Goal: Task Accomplishment & Management: Use online tool/utility

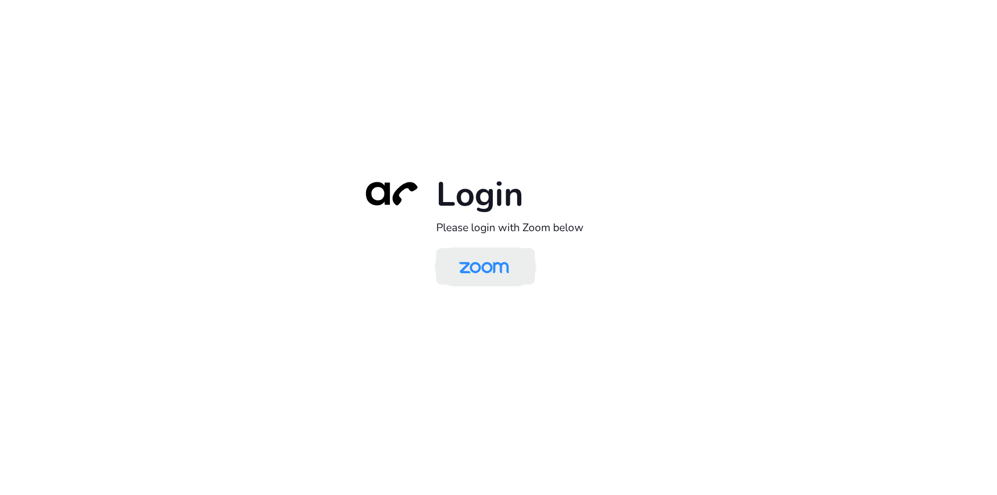
click at [496, 280] on img at bounding box center [484, 267] width 72 height 34
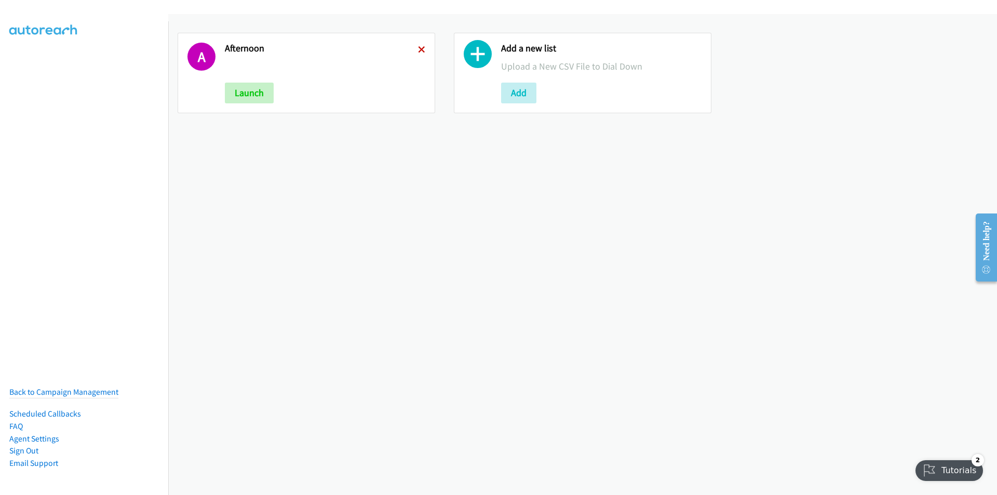
click at [418, 49] on icon at bounding box center [421, 50] width 7 height 7
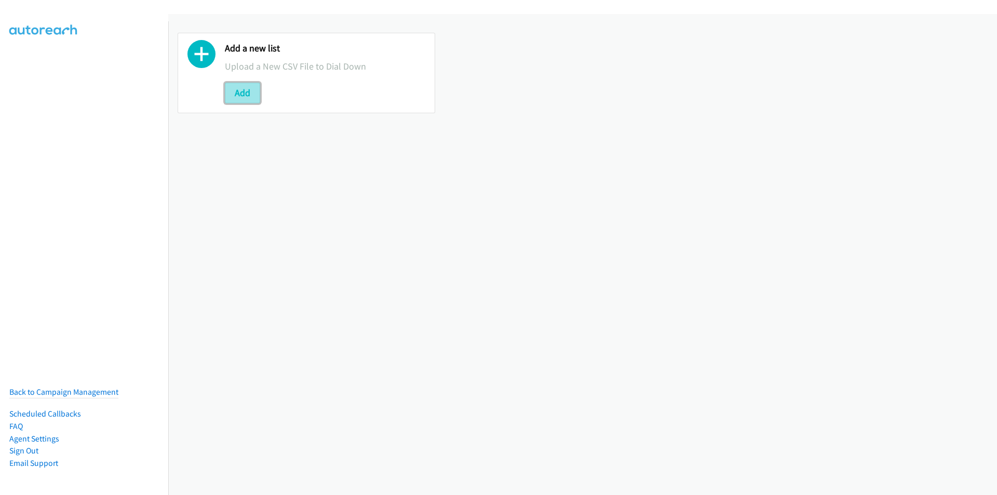
click at [251, 93] on button "Add" at bounding box center [242, 93] width 35 height 21
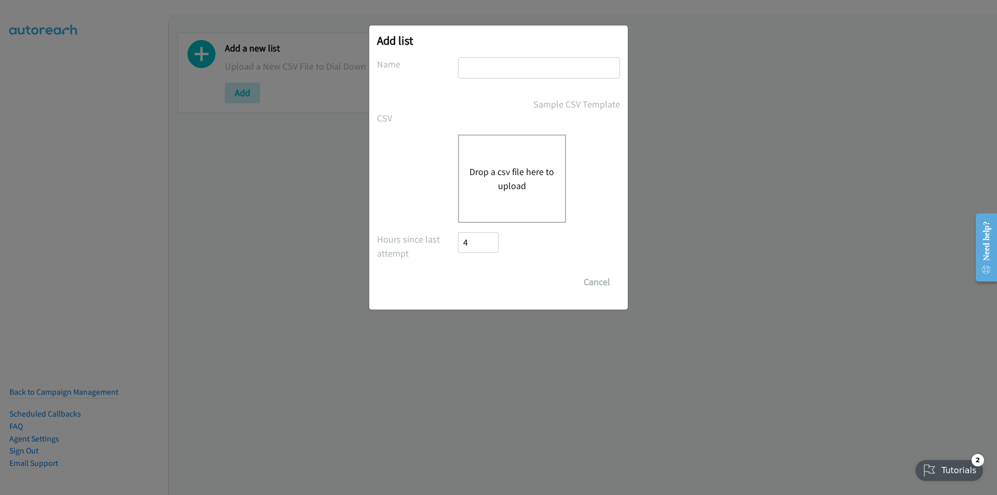
click at [510, 149] on div "Drop a csv file here to upload" at bounding box center [512, 178] width 108 height 88
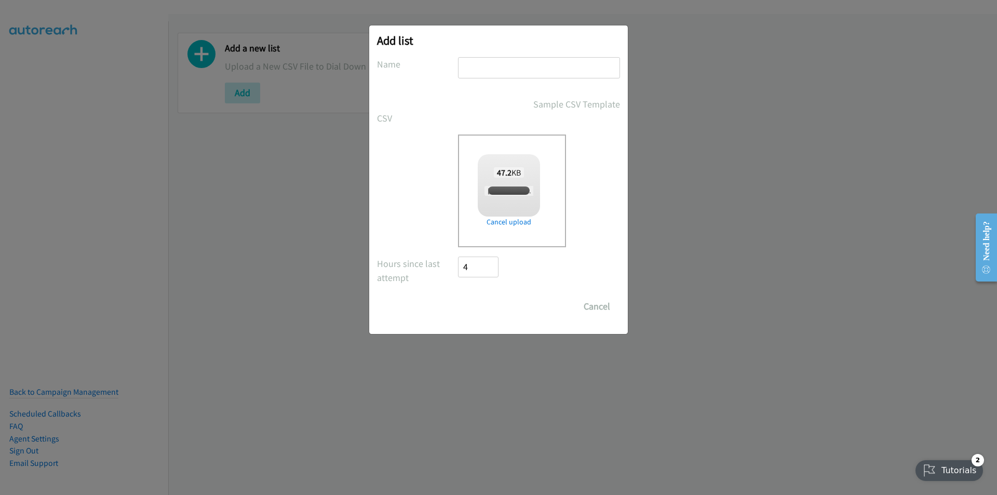
checkbox input "true"
click at [489, 69] on input "text" at bounding box center [539, 67] width 162 height 21
type input "Lenovo - [DATE][DATE]"
click at [493, 309] on input "Save List" at bounding box center [485, 306] width 55 height 21
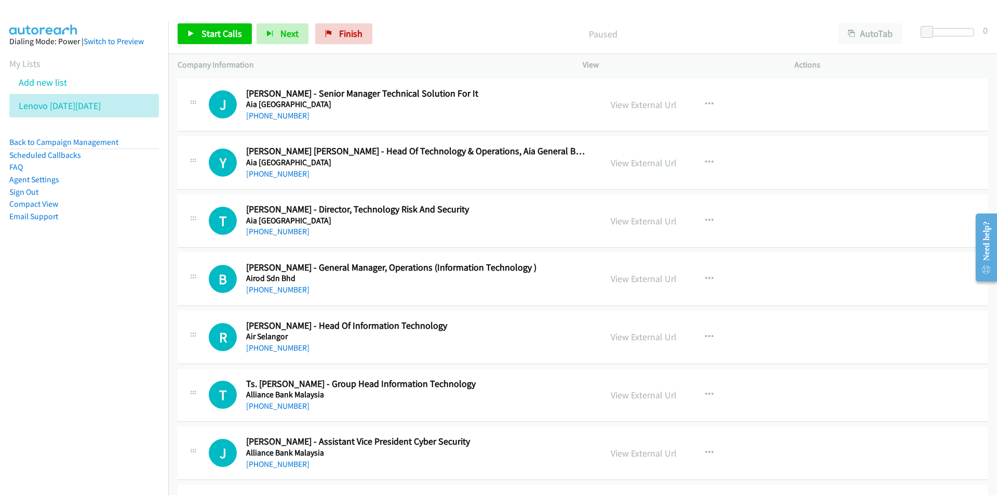
click at [30, 356] on nav "Dialing Mode: Power | Switch to Preview My Lists Add new list Lenovo [DATE][DAT…" at bounding box center [84, 268] width 169 height 495
click at [623, 107] on link "View External Url" at bounding box center [643, 105] width 66 height 12
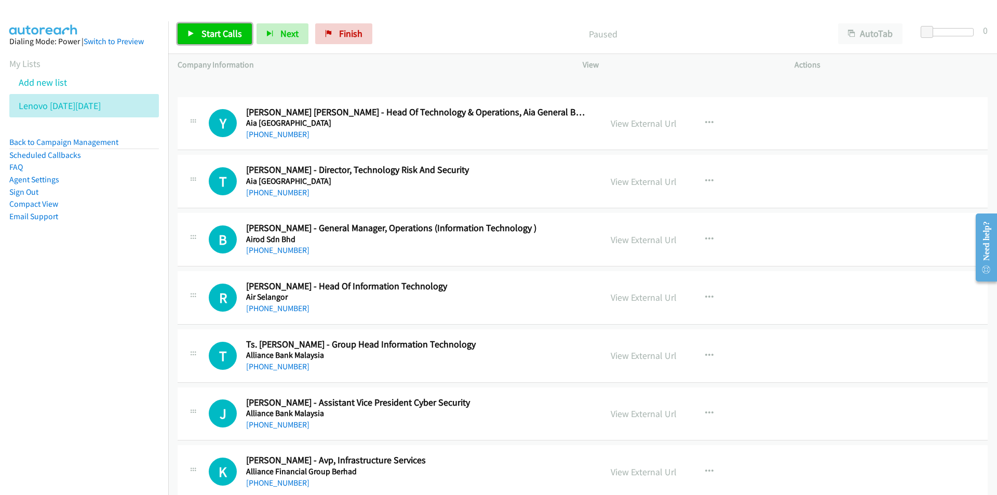
drag, startPoint x: 201, startPoint y: 31, endPoint x: 316, endPoint y: 117, distance: 143.5
click at [201, 31] on span "Start Calls" at bounding box center [221, 34] width 40 height 12
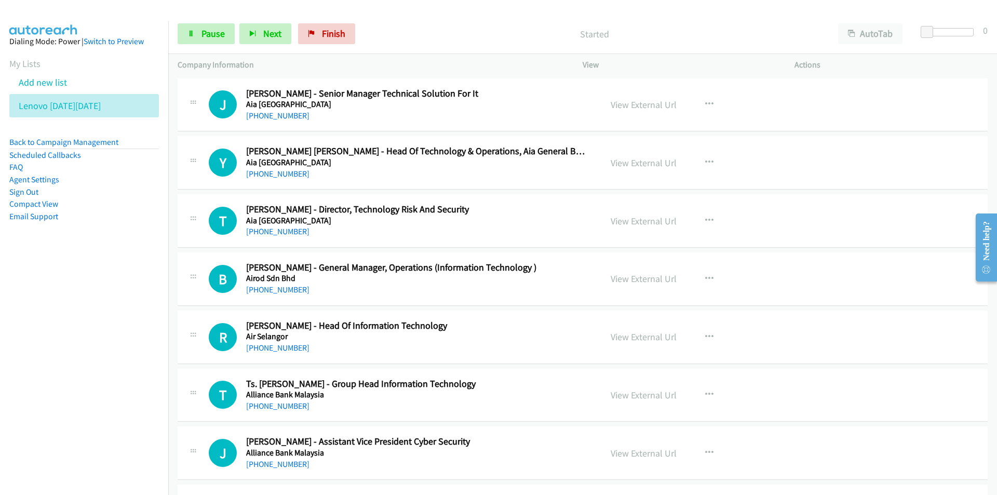
click at [132, 332] on nav "Dialing Mode: Power | Switch to Preview My Lists Add new list Lenovo [DATE][DAT…" at bounding box center [84, 268] width 169 height 495
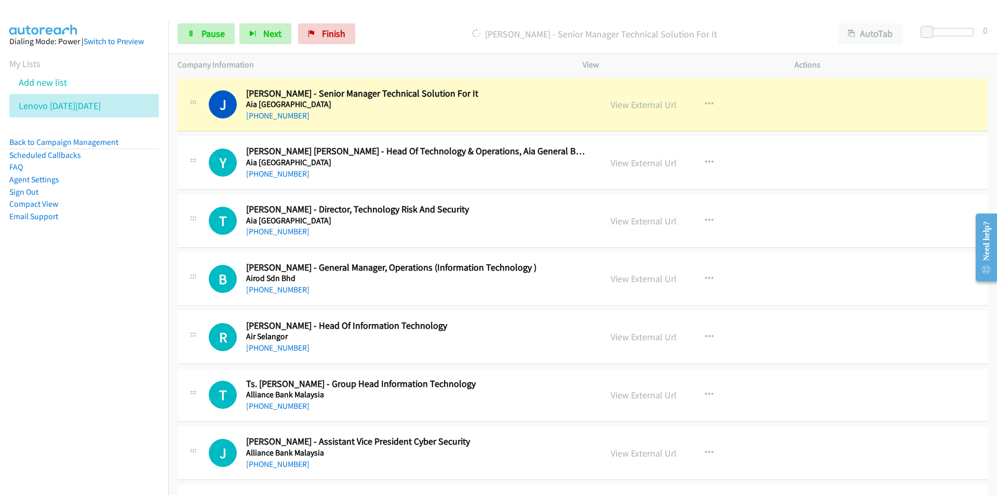
click at [131, 280] on nav "Dialing Mode: Power | Switch to Preview My Lists Add new list Lenovo [DATE][DAT…" at bounding box center [84, 268] width 169 height 495
click at [620, 103] on link "View External Url" at bounding box center [643, 105] width 66 height 12
click at [203, 39] on span "Pause" at bounding box center [212, 34] width 23 height 12
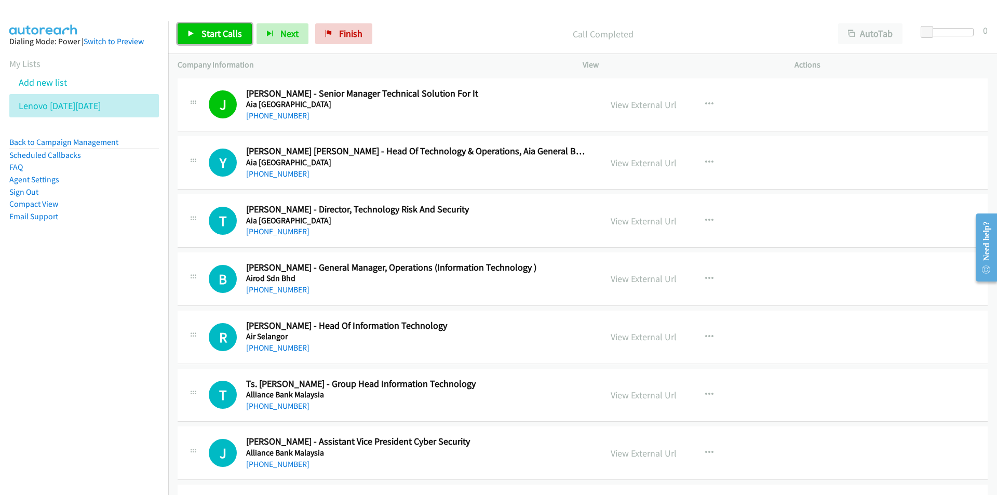
click at [212, 32] on span "Start Calls" at bounding box center [221, 34] width 40 height 12
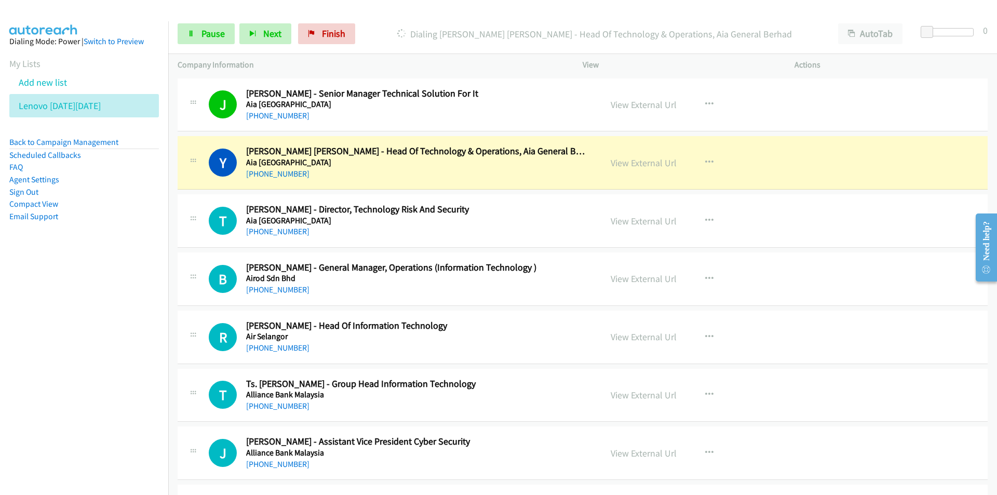
drag, startPoint x: 100, startPoint y: 305, endPoint x: 143, endPoint y: 302, distance: 43.8
click at [100, 305] on nav "Dialing Mode: Power | Switch to Preview My Lists Add new list Lenovo [DATE][DAT…" at bounding box center [84, 268] width 169 height 495
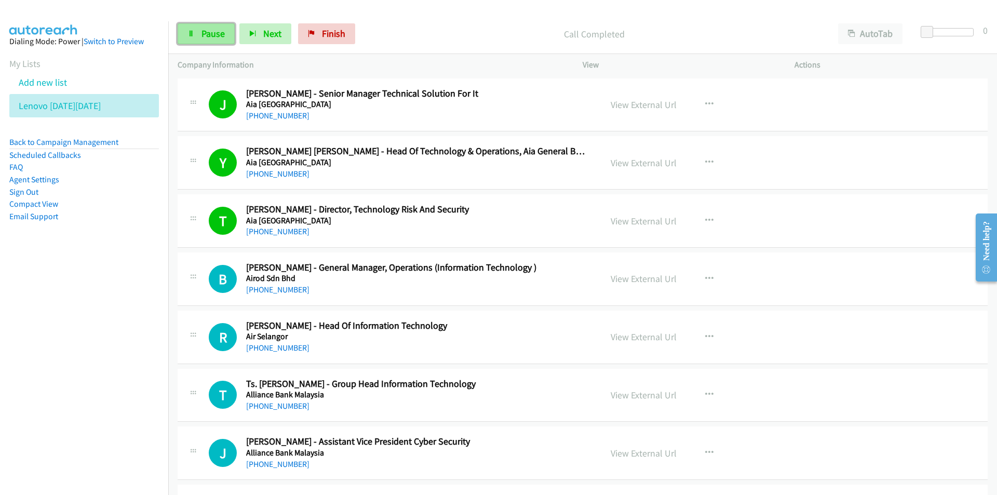
click at [192, 32] on icon at bounding box center [190, 34] width 7 height 7
click at [642, 277] on link "View External Url" at bounding box center [643, 279] width 66 height 12
click at [207, 28] on span "Start Calls" at bounding box center [221, 34] width 40 height 12
drag, startPoint x: 115, startPoint y: 423, endPoint x: 143, endPoint y: 411, distance: 30.3
click at [115, 423] on nav "Dialing Mode: Power | Switch to Preview My Lists Add new list Lenovo [DATE][DAT…" at bounding box center [84, 268] width 169 height 495
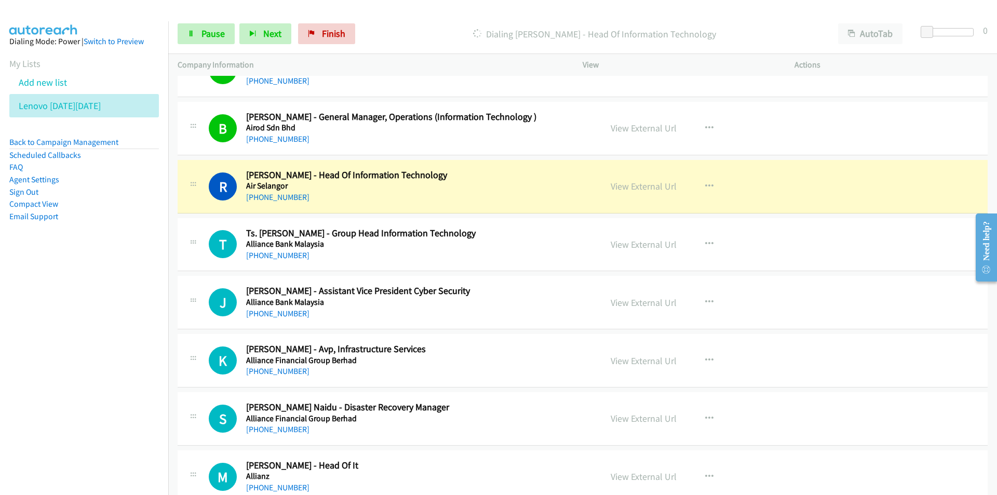
scroll to position [156, 0]
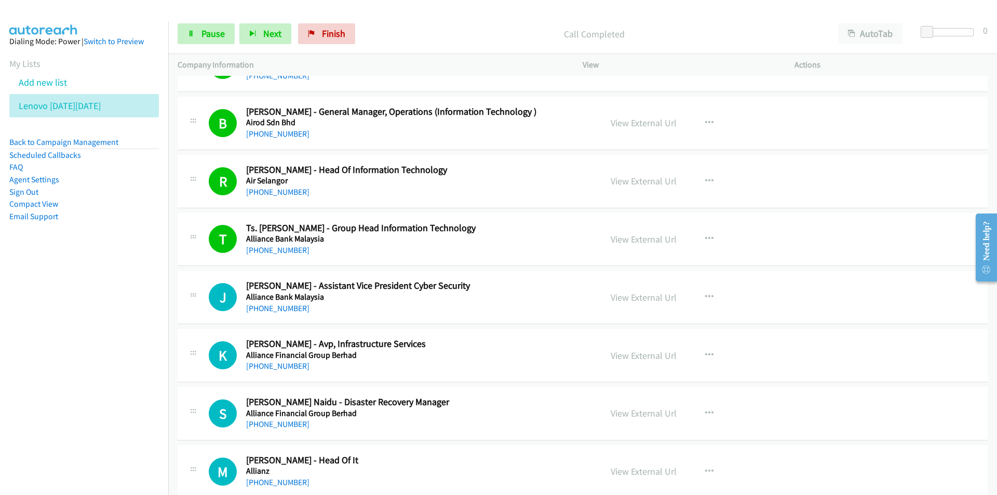
click at [136, 373] on nav "Dialing Mode: Power | Switch to Preview My Lists Add new list Lenovo [DATE][DAT…" at bounding box center [84, 268] width 169 height 495
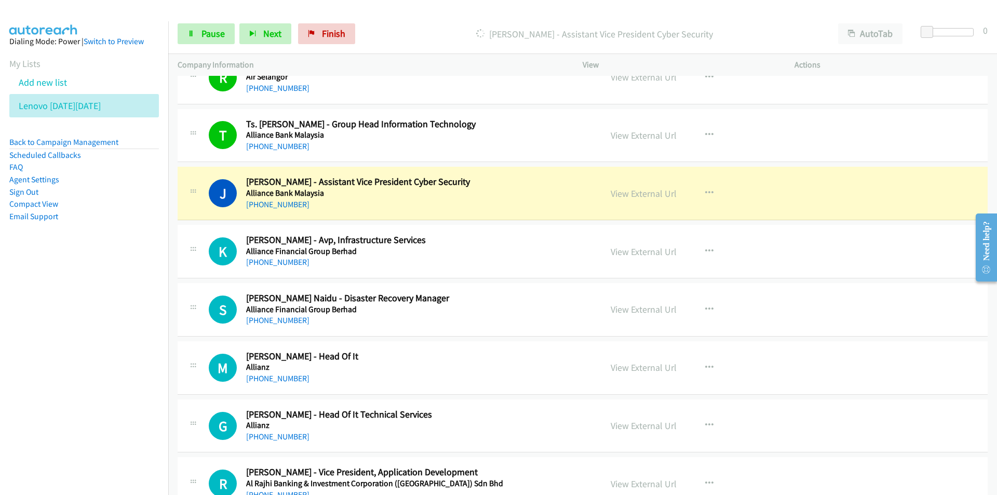
scroll to position [311, 0]
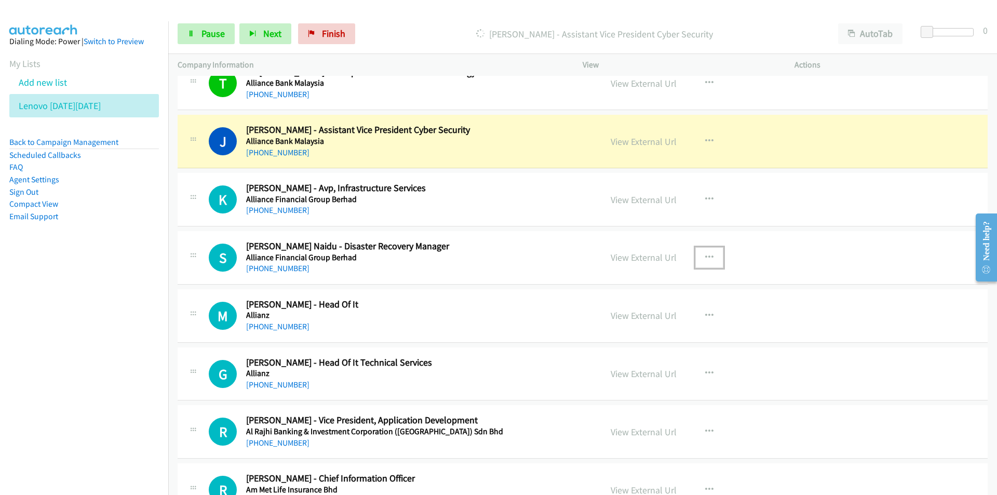
click at [705, 256] on icon "button" at bounding box center [709, 257] width 8 height 8
click at [0, 0] on div at bounding box center [0, 0] width 0 height 0
click at [706, 259] on icon "button" at bounding box center [709, 257] width 8 height 8
click at [662, 342] on link "Remove from list" at bounding box center [653, 346] width 138 height 21
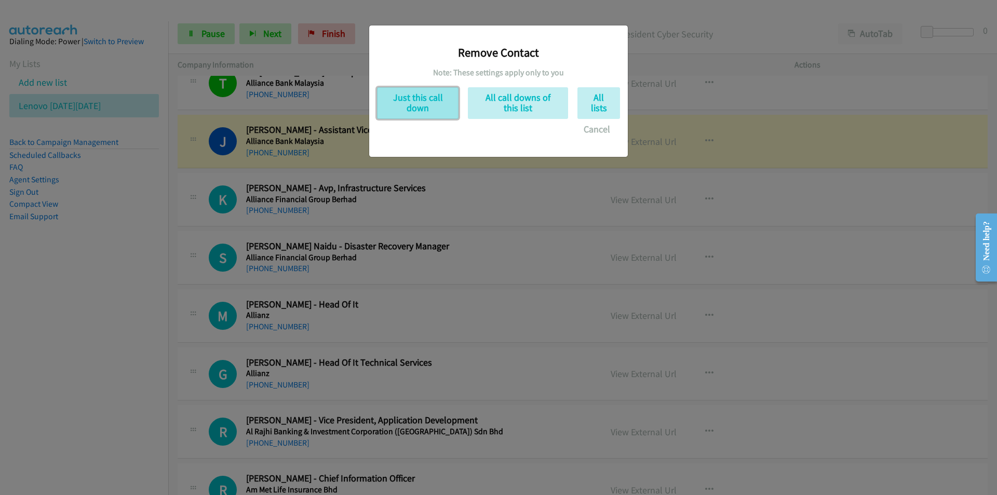
click at [425, 105] on button "Just this call down" at bounding box center [417, 103] width 81 height 32
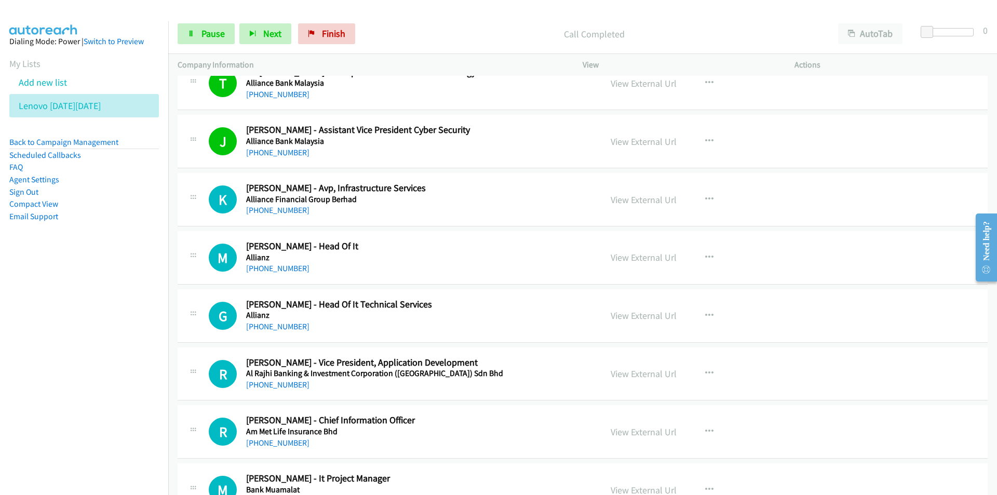
click at [130, 392] on nav "Dialing Mode: Power | Switch to Preview My Lists Add new list Lenovo [DATE][DAT…" at bounding box center [84, 268] width 169 height 495
click at [707, 372] on icon "button" at bounding box center [709, 373] width 8 height 8
click at [0, 0] on div at bounding box center [0, 0] width 0 height 0
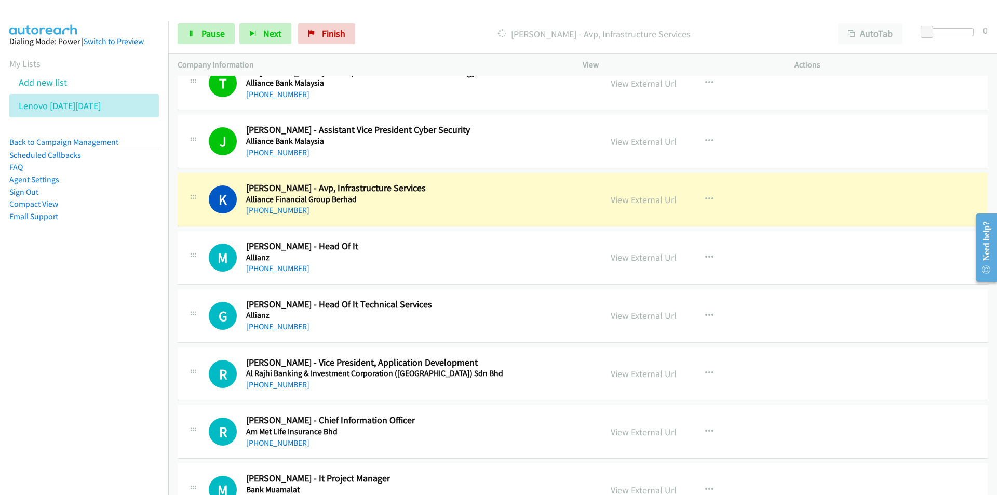
click at [119, 392] on nav "Dialing Mode: Power | Switch to Preview My Lists Add new list Lenovo [DATE][DAT…" at bounding box center [84, 268] width 169 height 495
click at [705, 371] on icon "button" at bounding box center [709, 373] width 8 height 8
click at [0, 0] on div at bounding box center [0, 0] width 0 height 0
click at [705, 371] on icon "button" at bounding box center [709, 373] width 8 height 8
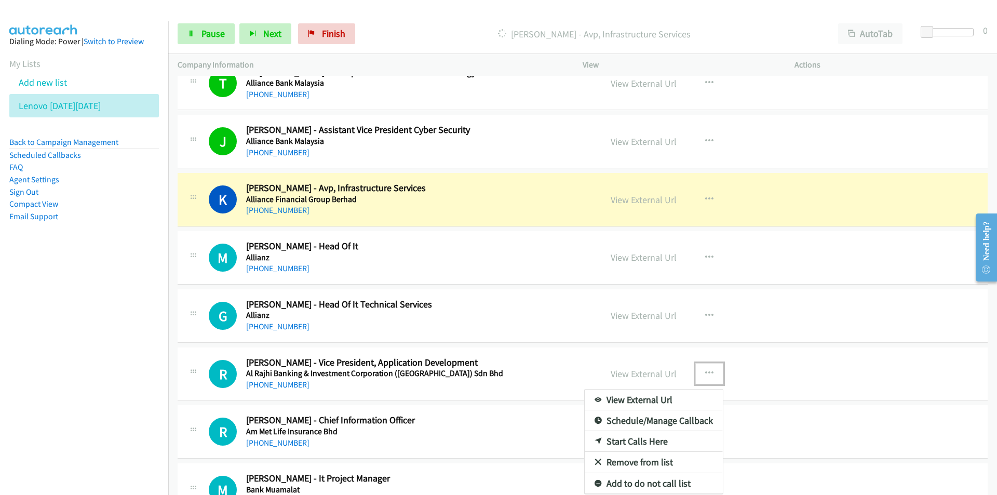
click at [650, 462] on link "Remove from list" at bounding box center [653, 462] width 138 height 21
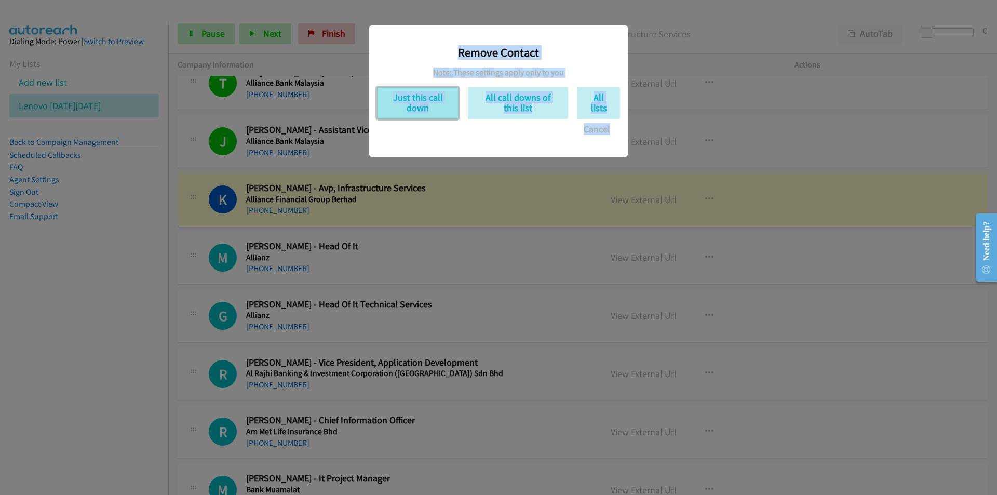
click at [420, 103] on button "Just this call down" at bounding box center [417, 103] width 81 height 32
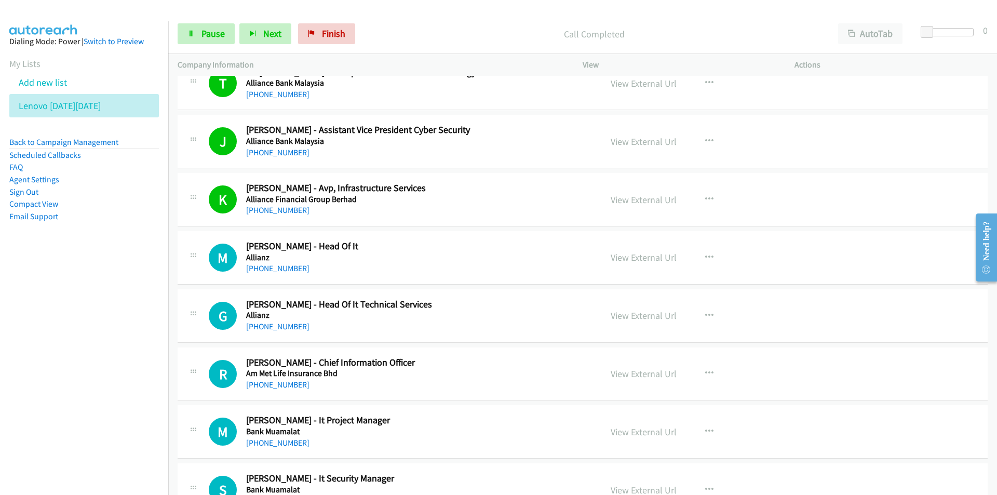
drag, startPoint x: 155, startPoint y: 387, endPoint x: 178, endPoint y: 378, distance: 24.5
click at [155, 387] on nav "Dialing Mode: Power | Switch to Preview My Lists Add new list Lenovo [DATE][DAT…" at bounding box center [84, 268] width 169 height 495
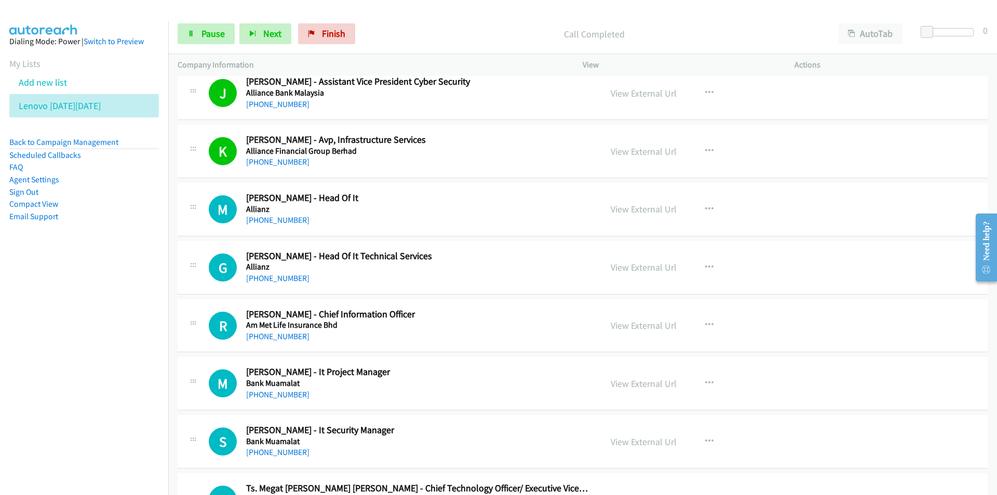
scroll to position [363, 0]
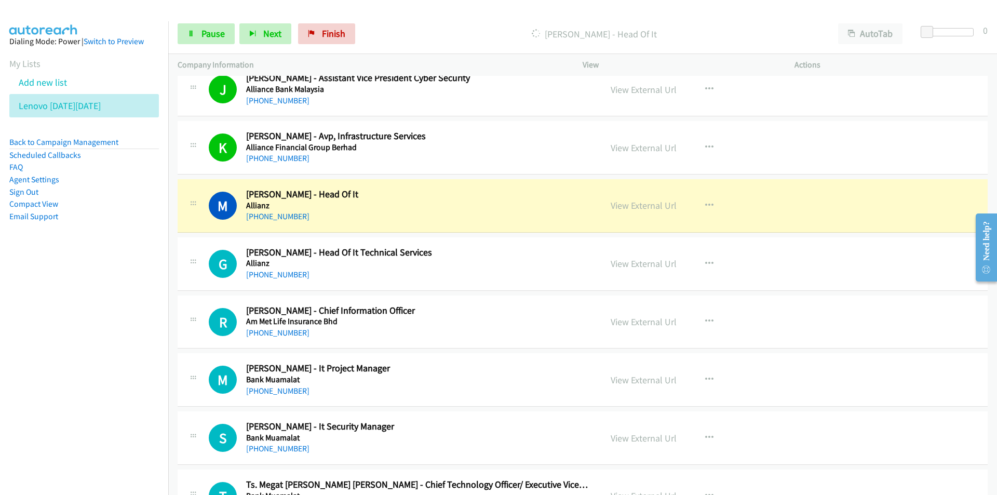
click at [118, 410] on nav "Dialing Mode: Power | Switch to Preview My Lists Add new list Lenovo [DATE][DAT…" at bounding box center [84, 268] width 169 height 495
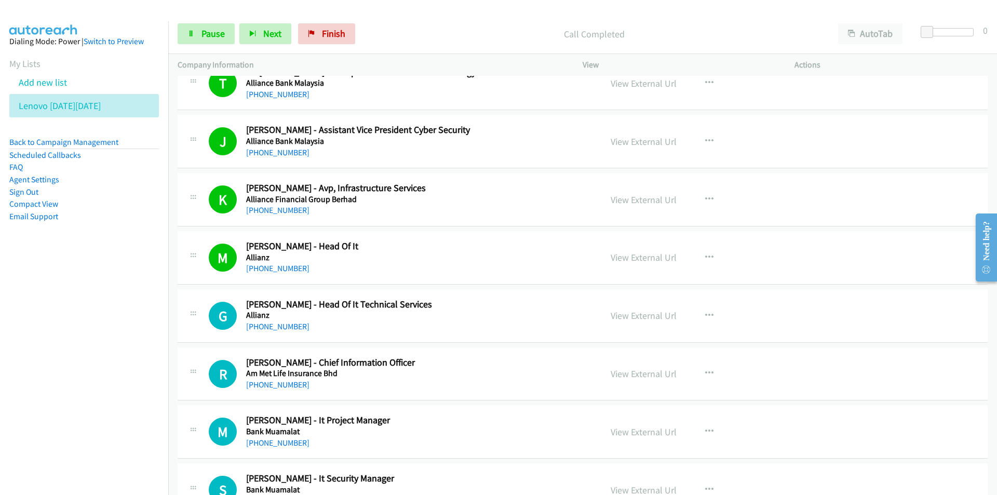
click at [143, 391] on nav "Dialing Mode: Power | Switch to Preview My Lists Add new list Lenovo [DATE][DAT…" at bounding box center [84, 268] width 169 height 495
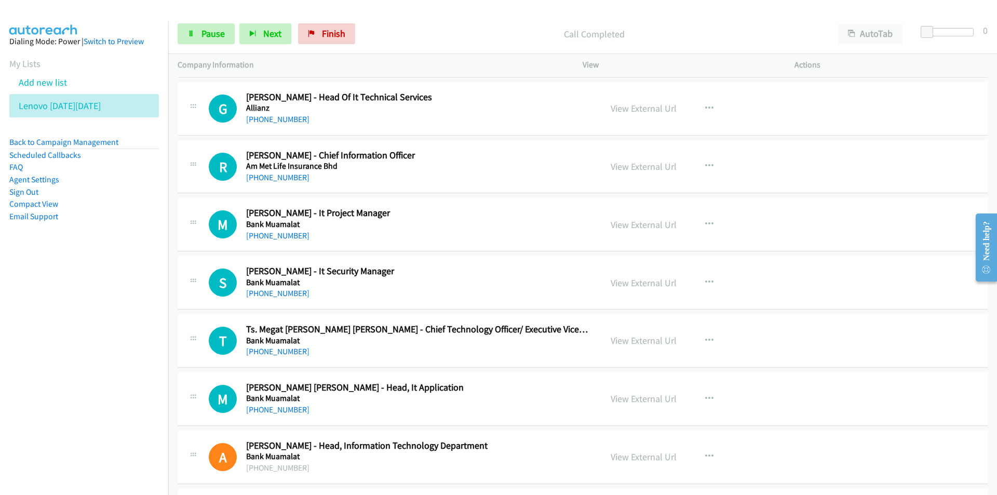
scroll to position [519, 0]
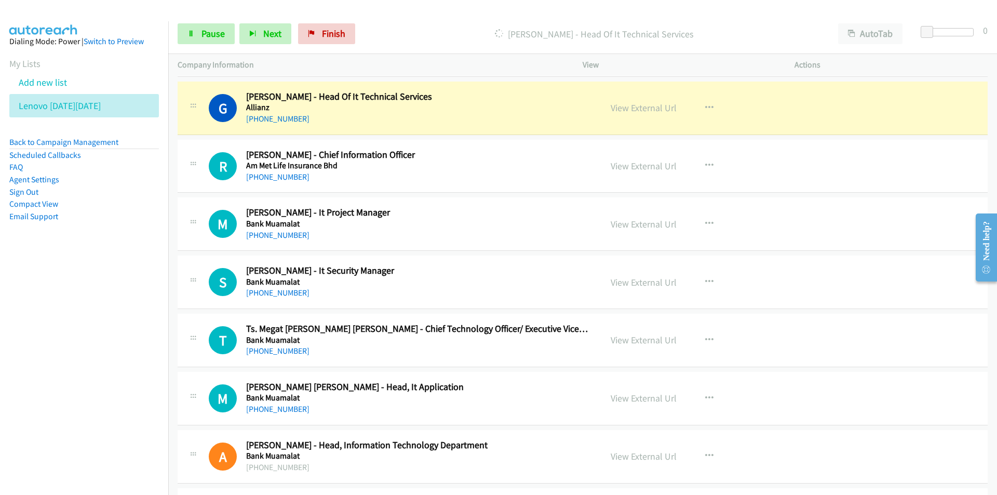
drag, startPoint x: 118, startPoint y: 403, endPoint x: 133, endPoint y: 400, distance: 15.0
click at [118, 403] on nav "Dialing Mode: Power | Switch to Preview My Lists Add new list Lenovo [DATE][DAT…" at bounding box center [84, 268] width 169 height 495
click at [649, 454] on link "View External Url" at bounding box center [643, 456] width 66 height 12
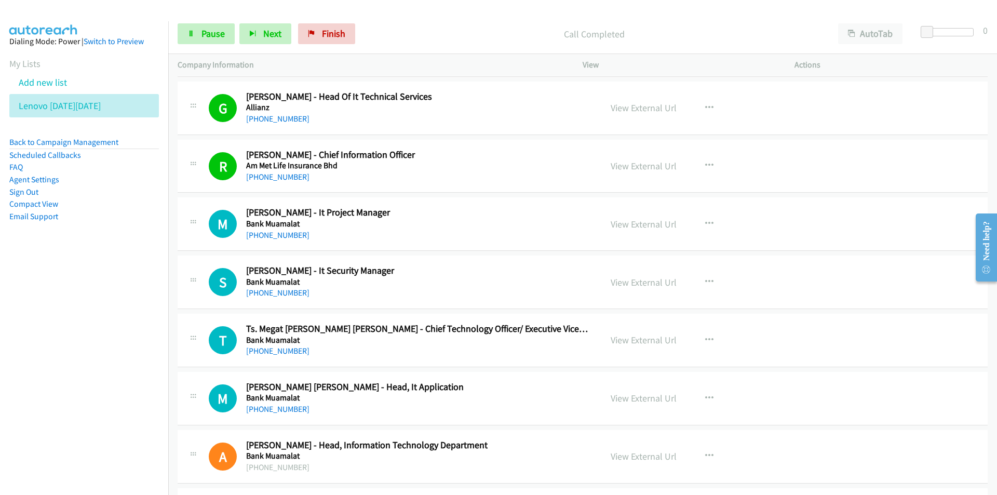
click at [44, 392] on nav "Dialing Mode: Power | Switch to Preview My Lists Add new list Lenovo [DATE][DAT…" at bounding box center [84, 268] width 169 height 495
click at [653, 225] on link "View External Url" at bounding box center [643, 224] width 66 height 12
click at [196, 36] on link "Pause" at bounding box center [206, 33] width 57 height 21
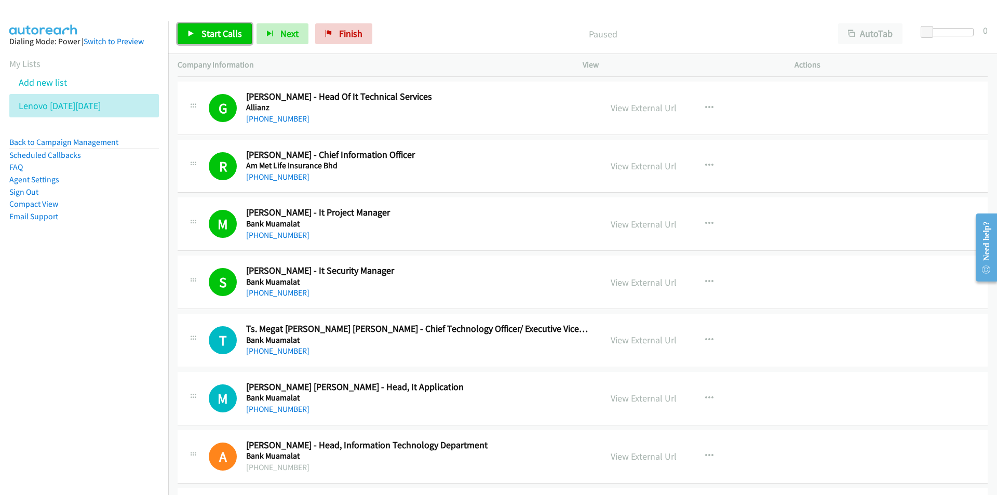
click at [217, 33] on span "Start Calls" at bounding box center [221, 34] width 40 height 12
click at [144, 391] on nav "Dialing Mode: Power | Switch to Preview My Lists Add new list Lenovo [DATE][DAT…" at bounding box center [84, 268] width 169 height 495
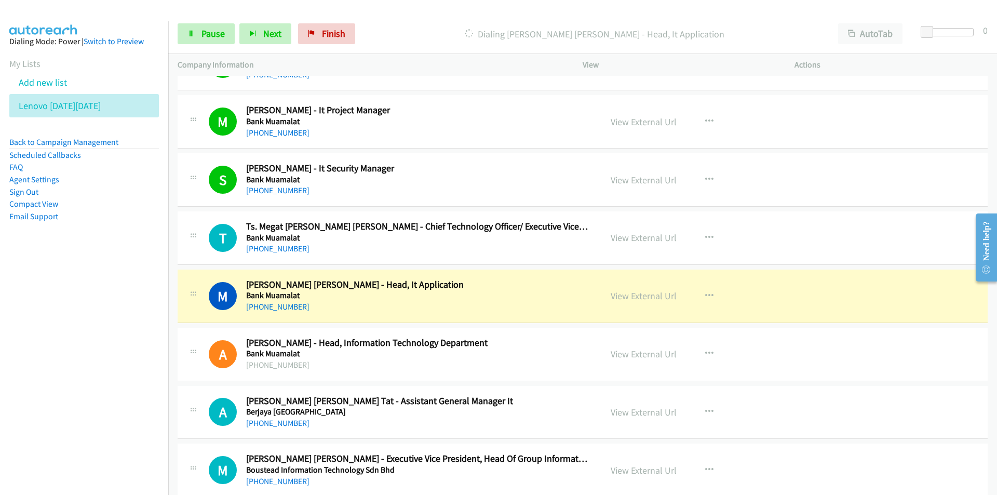
scroll to position [623, 0]
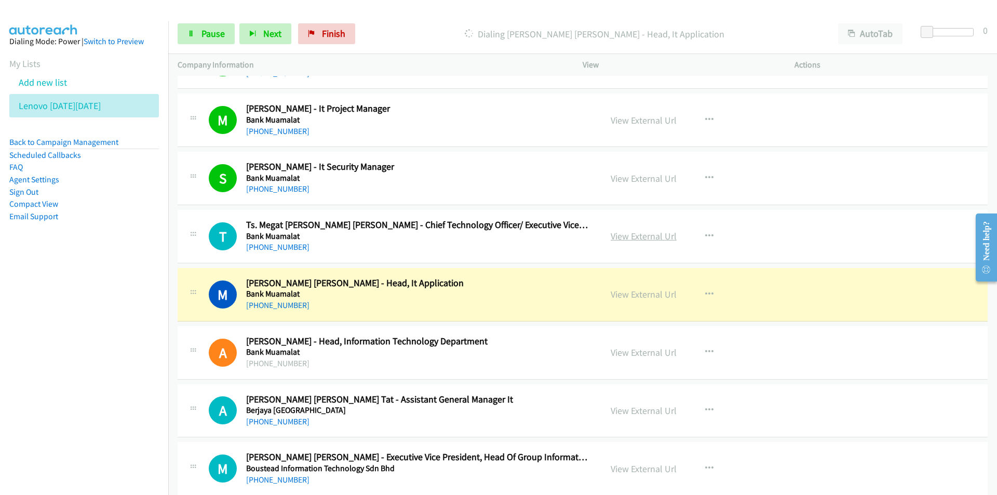
click at [652, 235] on link "View External Url" at bounding box center [643, 236] width 66 height 12
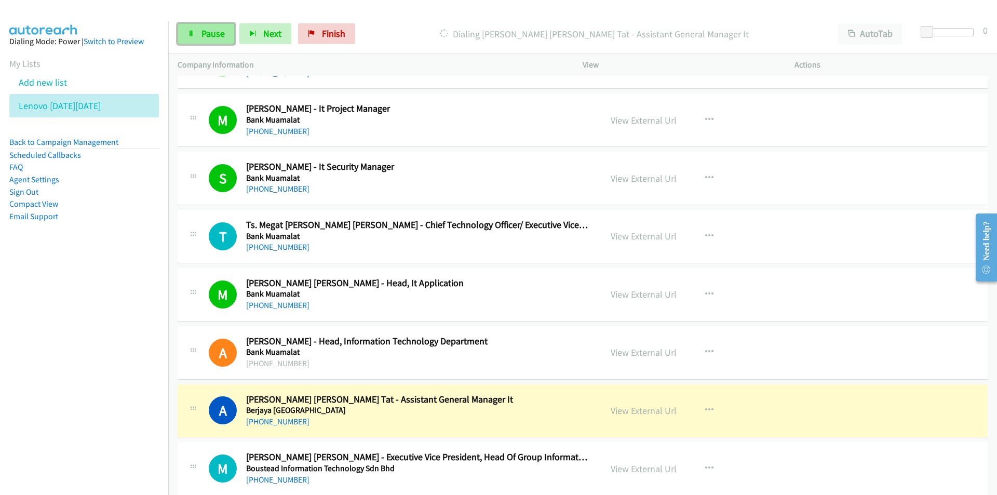
click at [202, 32] on span "Pause" at bounding box center [212, 34] width 23 height 12
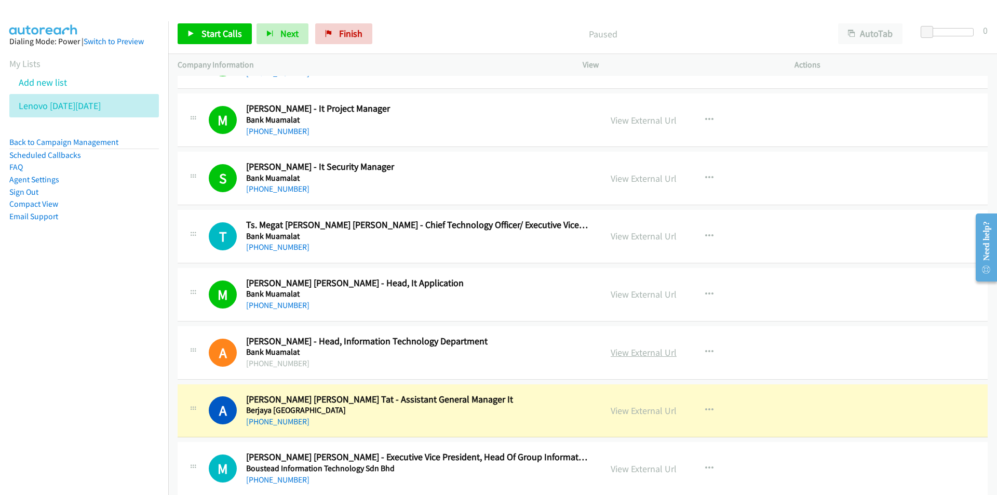
click at [623, 352] on link "View External Url" at bounding box center [643, 352] width 66 height 12
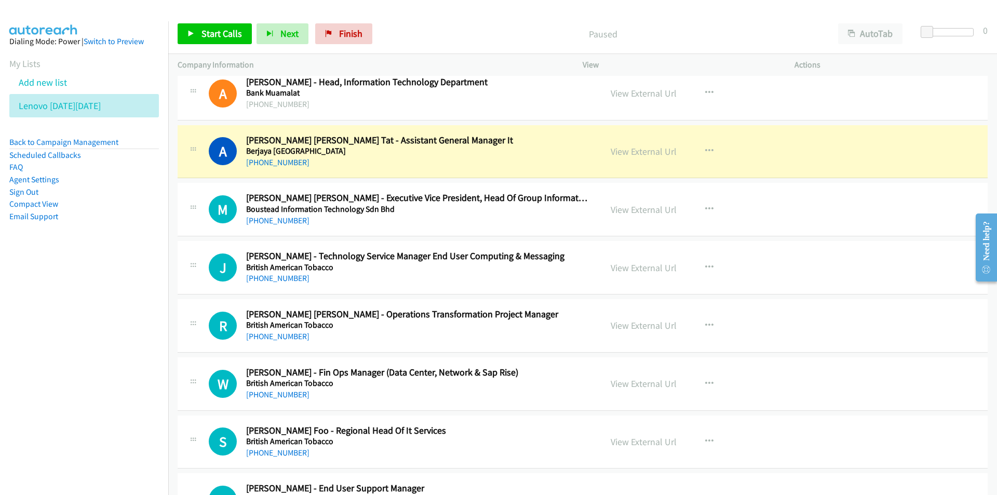
scroll to position [882, 0]
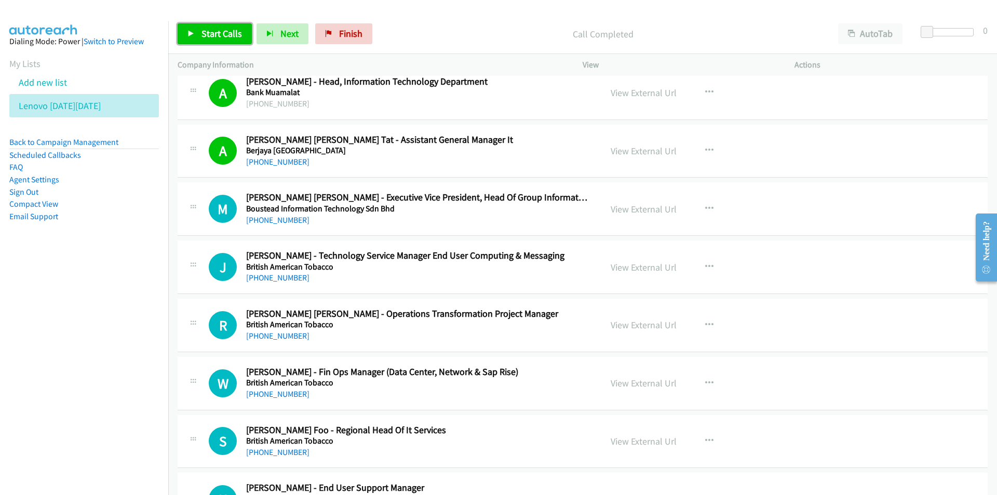
click at [238, 42] on link "Start Calls" at bounding box center [215, 33] width 74 height 21
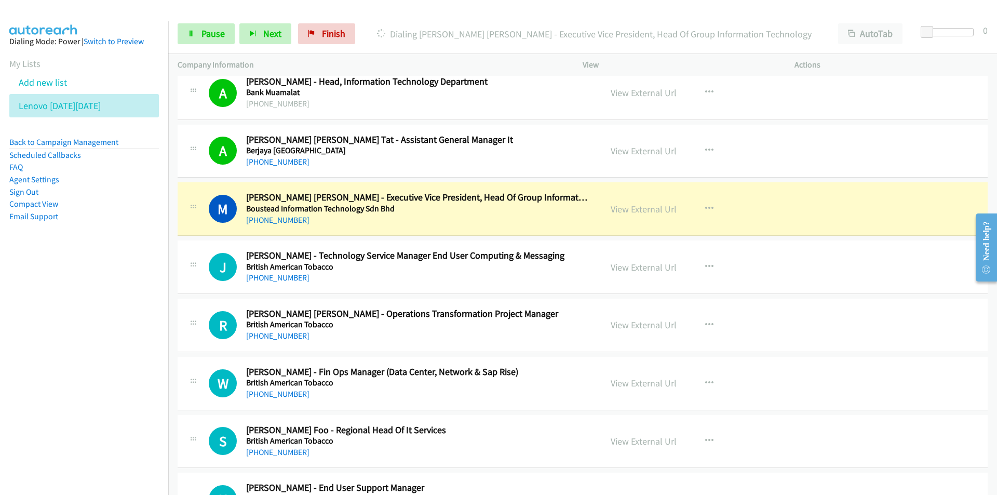
click at [141, 335] on nav "Dialing Mode: Power | Switch to Preview My Lists Add new list Lenovo [DATE][DAT…" at bounding box center [84, 268] width 169 height 495
click at [708, 266] on icon "button" at bounding box center [709, 267] width 8 height 8
click at [658, 357] on link "Remove from list" at bounding box center [653, 355] width 138 height 21
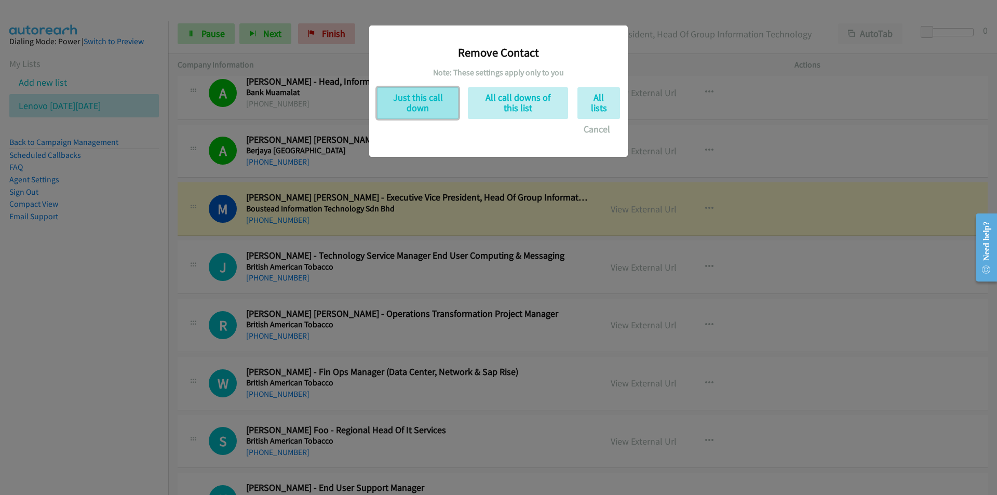
click at [414, 102] on button "Just this call down" at bounding box center [417, 103] width 81 height 32
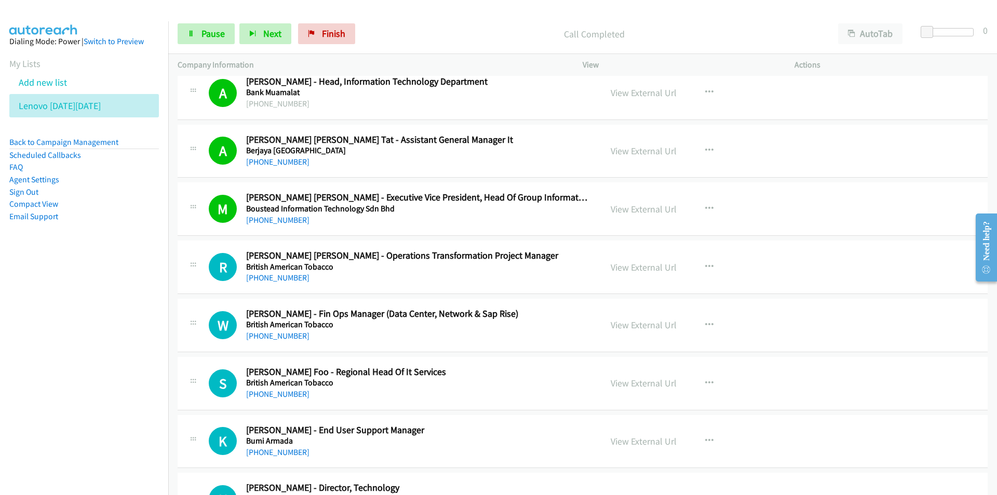
click at [114, 373] on nav "Dialing Mode: Power | Switch to Preview My Lists Add new list Lenovo [DATE][DAT…" at bounding box center [84, 268] width 169 height 495
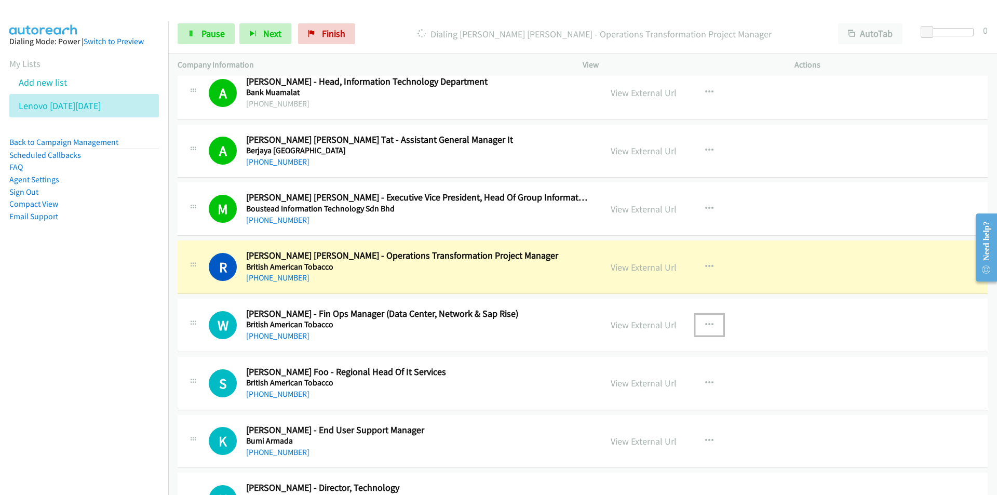
click at [707, 323] on icon "button" at bounding box center [709, 325] width 8 height 8
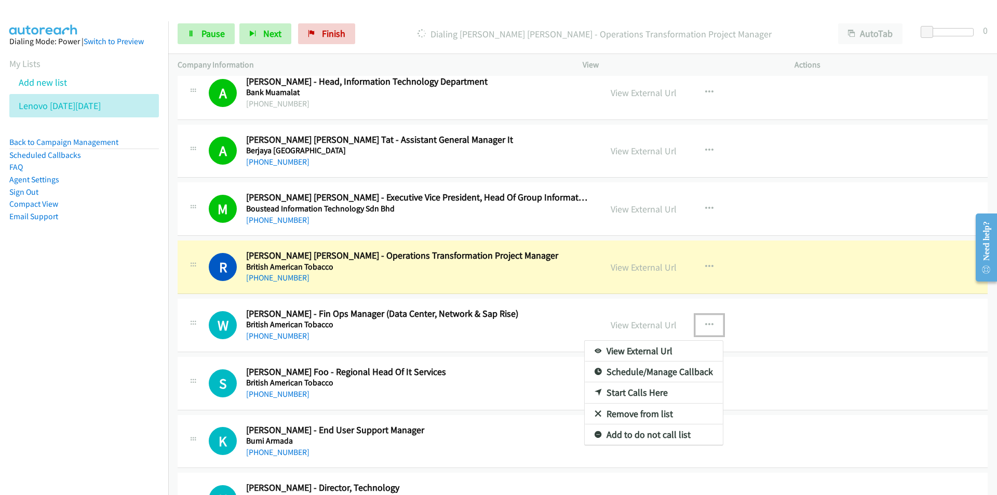
click at [635, 414] on link "Remove from list" at bounding box center [653, 413] width 138 height 21
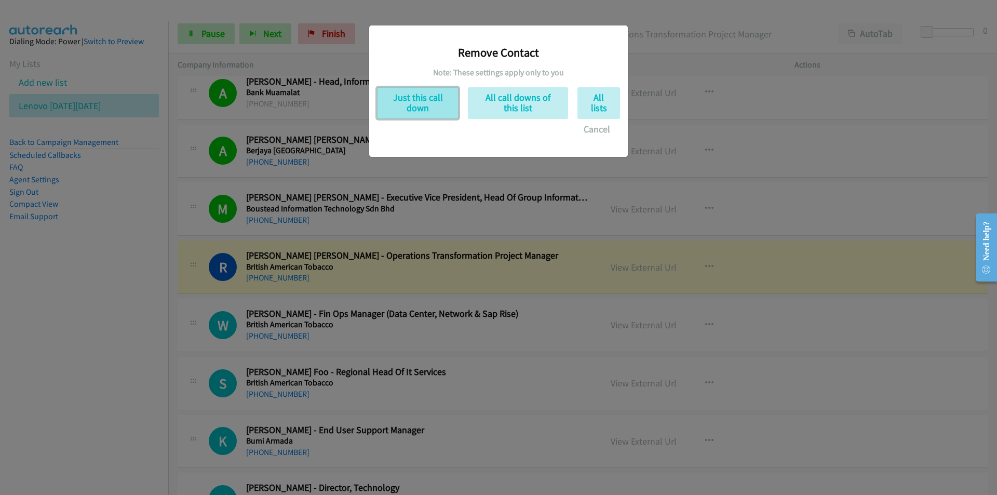
click at [415, 109] on button "Just this call down" at bounding box center [417, 103] width 81 height 32
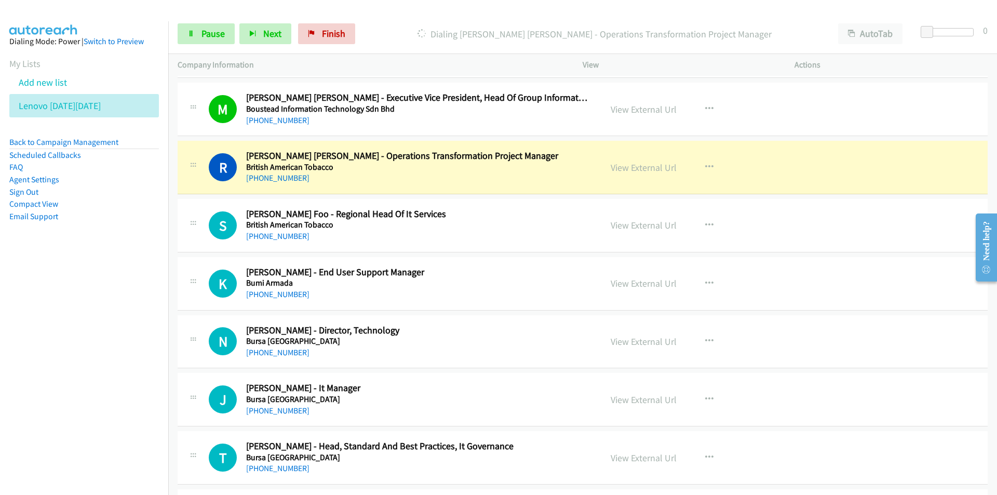
scroll to position [986, 0]
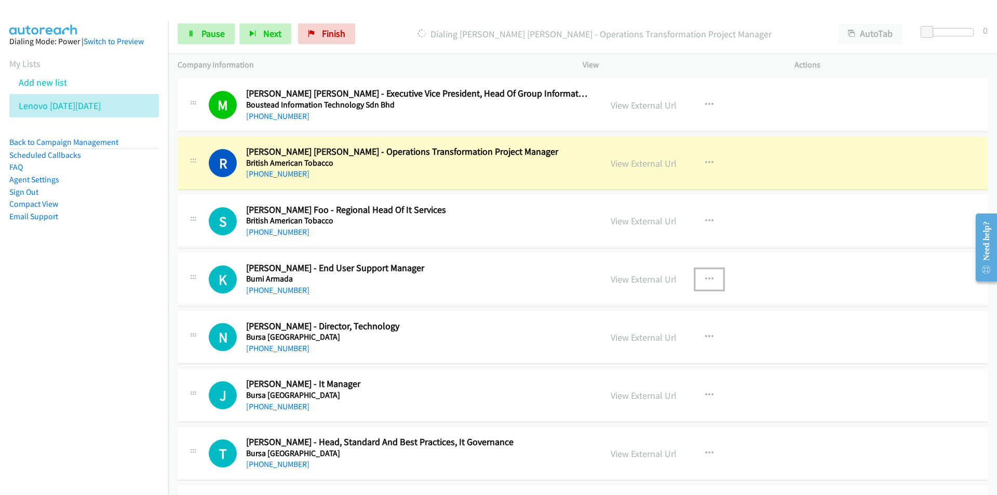
click at [705, 277] on icon "button" at bounding box center [709, 279] width 8 height 8
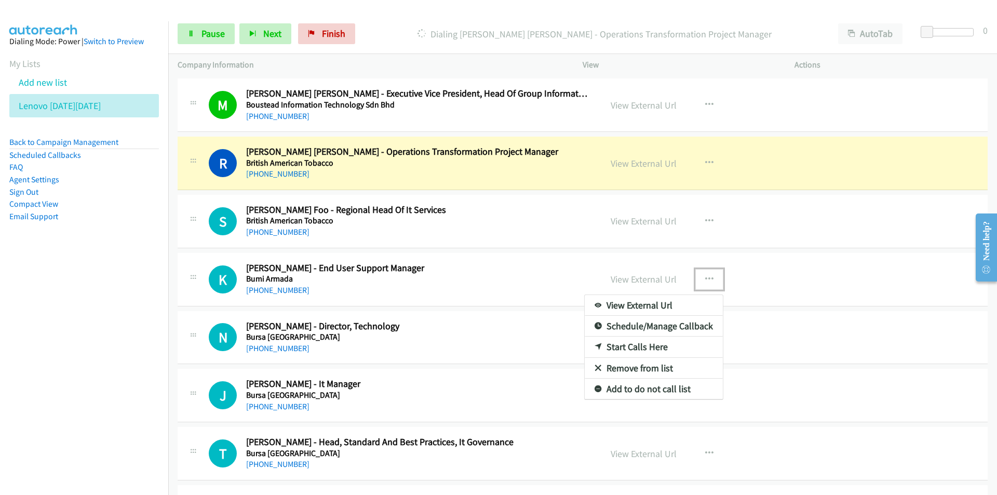
click at [634, 370] on link "Remove from list" at bounding box center [653, 368] width 138 height 21
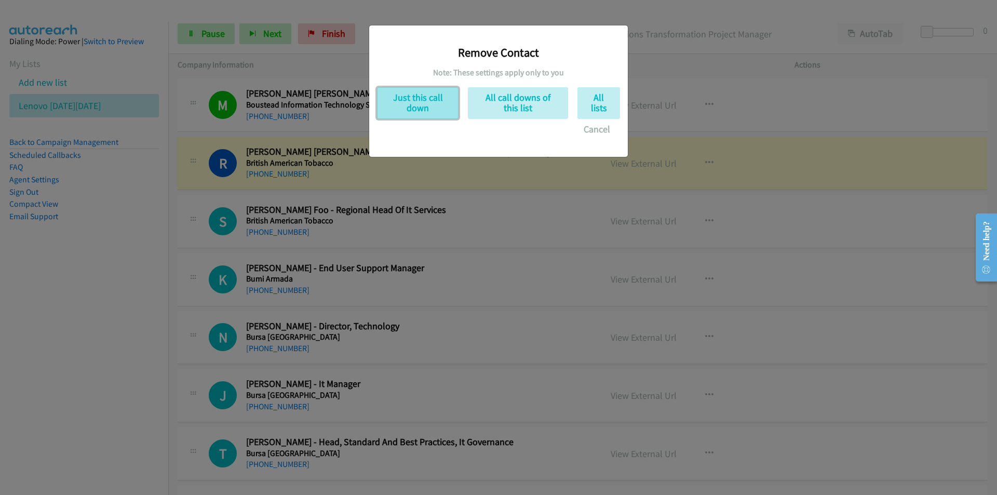
click at [416, 102] on button "Just this call down" at bounding box center [417, 103] width 81 height 32
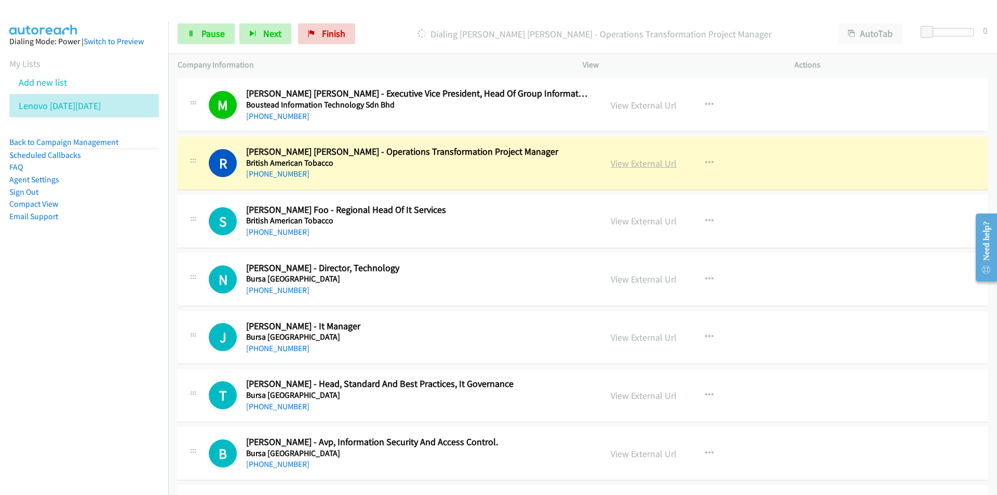
click at [665, 167] on link "View External Url" at bounding box center [643, 163] width 66 height 12
click at [202, 33] on span "Pause" at bounding box center [212, 34] width 23 height 12
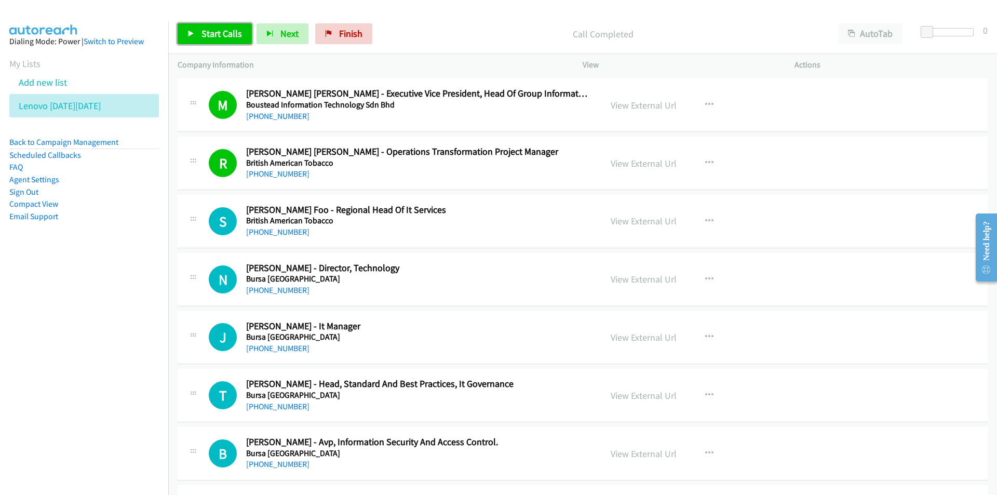
click at [216, 37] on span "Start Calls" at bounding box center [221, 34] width 40 height 12
click at [93, 287] on nav "Dialing Mode: Power | Switch to Preview My Lists Add new list Lenovo [DATE][DAT…" at bounding box center [84, 268] width 169 height 495
click at [638, 276] on link "View External Url" at bounding box center [643, 279] width 66 height 12
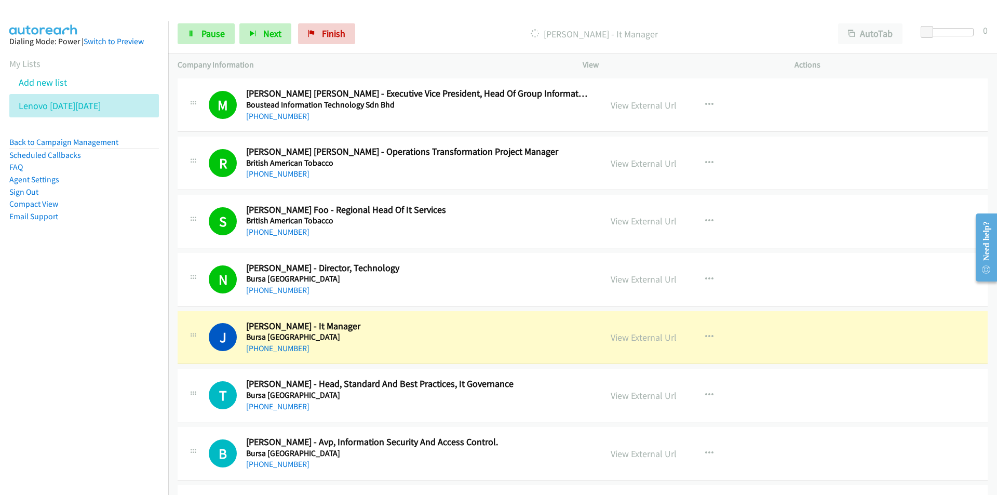
click at [116, 393] on nav "Dialing Mode: Power | Switch to Preview My Lists Add new list Lenovo [DATE][DAT…" at bounding box center [84, 268] width 169 height 495
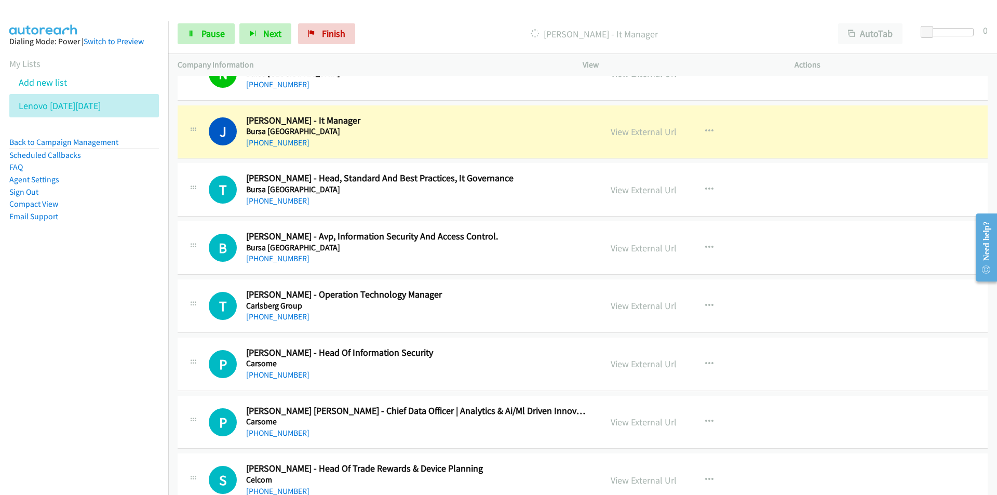
scroll to position [1194, 0]
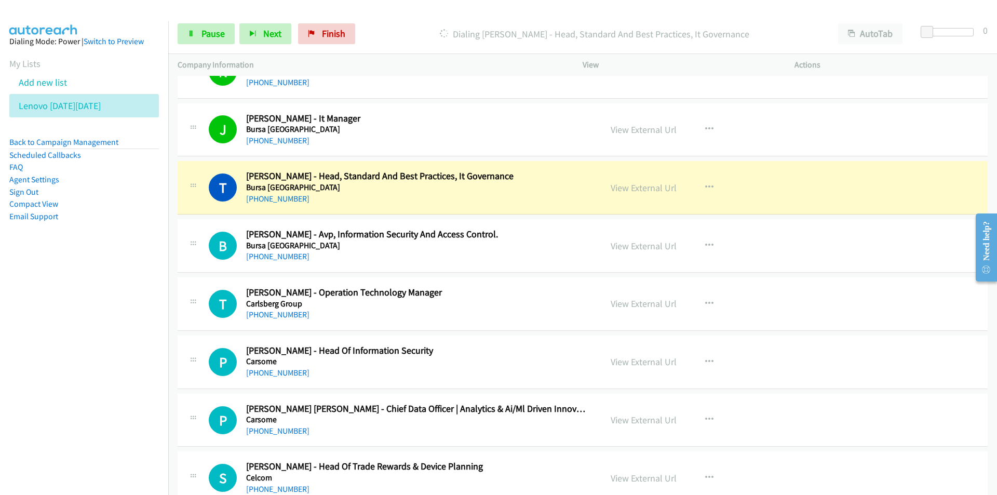
click at [130, 321] on nav "Dialing Mode: Power | Switch to Preview My Lists Add new list Lenovo [DATE][DAT…" at bounding box center [84, 268] width 169 height 495
click at [123, 430] on nav "Dialing Mode: Power | Switch to Preview My Lists Add new list Lenovo [DATE][DAT…" at bounding box center [84, 268] width 169 height 495
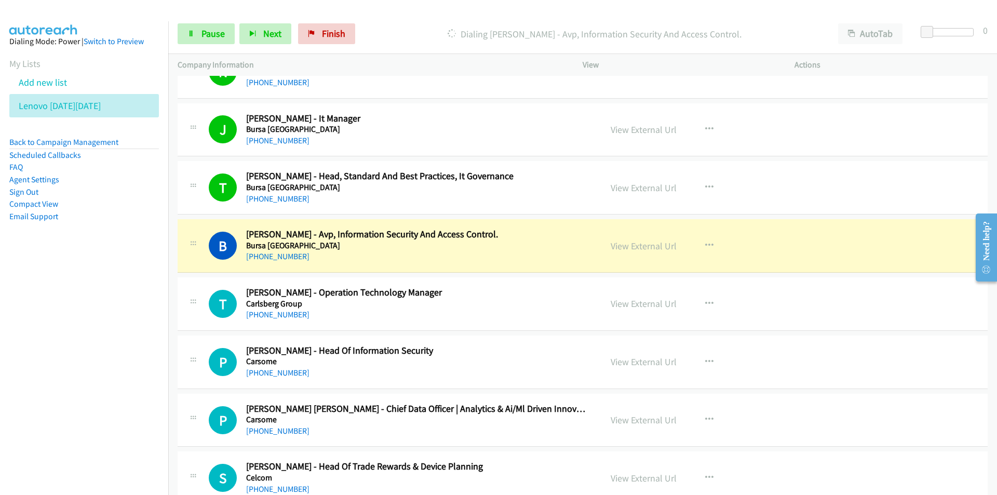
click at [114, 322] on nav "Dialing Mode: Power | Switch to Preview My Lists Add new list Lenovo [DATE][DAT…" at bounding box center [84, 268] width 169 height 495
click at [631, 249] on link "View External Url" at bounding box center [643, 246] width 66 height 12
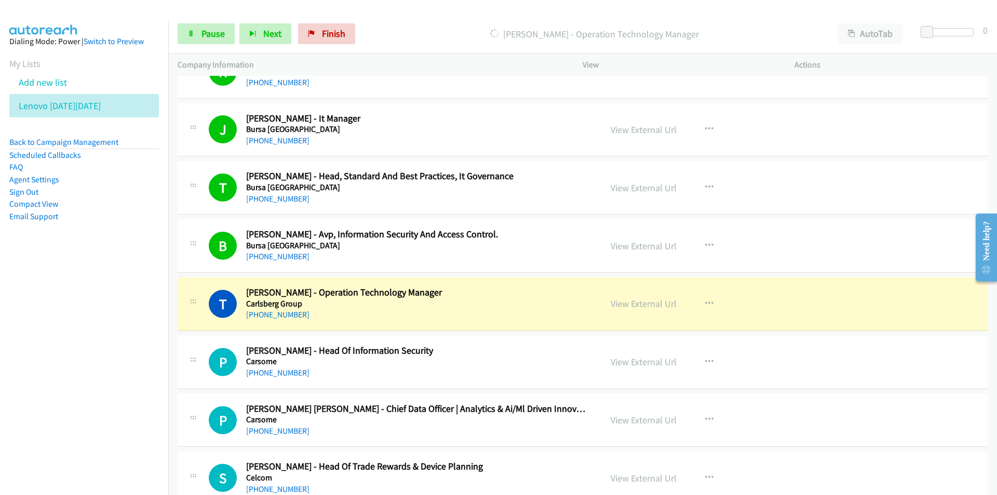
click at [103, 353] on nav "Dialing Mode: Power | Switch to Preview My Lists Add new list Lenovo [DATE][DAT…" at bounding box center [84, 268] width 169 height 495
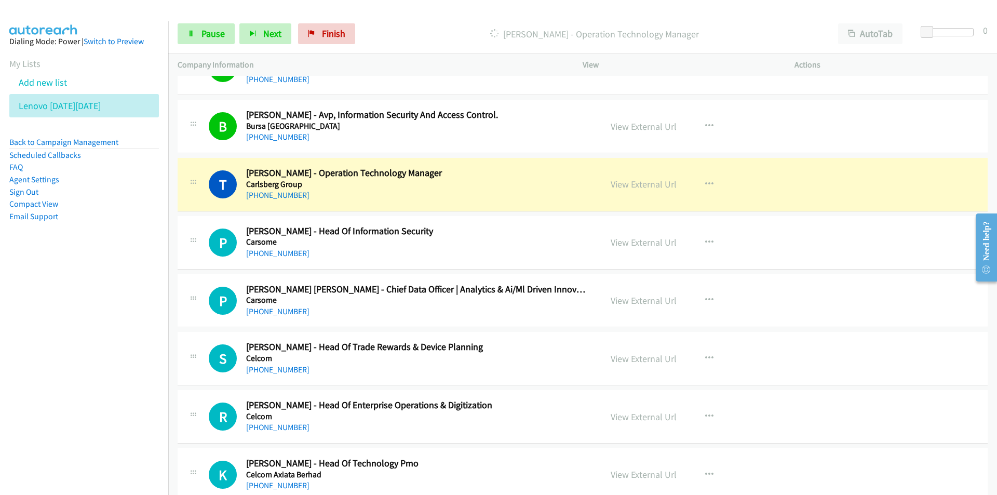
scroll to position [1350, 0]
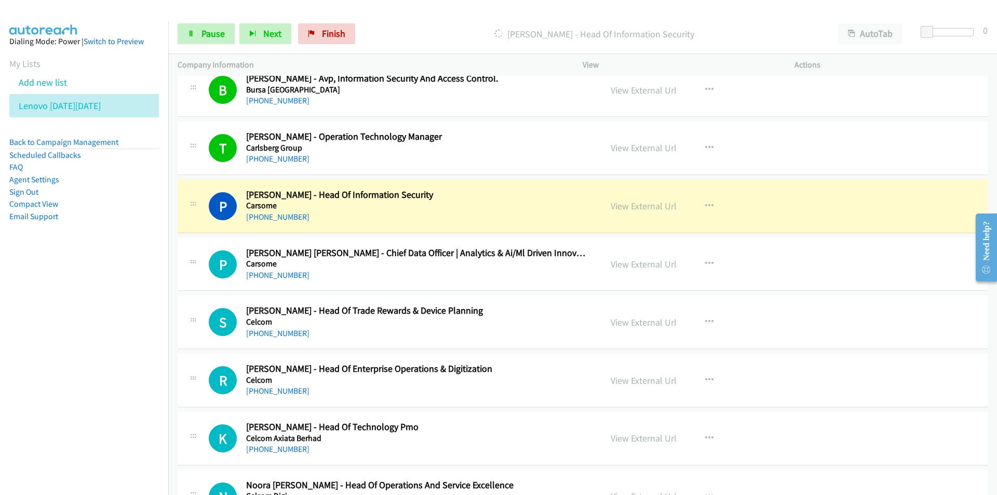
click at [112, 312] on nav "Dialing Mode: Power | Switch to Preview My Lists Add new list Lenovo [DATE][DAT…" at bounding box center [84, 268] width 169 height 495
click at [127, 357] on nav "Dialing Mode: Power | Switch to Preview My Lists Add new list Lenovo [DATE][DAT…" at bounding box center [84, 268] width 169 height 495
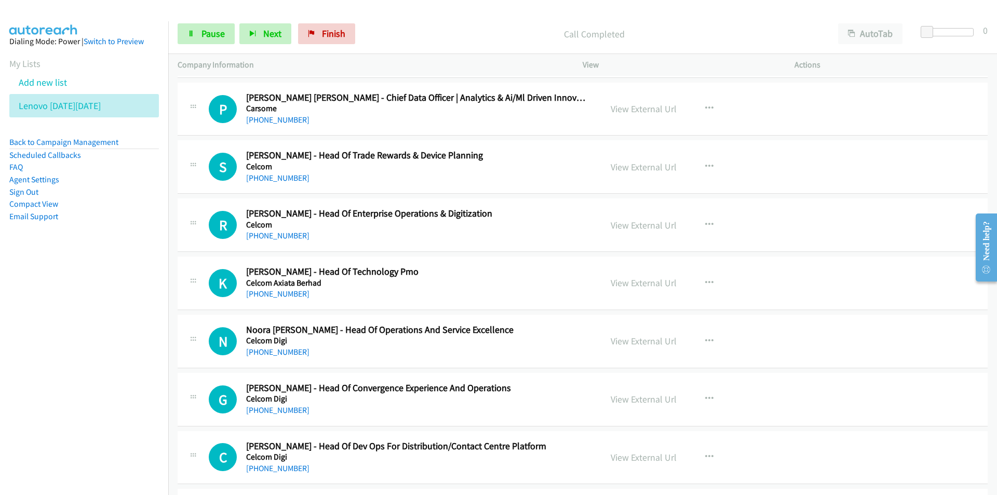
scroll to position [1505, 0]
drag, startPoint x: 103, startPoint y: 312, endPoint x: 118, endPoint y: 311, distance: 14.6
click at [103, 312] on nav "Dialing Mode: Power | Switch to Preview My Lists Add new list Lenovo [DATE][DAT…" at bounding box center [84, 268] width 169 height 495
drag, startPoint x: 113, startPoint y: 367, endPoint x: 150, endPoint y: 356, distance: 38.6
click at [113, 367] on nav "Dialing Mode: Power | Switch to Preview My Lists Add new list Lenovo [DATE][DAT…" at bounding box center [84, 268] width 169 height 495
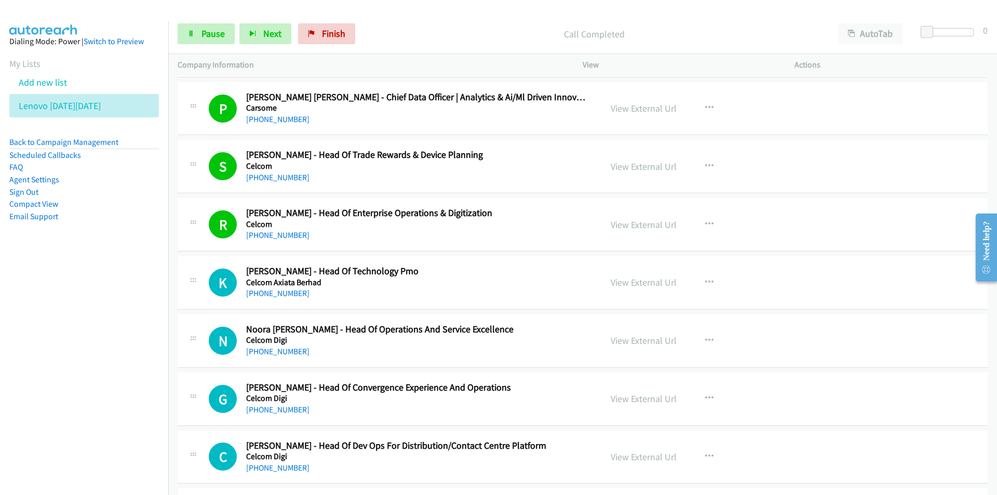
drag, startPoint x: 133, startPoint y: 374, endPoint x: 144, endPoint y: 372, distance: 11.0
click at [133, 374] on nav "Dialing Mode: Power | Switch to Preview My Lists Add new list Lenovo [DATE][DAT…" at bounding box center [84, 268] width 169 height 495
click at [203, 34] on span "Pause" at bounding box center [212, 34] width 23 height 12
click at [96, 343] on nav "Dialing Mode: Power | Switch to Preview My Lists Add new list Lenovo [DATE][DAT…" at bounding box center [84, 268] width 169 height 495
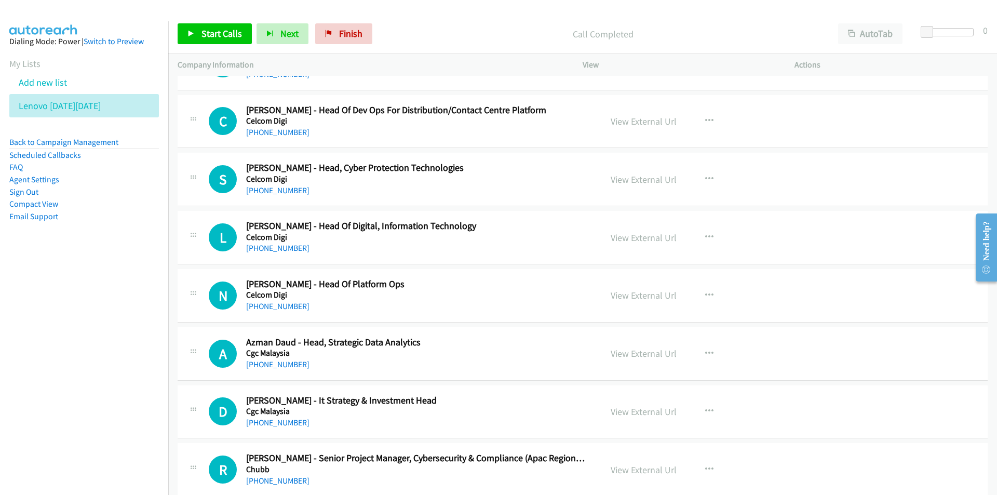
scroll to position [1920, 0]
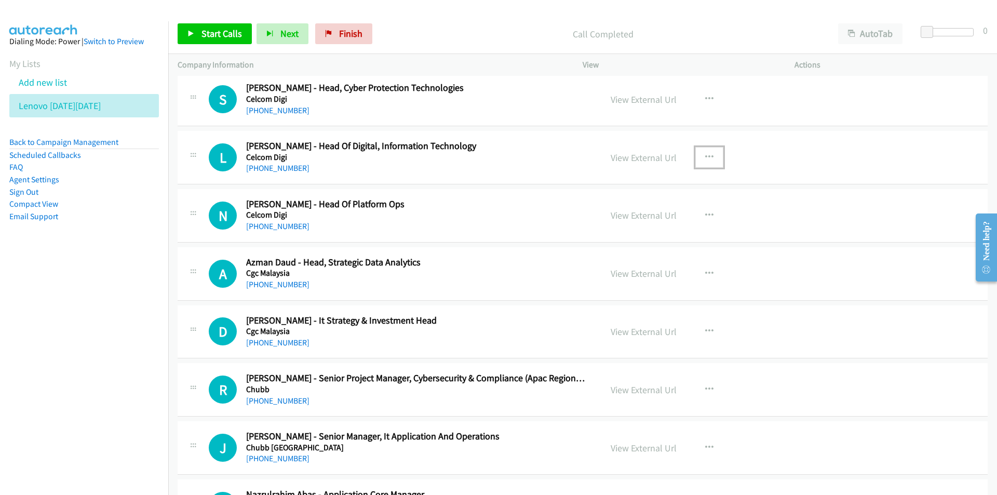
click at [708, 156] on icon "button" at bounding box center [709, 157] width 8 height 8
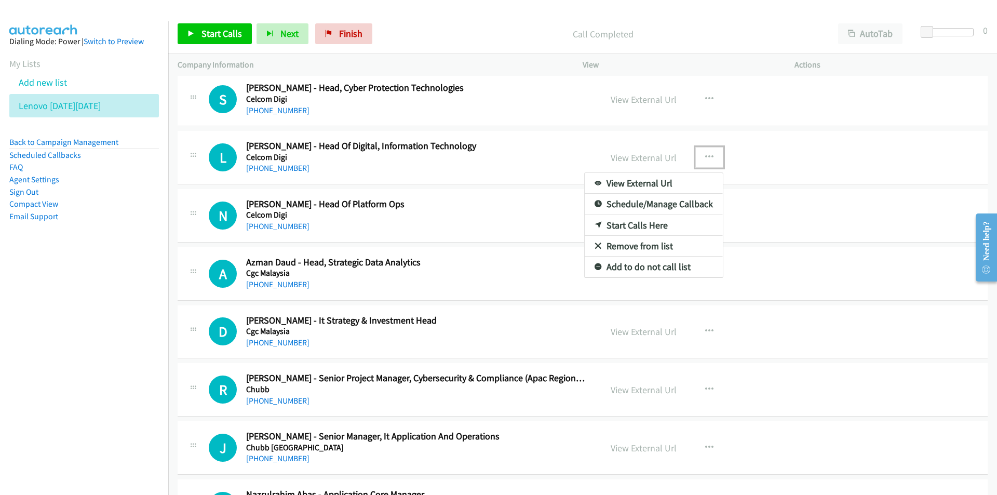
click at [662, 229] on link "Start Calls Here" at bounding box center [653, 225] width 138 height 21
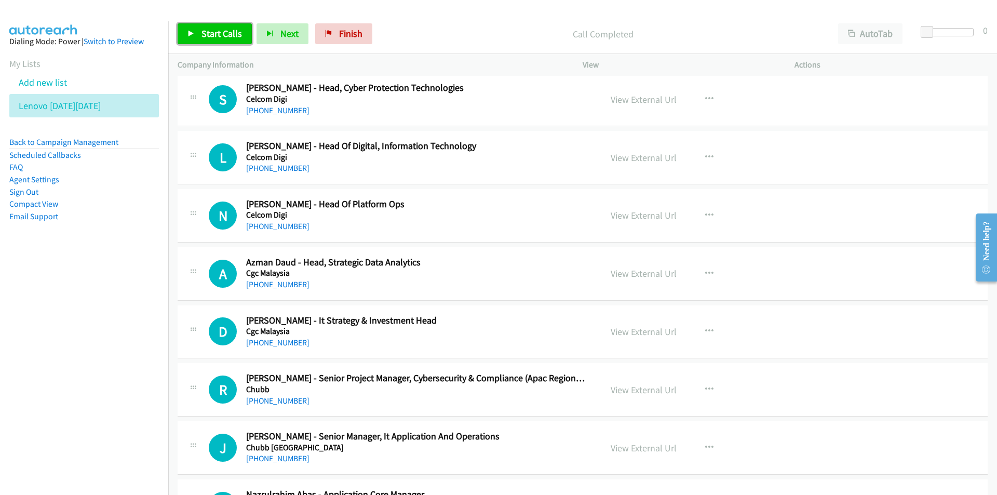
click at [224, 35] on span "Start Calls" at bounding box center [221, 34] width 40 height 12
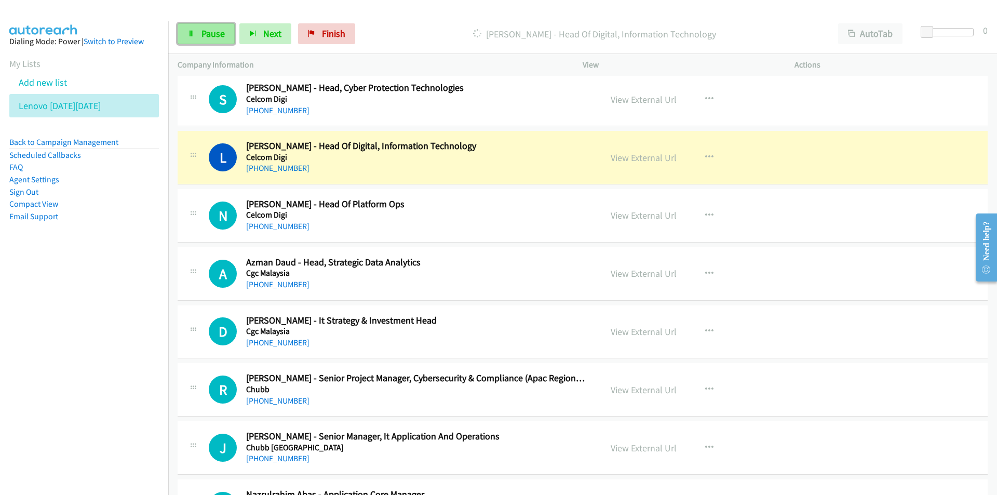
click at [196, 35] on link "Pause" at bounding box center [206, 33] width 57 height 21
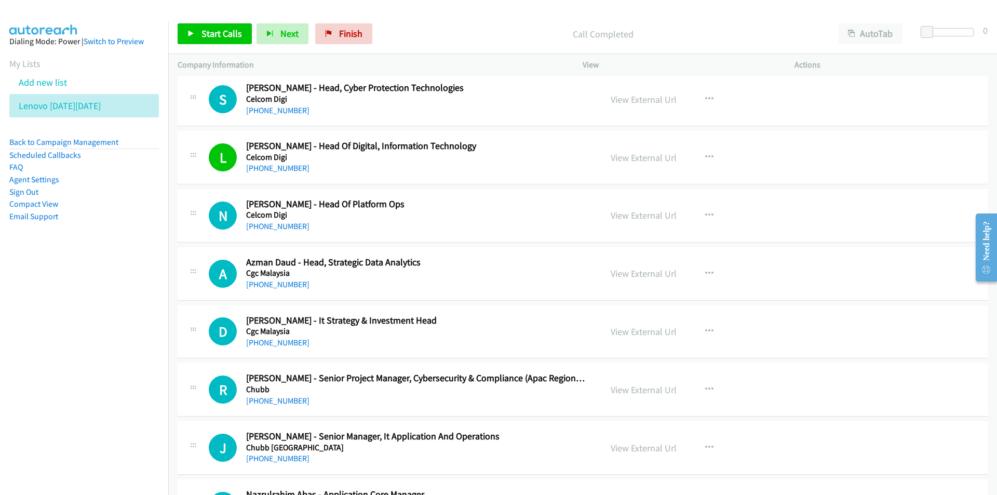
click at [99, 339] on nav "Dialing Mode: Power | Switch to Preview My Lists Add new list Lenovo [DATE][DAT…" at bounding box center [84, 268] width 169 height 495
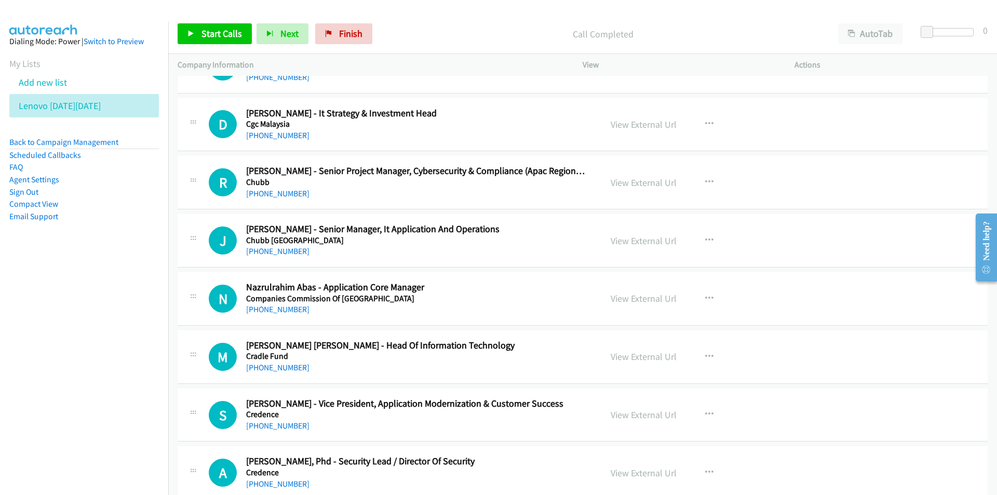
scroll to position [2128, 0]
click at [707, 119] on icon "button" at bounding box center [709, 123] width 8 height 8
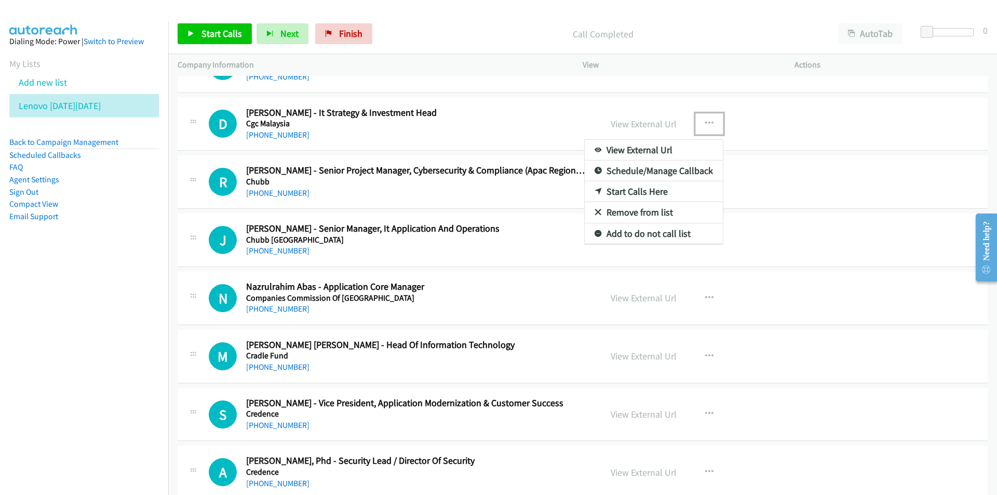
click at [645, 191] on link "Start Calls Here" at bounding box center [653, 191] width 138 height 21
click at [645, 191] on div "View External Url View External Url Schedule/Manage Callback Start Calls Here R…" at bounding box center [711, 182] width 221 height 34
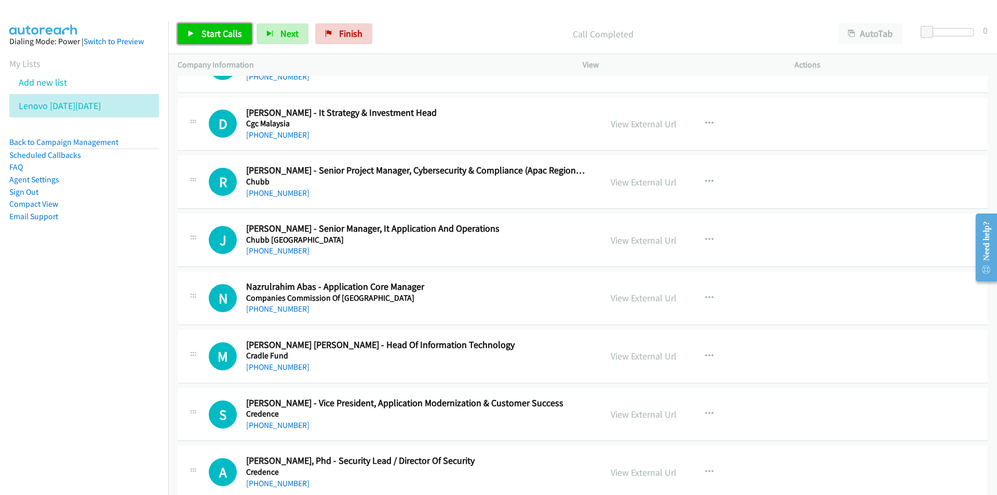
click at [220, 34] on span "Start Calls" at bounding box center [221, 34] width 40 height 12
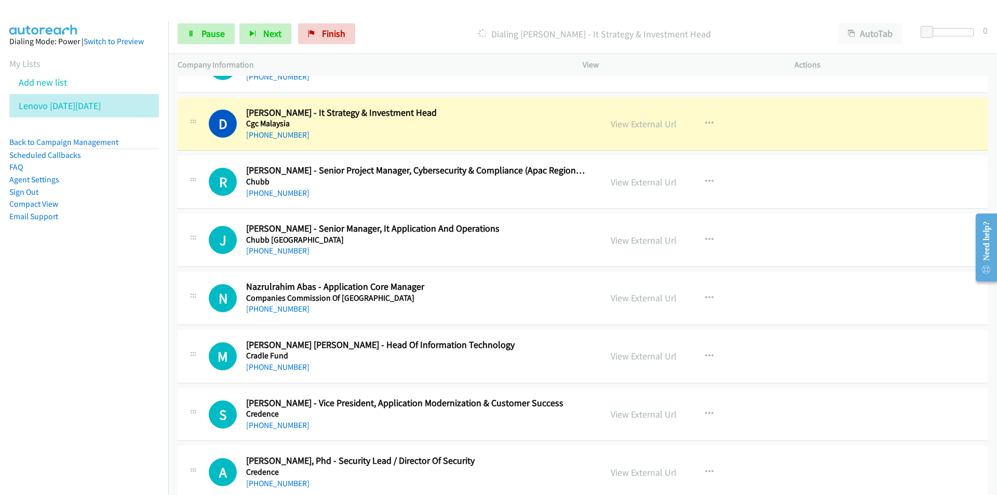
click at [121, 324] on nav "Dialing Mode: Power | Switch to Preview My Lists Add new list Lenovo [DATE][DAT…" at bounding box center [84, 268] width 169 height 495
click at [140, 358] on nav "Dialing Mode: Power | Switch to Preview My Lists Add new list Lenovo [DATE][DAT…" at bounding box center [84, 268] width 169 height 495
click at [633, 120] on link "View External Url" at bounding box center [643, 124] width 66 height 12
click at [209, 31] on span "Pause" at bounding box center [212, 34] width 23 height 12
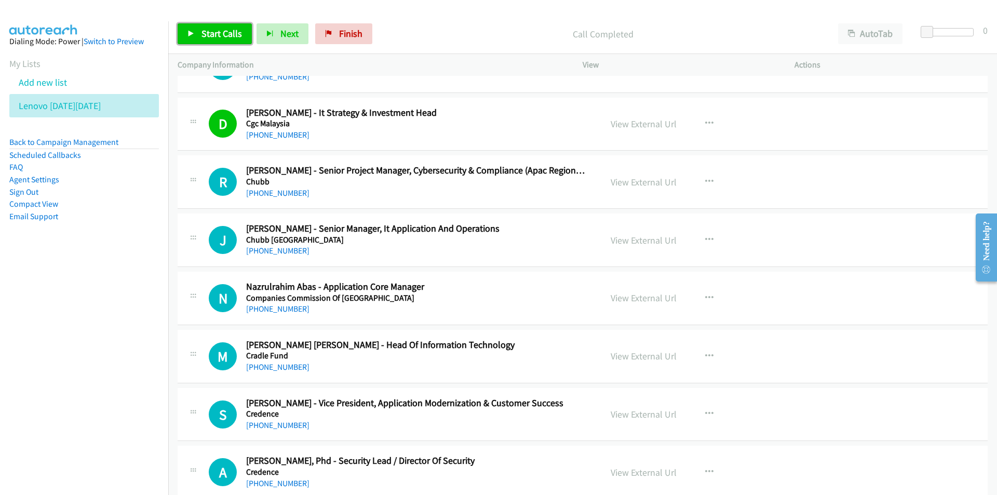
click at [225, 34] on span "Start Calls" at bounding box center [221, 34] width 40 height 12
drag, startPoint x: 64, startPoint y: 340, endPoint x: 115, endPoint y: 337, distance: 50.9
click at [64, 340] on nav "Dialing Mode: Power | Switch to Preview My Lists Add new list Lenovo [DATE][DAT…" at bounding box center [84, 268] width 169 height 495
click at [656, 242] on link "View External Url" at bounding box center [643, 240] width 66 height 12
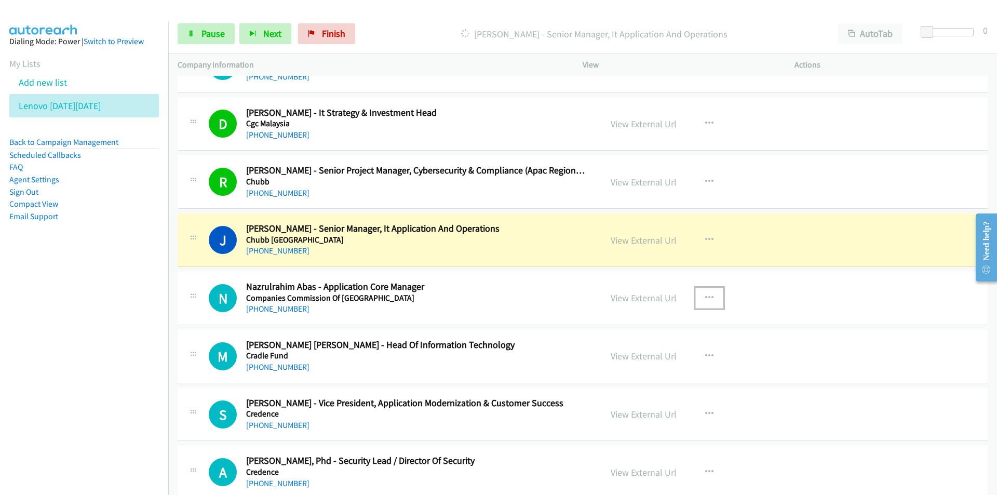
click at [705, 295] on icon "button" at bounding box center [709, 298] width 8 height 8
click at [652, 387] on link "Remove from list" at bounding box center [653, 386] width 138 height 21
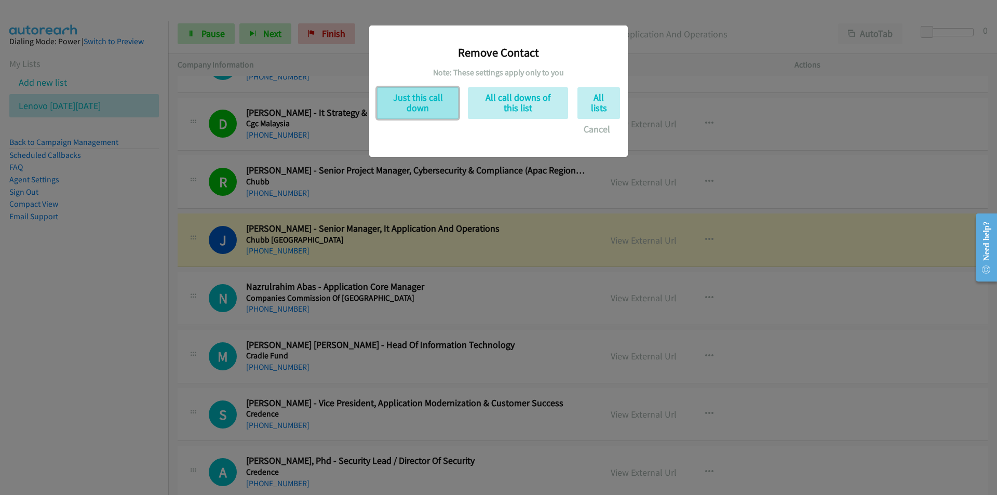
click at [410, 108] on button "Just this call down" at bounding box center [417, 103] width 81 height 32
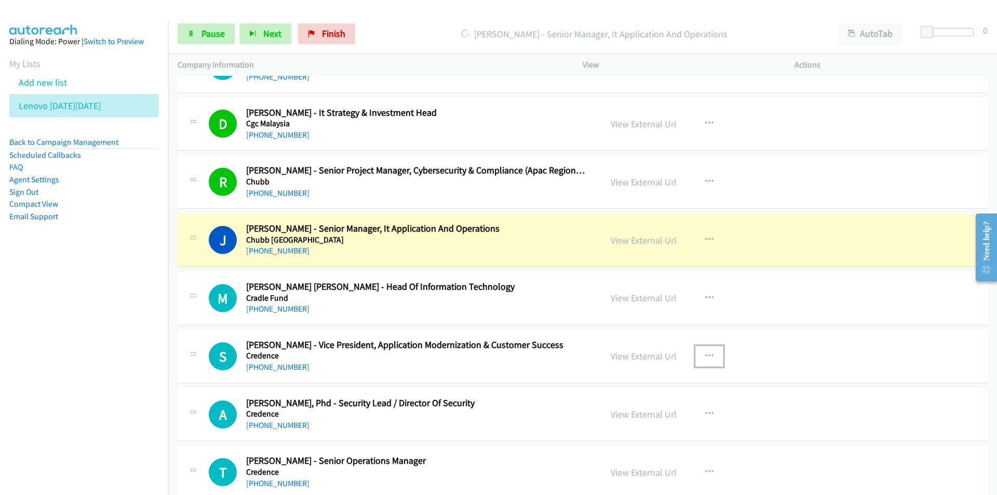
click at [705, 355] on icon "button" at bounding box center [709, 356] width 8 height 8
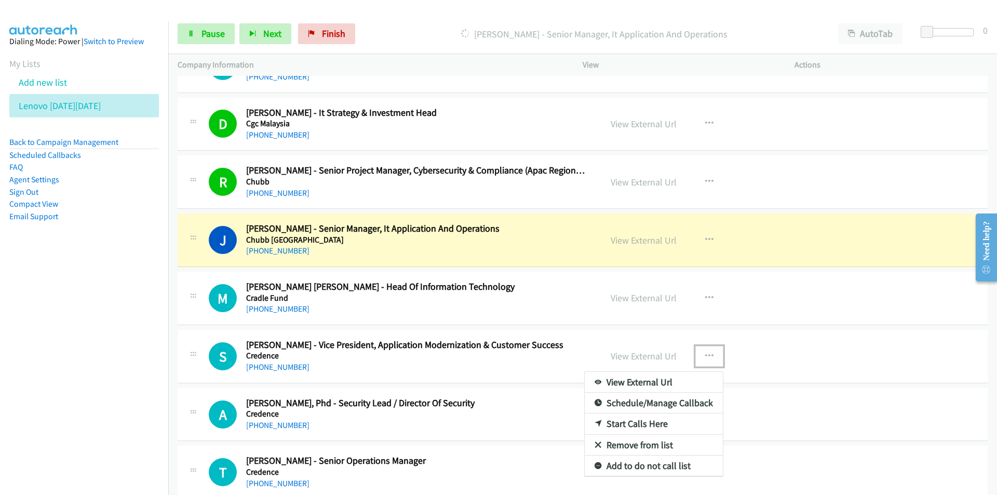
click at [646, 445] on link "Remove from list" at bounding box center [653, 444] width 138 height 21
click at [646, 445] on td "T Callback Scheduled [PERSON_NAME] - Senior Operations Manager Credence Asia/[G…" at bounding box center [582, 472] width 828 height 58
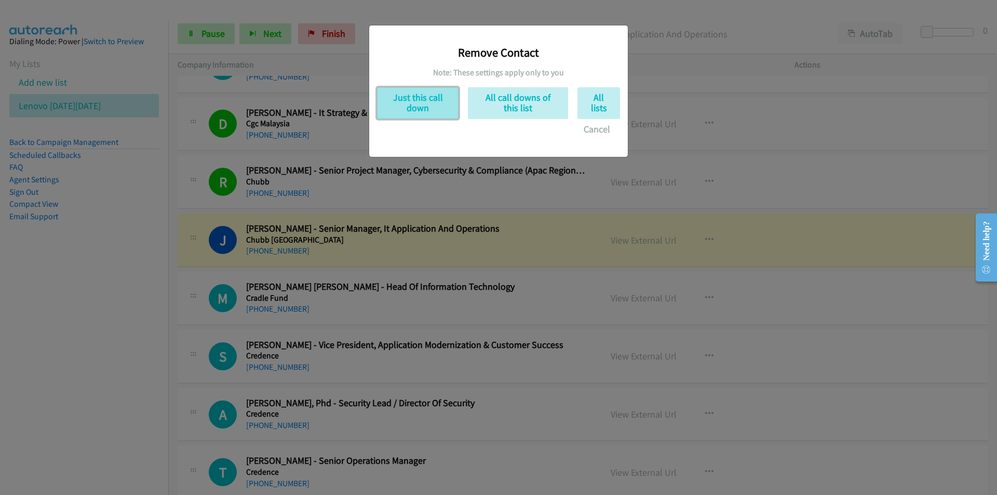
click at [415, 103] on button "Just this call down" at bounding box center [417, 103] width 81 height 32
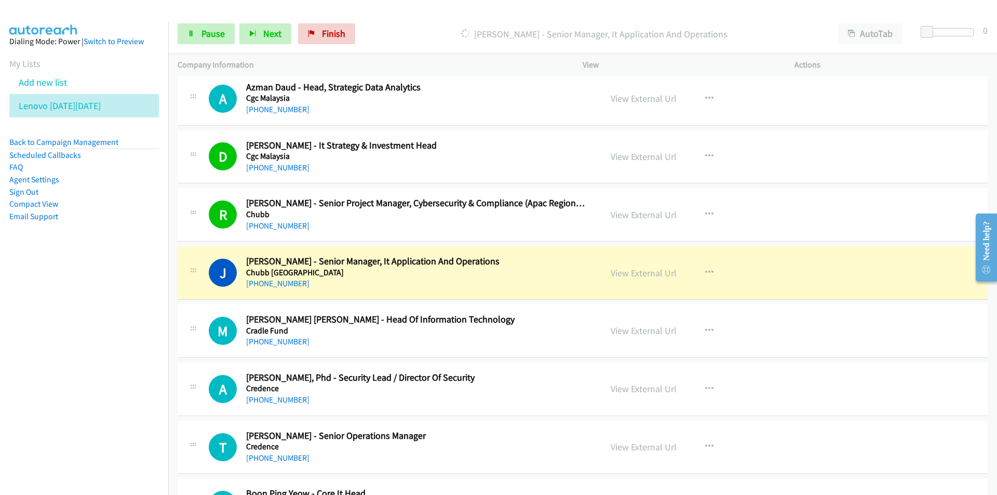
scroll to position [2076, 0]
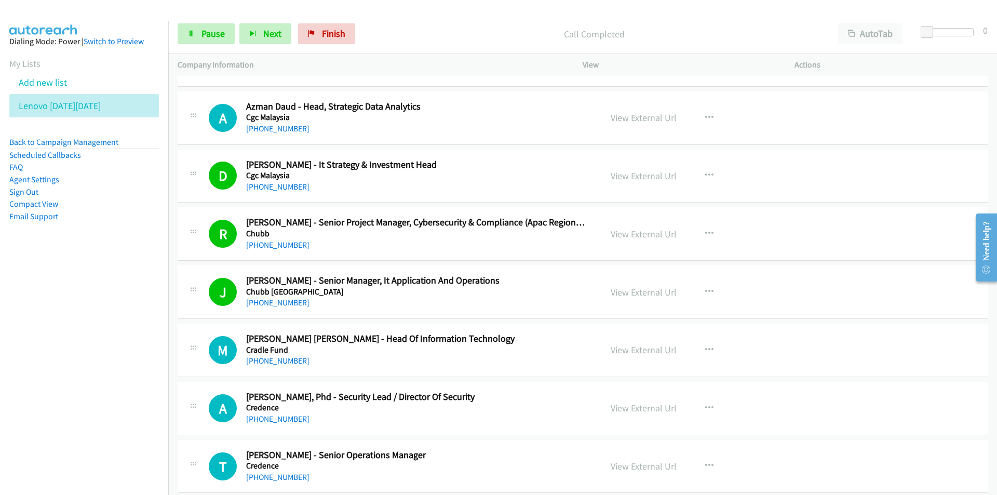
click at [134, 377] on nav "Dialing Mode: Power | Switch to Preview My Lists Add new list Lenovo [DATE][DAT…" at bounding box center [84, 268] width 169 height 495
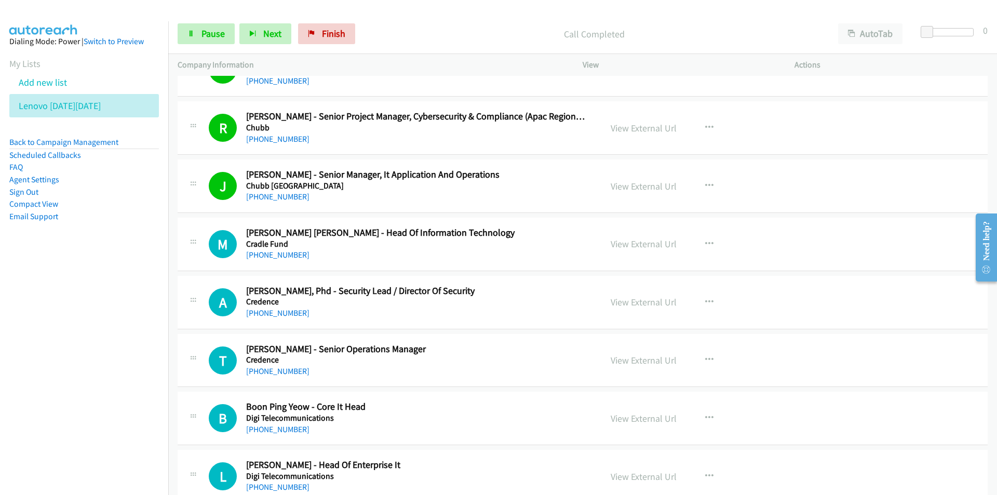
scroll to position [2232, 0]
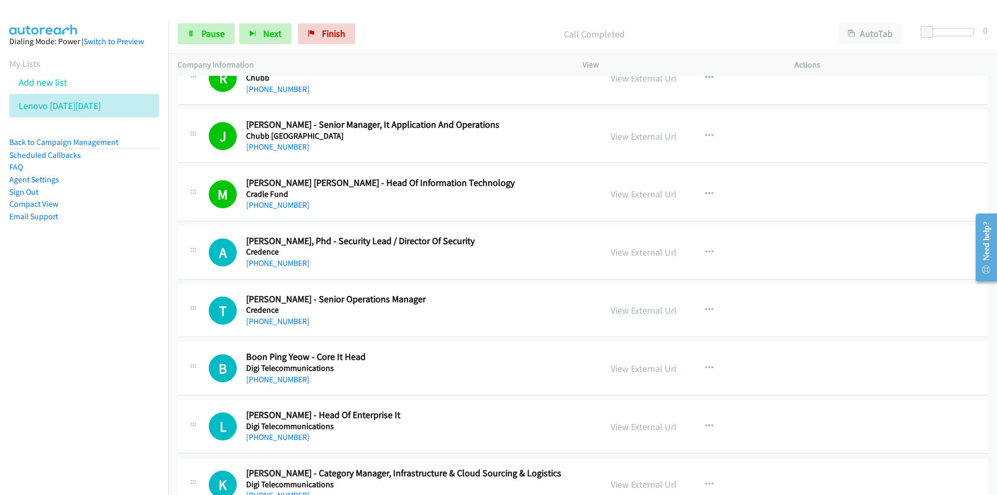
click at [97, 337] on nav "Dialing Mode: Power | Switch to Preview My Lists Add new list Lenovo [DATE][DAT…" at bounding box center [84, 268] width 169 height 495
click at [648, 251] on link "View External Url" at bounding box center [643, 252] width 66 height 12
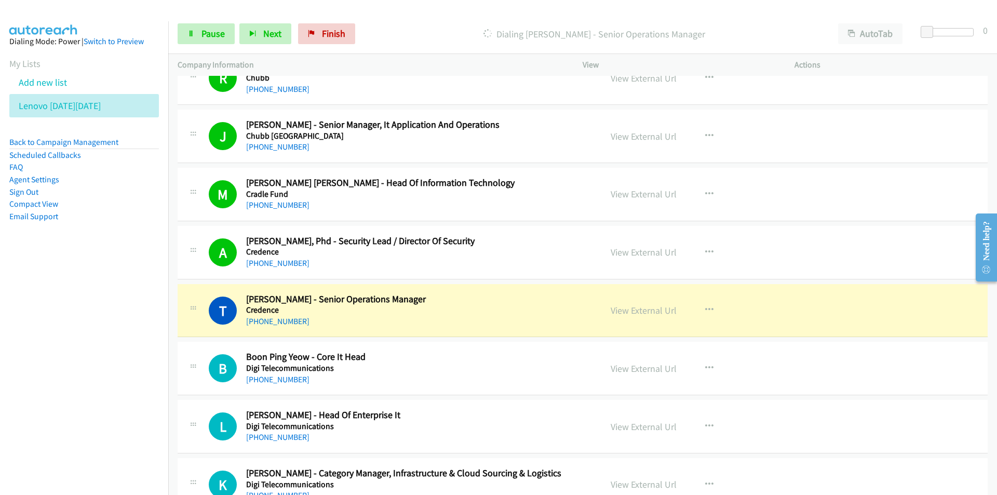
drag, startPoint x: 125, startPoint y: 404, endPoint x: 145, endPoint y: 402, distance: 20.3
click at [125, 404] on nav "Dialing Mode: Power | Switch to Preview My Lists Add new list Lenovo [DATE][DAT…" at bounding box center [84, 268] width 169 height 495
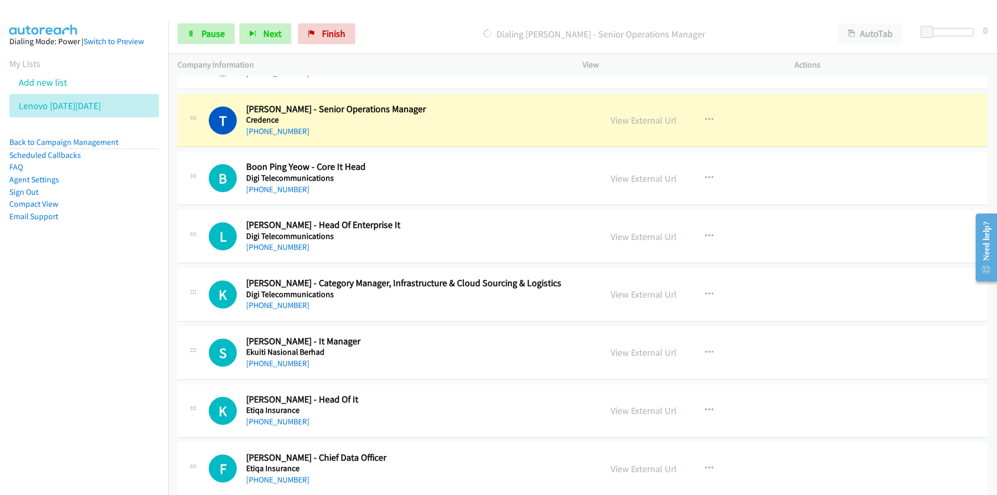
scroll to position [2440, 0]
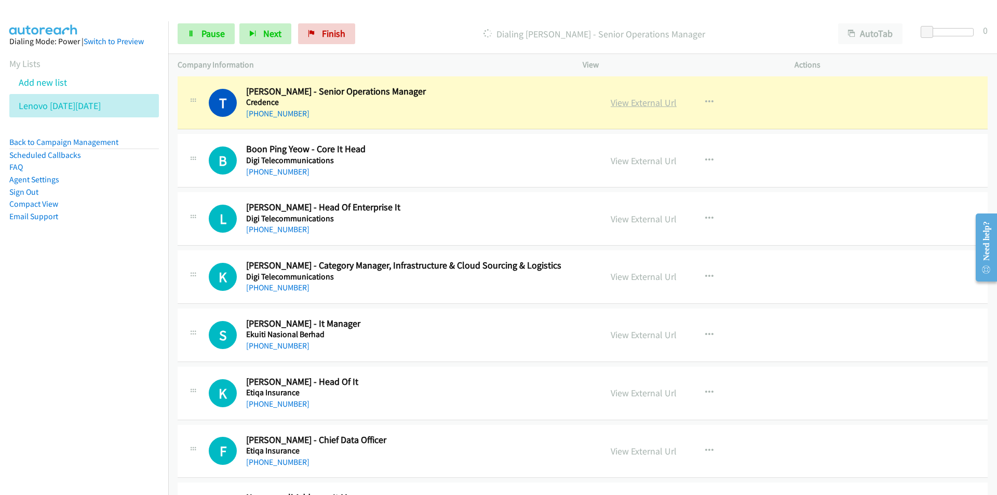
click at [643, 99] on link "View External Url" at bounding box center [643, 103] width 66 height 12
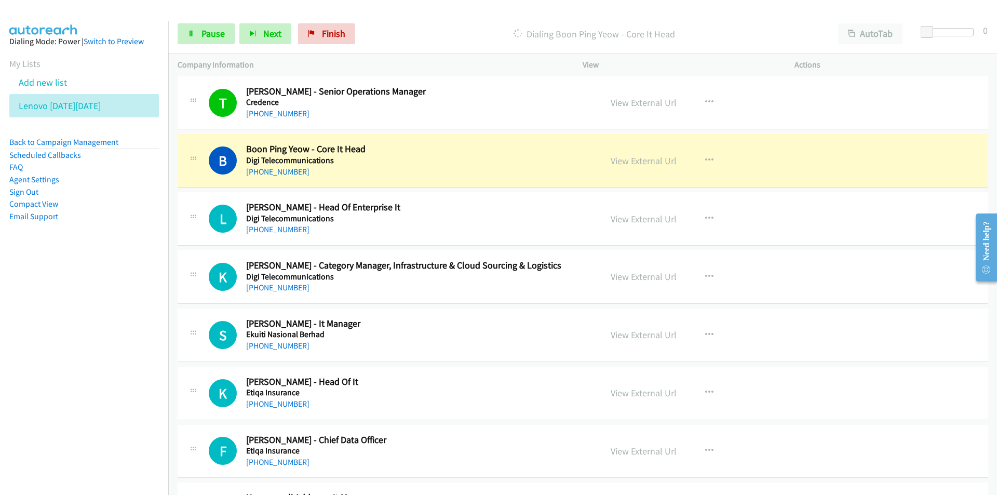
click at [51, 335] on nav "Dialing Mode: Power | Switch to Preview My Lists Add new list Lenovo [DATE][DAT…" at bounding box center [84, 268] width 169 height 495
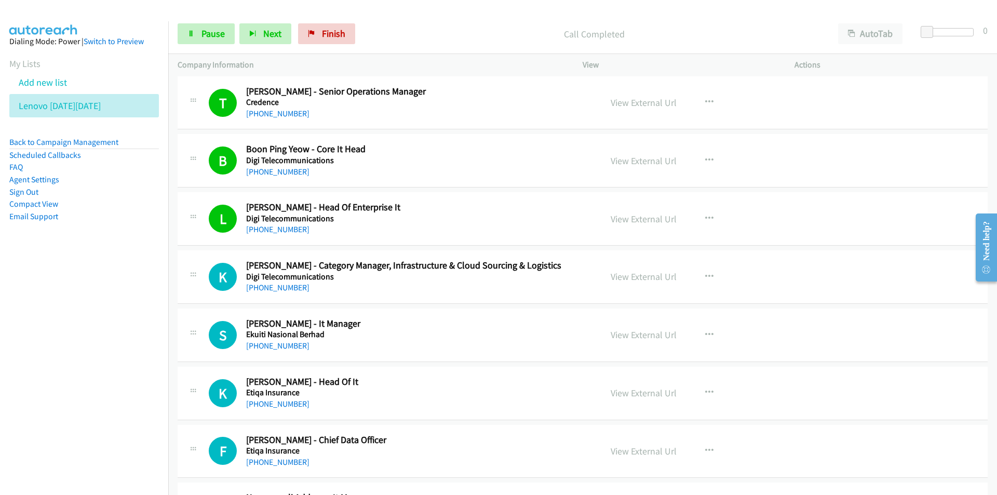
click at [115, 363] on nav "Dialing Mode: Power | Switch to Preview My Lists Add new list Lenovo [DATE][DAT…" at bounding box center [84, 268] width 169 height 495
click at [651, 278] on link "View External Url" at bounding box center [643, 276] width 66 height 12
drag, startPoint x: 121, startPoint y: 372, endPoint x: 188, endPoint y: 358, distance: 68.3
click at [121, 372] on nav "Dialing Mode: Power | Switch to Preview My Lists Add new list Lenovo [DATE][DAT…" at bounding box center [84, 268] width 169 height 495
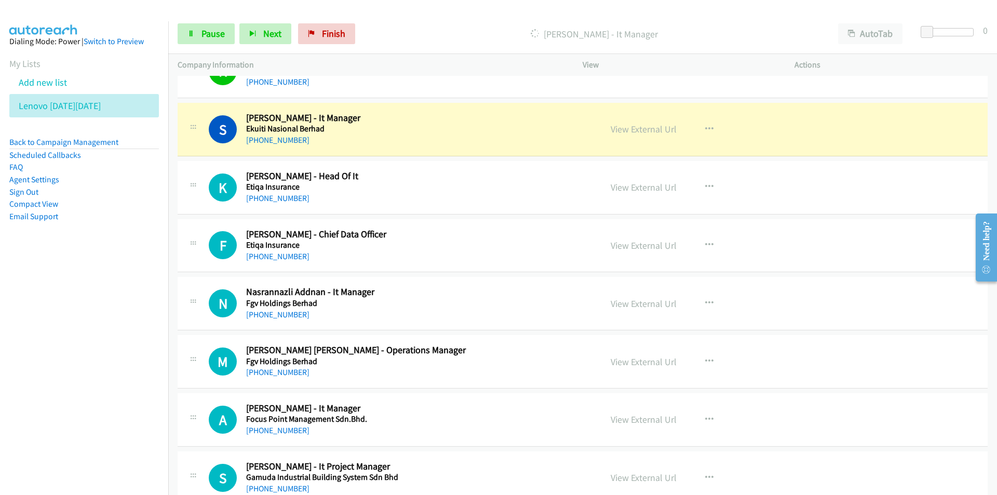
scroll to position [2647, 0]
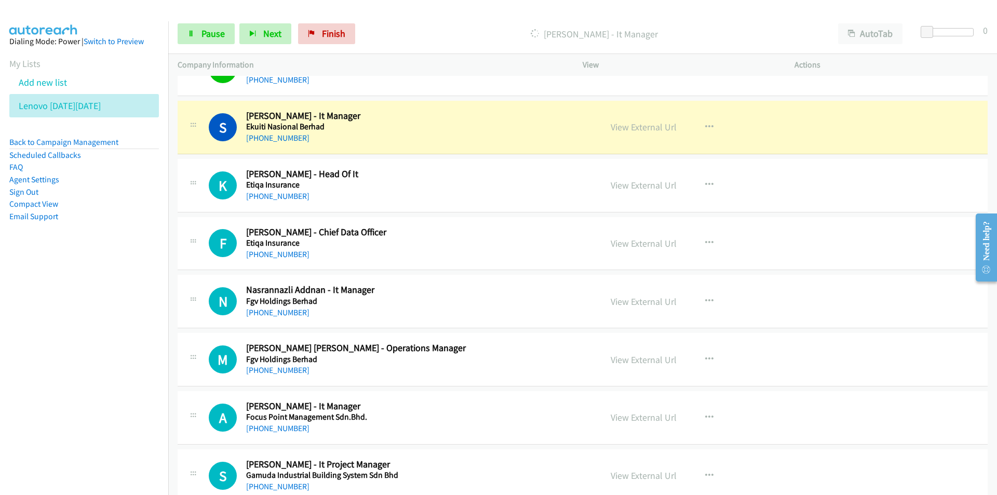
drag, startPoint x: 119, startPoint y: 296, endPoint x: 129, endPoint y: 294, distance: 10.1
click at [119, 296] on nav "Dialing Mode: Power | Switch to Preview My Lists Add new list Lenovo [DATE][DAT…" at bounding box center [84, 268] width 169 height 495
click at [645, 126] on link "View External Url" at bounding box center [643, 127] width 66 height 12
click at [221, 33] on span "Pause" at bounding box center [212, 34] width 23 height 12
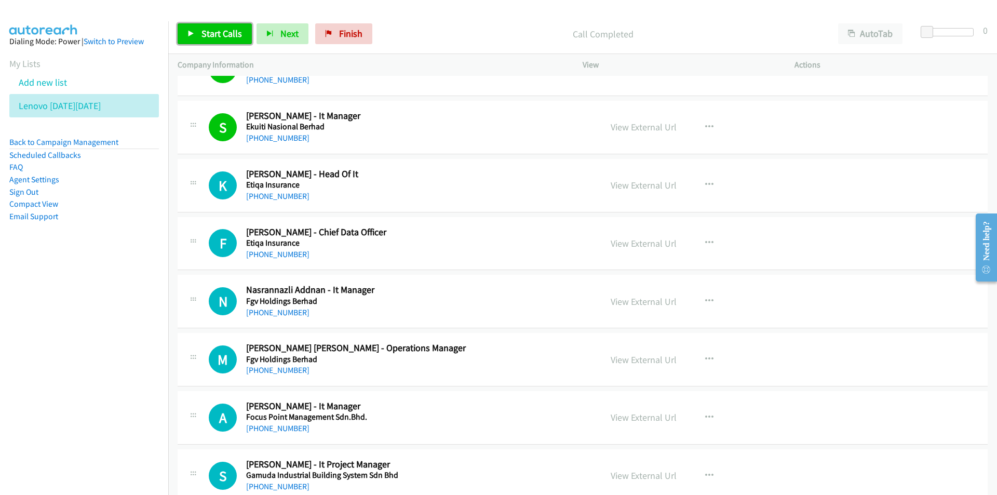
click at [220, 33] on span "Start Calls" at bounding box center [221, 34] width 40 height 12
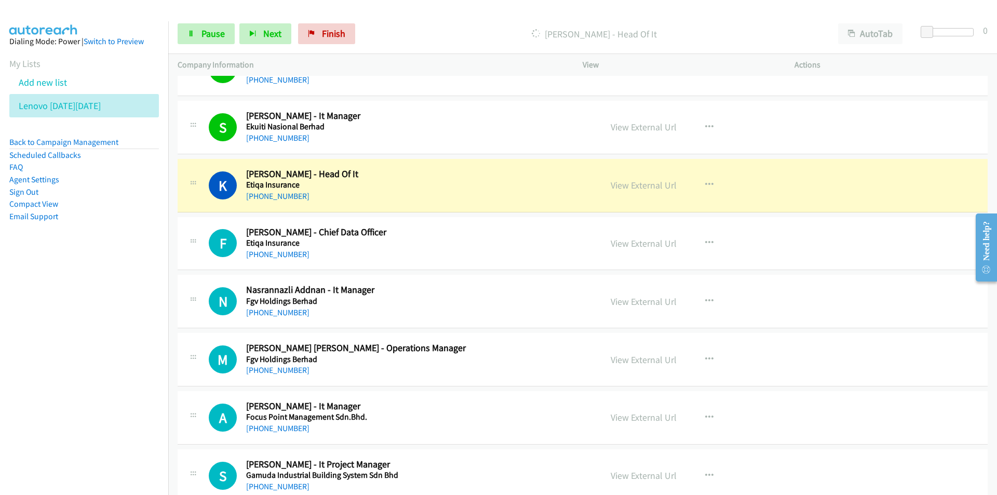
click at [133, 346] on nav "Dialing Mode: Power | Switch to Preview My Lists Add new list Lenovo [DATE][DAT…" at bounding box center [84, 268] width 169 height 495
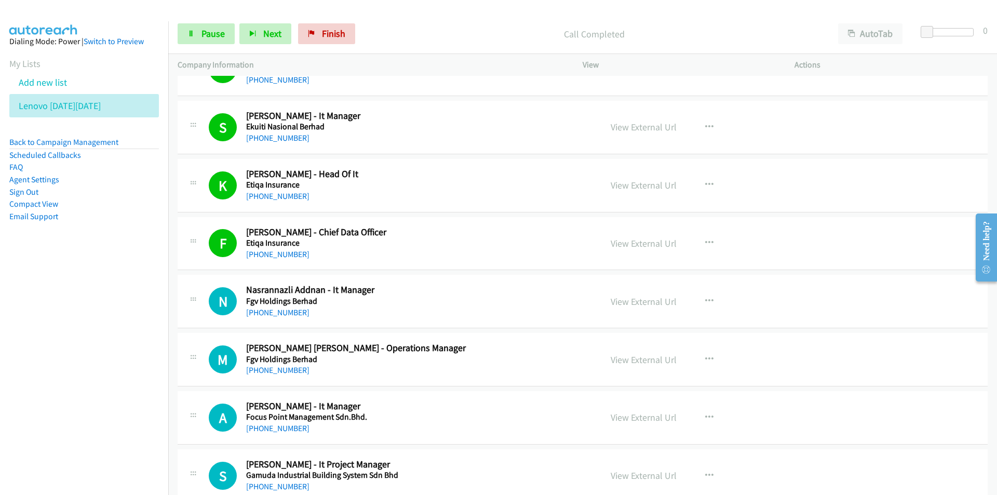
click at [98, 317] on nav "Dialing Mode: Power | Switch to Preview My Lists Add new list Lenovo [DATE][DAT…" at bounding box center [84, 268] width 169 height 495
click at [645, 299] on link "View External Url" at bounding box center [643, 301] width 66 height 12
click at [201, 35] on span "Pause" at bounding box center [212, 34] width 23 height 12
click at [209, 33] on span "Start Calls" at bounding box center [221, 34] width 40 height 12
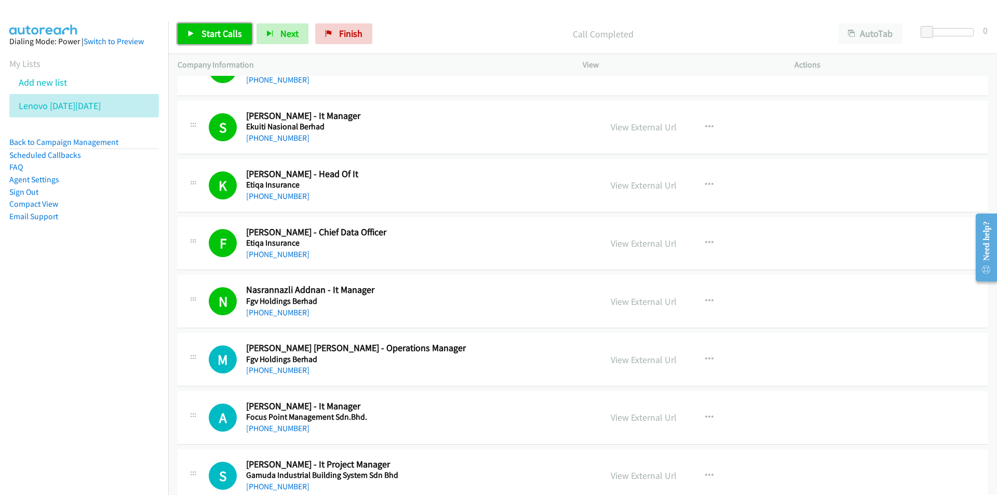
click at [209, 33] on span "Start Calls" at bounding box center [221, 34] width 40 height 12
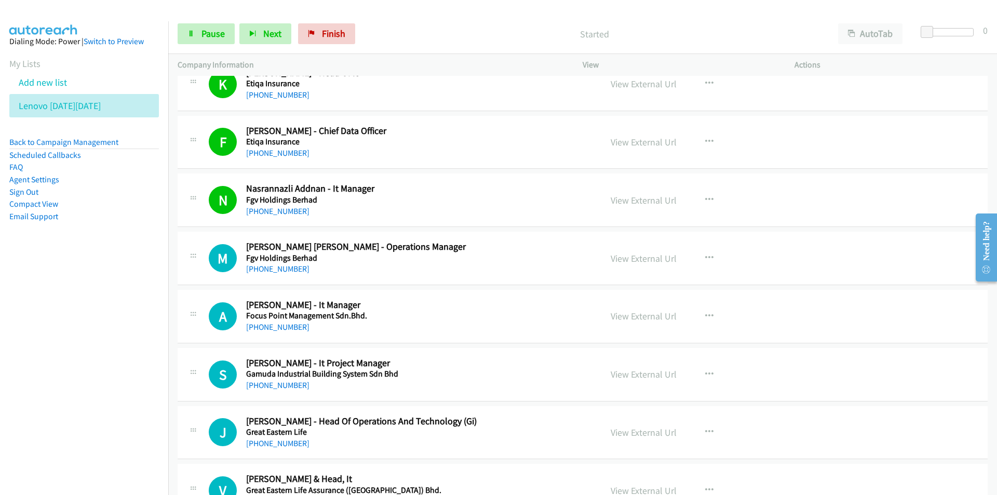
scroll to position [2751, 0]
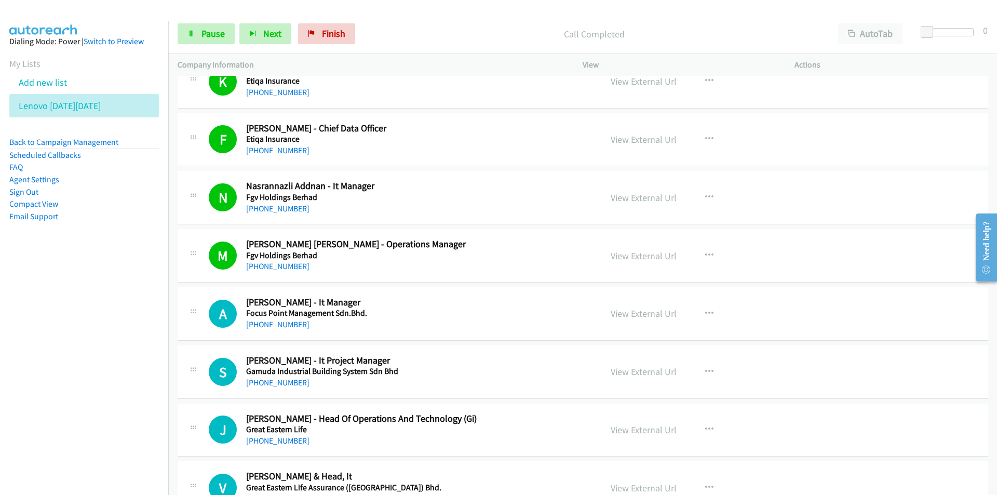
drag, startPoint x: 78, startPoint y: 355, endPoint x: 431, endPoint y: 329, distance: 353.9
click at [78, 355] on nav "Dialing Mode: Power | Switch to Preview My Lists Add new list Lenovo [DATE][DAT…" at bounding box center [84, 268] width 169 height 495
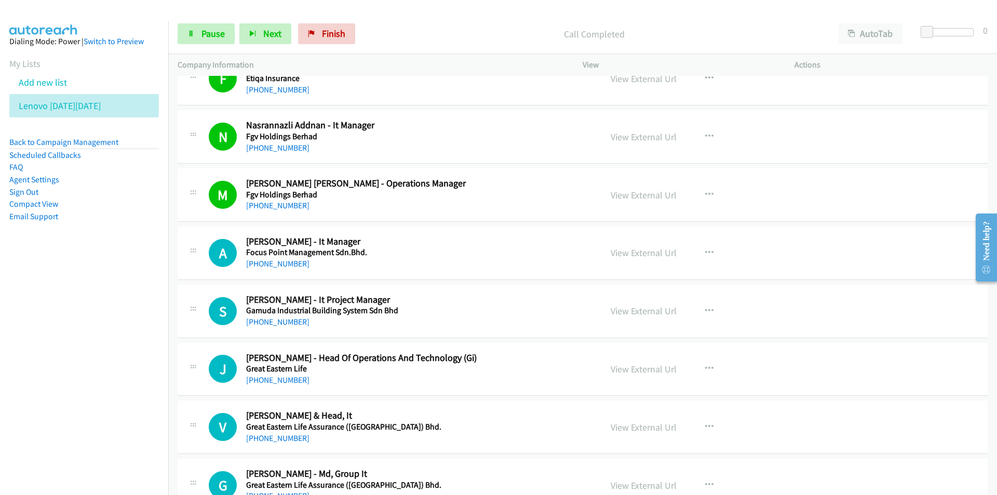
scroll to position [2855, 0]
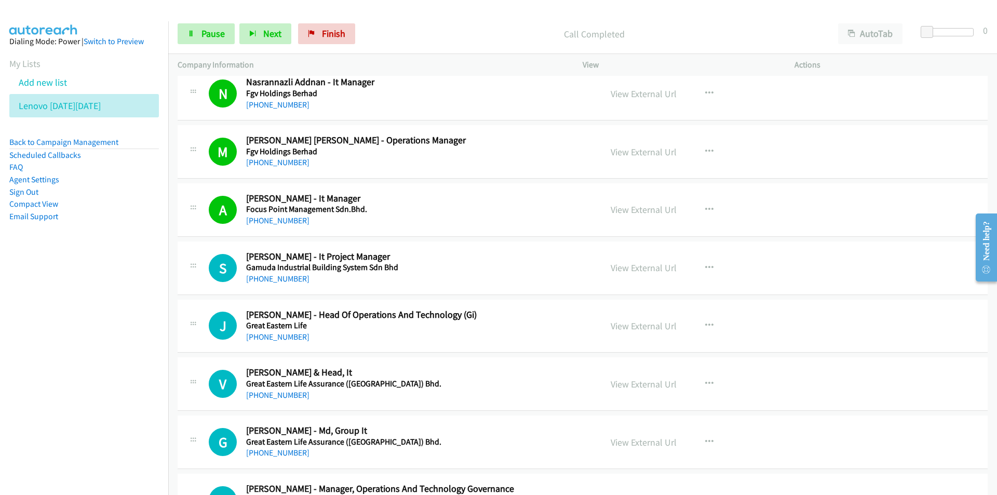
drag, startPoint x: 19, startPoint y: 340, endPoint x: 29, endPoint y: 335, distance: 10.4
click at [19, 340] on nav "Dialing Mode: Power | Switch to Preview My Lists Add new list Lenovo [DATE][DAT…" at bounding box center [84, 268] width 169 height 495
click at [629, 268] on link "View External Url" at bounding box center [643, 268] width 66 height 12
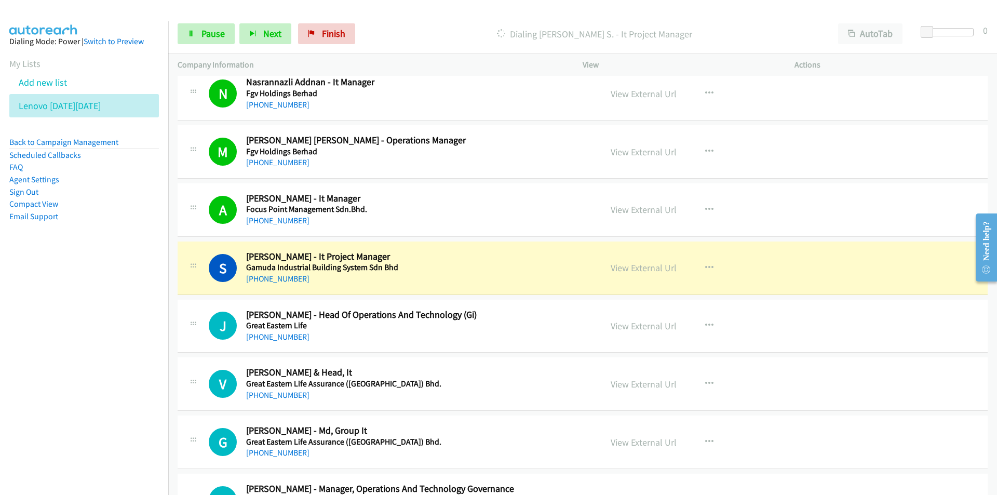
click at [126, 309] on nav "Dialing Mode: Power | Switch to Preview My Lists Add new list Lenovo [DATE][DAT…" at bounding box center [84, 268] width 169 height 495
click at [209, 33] on span "Pause" at bounding box center [212, 34] width 23 height 12
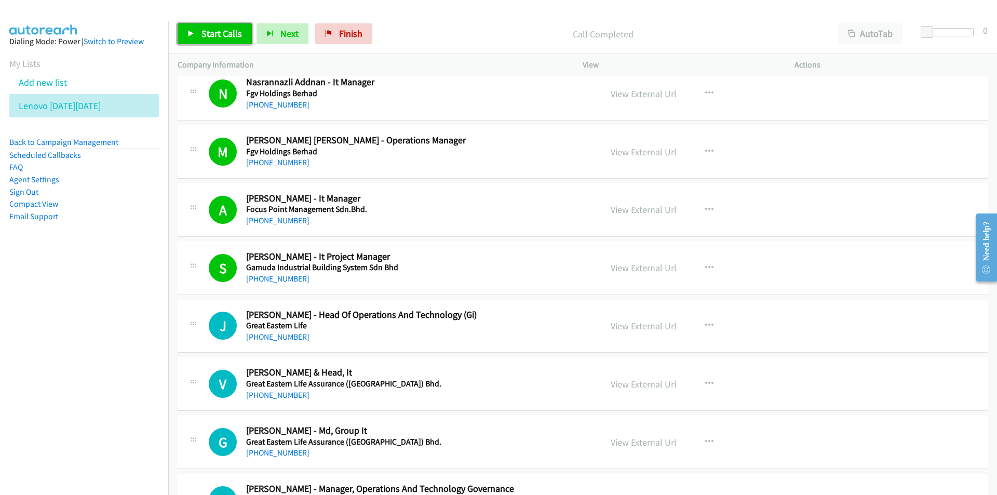
click at [214, 36] on span "Start Calls" at bounding box center [221, 34] width 40 height 12
click at [144, 360] on nav "Dialing Mode: Power | Switch to Preview My Lists Add new list Lenovo [DATE][DAT…" at bounding box center [84, 268] width 169 height 495
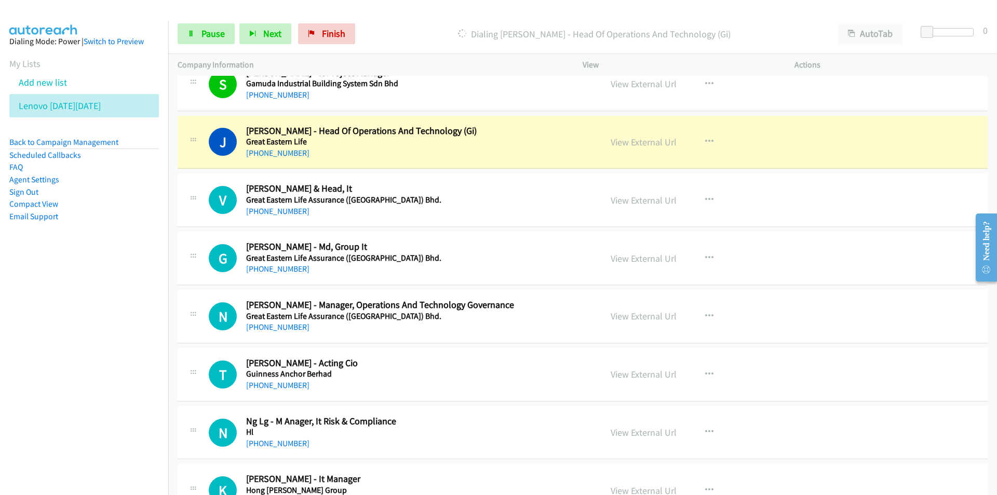
scroll to position [3062, 0]
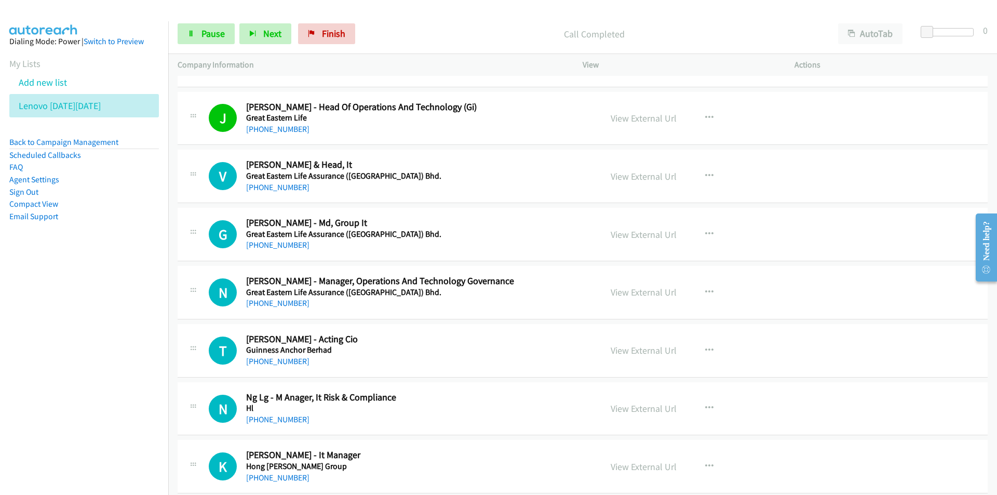
click at [112, 320] on nav "Dialing Mode: Power | Switch to Preview My Lists Add new list Lenovo [DATE][DAT…" at bounding box center [84, 268] width 169 height 495
click at [57, 385] on nav "Dialing Mode: Power | Switch to Preview My Lists Add new list Lenovo [DATE][DAT…" at bounding box center [84, 268] width 169 height 495
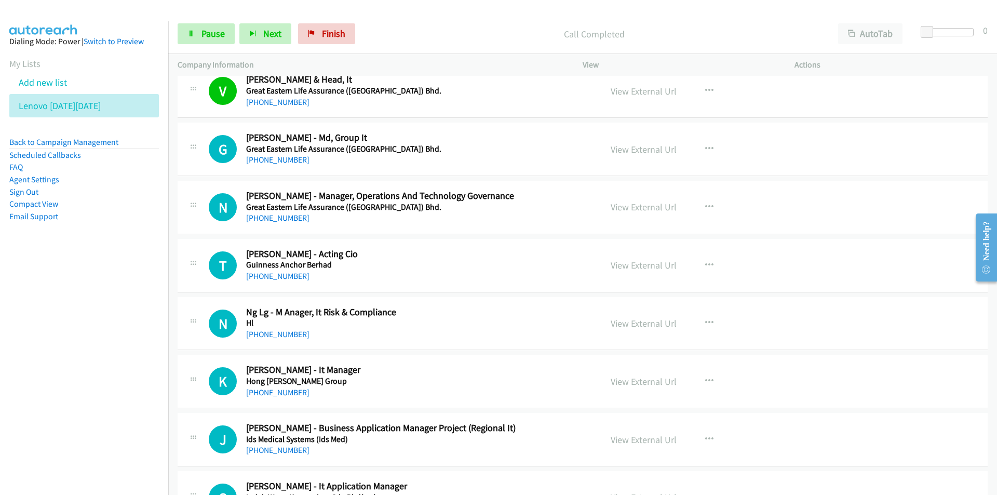
scroll to position [3114, 0]
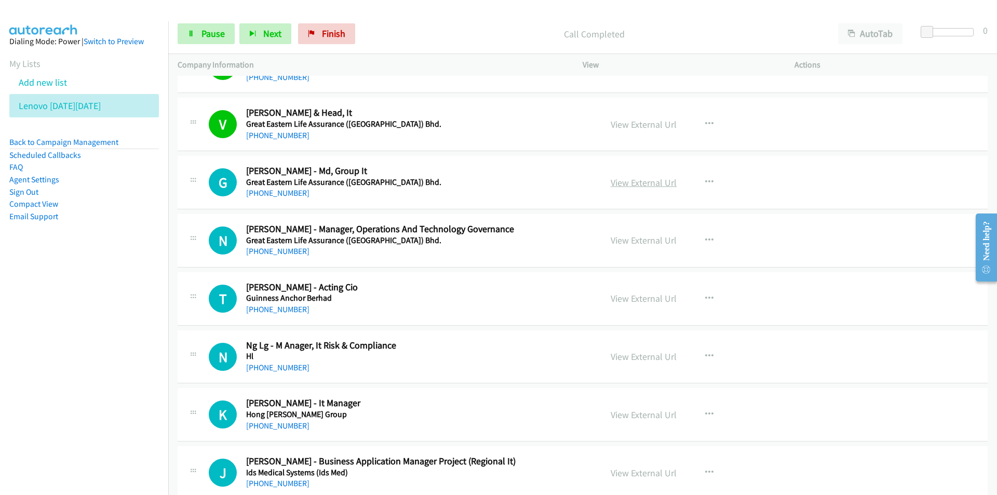
click at [649, 183] on link "View External Url" at bounding box center [643, 182] width 66 height 12
click at [202, 31] on span "Pause" at bounding box center [212, 34] width 23 height 12
click at [242, 37] on link "Start Calls" at bounding box center [215, 33] width 74 height 21
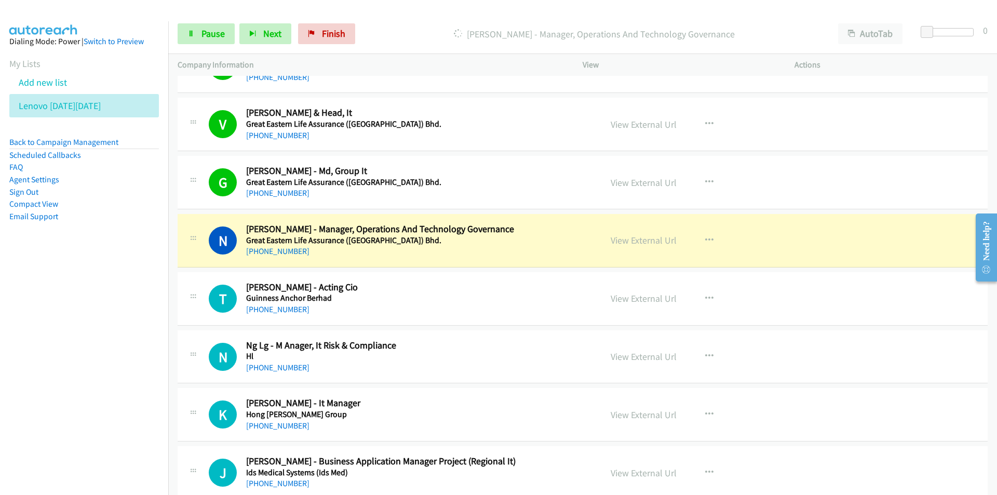
click at [81, 366] on nav "Dialing Mode: Power | Switch to Preview My Lists Add new list Lenovo [DATE][DAT…" at bounding box center [84, 268] width 169 height 495
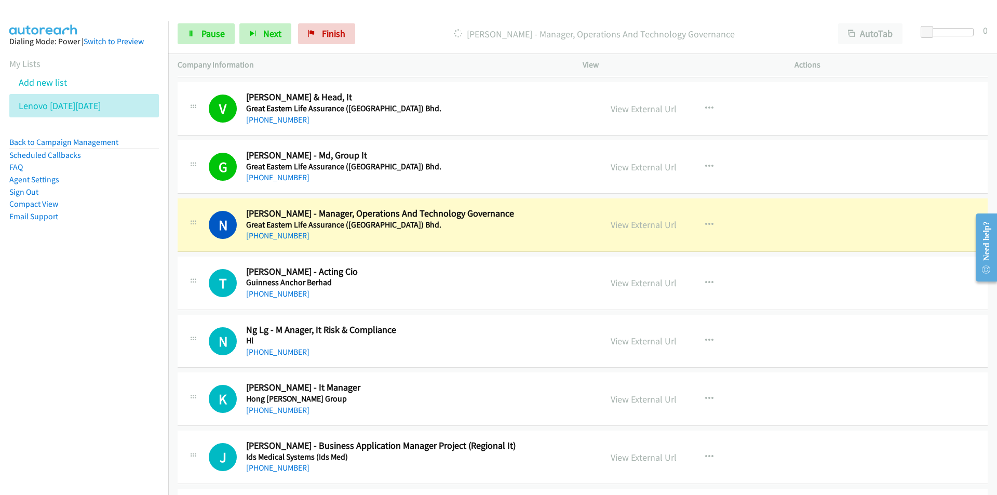
scroll to position [3166, 0]
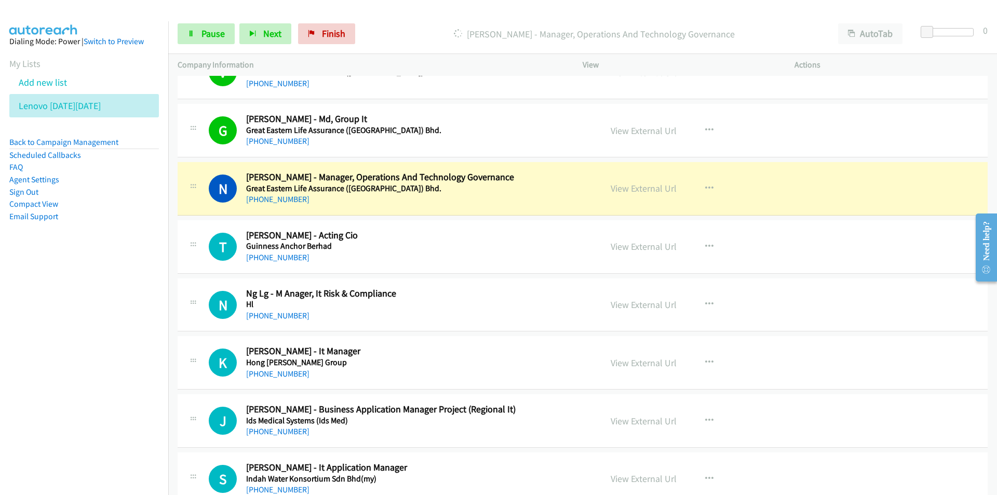
drag, startPoint x: 151, startPoint y: 310, endPoint x: 160, endPoint y: 305, distance: 10.4
click at [151, 310] on nav "Dialing Mode: Power | Switch to Preview My Lists Add new list Lenovo [DATE][DAT…" at bounding box center [84, 268] width 169 height 495
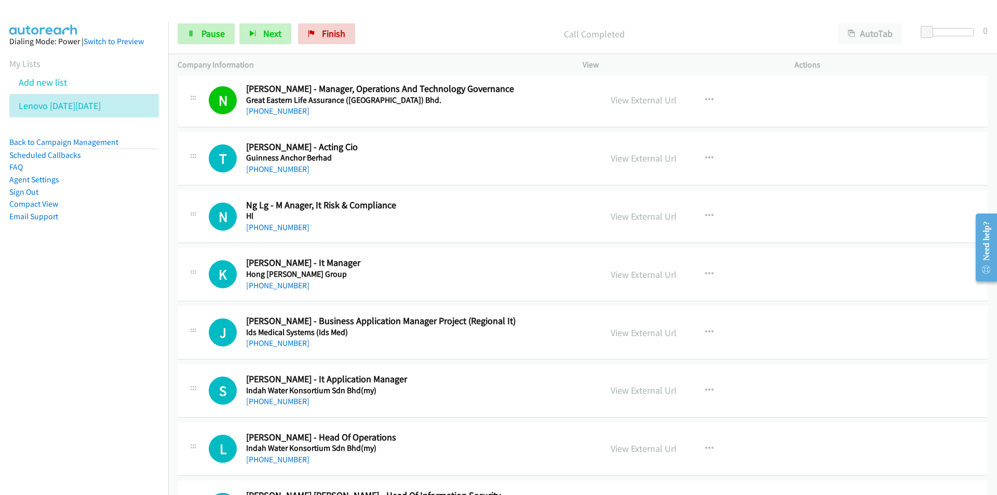
scroll to position [3270, 0]
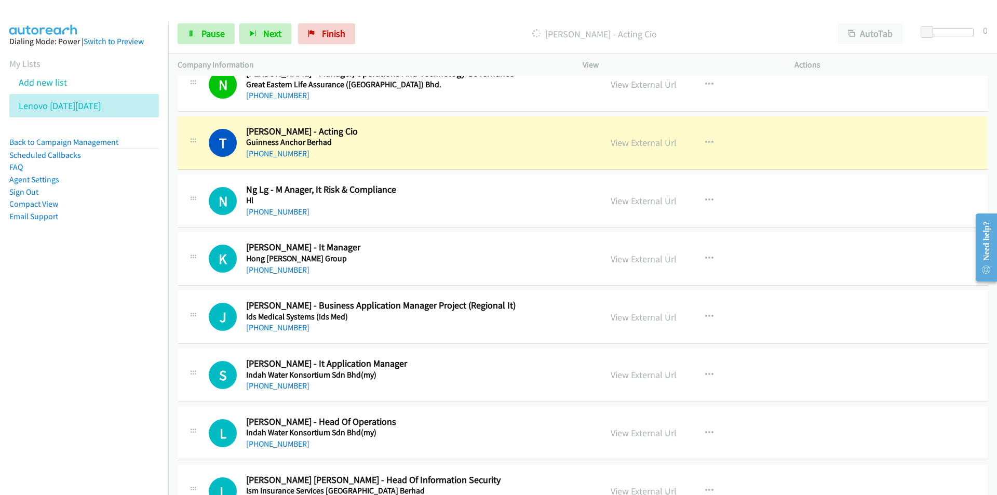
click at [96, 344] on nav "Dialing Mode: Power | Switch to Preview My Lists Add new list Lenovo [DATE][DAT…" at bounding box center [84, 268] width 169 height 495
click at [644, 145] on link "View External Url" at bounding box center [643, 143] width 66 height 12
click at [210, 33] on span "Pause" at bounding box center [212, 34] width 23 height 12
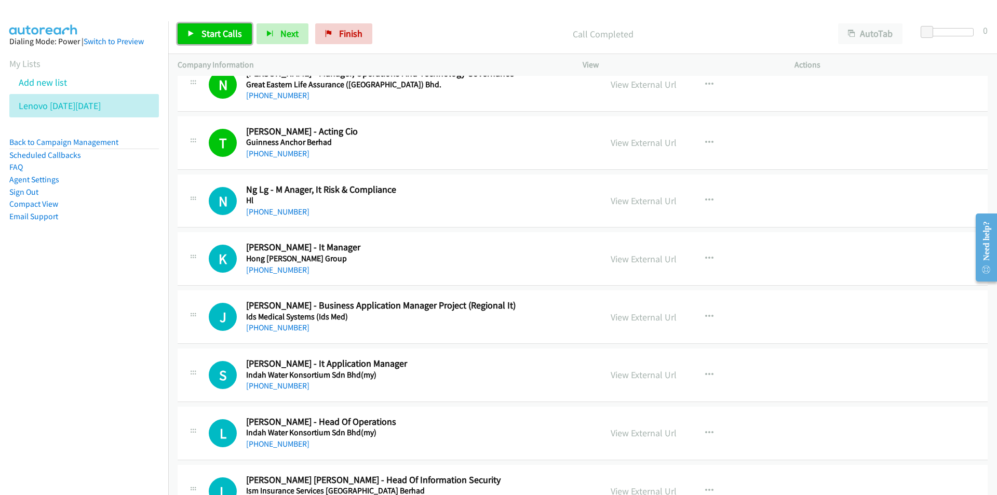
click at [205, 32] on span "Start Calls" at bounding box center [221, 34] width 40 height 12
drag, startPoint x: 109, startPoint y: 305, endPoint x: 575, endPoint y: 288, distance: 466.4
click at [110, 305] on nav "Dialing Mode: Power | Switch to Preview My Lists Add new list Lenovo [DATE][DAT…" at bounding box center [84, 268] width 169 height 495
click at [653, 255] on link "View External Url" at bounding box center [643, 259] width 66 height 12
click at [201, 31] on span "Pause" at bounding box center [212, 34] width 23 height 12
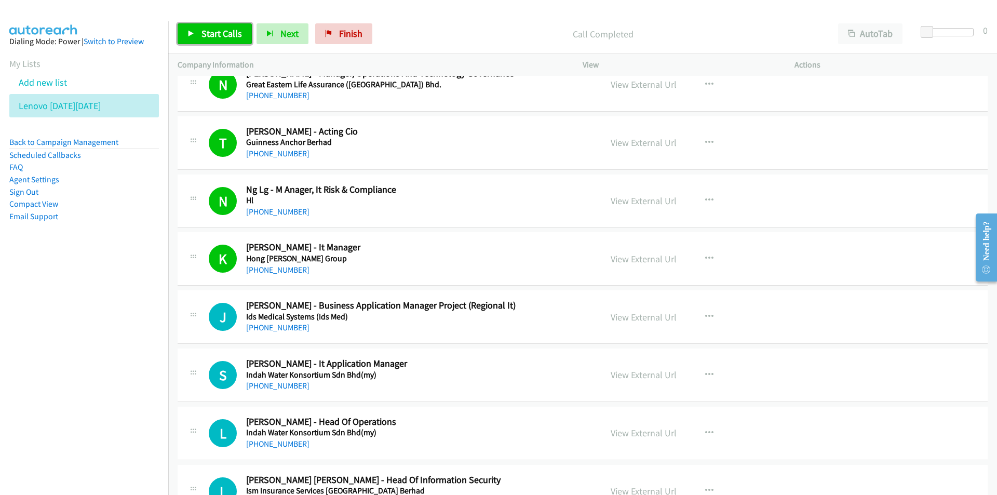
click at [197, 37] on link "Start Calls" at bounding box center [215, 33] width 74 height 21
click at [150, 369] on nav "Dialing Mode: Power | Switch to Preview My Lists Add new list Lenovo [DATE][DAT…" at bounding box center [84, 268] width 169 height 495
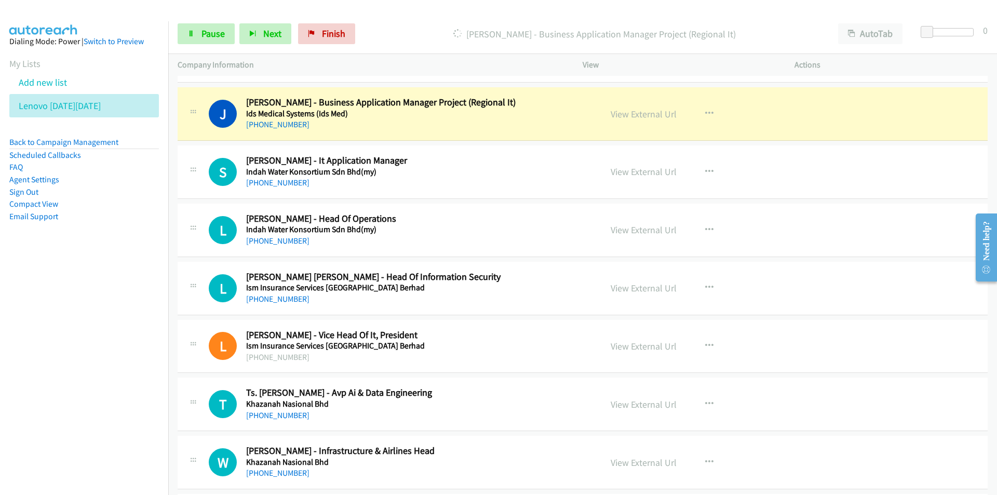
scroll to position [3478, 0]
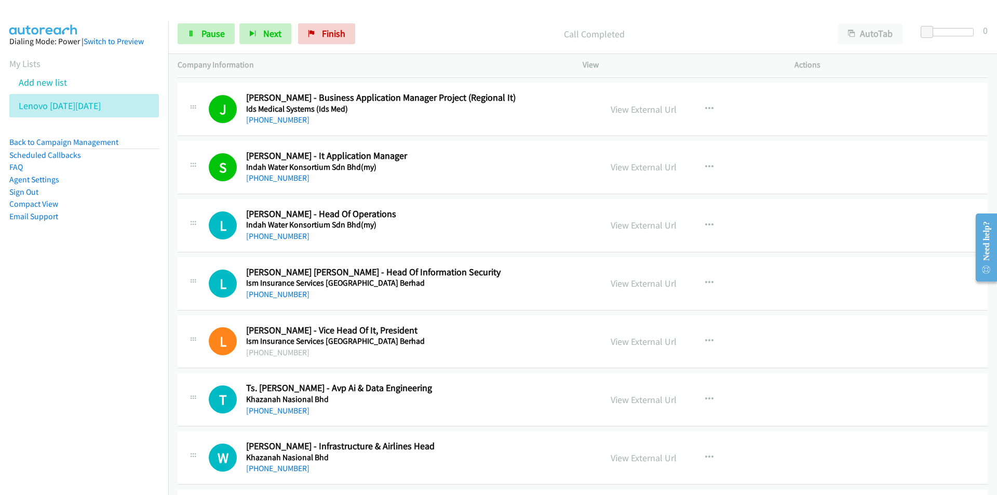
click at [140, 317] on nav "Dialing Mode: Power | Switch to Preview My Lists Add new list Lenovo [DATE][DAT…" at bounding box center [84, 268] width 169 height 495
click at [645, 284] on link "View External Url" at bounding box center [643, 283] width 66 height 12
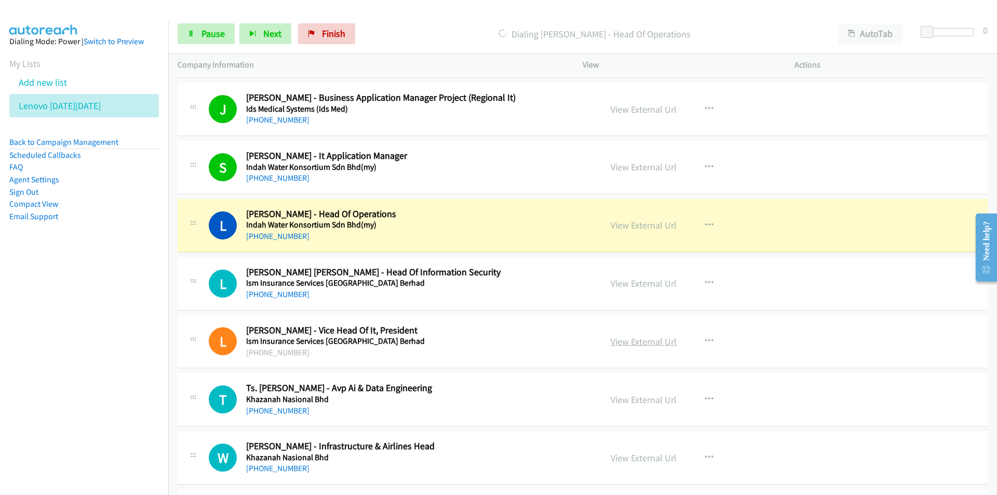
click at [620, 344] on link "View External Url" at bounding box center [643, 341] width 66 height 12
click at [70, 312] on nav "Dialing Mode: Power | Switch to Preview My Lists Add new list Lenovo [DATE][DAT…" at bounding box center [84, 268] width 169 height 495
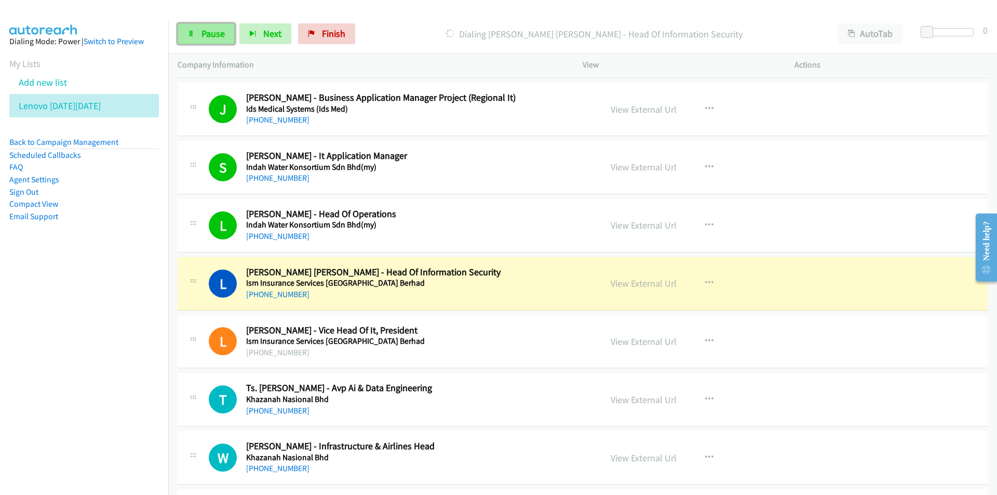
click at [210, 32] on span "Pause" at bounding box center [212, 34] width 23 height 12
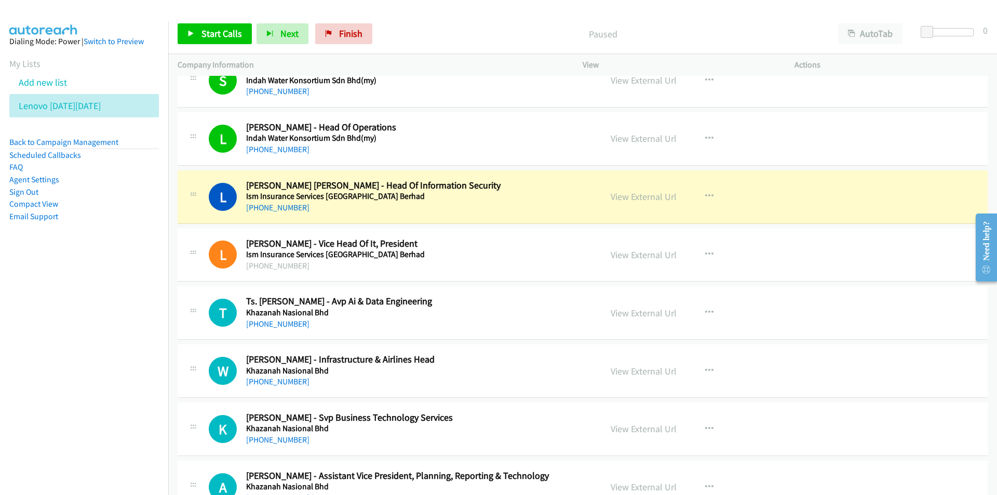
scroll to position [3581, 0]
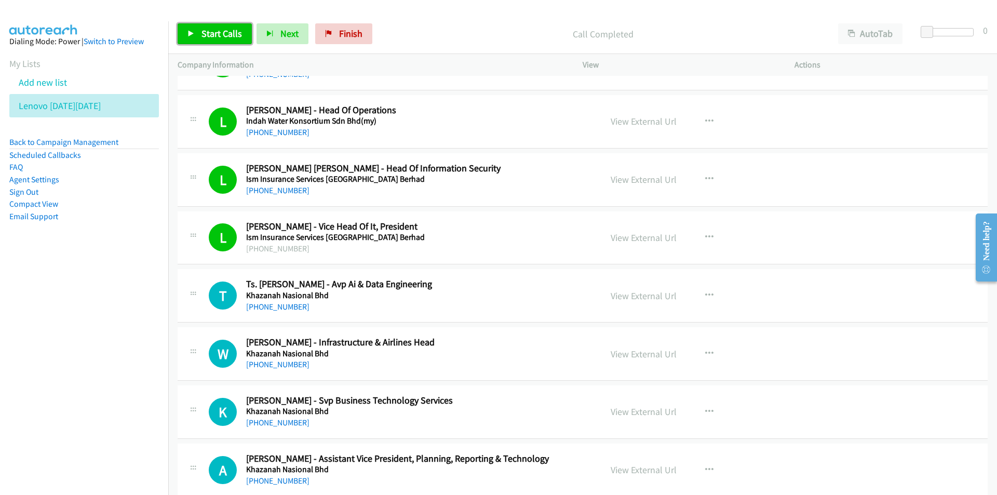
click at [193, 41] on link "Start Calls" at bounding box center [215, 33] width 74 height 21
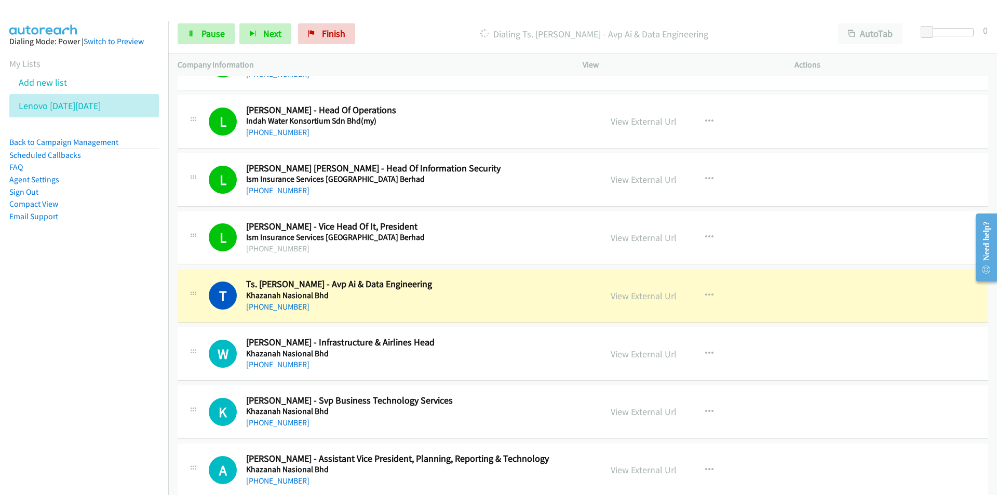
click at [155, 356] on nav "Dialing Mode: Power | Switch to Preview My Lists Add new list Lenovo [DATE][DAT…" at bounding box center [84, 268] width 169 height 495
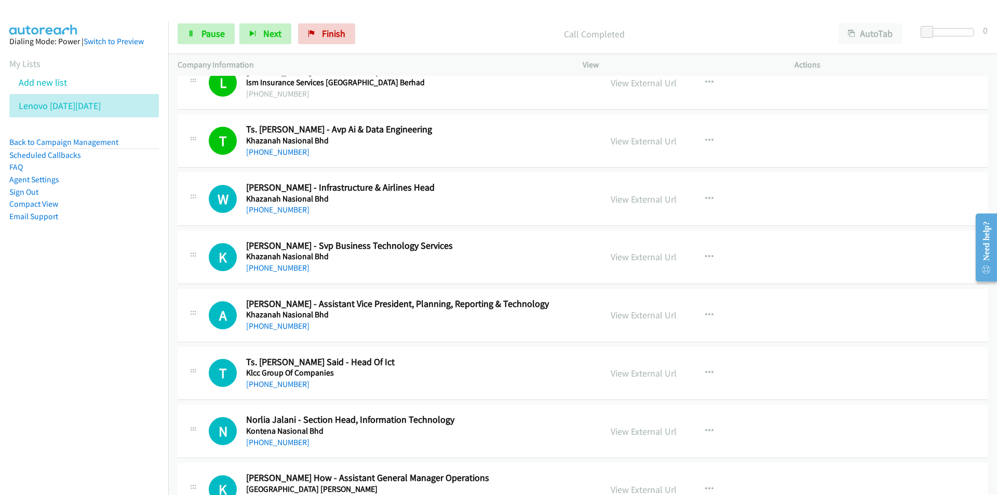
scroll to position [3737, 0]
click at [146, 336] on nav "Dialing Mode: Power | Switch to Preview My Lists Add new list Lenovo [DATE][DAT…" at bounding box center [84, 268] width 169 height 495
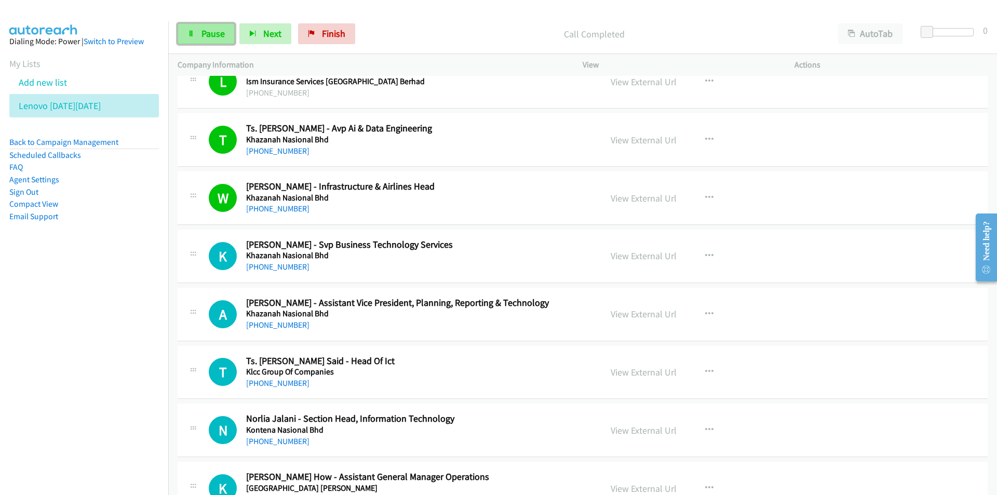
click at [210, 39] on span "Pause" at bounding box center [212, 34] width 23 height 12
click at [642, 315] on link "View External Url" at bounding box center [643, 314] width 66 height 12
click at [624, 252] on link "View External Url" at bounding box center [643, 256] width 66 height 12
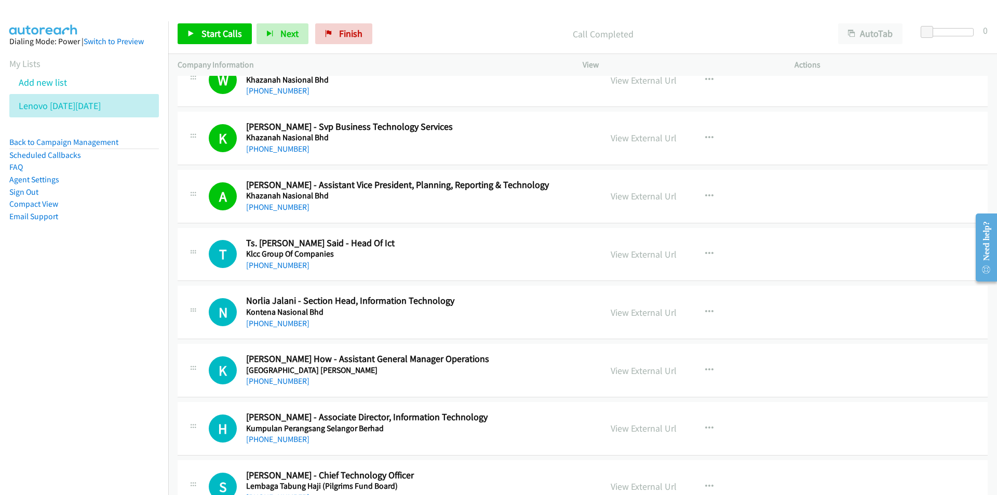
scroll to position [3893, 0]
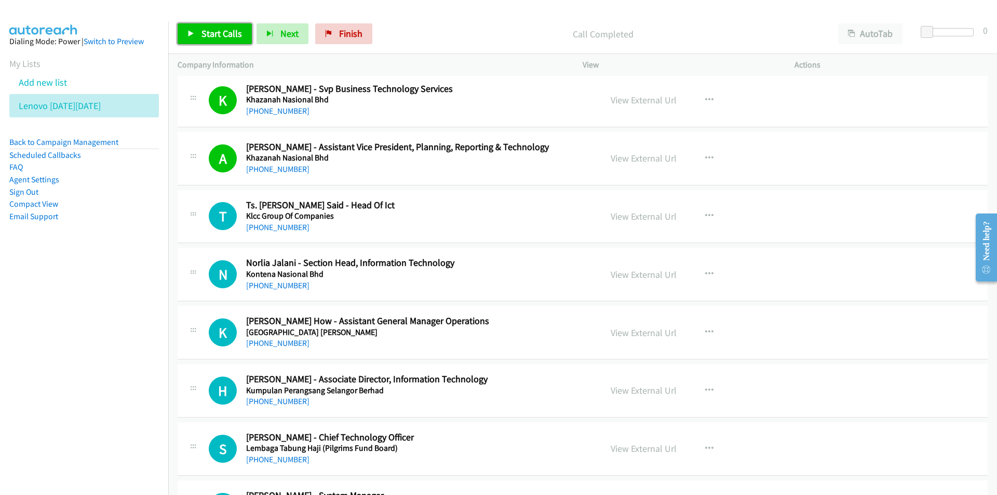
click at [211, 30] on span "Start Calls" at bounding box center [221, 34] width 40 height 12
click at [86, 350] on nav "Dialing Mode: Power | Switch to Preview My Lists Add new list Lenovo [DATE][DAT…" at bounding box center [84, 268] width 169 height 495
click at [134, 340] on nav "Dialing Mode: Power | Switch to Preview My Lists Add new list Lenovo [DATE][DAT…" at bounding box center [84, 268] width 169 height 495
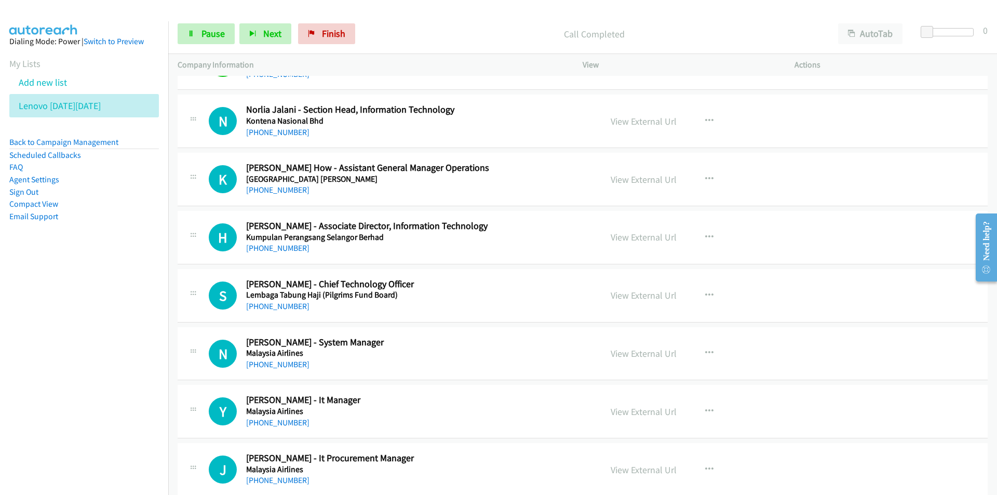
scroll to position [4049, 0]
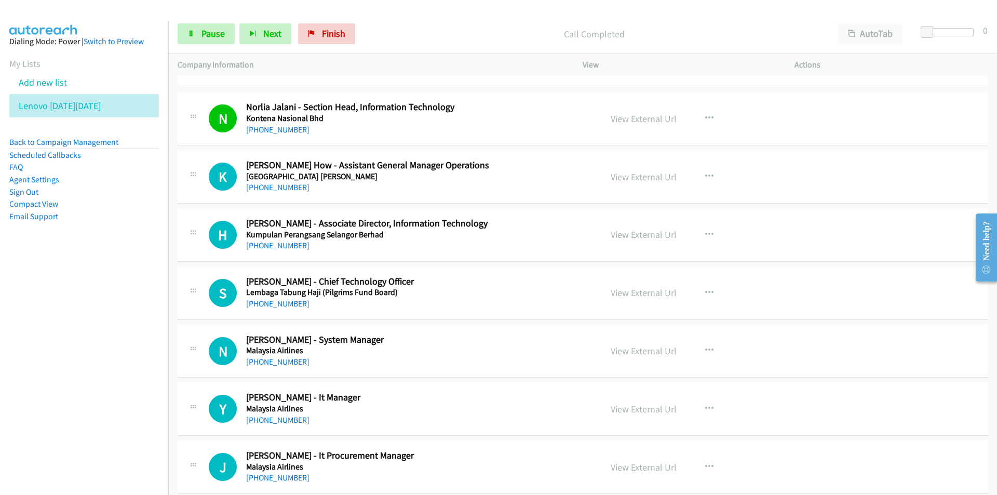
click at [100, 319] on nav "Dialing Mode: Power | Switch to Preview My Lists Add new list Lenovo [DATE][DAT…" at bounding box center [84, 268] width 169 height 495
click at [625, 239] on link "View External Url" at bounding box center [643, 234] width 66 height 12
click at [198, 34] on link "Pause" at bounding box center [206, 33] width 57 height 21
click at [222, 35] on span "Start Calls" at bounding box center [221, 34] width 40 height 12
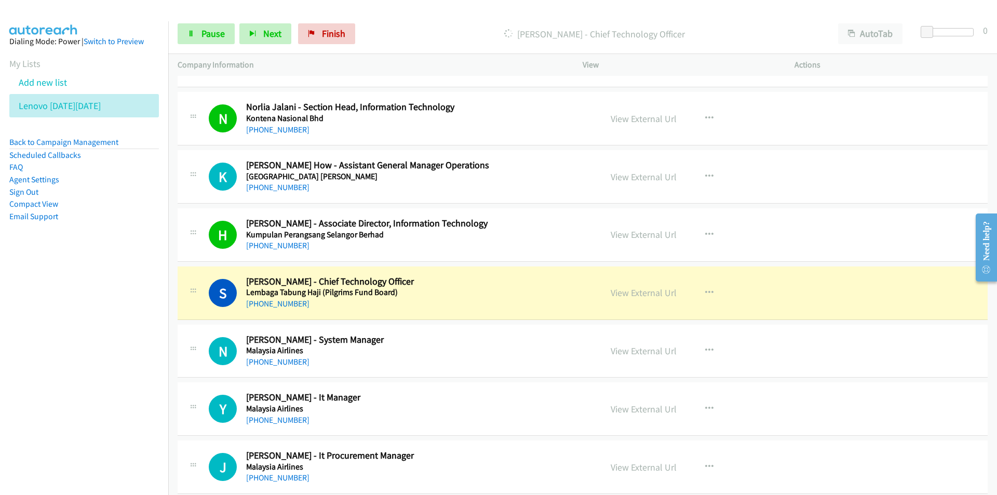
click at [76, 368] on nav "Dialing Mode: Power | Switch to Preview My Lists Add new list Lenovo [DATE][DAT…" at bounding box center [84, 268] width 169 height 495
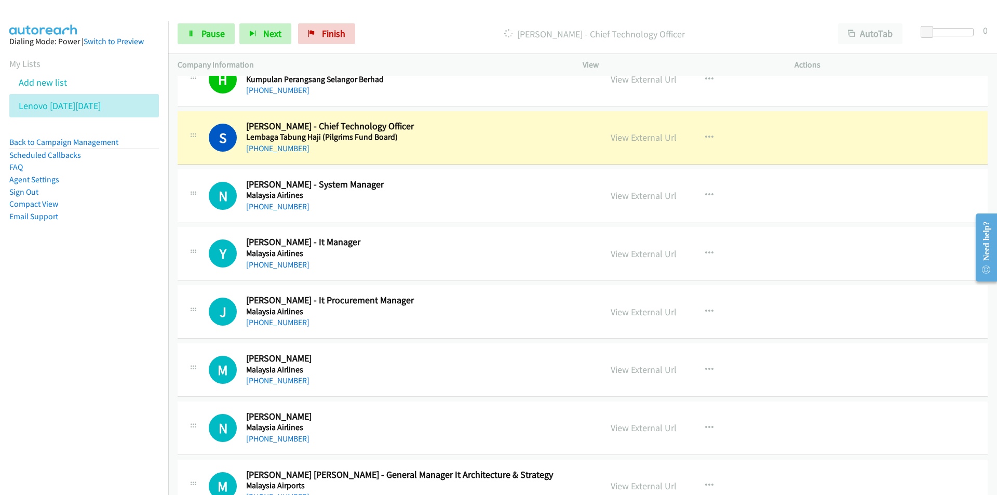
scroll to position [4204, 0]
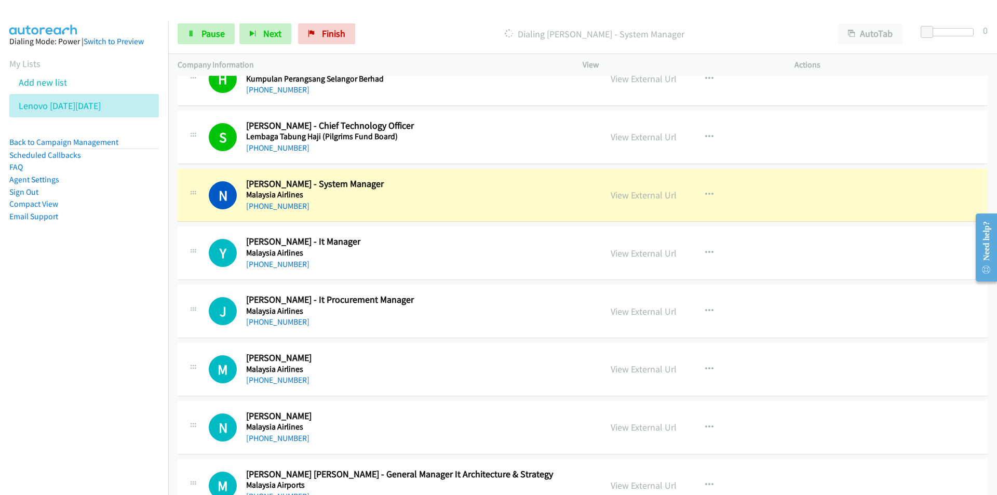
click at [106, 314] on nav "Dialing Mode: Power | Switch to Preview My Lists Add new list Lenovo [DATE][DAT…" at bounding box center [84, 268] width 169 height 495
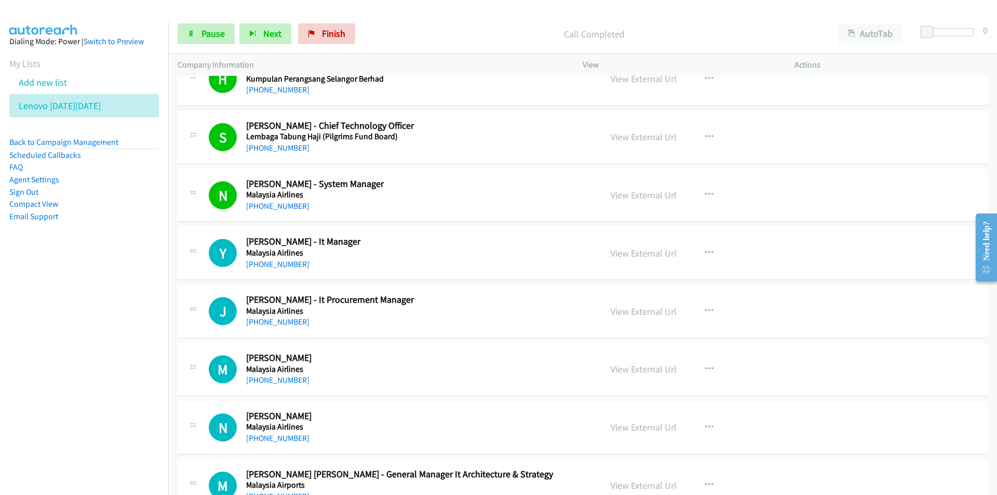
click at [106, 314] on nav "Dialing Mode: Power | Switch to Preview My Lists Add new list Lenovo [DATE][DAT…" at bounding box center [84, 268] width 169 height 495
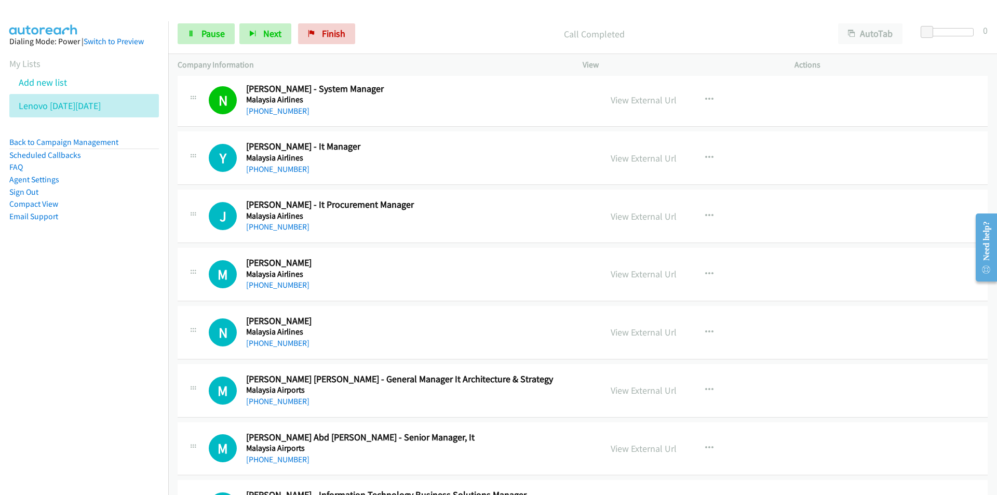
scroll to position [4360, 0]
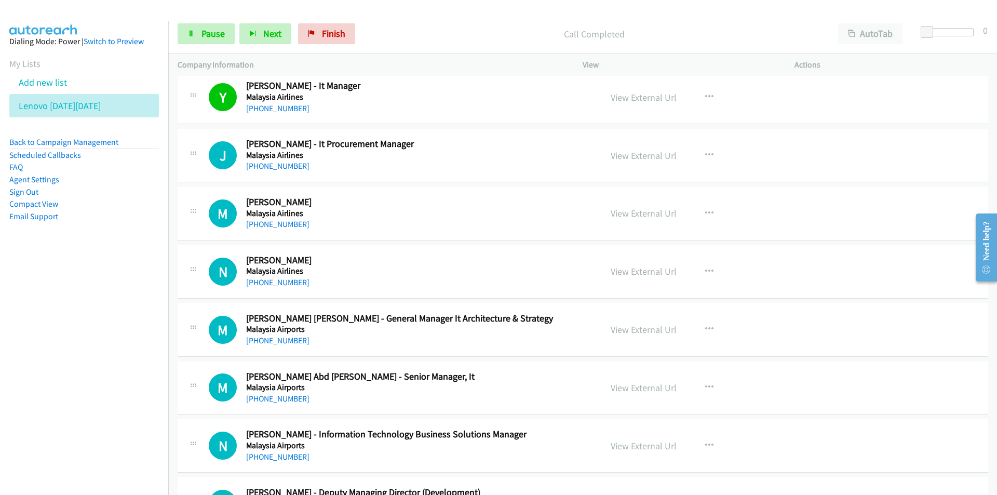
click at [120, 321] on nav "Dialing Mode: Power | Switch to Preview My Lists Add new list Lenovo [DATE][DAT…" at bounding box center [84, 268] width 169 height 495
click at [629, 154] on link "View External Url" at bounding box center [643, 155] width 66 height 12
click at [200, 31] on link "Pause" at bounding box center [206, 33] width 57 height 21
click at [644, 215] on link "View External Url" at bounding box center [643, 213] width 66 height 12
click at [209, 31] on span "Start Calls" at bounding box center [221, 34] width 40 height 12
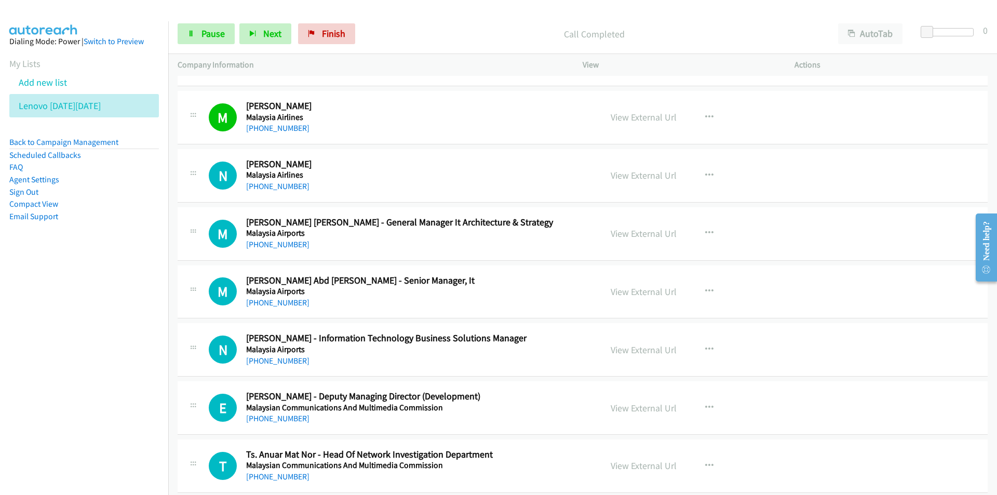
scroll to position [4464, 0]
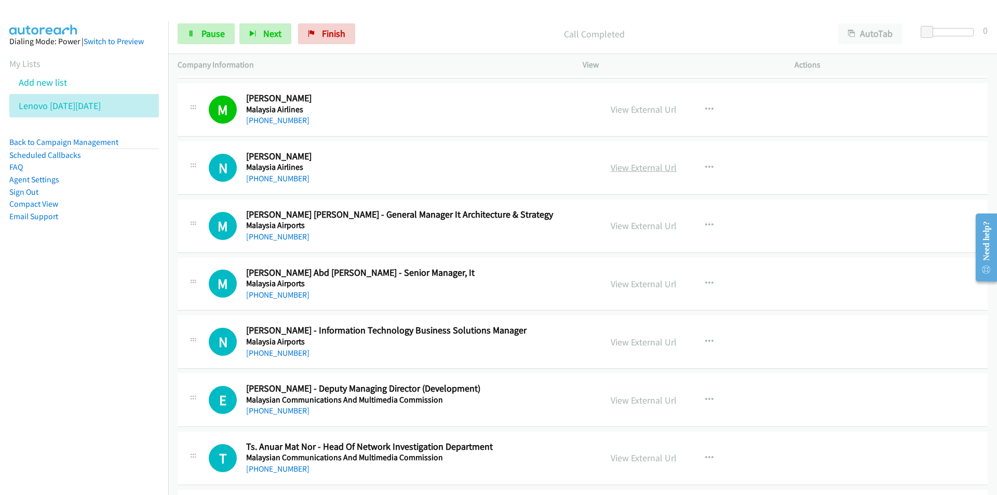
click at [653, 170] on link "View External Url" at bounding box center [643, 167] width 66 height 12
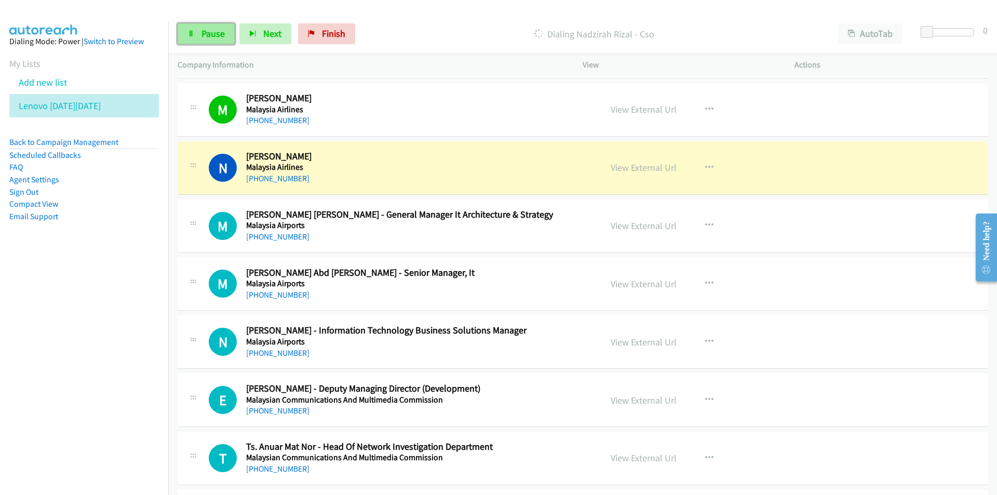
click at [195, 35] on link "Pause" at bounding box center [206, 33] width 57 height 21
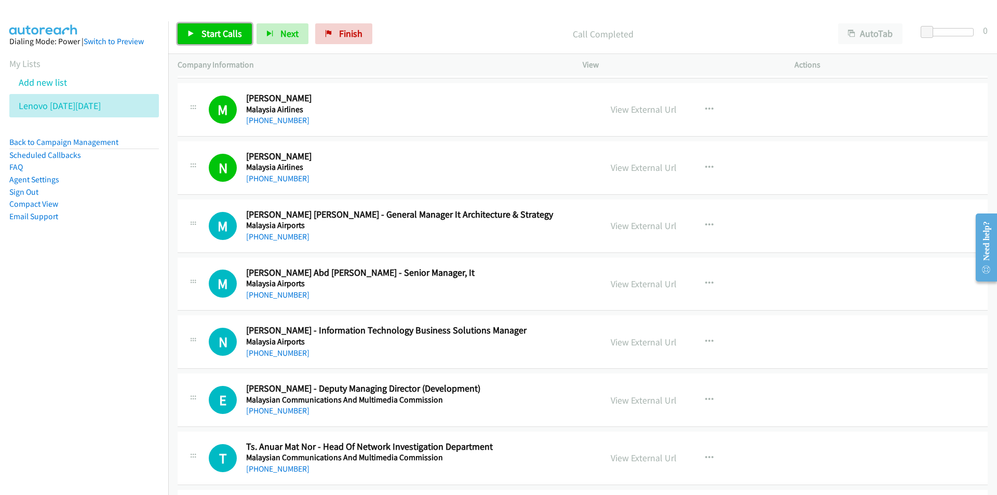
click at [199, 32] on link "Start Calls" at bounding box center [215, 33] width 74 height 21
click at [141, 360] on nav "Dialing Mode: Power | Switch to Preview My Lists Add new list Lenovo [DATE][DAT…" at bounding box center [84, 268] width 169 height 495
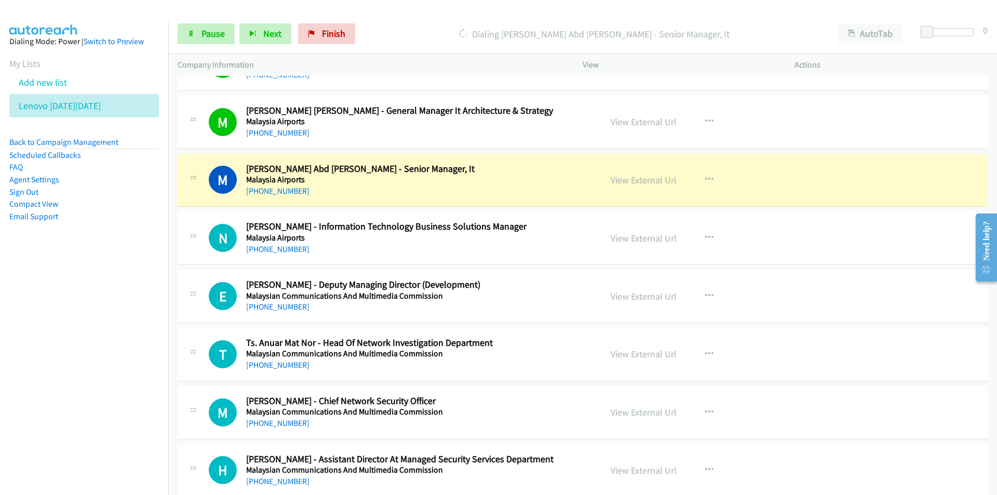
click at [52, 340] on nav "Dialing Mode: Power | Switch to Preview My Lists Add new list Lenovo [DATE][DAT…" at bounding box center [84, 268] width 169 height 495
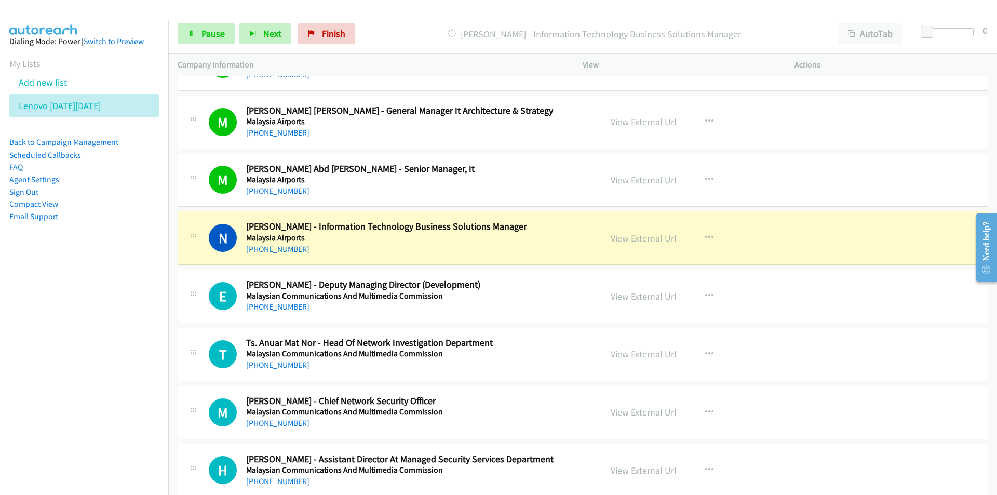
click at [112, 379] on nav "Dialing Mode: Power | Switch to Preview My Lists Add new list Lenovo [DATE][DAT…" at bounding box center [84, 268] width 169 height 495
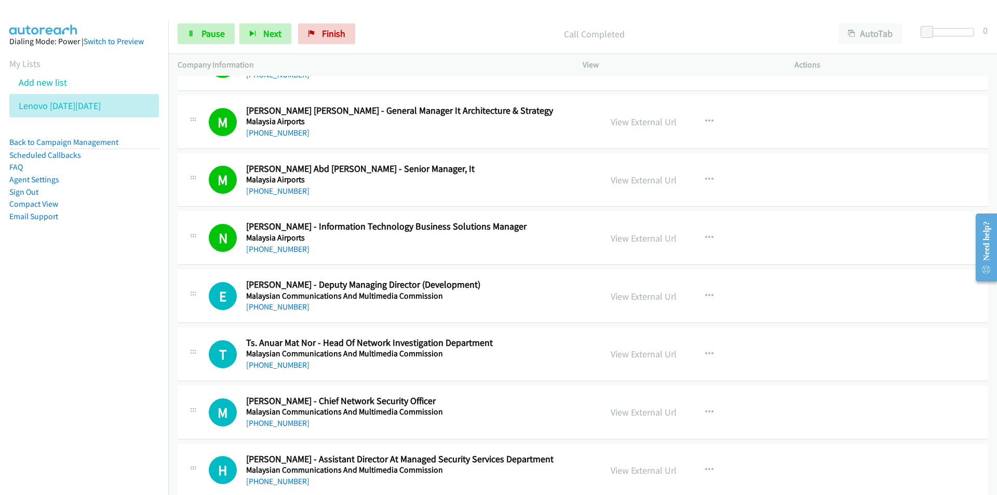
drag, startPoint x: 154, startPoint y: 358, endPoint x: 220, endPoint y: 336, distance: 68.9
click at [154, 358] on nav "Dialing Mode: Power | Switch to Preview My Lists Add new list Lenovo [DATE][DAT…" at bounding box center [84, 268] width 169 height 495
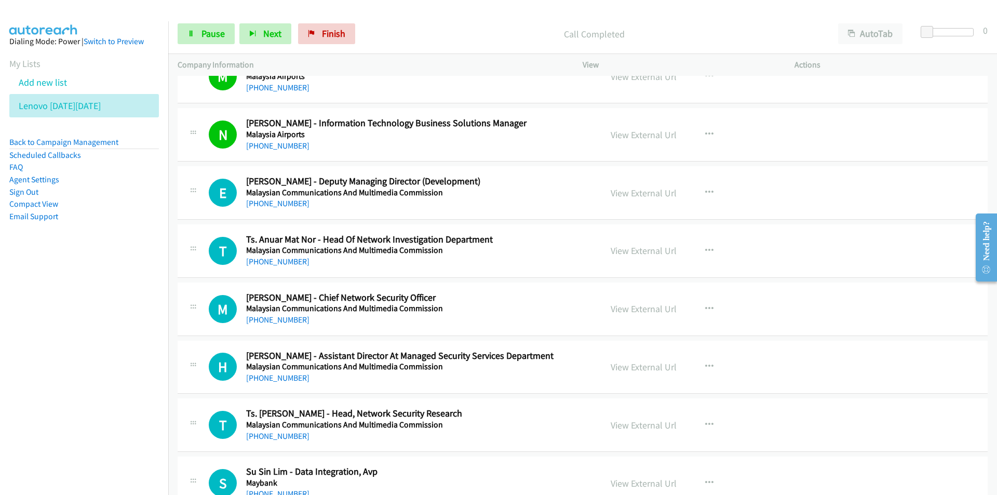
scroll to position [4671, 0]
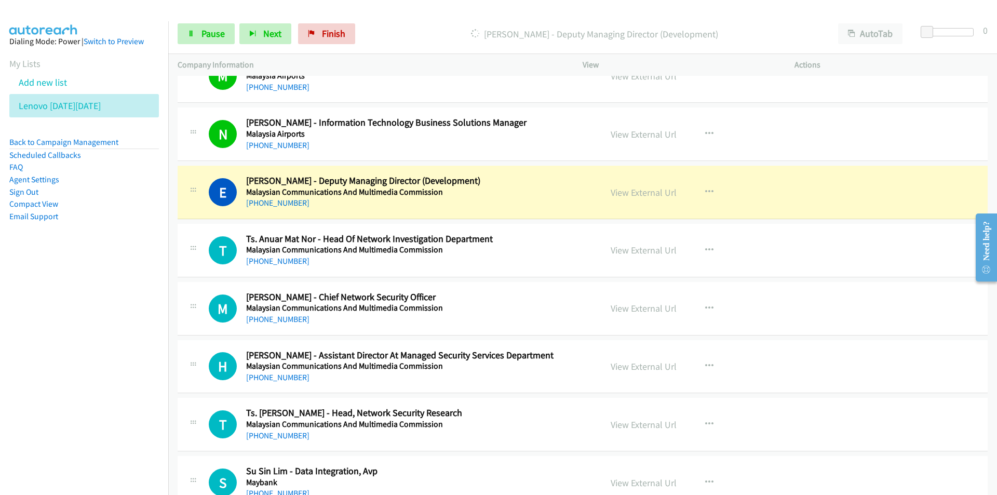
click at [154, 333] on nav "Dialing Mode: Power | Switch to Preview My Lists Add new list Lenovo [DATE][DAT…" at bounding box center [84, 268] width 169 height 495
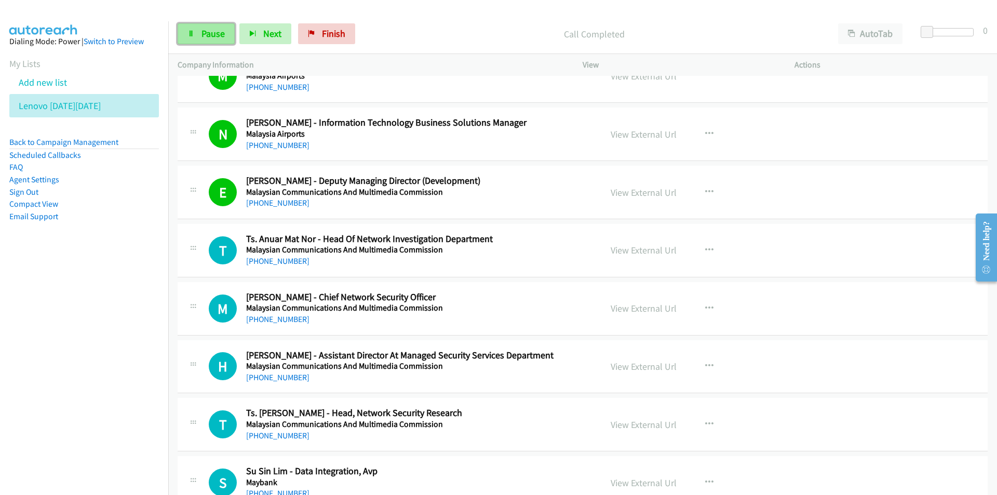
click at [212, 36] on span "Pause" at bounding box center [212, 34] width 23 height 12
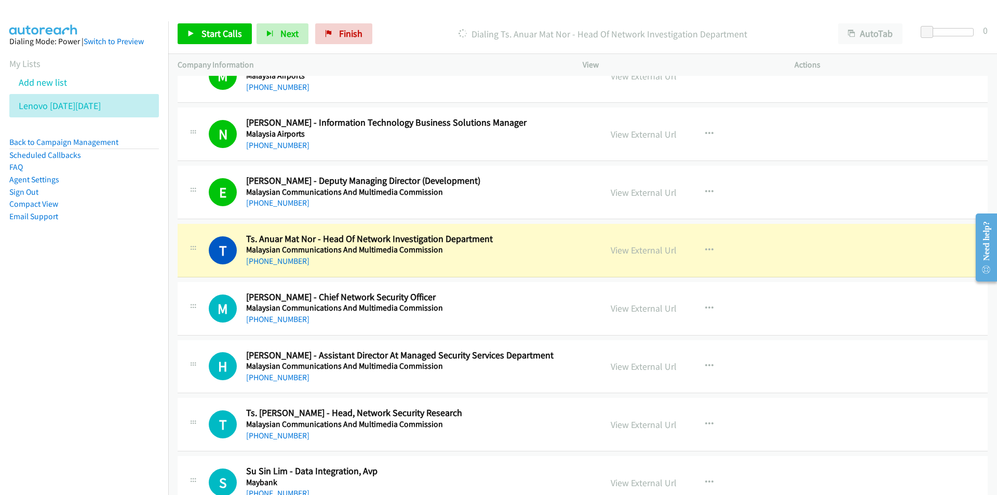
click at [84, 369] on nav "Dialing Mode: Power | Switch to Preview My Lists Add new list Lenovo [DATE][DAT…" at bounding box center [84, 268] width 169 height 495
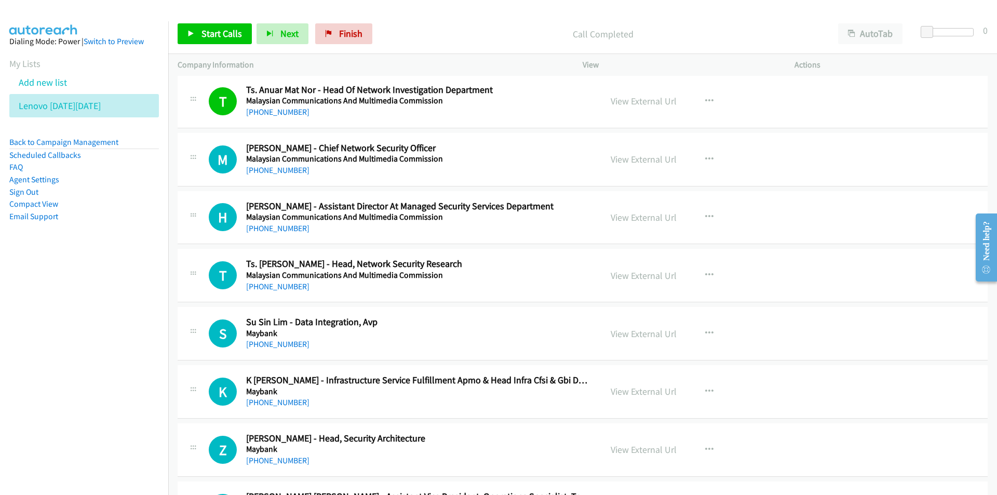
scroll to position [4827, 0]
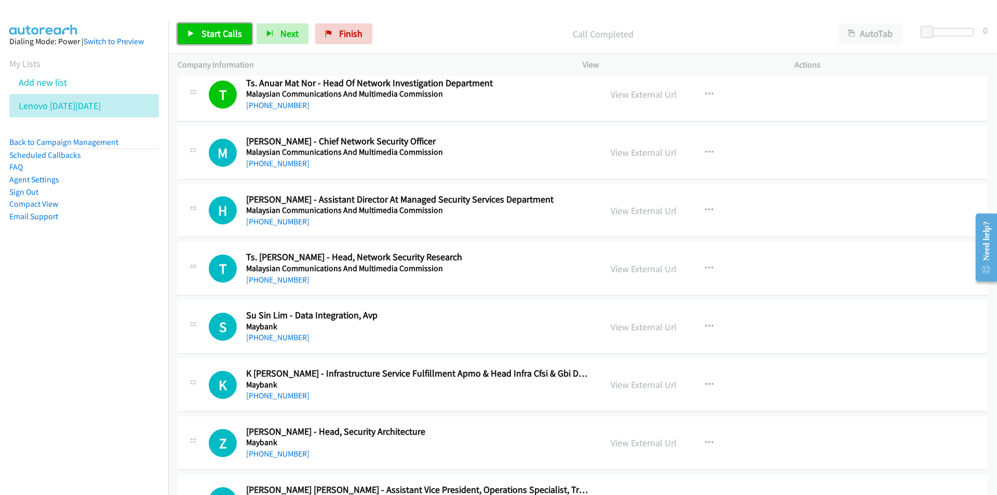
click at [205, 36] on span "Start Calls" at bounding box center [221, 34] width 40 height 12
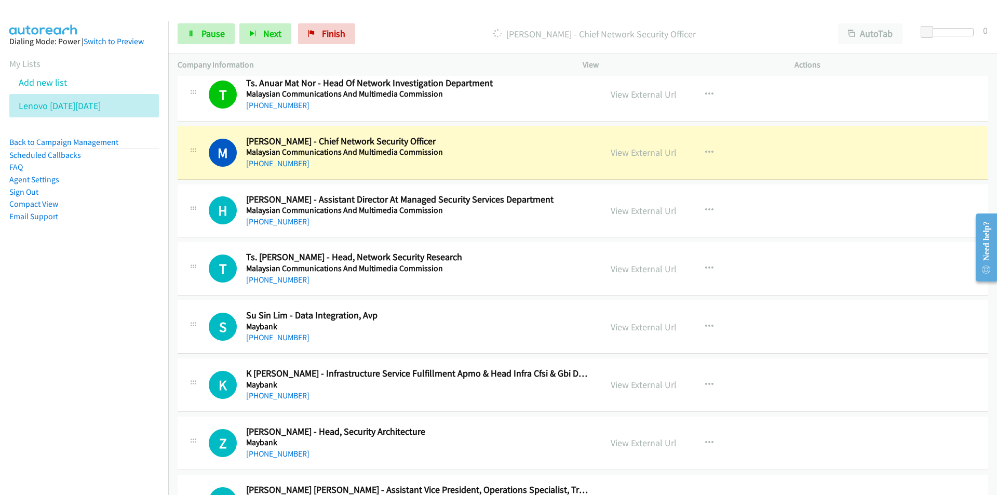
click at [96, 357] on nav "Dialing Mode: Power | Switch to Preview My Lists Add new list Lenovo [DATE][DAT…" at bounding box center [84, 268] width 169 height 495
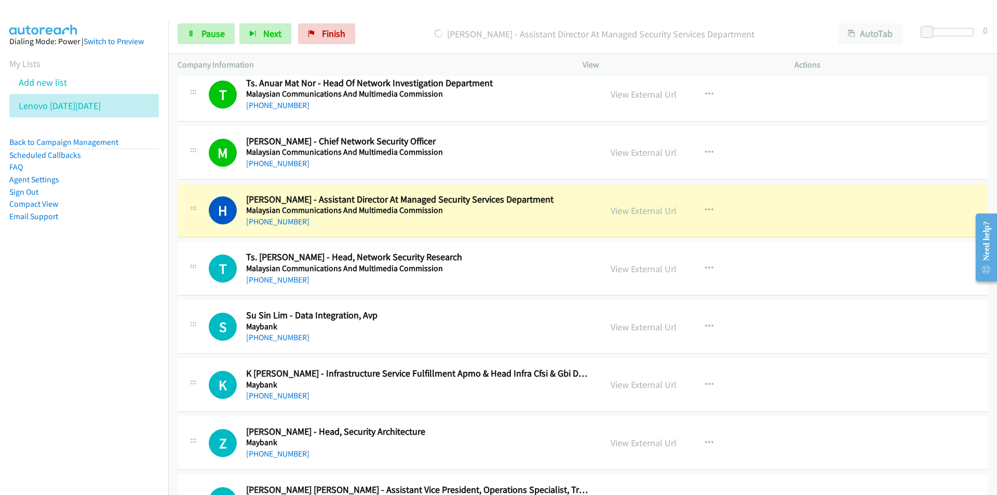
click at [31, 337] on nav "Dialing Mode: Power | Switch to Preview My Lists Add new list Lenovo [DATE][DAT…" at bounding box center [84, 268] width 169 height 495
click at [155, 381] on nav "Dialing Mode: Power | Switch to Preview My Lists Add new list Lenovo [DATE][DAT…" at bounding box center [84, 268] width 169 height 495
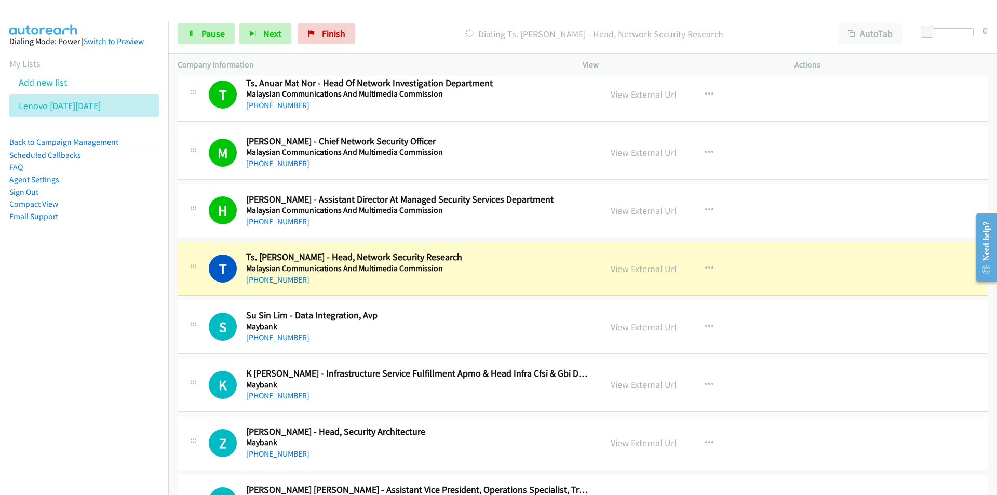
drag, startPoint x: 111, startPoint y: 370, endPoint x: 139, endPoint y: 363, distance: 28.8
click at [111, 370] on nav "Dialing Mode: Power | Switch to Preview My Lists Add new list Lenovo [DATE][DAT…" at bounding box center [84, 268] width 169 height 495
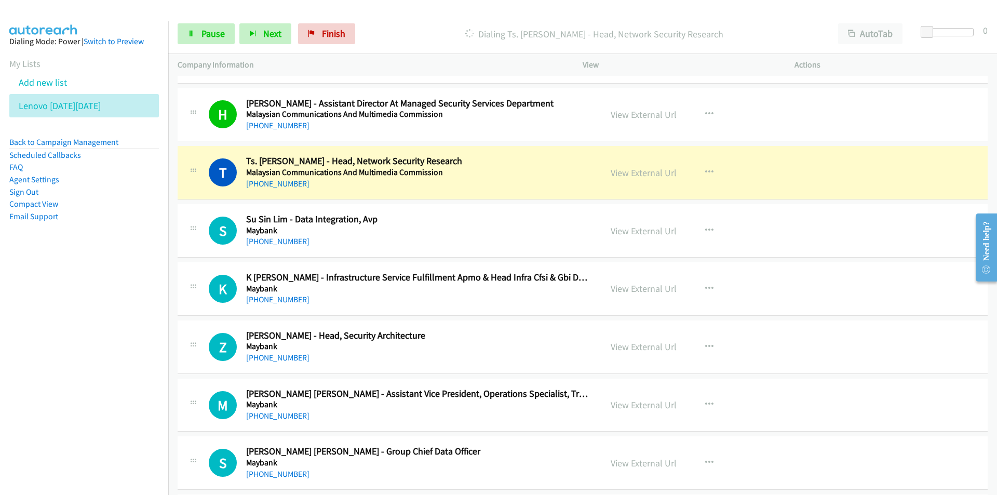
scroll to position [4931, 0]
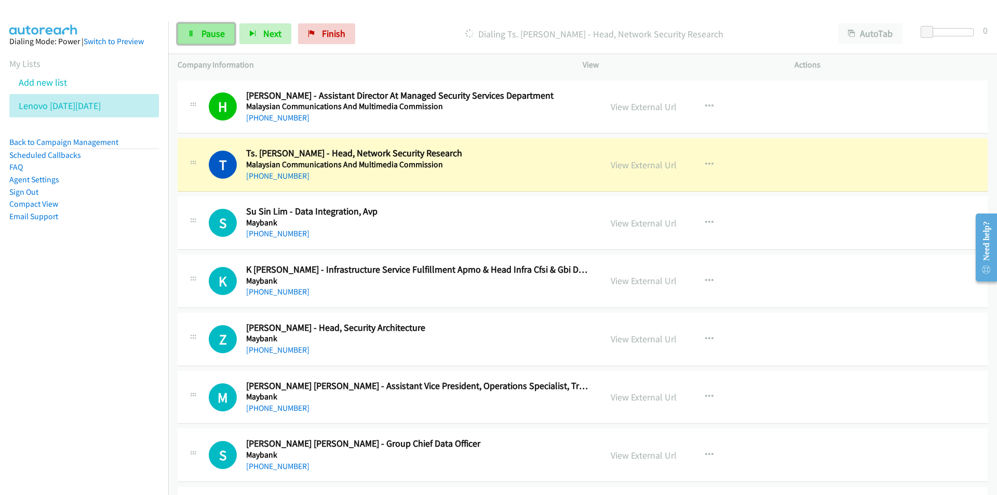
click at [211, 34] on span "Pause" at bounding box center [212, 34] width 23 height 12
click at [98, 445] on nav "Dialing Mode: Power | Switch to Preview My Lists Add new list Lenovo [DATE][DAT…" at bounding box center [84, 268] width 169 height 495
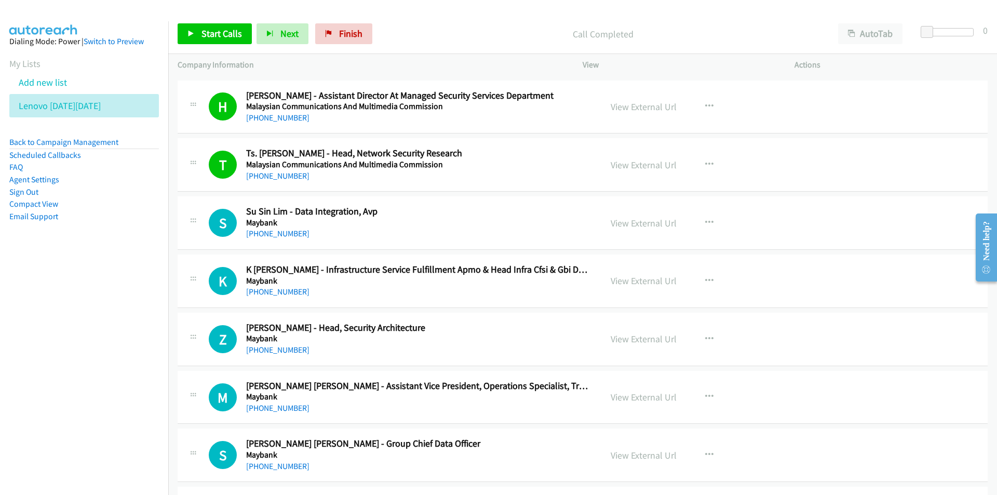
drag, startPoint x: 153, startPoint y: 357, endPoint x: 178, endPoint y: 353, distance: 25.3
click at [153, 357] on nav "Dialing Mode: Power | Switch to Preview My Lists Add new list Lenovo [DATE][DAT…" at bounding box center [84, 268] width 169 height 495
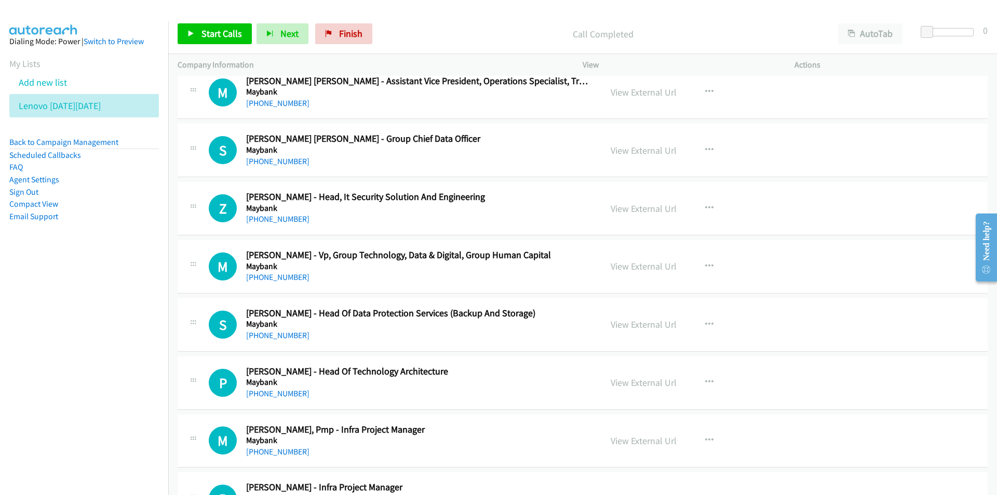
scroll to position [5242, 0]
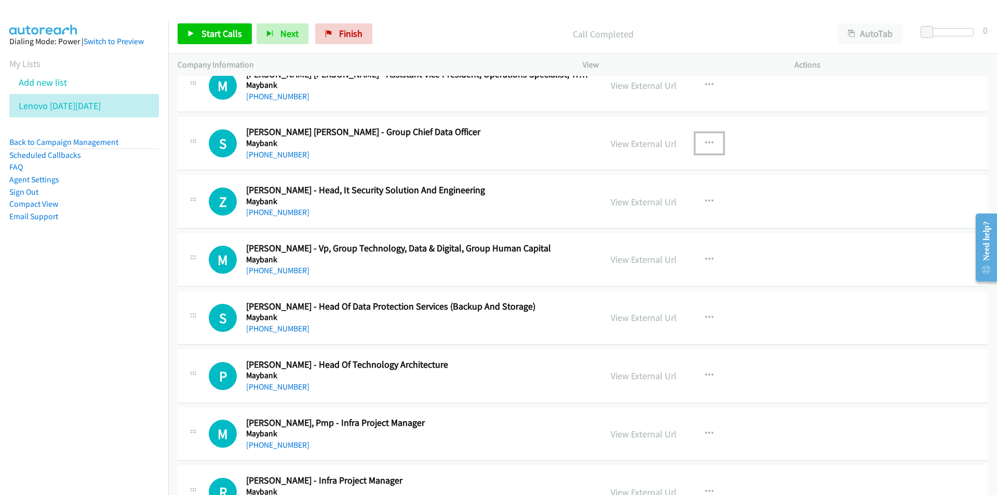
click at [709, 139] on button "button" at bounding box center [709, 143] width 28 height 21
click at [653, 214] on link "Start Calls Here" at bounding box center [653, 211] width 138 height 21
click at [653, 214] on div "View External Url View External Url Schedule/Manage Callback Start Calls Here R…" at bounding box center [711, 201] width 221 height 34
click at [212, 33] on span "Start Calls" at bounding box center [221, 34] width 40 height 12
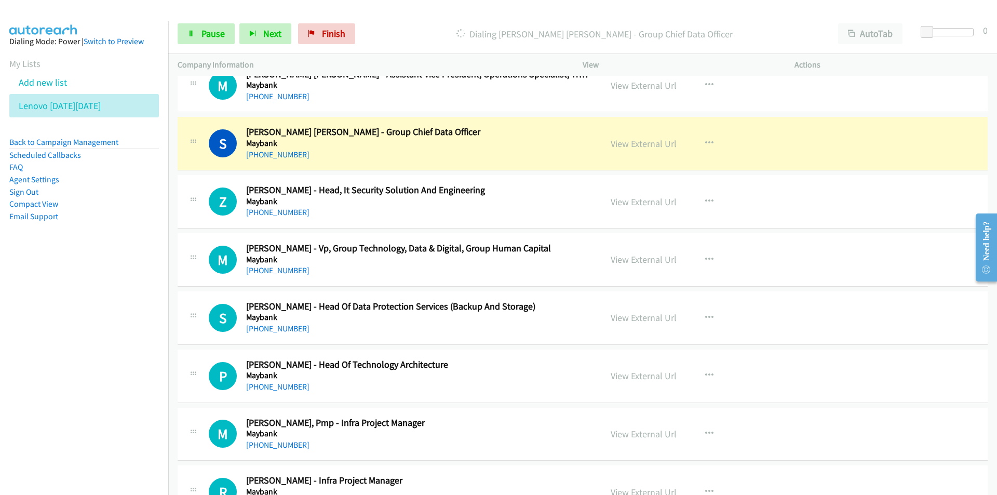
click at [126, 309] on nav "Dialing Mode: Power | Switch to Preview My Lists Add new list Lenovo [DATE][DAT…" at bounding box center [84, 268] width 169 height 495
click at [219, 36] on span "Pause" at bounding box center [212, 34] width 23 height 12
click at [80, 318] on nav "Dialing Mode: Power | Switch to Preview My Lists Add new list Lenovo [DATE][DAT…" at bounding box center [84, 268] width 169 height 495
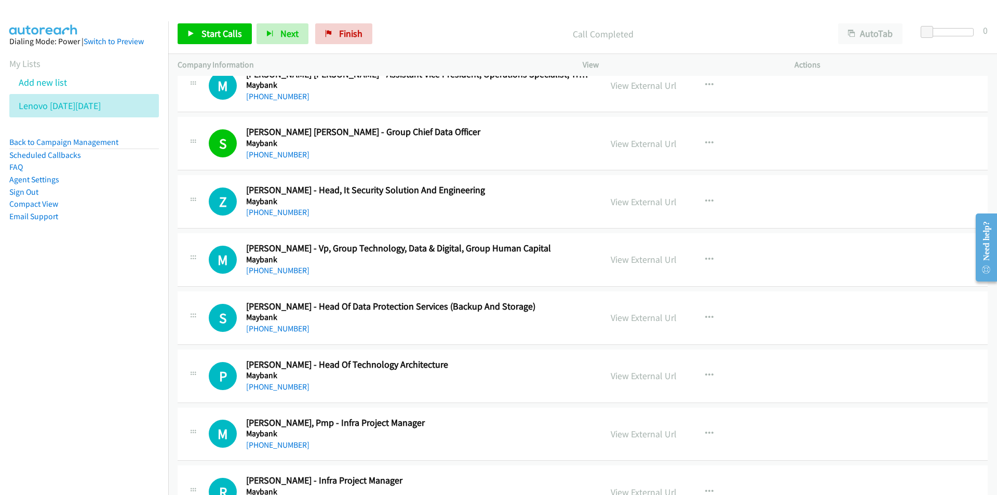
click at [80, 318] on nav "Dialing Mode: Power | Switch to Preview My Lists Add new list Lenovo [DATE][DAT…" at bounding box center [84, 268] width 169 height 495
click at [214, 35] on span "Start Calls" at bounding box center [221, 34] width 40 height 12
drag, startPoint x: 76, startPoint y: 356, endPoint x: 110, endPoint y: 347, distance: 35.4
click at [76, 356] on nav "Dialing Mode: Power | Switch to Preview My Lists Add new list Lenovo [DATE][DAT…" at bounding box center [84, 268] width 169 height 495
click at [116, 310] on nav "Dialing Mode: Power | Switch to Preview My Lists Add new list Lenovo [DATE][DAT…" at bounding box center [84, 268] width 169 height 495
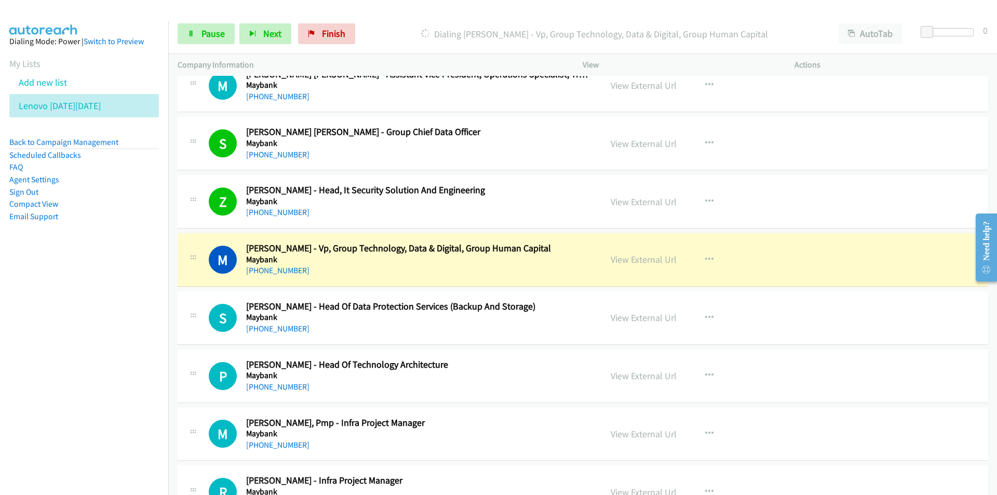
click at [115, 337] on nav "Dialing Mode: Power | Switch to Preview My Lists Add new list Lenovo [DATE][DAT…" at bounding box center [84, 268] width 169 height 495
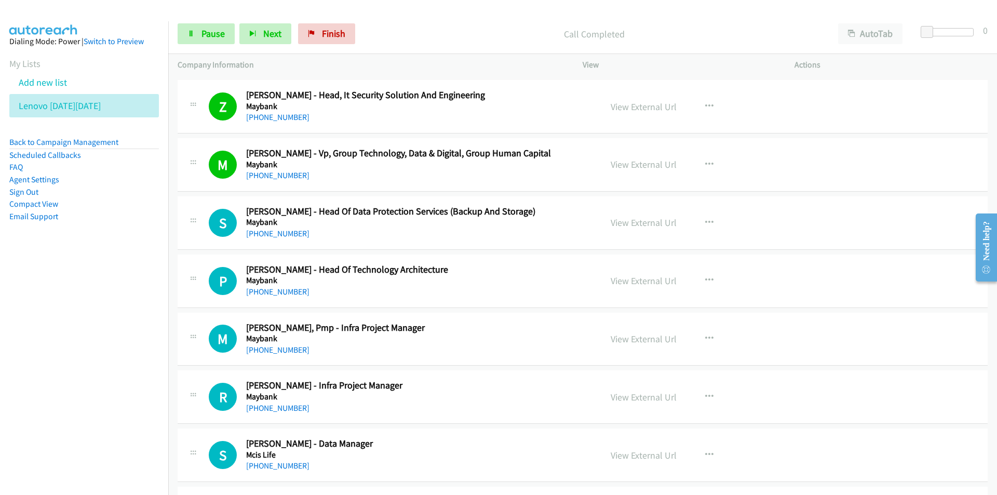
scroll to position [5398, 0]
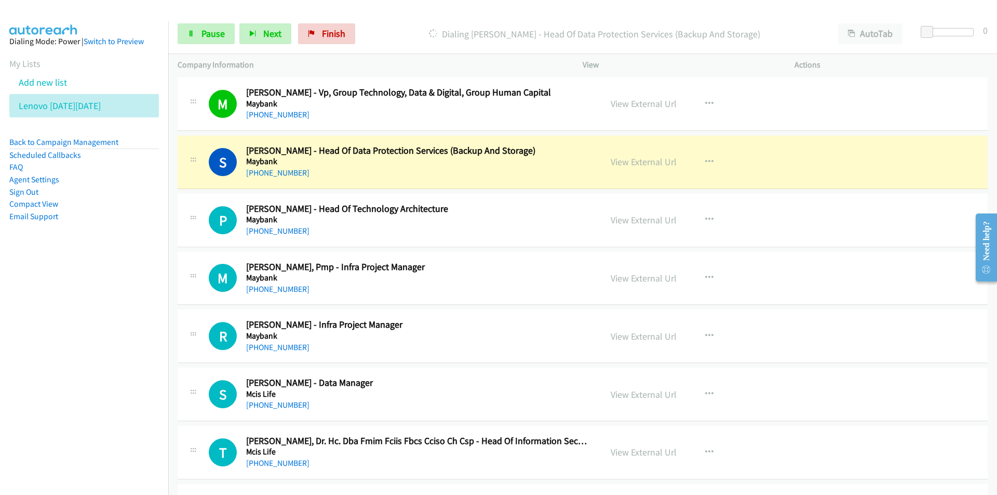
click at [132, 359] on nav "Dialing Mode: Power | Switch to Preview My Lists Add new list Lenovo [DATE][DAT…" at bounding box center [84, 268] width 169 height 495
click at [93, 316] on nav "Dialing Mode: Power | Switch to Preview My Lists Add new list Lenovo [DATE][DAT…" at bounding box center [84, 268] width 169 height 495
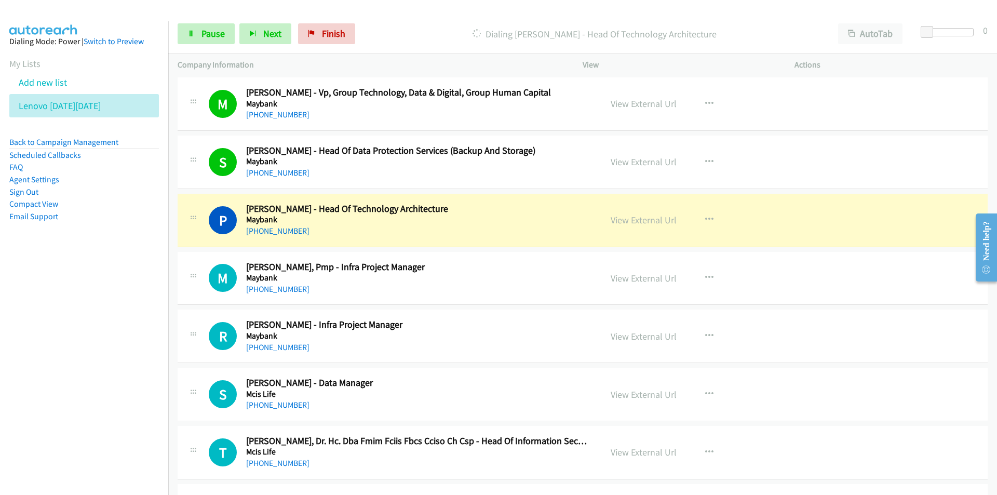
click at [83, 298] on nav "Dialing Mode: Power | Switch to Preview My Lists Add new list Lenovo [DATE][DAT…" at bounding box center [84, 268] width 169 height 495
click at [649, 221] on link "View External Url" at bounding box center [643, 220] width 66 height 12
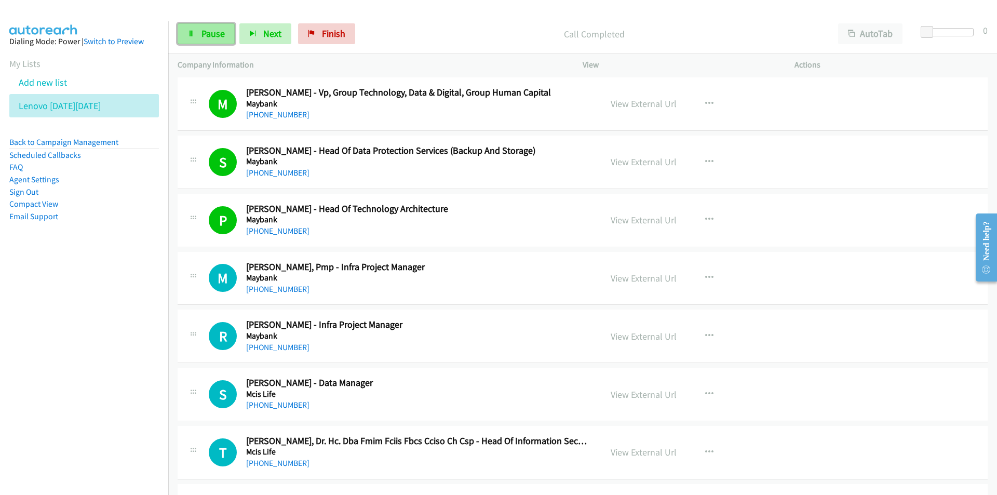
click at [219, 30] on span "Pause" at bounding box center [212, 34] width 23 height 12
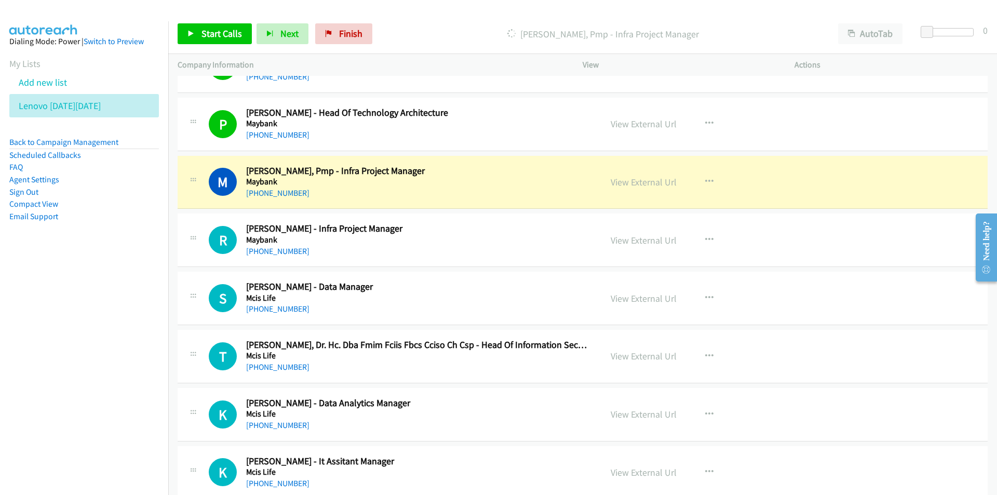
scroll to position [5502, 0]
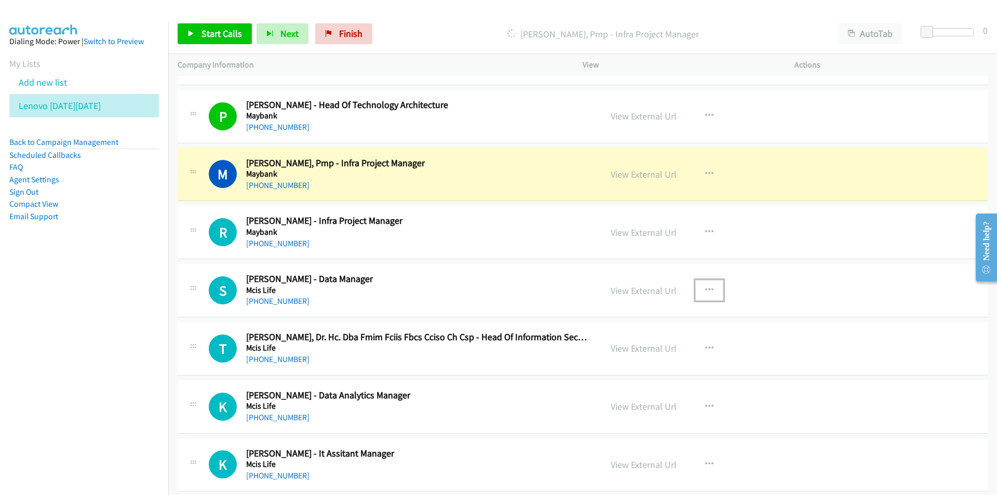
click at [708, 290] on icon "button" at bounding box center [709, 290] width 8 height 8
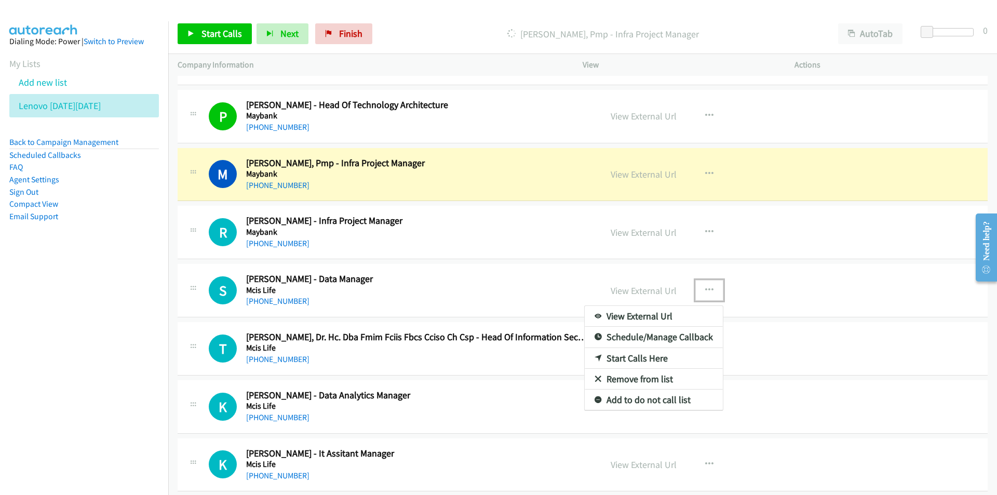
click at [650, 377] on link "Remove from list" at bounding box center [653, 379] width 138 height 21
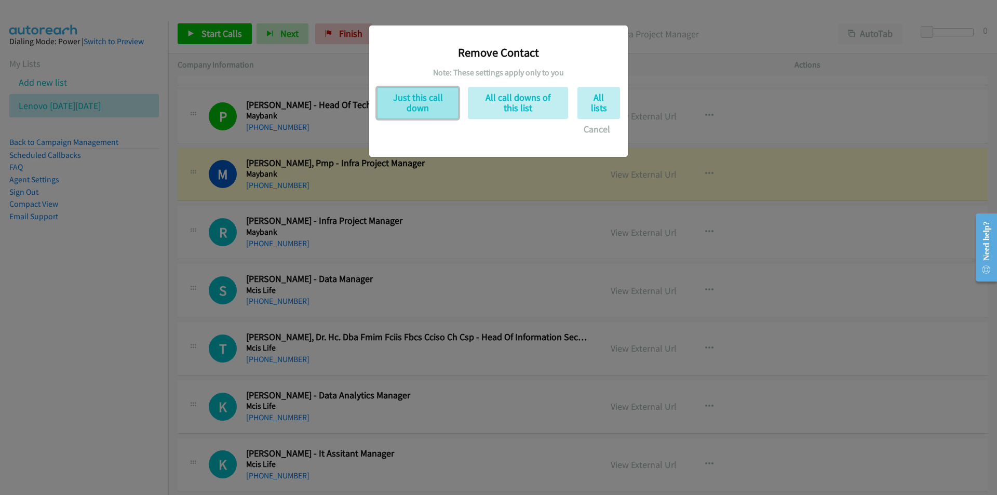
click at [409, 100] on button "Just this call down" at bounding box center [417, 103] width 81 height 32
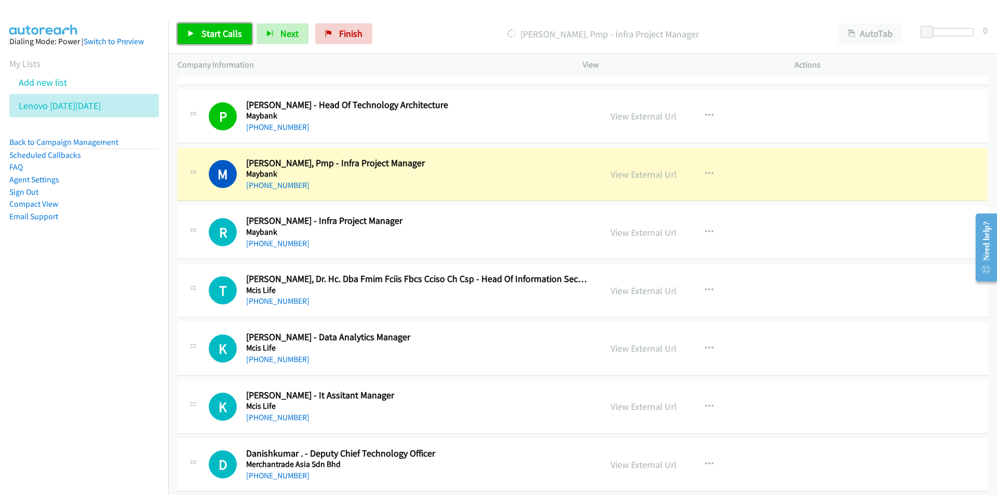
click at [210, 31] on span "Start Calls" at bounding box center [221, 34] width 40 height 12
click at [712, 346] on button "button" at bounding box center [709, 348] width 28 height 21
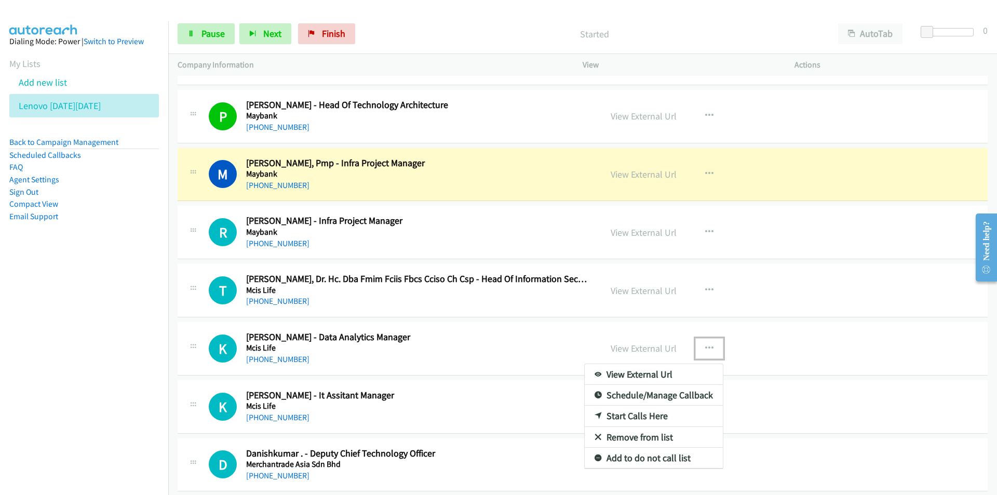
click at [641, 436] on link "Remove from list" at bounding box center [653, 437] width 138 height 21
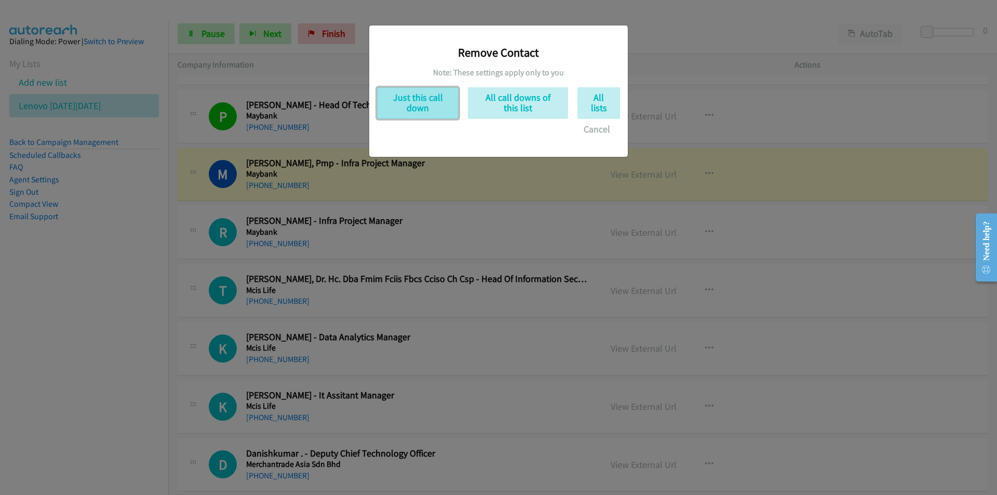
click at [406, 94] on button "Just this call down" at bounding box center [417, 103] width 81 height 32
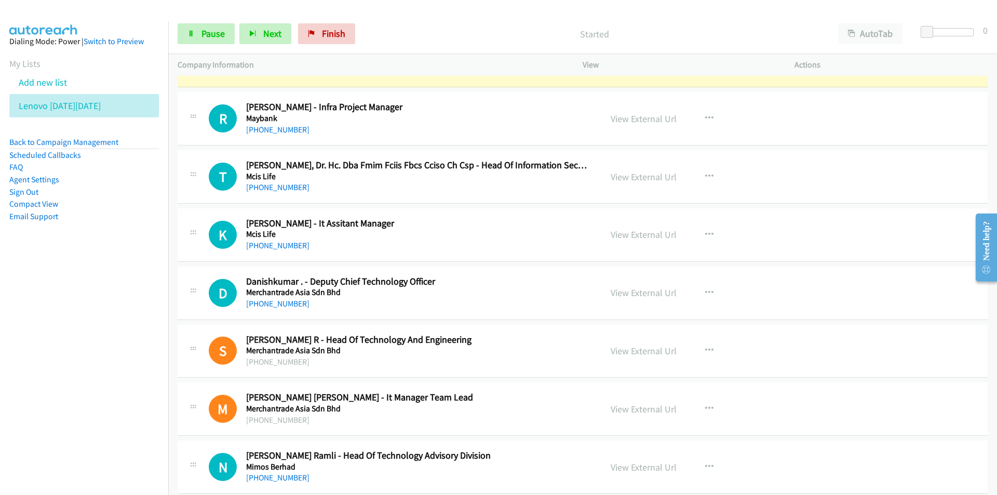
scroll to position [5554, 0]
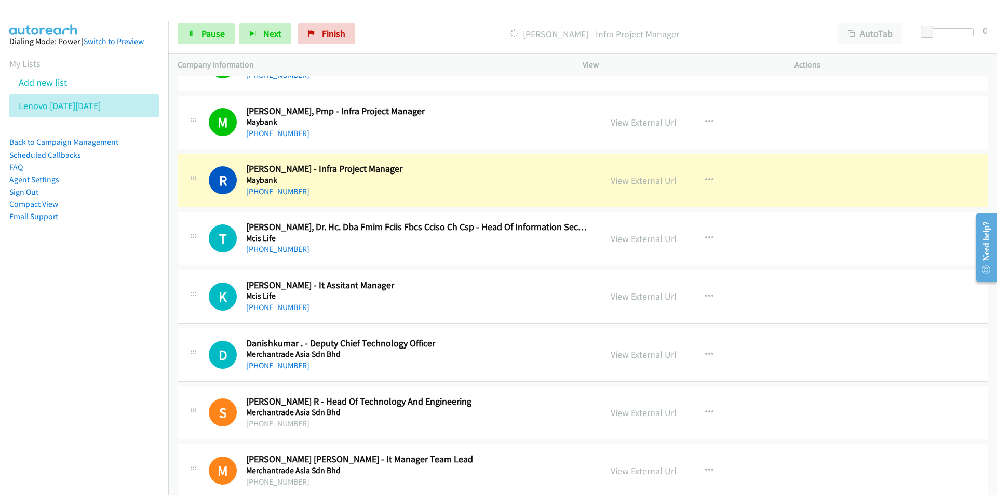
click at [89, 379] on nav "Dialing Mode: Power | Switch to Preview My Lists Add new list Lenovo [DATE][DAT…" at bounding box center [84, 268] width 169 height 495
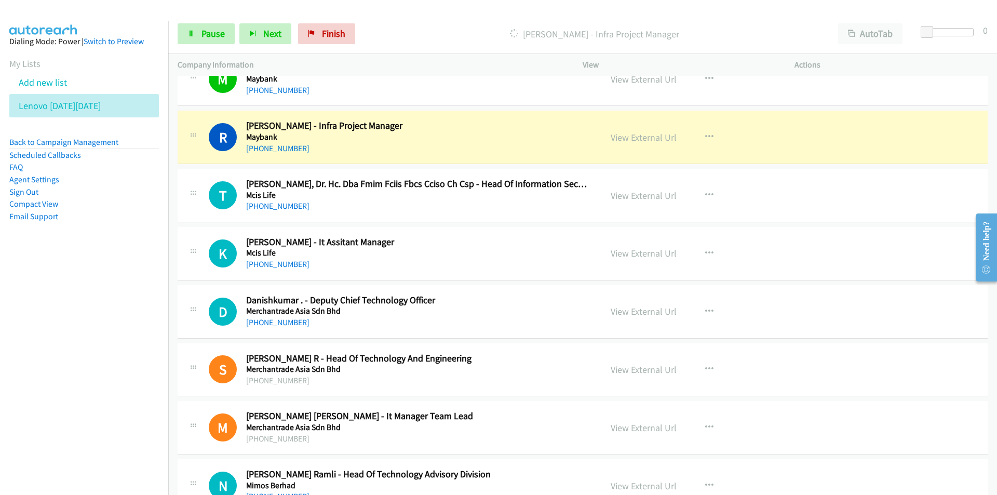
scroll to position [5606, 0]
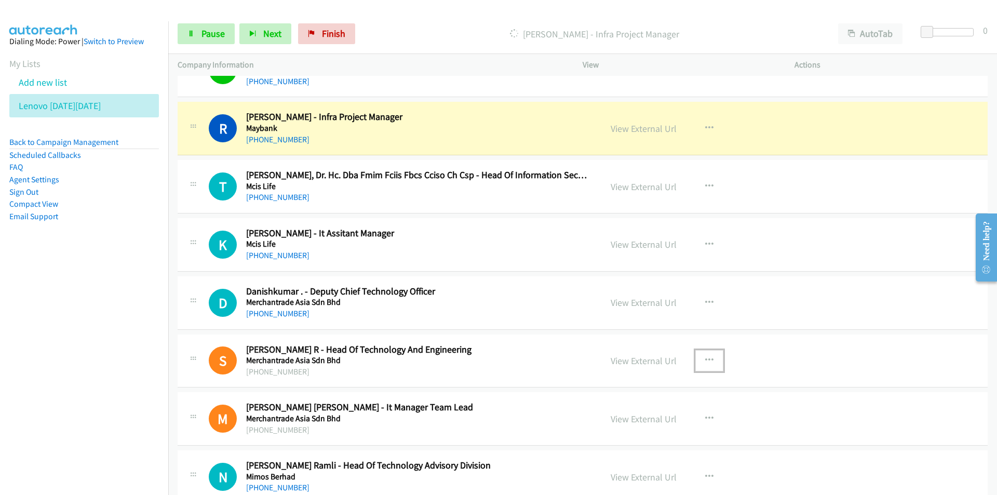
click at [707, 357] on icon "button" at bounding box center [709, 360] width 8 height 8
click at [636, 451] on link "Remove from list" at bounding box center [653, 449] width 138 height 21
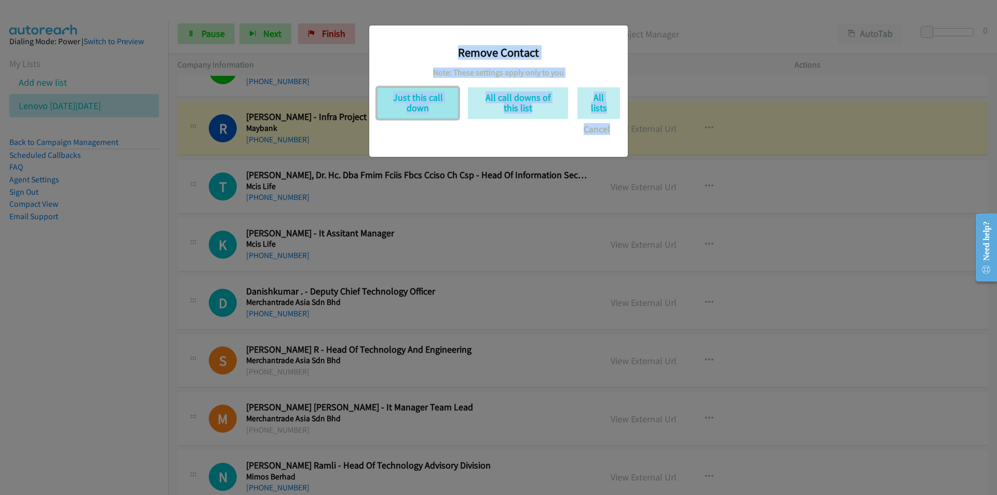
click at [417, 105] on button "Just this call down" at bounding box center [417, 103] width 81 height 32
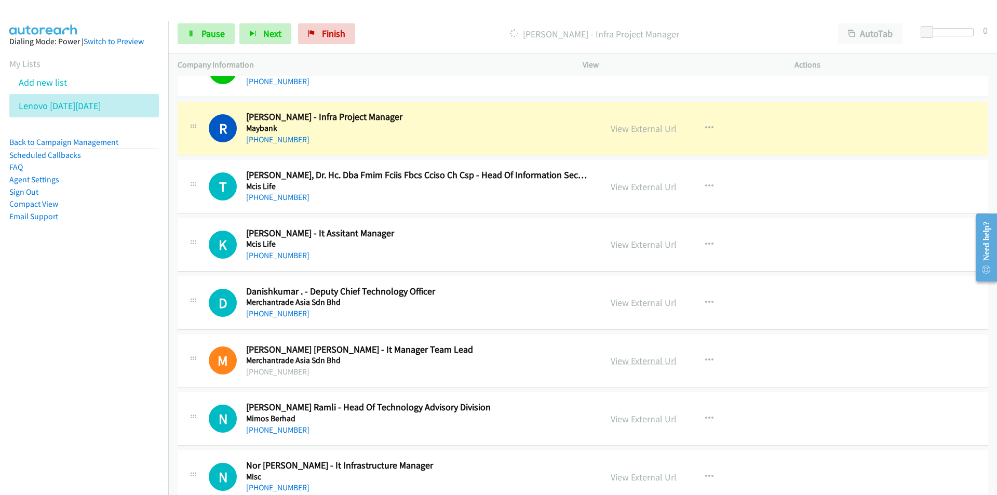
click at [642, 360] on link "View External Url" at bounding box center [643, 361] width 66 height 12
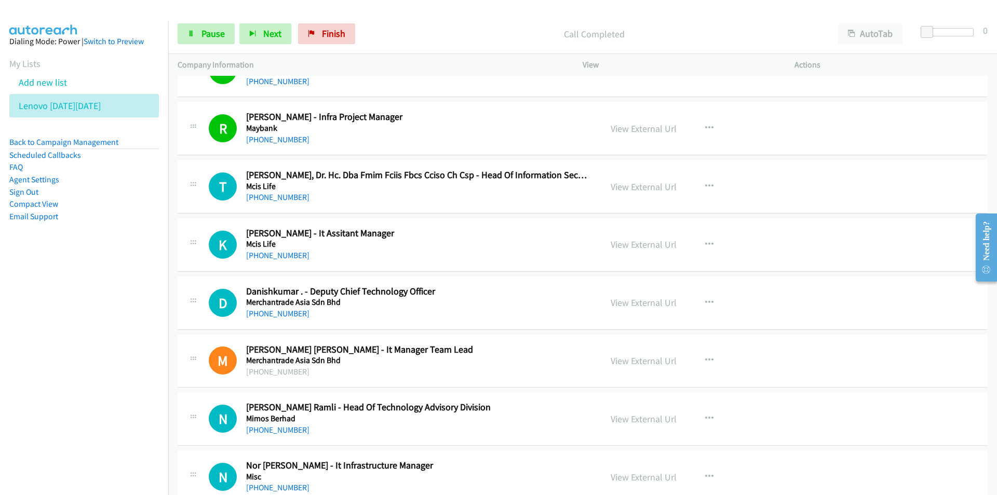
click at [126, 311] on nav "Dialing Mode: Power | Switch to Preview My Lists Add new list Lenovo [DATE][DAT…" at bounding box center [84, 268] width 169 height 495
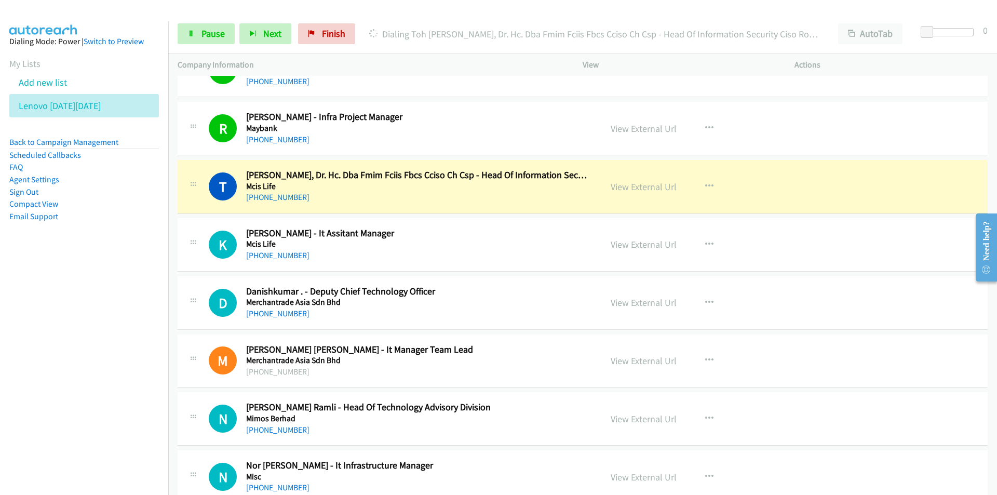
click at [80, 346] on nav "Dialing Mode: Power | Switch to Preview My Lists Add new list Lenovo [DATE][DAT…" at bounding box center [84, 268] width 169 height 495
click at [63, 336] on nav "Dialing Mode: Power | Switch to Preview My Lists Add new list Lenovo [DATE][DAT…" at bounding box center [84, 268] width 169 height 495
click at [624, 185] on link "View External Url" at bounding box center [643, 187] width 66 height 12
click at [204, 32] on span "Pause" at bounding box center [212, 34] width 23 height 12
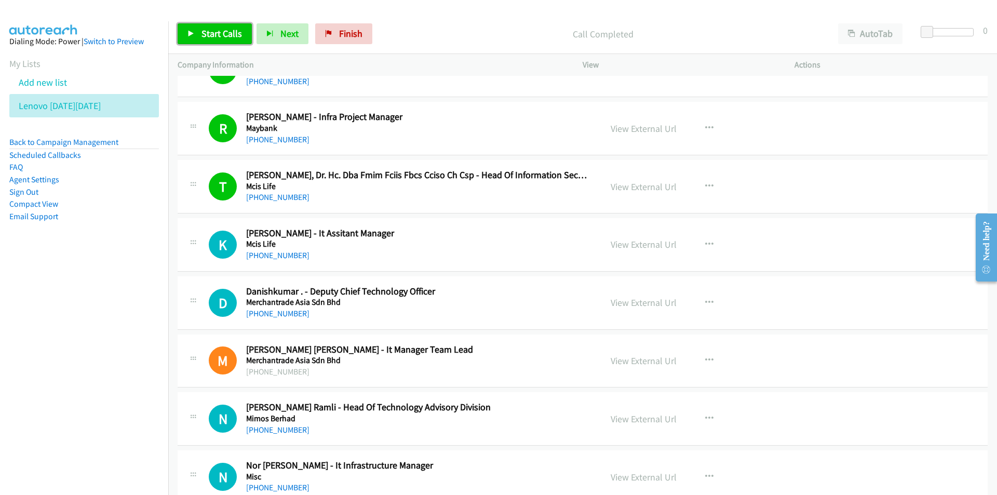
click at [199, 32] on link "Start Calls" at bounding box center [215, 33] width 74 height 21
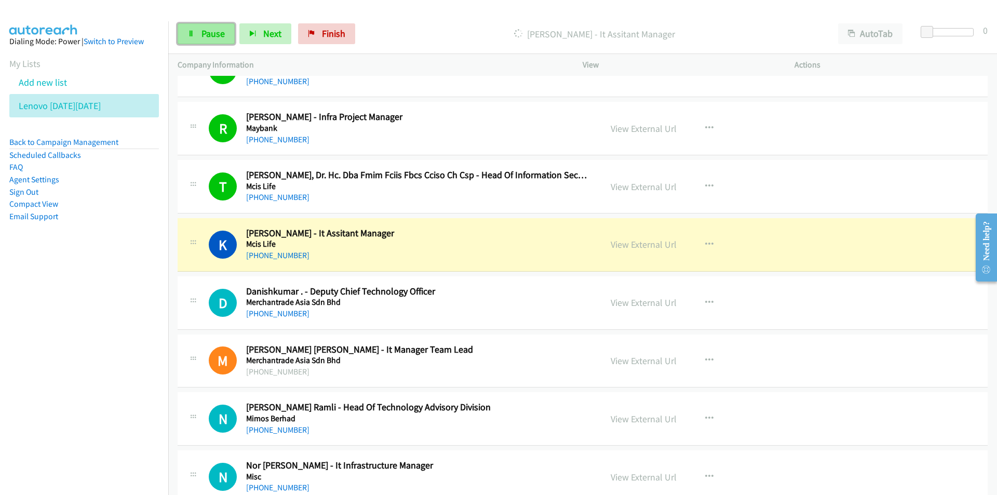
click at [206, 34] on span "Pause" at bounding box center [212, 34] width 23 height 12
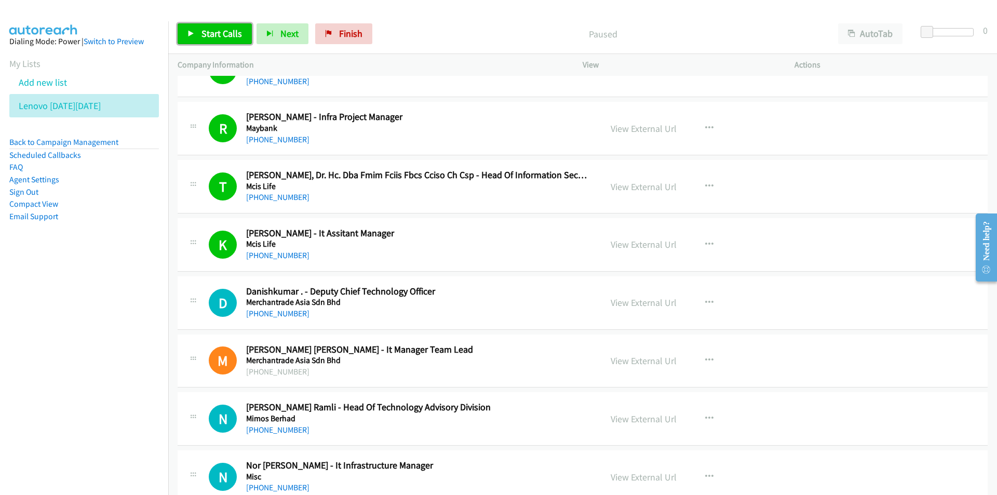
click at [200, 38] on link "Start Calls" at bounding box center [215, 33] width 74 height 21
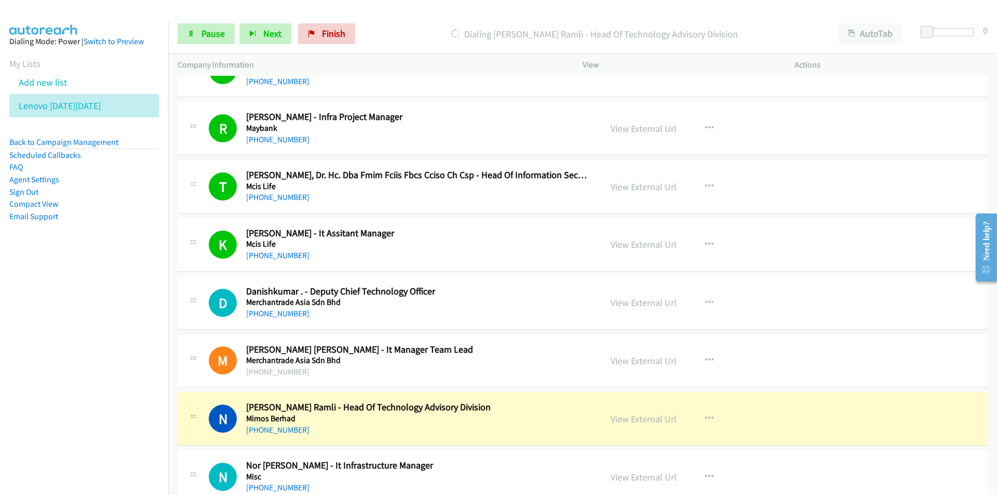
click at [105, 269] on aside "Dialing Mode: Power | Switch to Preview My Lists Add new list Lenovo [DATE][DAT…" at bounding box center [84, 145] width 168 height 248
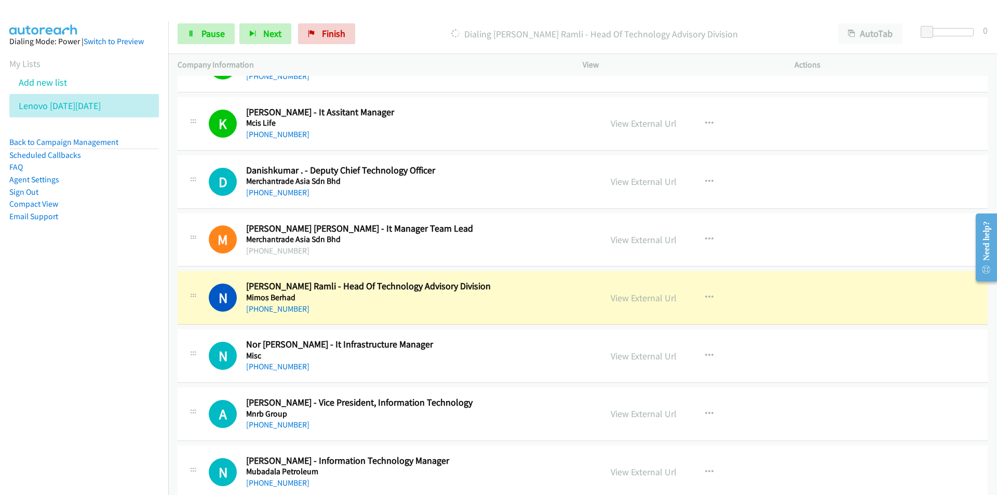
scroll to position [5761, 0]
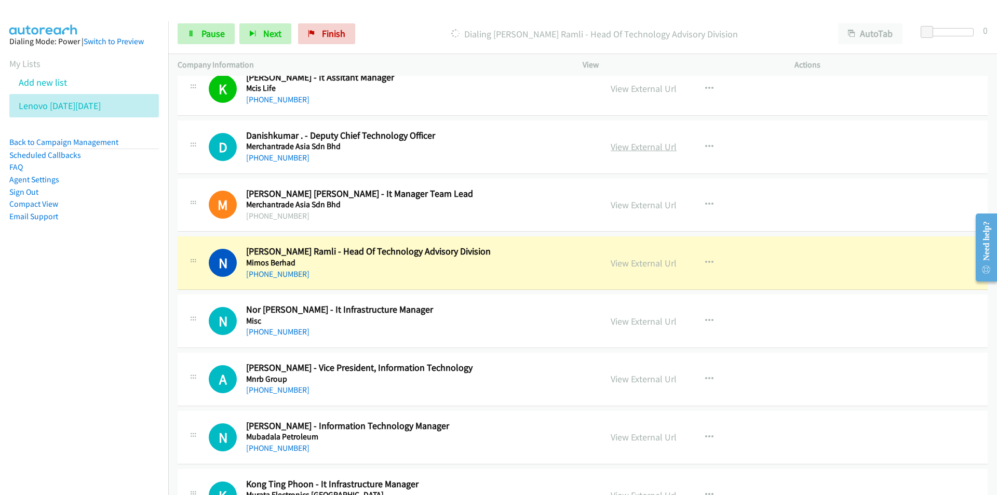
click at [647, 149] on link "View External Url" at bounding box center [643, 147] width 66 height 12
click at [202, 29] on span "Pause" at bounding box center [212, 34] width 23 height 12
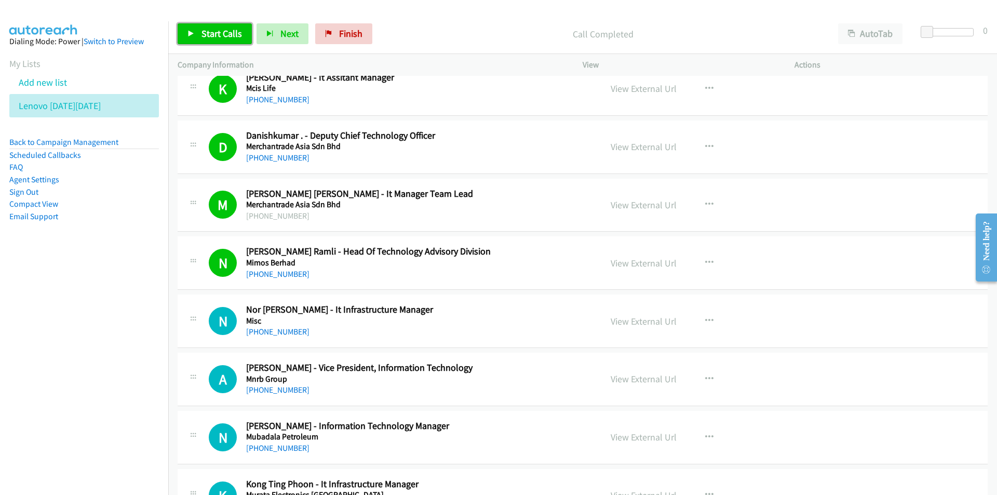
click at [223, 28] on span "Start Calls" at bounding box center [221, 34] width 40 height 12
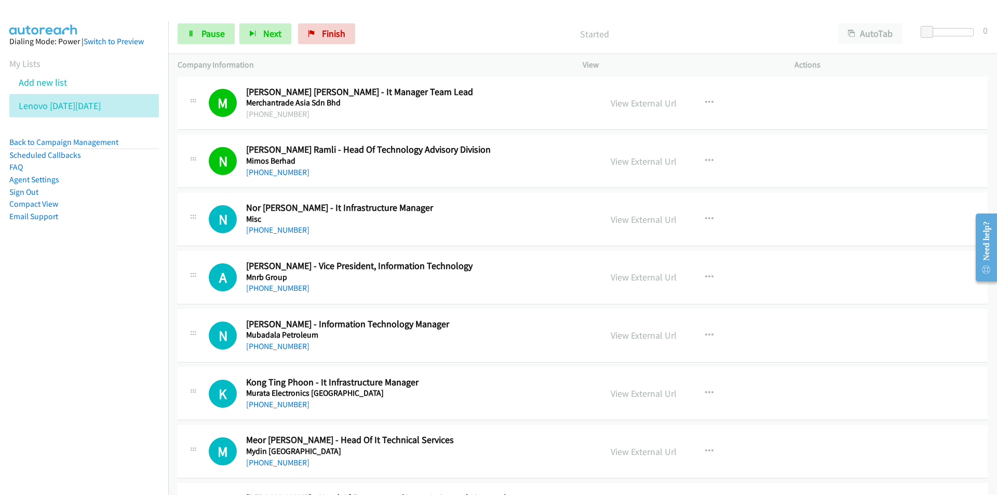
scroll to position [5865, 0]
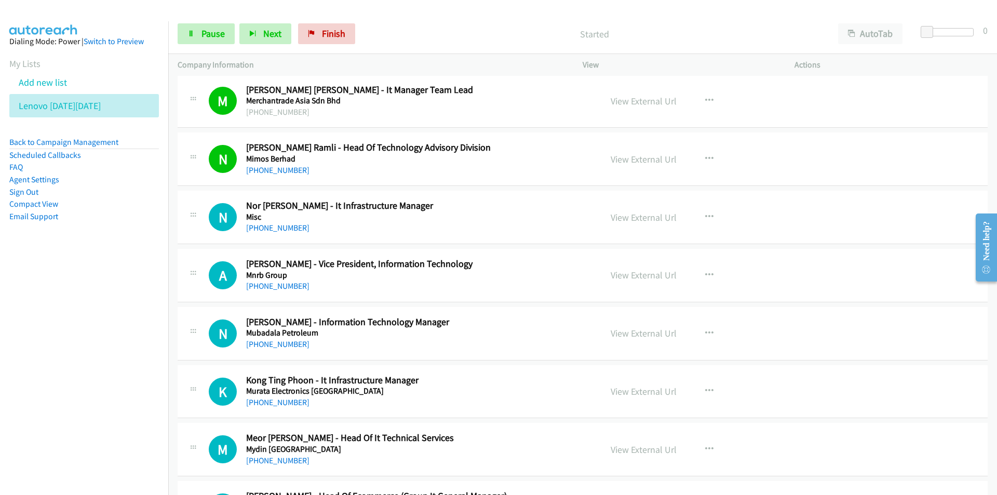
click at [108, 330] on nav "Dialing Mode: Power | Switch to Preview My Lists Add new list Lenovo [DATE][DAT…" at bounding box center [84, 268] width 169 height 495
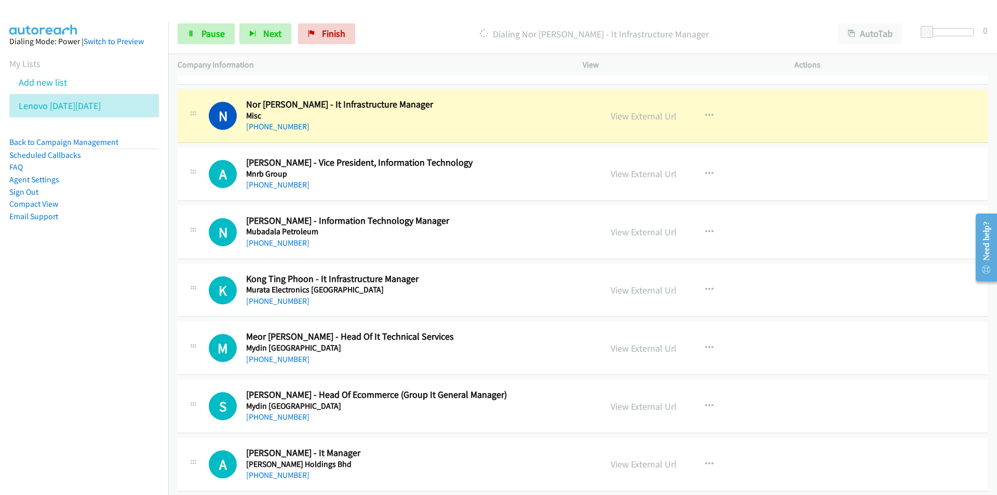
scroll to position [5969, 0]
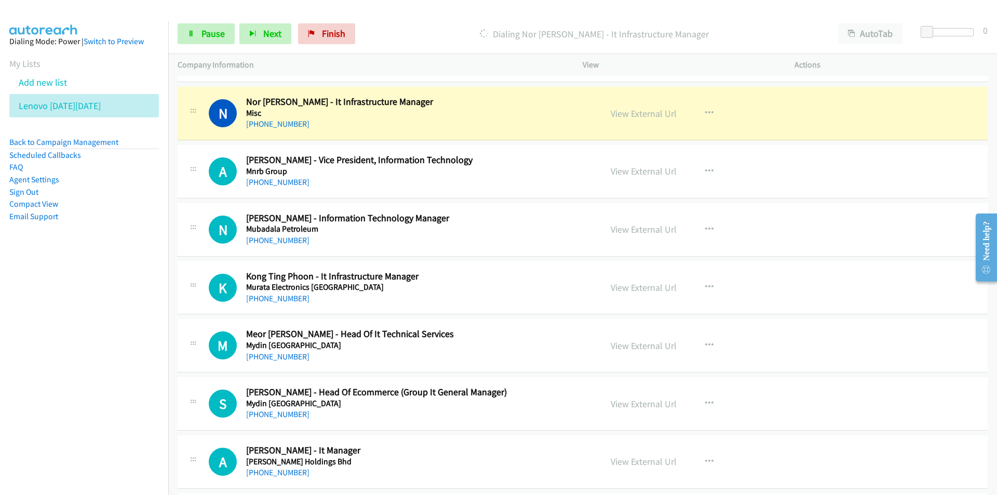
click at [129, 309] on nav "Dialing Mode: Power | Switch to Preview My Lists Add new list Lenovo [DATE][DAT…" at bounding box center [84, 268] width 169 height 495
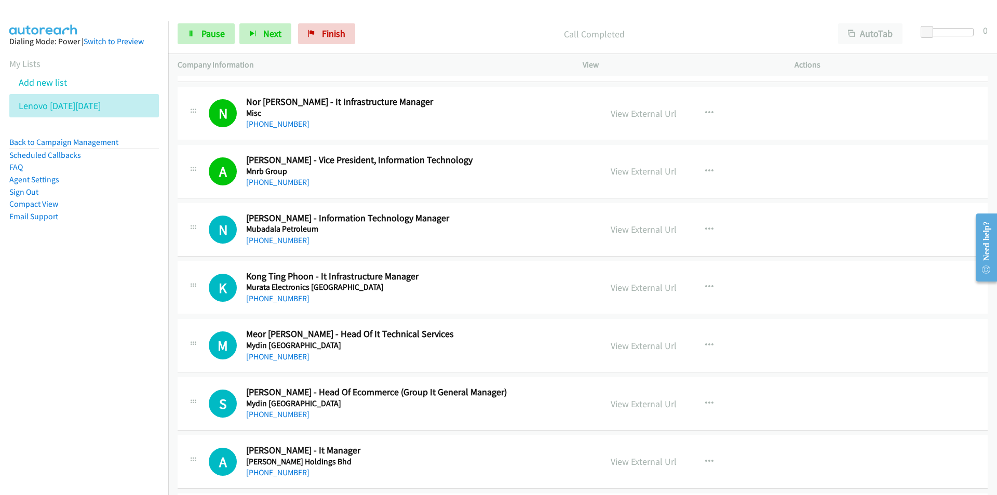
click at [145, 285] on nav "Dialing Mode: Power | Switch to Preview My Lists Add new list Lenovo [DATE][DAT…" at bounding box center [84, 268] width 169 height 495
click at [639, 231] on link "View External Url" at bounding box center [643, 229] width 66 height 12
click at [189, 38] on link "Pause" at bounding box center [206, 33] width 57 height 21
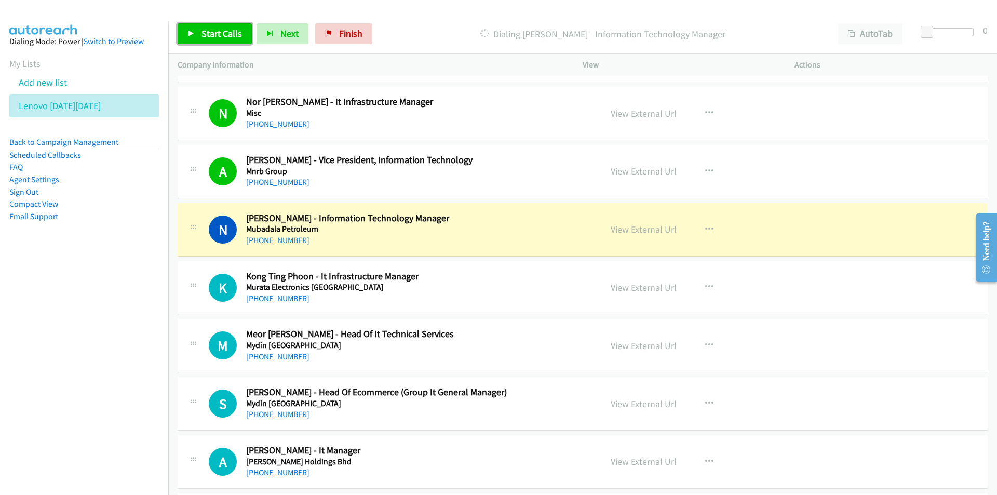
click at [203, 32] on span "Start Calls" at bounding box center [221, 34] width 40 height 12
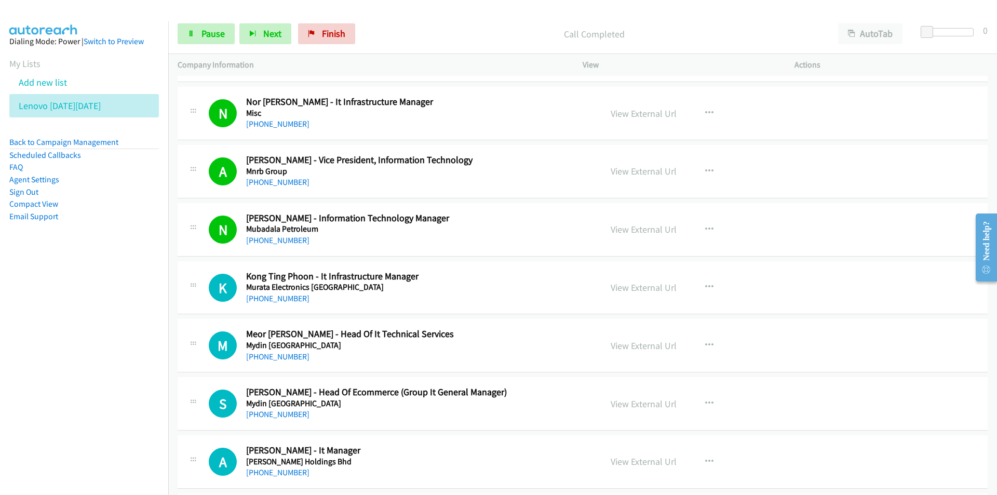
click at [92, 341] on nav "Dialing Mode: Power | Switch to Preview My Lists Add new list Lenovo [DATE][DAT…" at bounding box center [84, 268] width 169 height 495
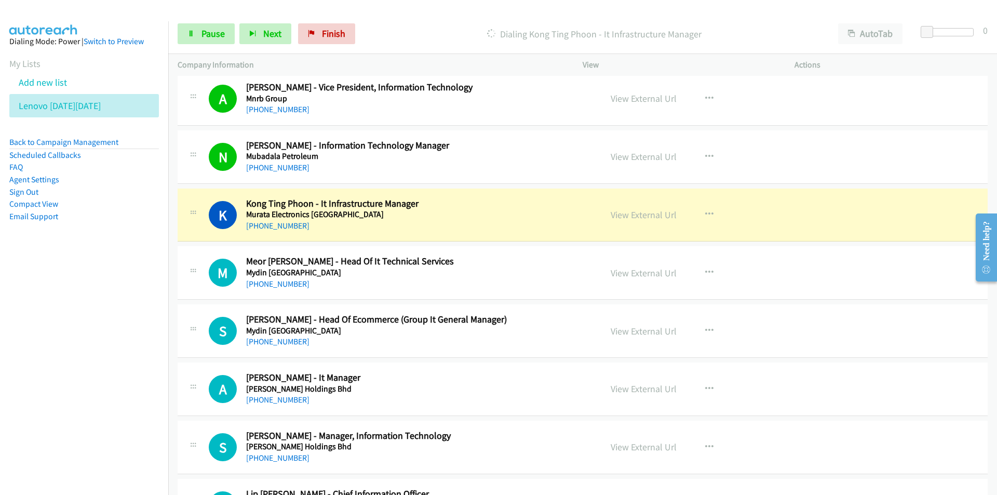
scroll to position [6073, 0]
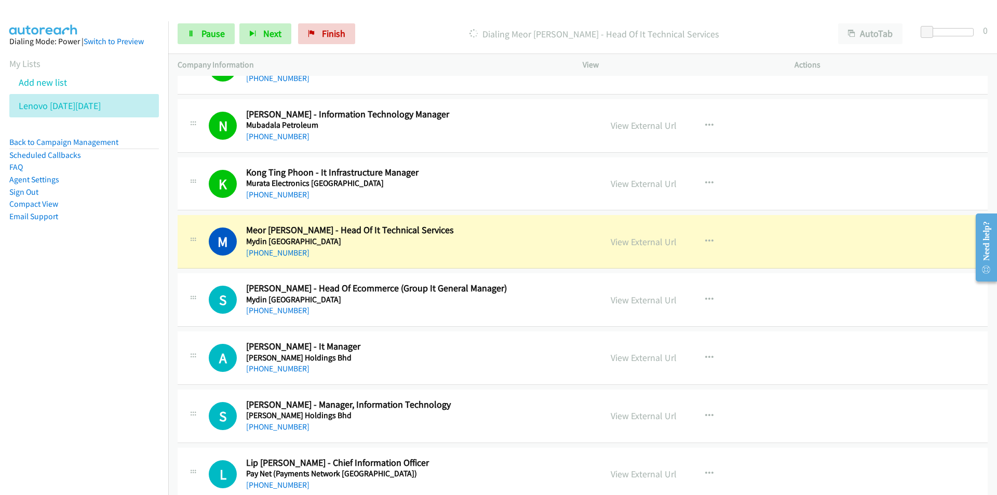
click at [130, 308] on nav "Dialing Mode: Power | Switch to Preview My Lists Add new list Lenovo [DATE][DAT…" at bounding box center [84, 268] width 169 height 495
drag, startPoint x: 169, startPoint y: 346, endPoint x: 185, endPoint y: 342, distance: 16.3
click at [169, 346] on td "A Callback Scheduled [PERSON_NAME] - It Manager [PERSON_NAME] Holdings Bhd Asia…" at bounding box center [582, 358] width 828 height 58
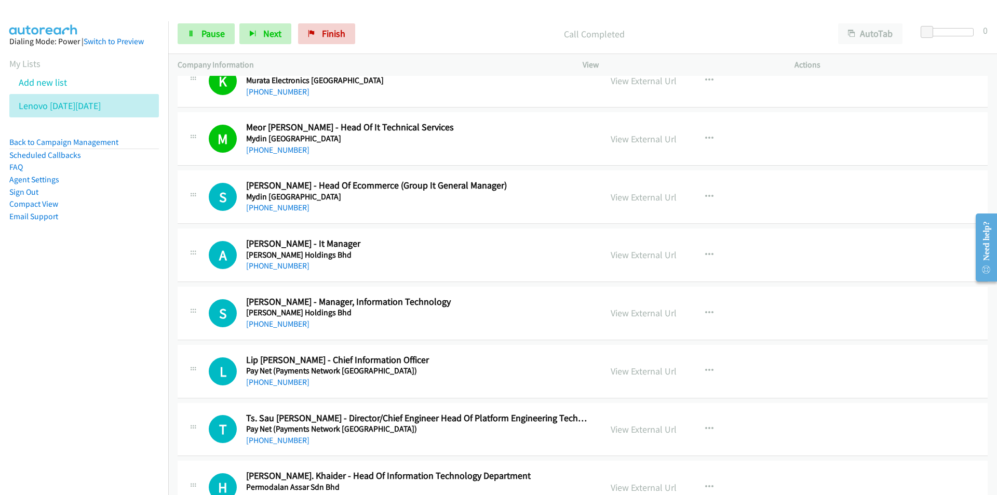
scroll to position [6177, 0]
click at [94, 335] on nav "Dialing Mode: Power | Switch to Preview My Lists Add new list Lenovo [DATE][DAT…" at bounding box center [84, 268] width 169 height 495
drag, startPoint x: 117, startPoint y: 373, endPoint x: 240, endPoint y: 361, distance: 123.6
click at [117, 373] on nav "Dialing Mode: Power | Switch to Preview My Lists Add new list Lenovo [DATE][DAT…" at bounding box center [84, 268] width 169 height 495
click at [653, 315] on link "View External Url" at bounding box center [643, 312] width 66 height 12
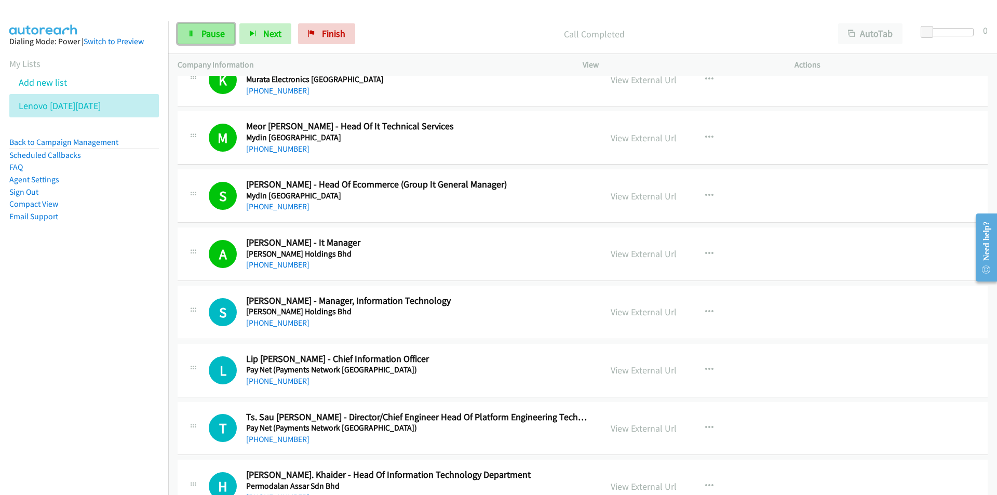
click at [209, 33] on span "Pause" at bounding box center [212, 34] width 23 height 12
click at [222, 32] on span "Start Calls" at bounding box center [221, 34] width 40 height 12
click at [124, 369] on nav "Dialing Mode: Power | Switch to Preview My Lists Add new list Lenovo [DATE][DAT…" at bounding box center [84, 268] width 169 height 495
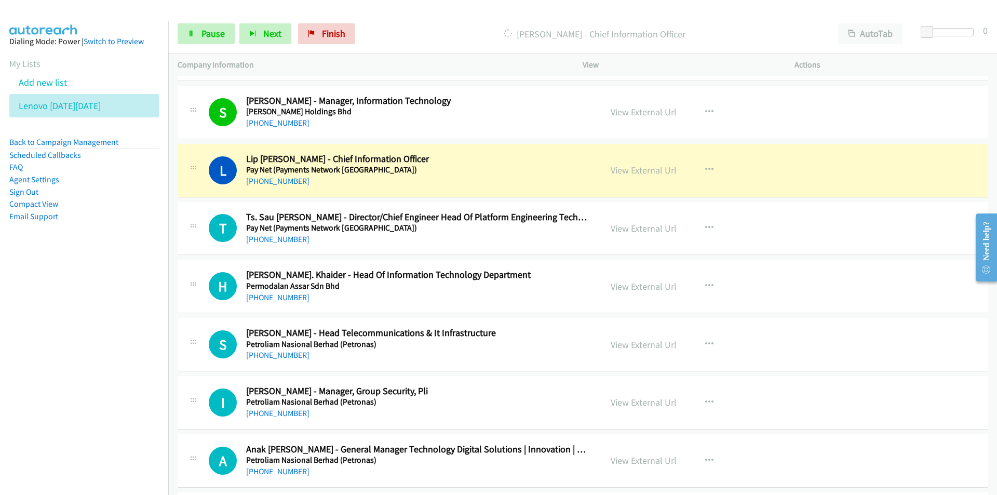
scroll to position [6384, 0]
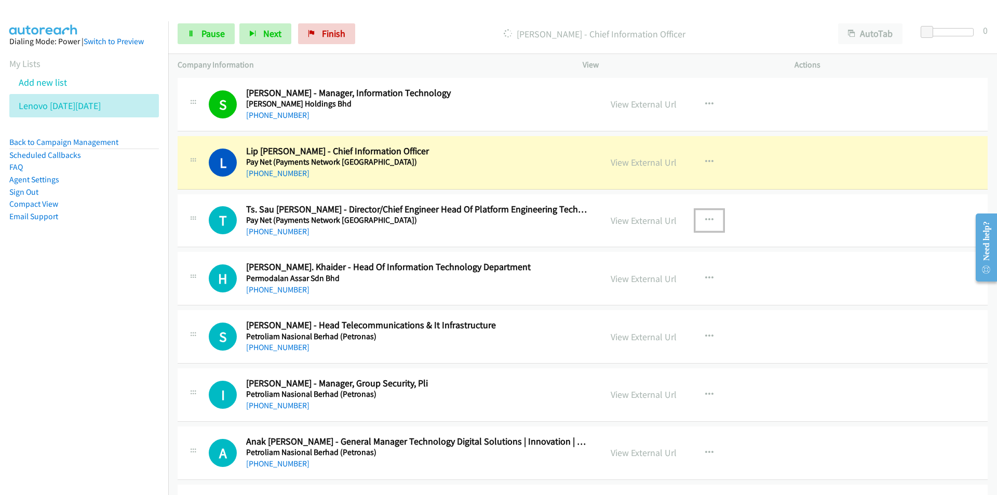
click at [705, 216] on icon "button" at bounding box center [709, 220] width 8 height 8
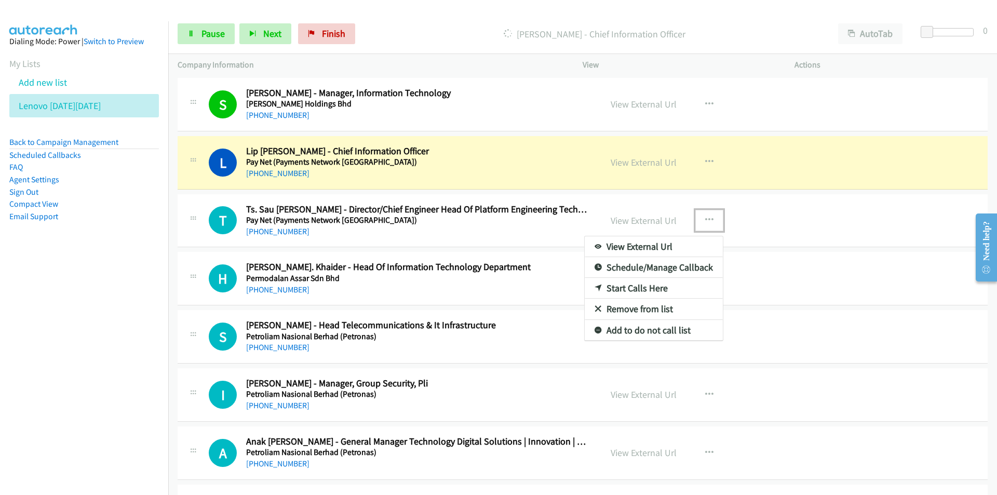
click at [651, 308] on link "Remove from list" at bounding box center [653, 308] width 138 height 21
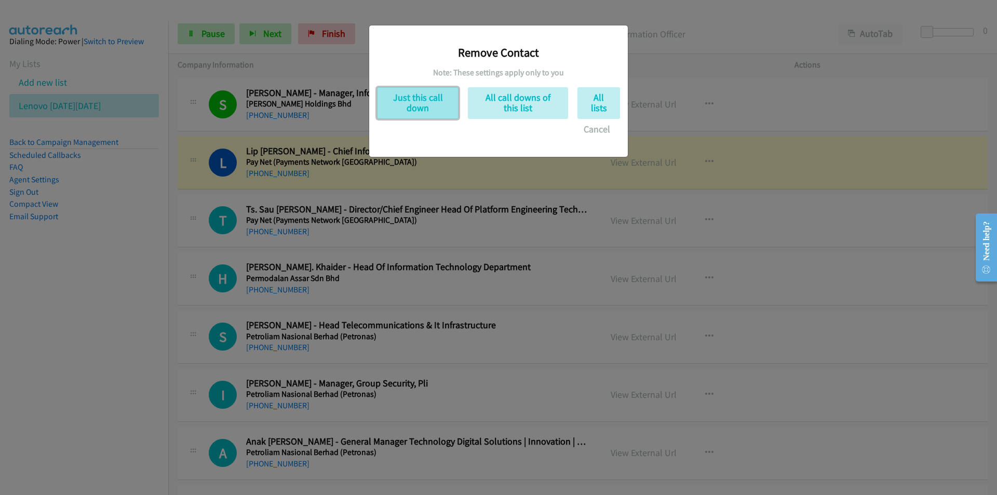
click at [426, 103] on button "Just this call down" at bounding box center [417, 103] width 81 height 32
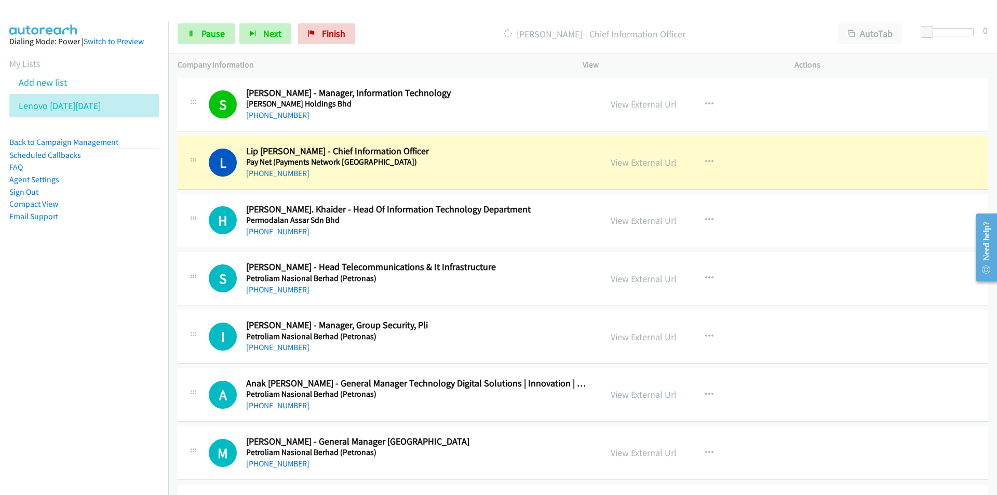
click at [48, 360] on nav "Dialing Mode: Power | Switch to Preview My Lists Add new list Lenovo [DATE][DAT…" at bounding box center [84, 268] width 169 height 495
click at [638, 167] on link "View External Url" at bounding box center [643, 162] width 66 height 12
click at [198, 24] on link "Pause" at bounding box center [206, 33] width 57 height 21
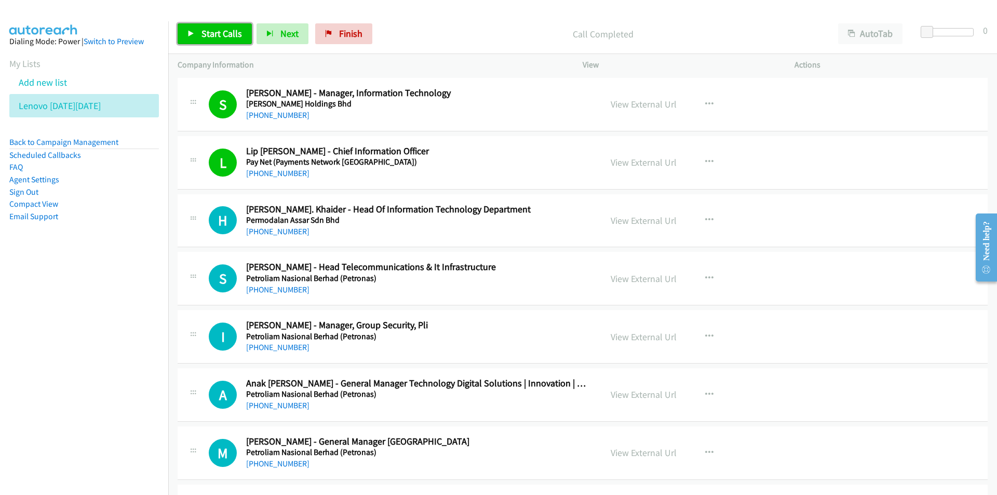
click at [207, 34] on span "Start Calls" at bounding box center [221, 34] width 40 height 12
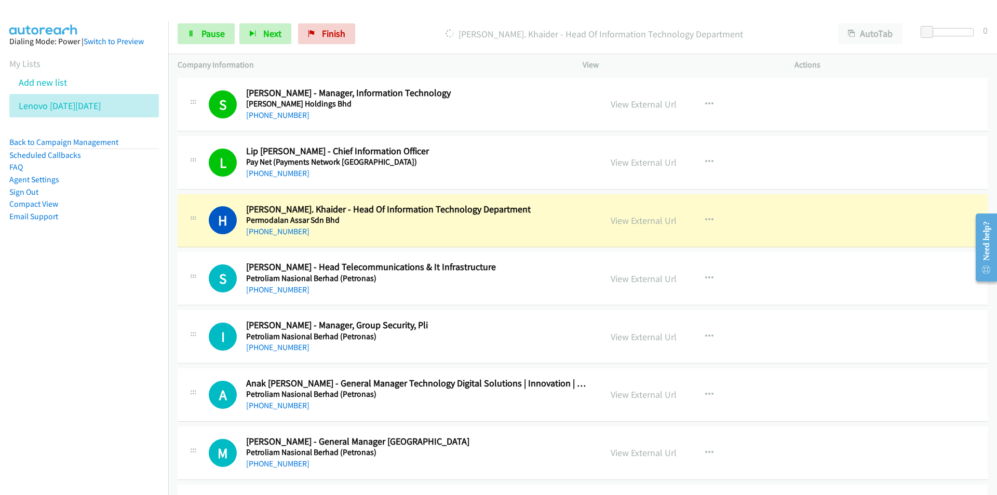
click at [68, 331] on nav "Dialing Mode: Power | Switch to Preview My Lists Add new list Lenovo [DATE][DAT…" at bounding box center [84, 268] width 169 height 495
click at [103, 345] on nav "Dialing Mode: Power | Switch to Preview My Lists Add new list Lenovo [DATE][DAT…" at bounding box center [84, 268] width 169 height 495
click at [646, 224] on link "View External Url" at bounding box center [643, 220] width 66 height 12
click at [105, 323] on nav "Dialing Mode: Power | Switch to Preview My Lists Add new list Lenovo [DATE][DAT…" at bounding box center [84, 268] width 169 height 495
click at [646, 225] on link "View External Url" at bounding box center [643, 220] width 66 height 12
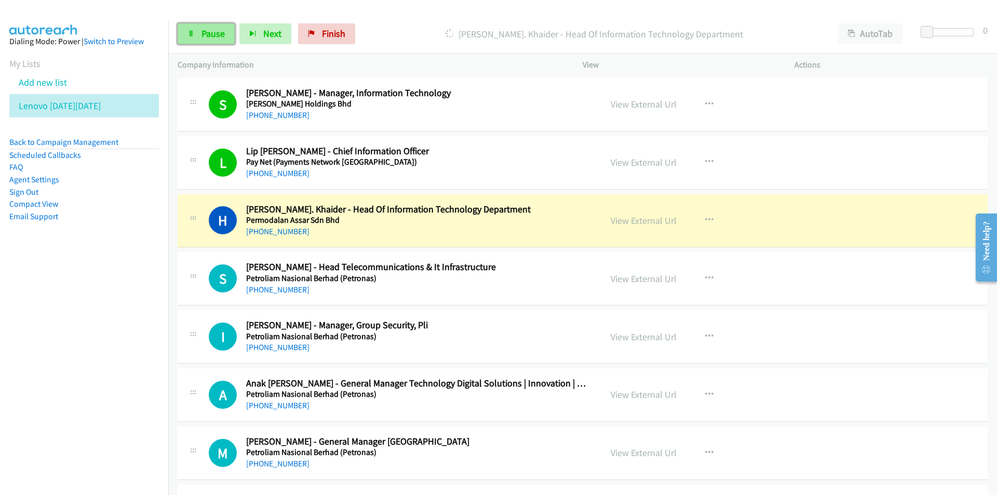
click at [205, 32] on span "Pause" at bounding box center [212, 34] width 23 height 12
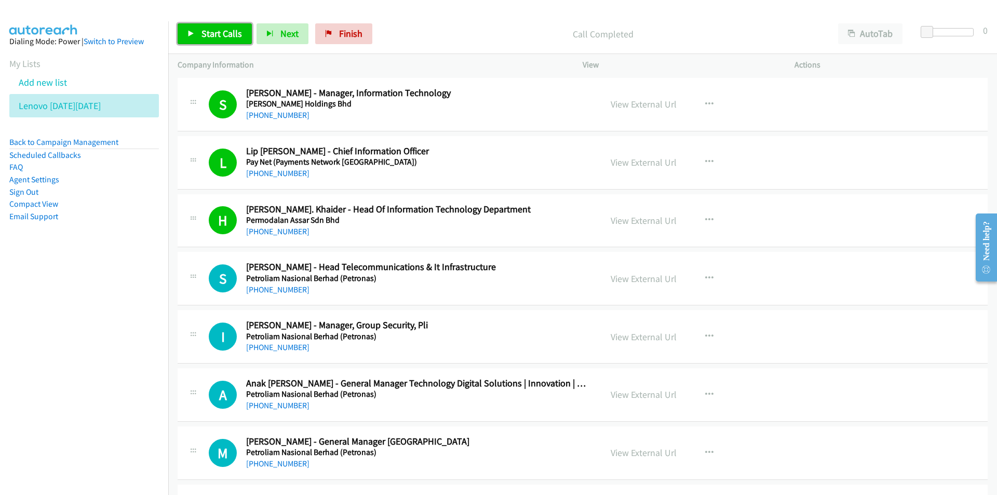
click at [211, 32] on span "Start Calls" at bounding box center [221, 34] width 40 height 12
click at [643, 221] on link "View External Url" at bounding box center [643, 220] width 66 height 12
click at [211, 35] on span "Pause" at bounding box center [212, 34] width 23 height 12
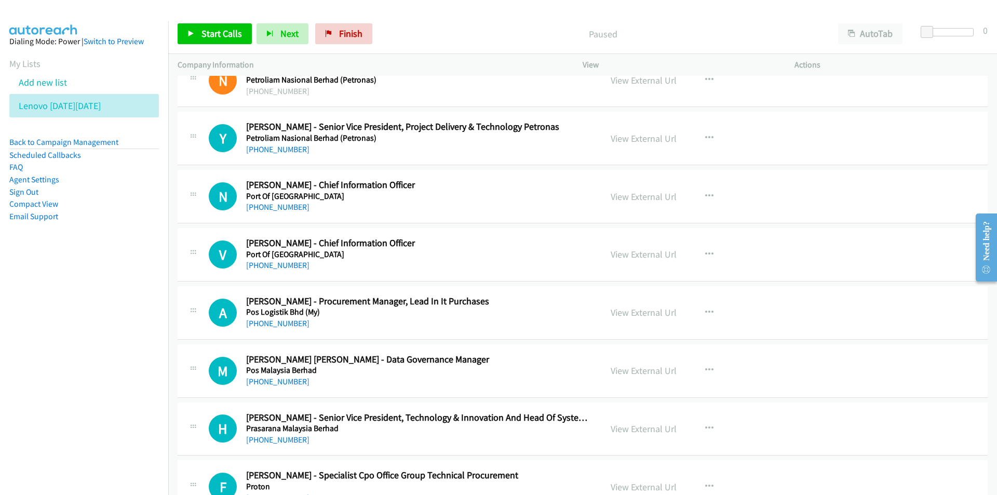
scroll to position [7111, 0]
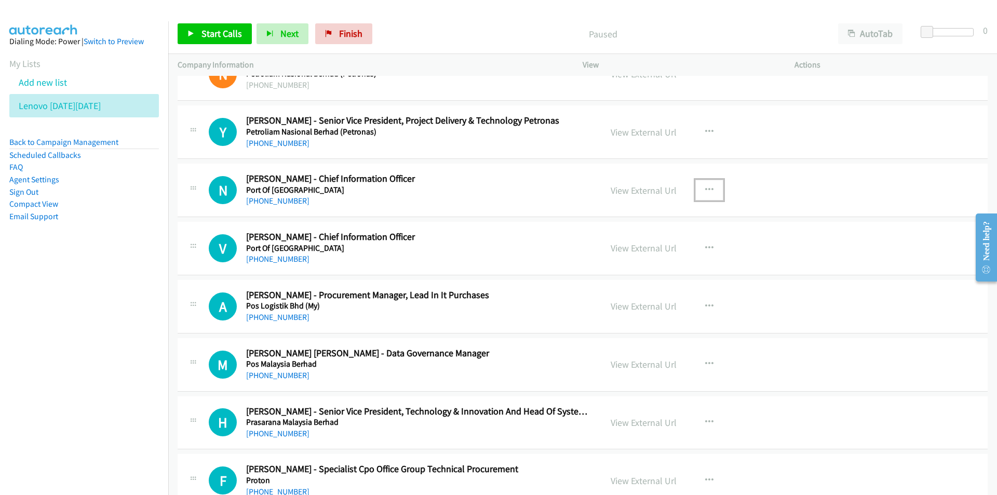
click at [708, 188] on icon "button" at bounding box center [709, 190] width 8 height 8
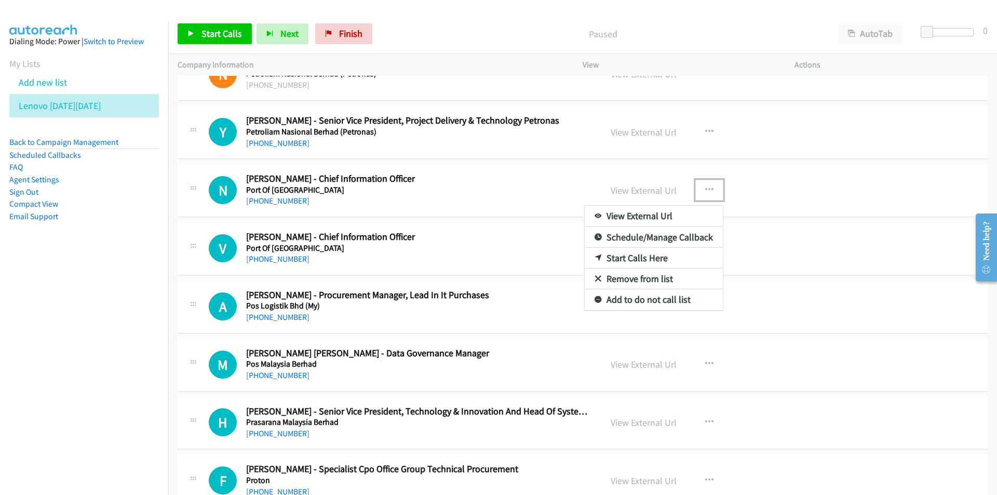
click at [646, 256] on link "Start Calls Here" at bounding box center [653, 258] width 138 height 21
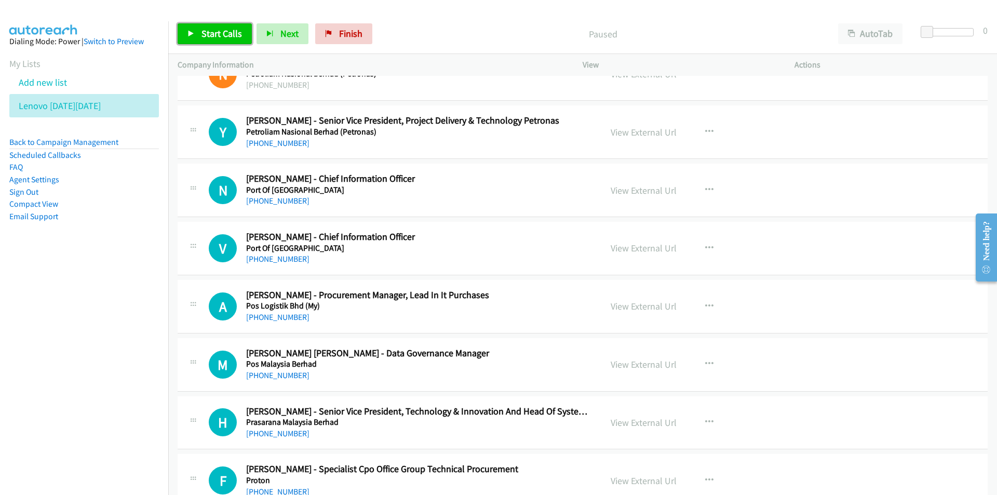
click at [221, 34] on span "Start Calls" at bounding box center [221, 34] width 40 height 12
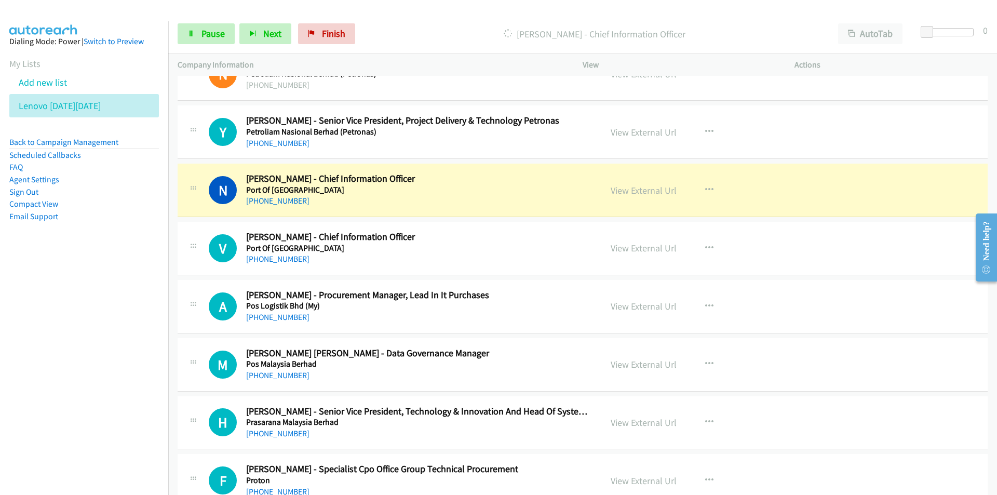
click at [72, 277] on nav "Dialing Mode: Power | Switch to Preview My Lists Add new list Lenovo [DATE][DAT…" at bounding box center [84, 268] width 169 height 495
click at [655, 190] on link "View External Url" at bounding box center [643, 190] width 66 height 12
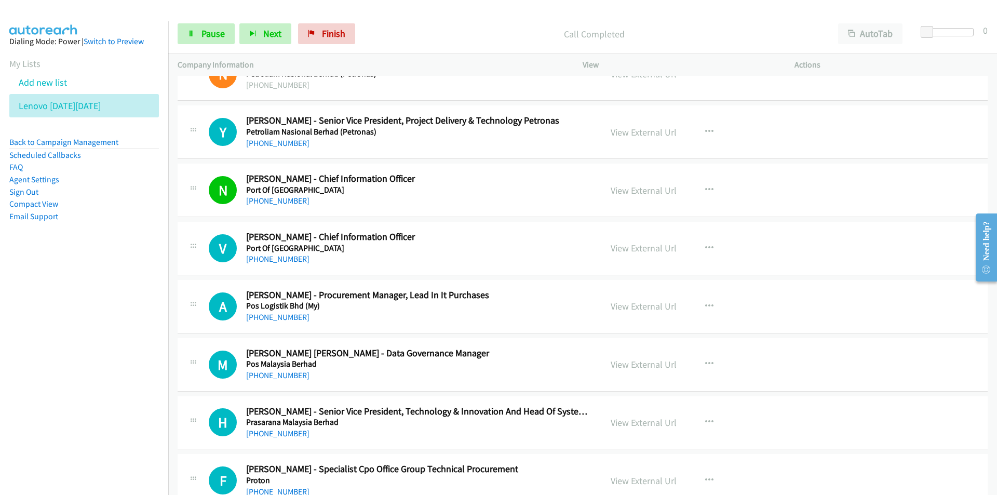
click at [59, 320] on nav "Dialing Mode: Power | Switch to Preview My Lists Add new list Lenovo [DATE][DAT…" at bounding box center [84, 268] width 169 height 495
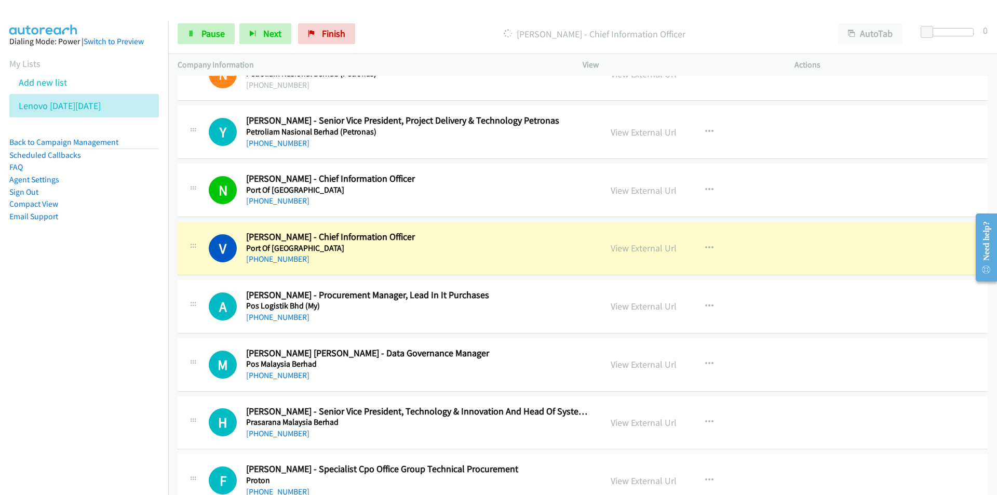
click at [106, 317] on nav "Dialing Mode: Power | Switch to Preview My Lists Add new list Lenovo [DATE][DAT…" at bounding box center [84, 268] width 169 height 495
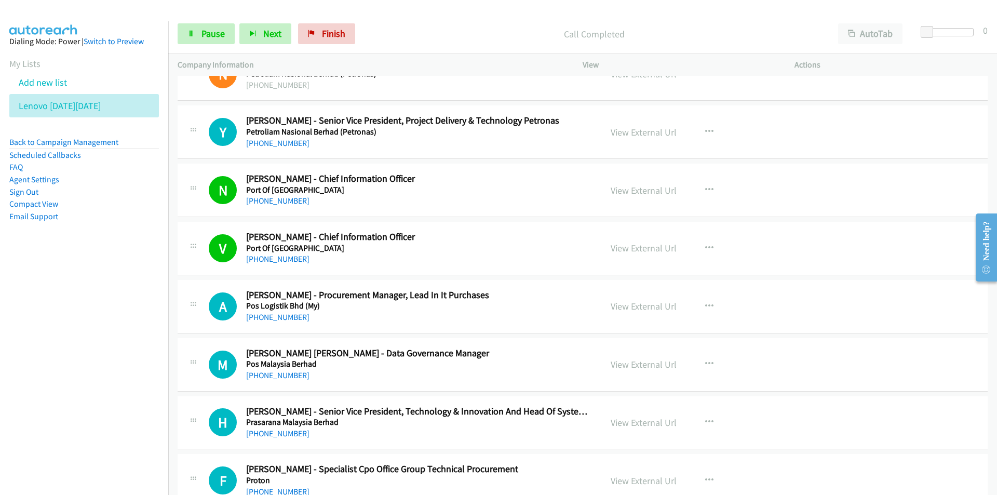
click at [93, 335] on nav "Dialing Mode: Power | Switch to Preview My Lists Add new list Lenovo [DATE][DAT…" at bounding box center [84, 268] width 169 height 495
click at [118, 332] on nav "Dialing Mode: Power | Switch to Preview My Lists Add new list Lenovo [DATE][DAT…" at bounding box center [84, 268] width 169 height 495
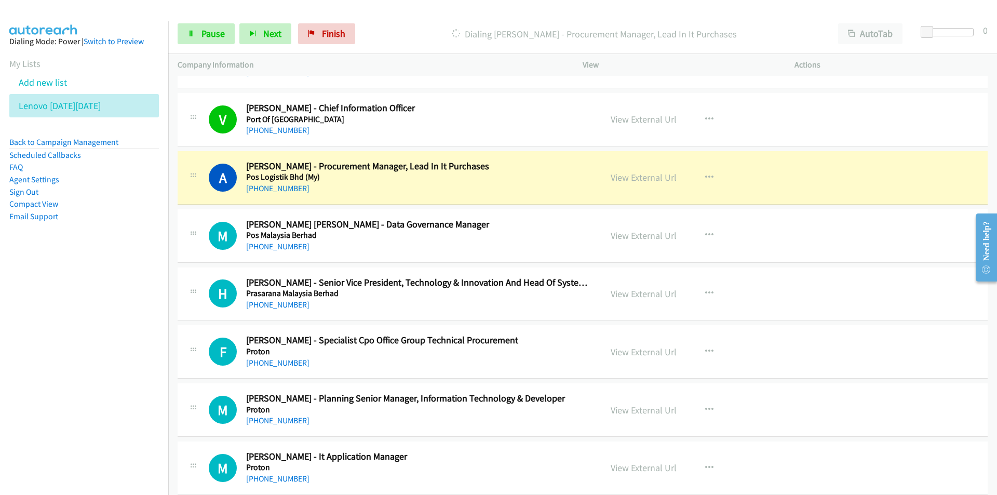
scroll to position [7267, 0]
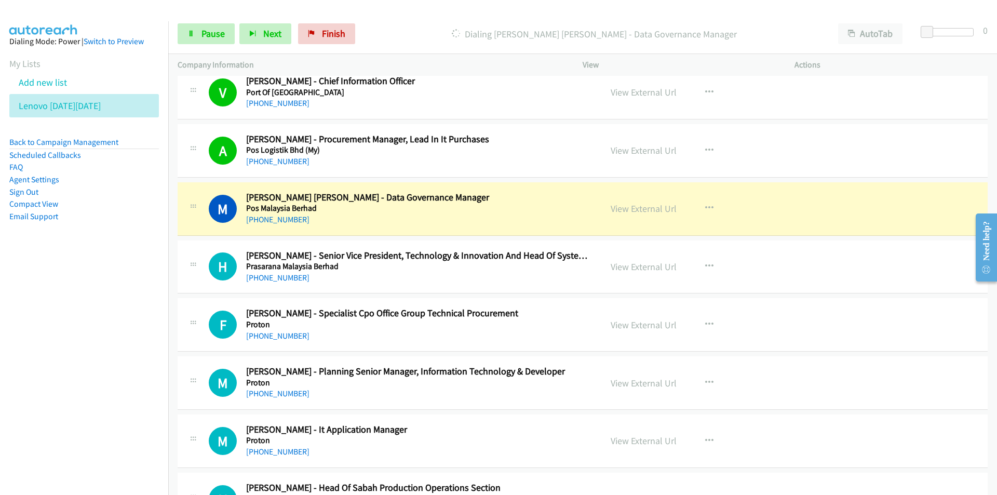
click at [147, 314] on nav "Dialing Mode: Power | Switch to Preview My Lists Add new list Lenovo [DATE][DAT…" at bounding box center [84, 268] width 169 height 495
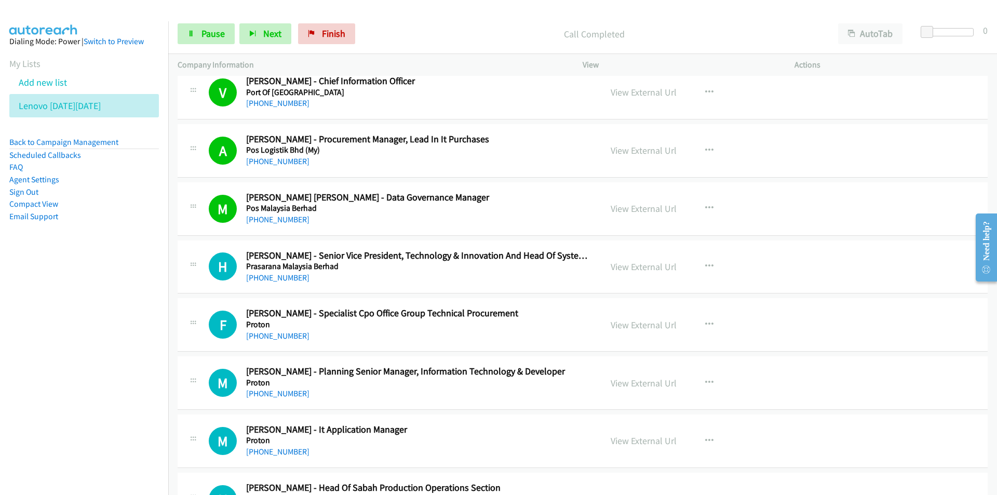
click at [102, 311] on nav "Dialing Mode: Power | Switch to Preview My Lists Add new list Lenovo [DATE][DAT…" at bounding box center [84, 268] width 169 height 495
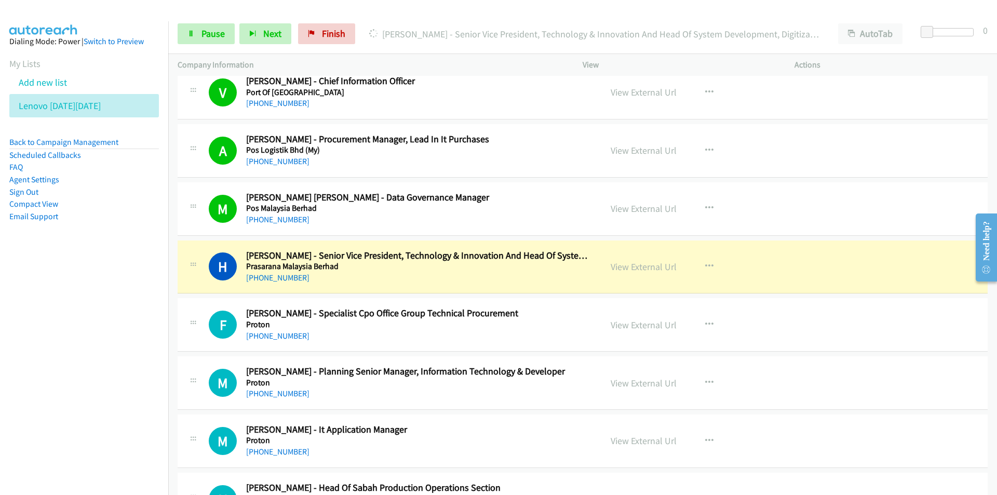
drag, startPoint x: 89, startPoint y: 381, endPoint x: 109, endPoint y: 380, distance: 19.7
click at [89, 381] on nav "Dialing Mode: Power | Switch to Preview My Lists Add new list Lenovo [DATE][DAT…" at bounding box center [84, 268] width 169 height 495
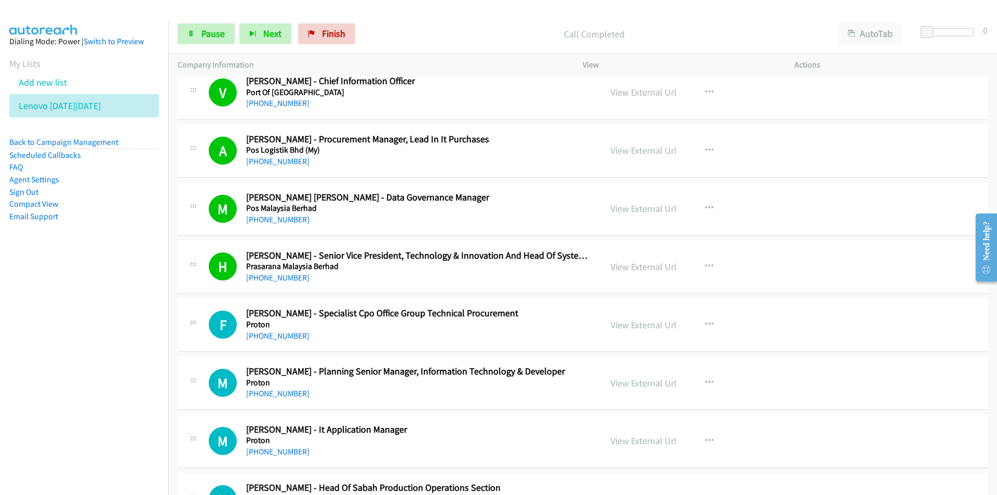
click at [144, 338] on nav "Dialing Mode: Power | Switch to Preview My Lists Add new list Lenovo [DATE][DAT…" at bounding box center [84, 268] width 169 height 495
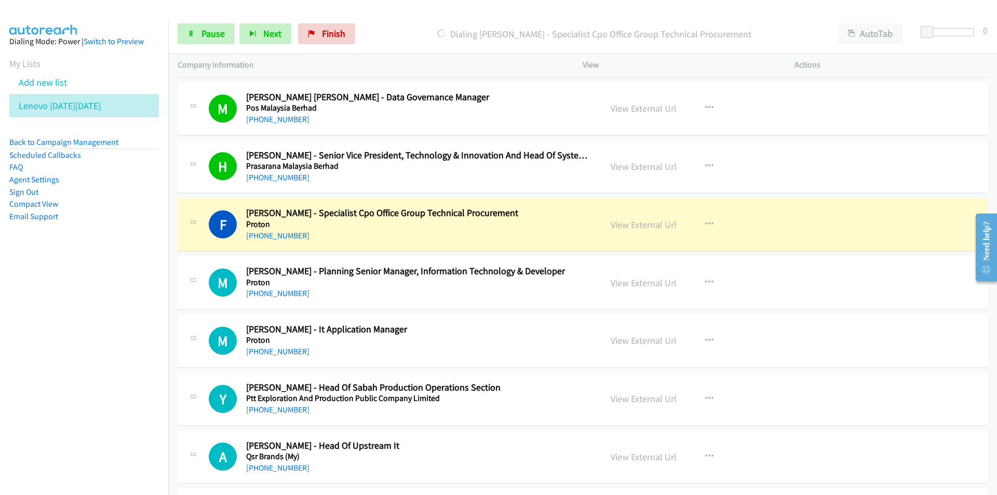
scroll to position [7371, 0]
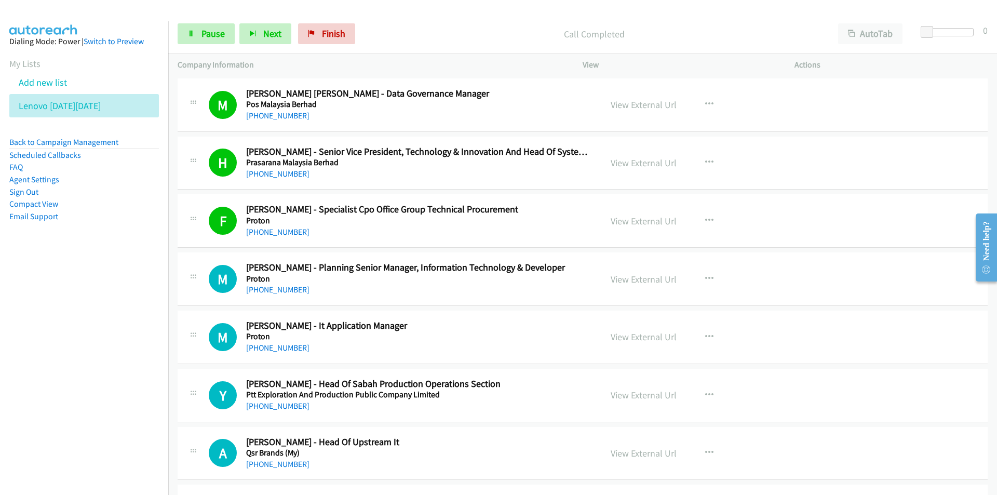
drag, startPoint x: 119, startPoint y: 378, endPoint x: 135, endPoint y: 369, distance: 18.4
click at [119, 378] on nav "Dialing Mode: Power | Switch to Preview My Lists Add new list Lenovo [DATE][DAT…" at bounding box center [84, 268] width 169 height 495
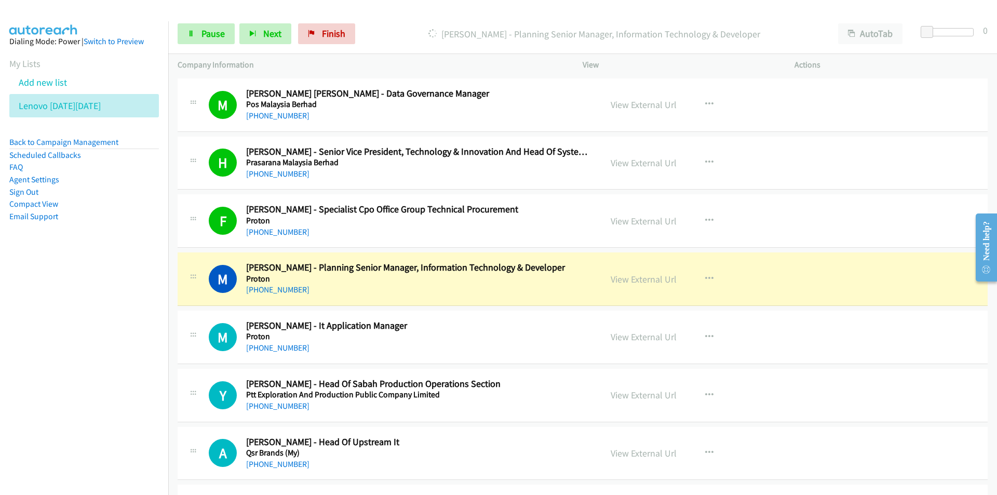
click at [94, 362] on nav "Dialing Mode: Power | Switch to Preview My Lists Add new list Lenovo [DATE][DAT…" at bounding box center [84, 268] width 169 height 495
click at [709, 332] on button "button" at bounding box center [709, 336] width 28 height 21
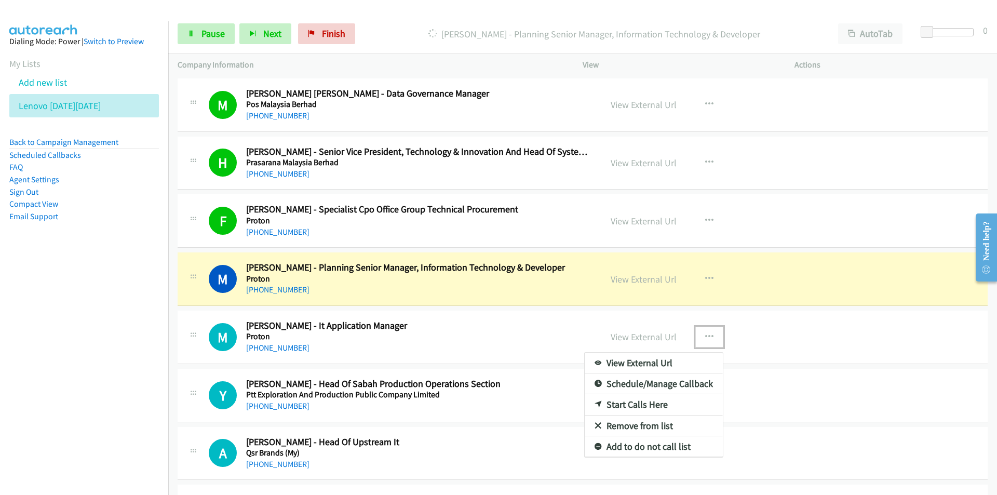
click at [656, 421] on link "Remove from list" at bounding box center [653, 425] width 138 height 21
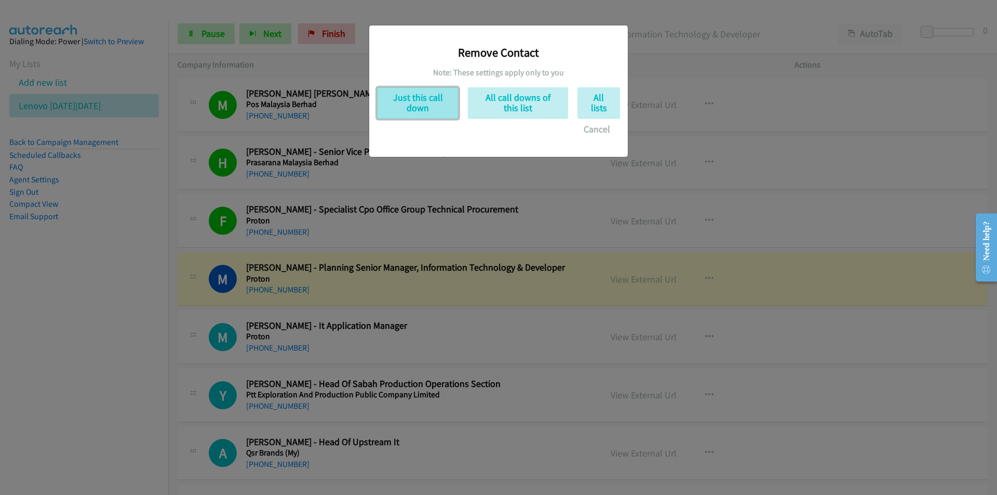
click at [421, 97] on button "Just this call down" at bounding box center [417, 103] width 81 height 32
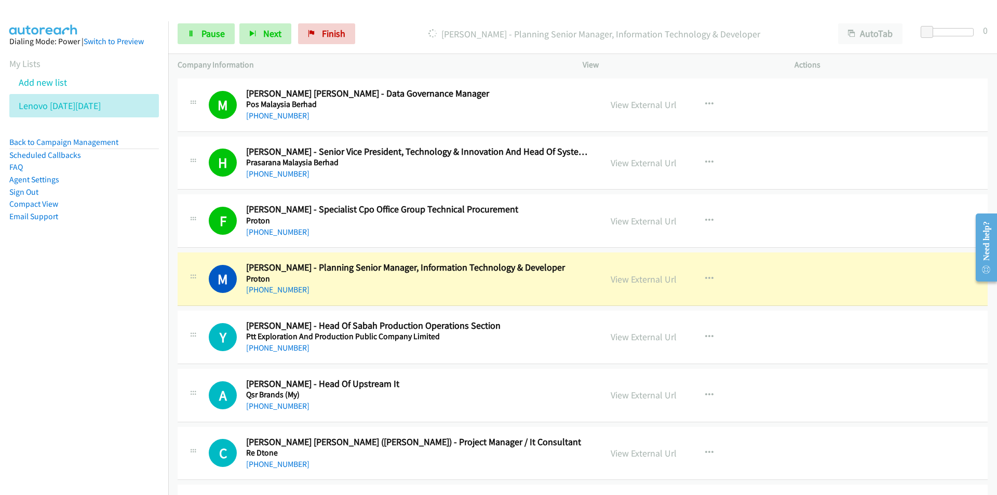
click at [114, 387] on nav "Dialing Mode: Power | Switch to Preview My Lists Add new list Lenovo [DATE][DAT…" at bounding box center [84, 268] width 169 height 495
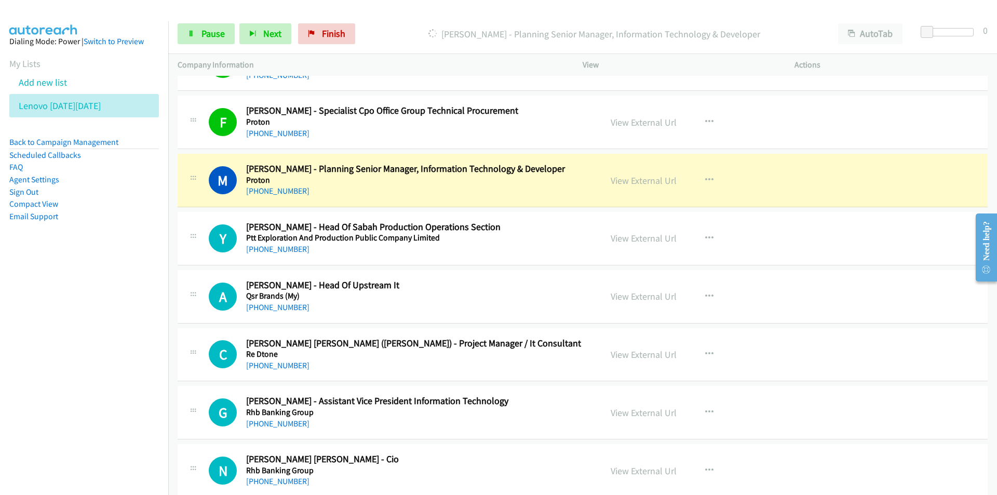
scroll to position [7474, 0]
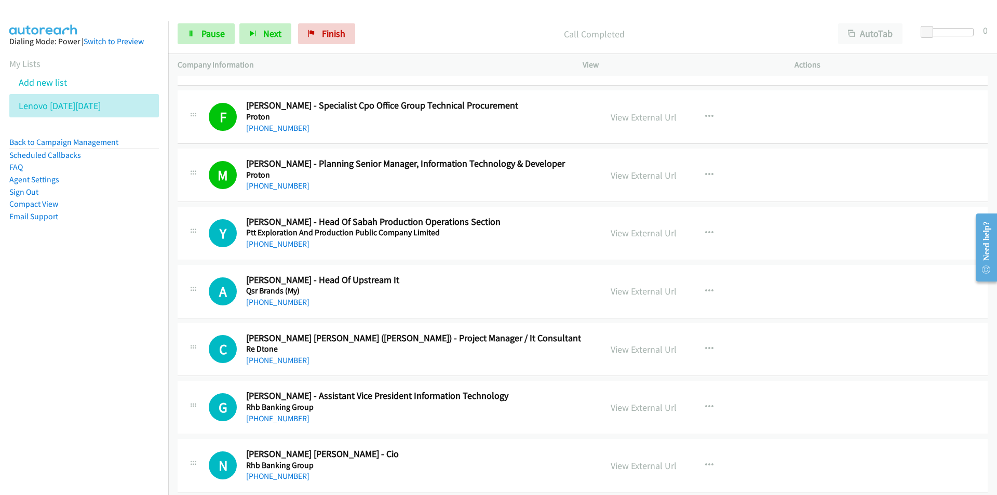
drag, startPoint x: 99, startPoint y: 389, endPoint x: 113, endPoint y: 389, distance: 14.0
click at [99, 389] on nav "Dialing Mode: Power | Switch to Preview My Lists Add new list Lenovo [DATE][DAT…" at bounding box center [84, 268] width 169 height 495
click at [98, 359] on nav "Dialing Mode: Power | Switch to Preview My Lists Add new list Lenovo [DATE][DAT…" at bounding box center [84, 268] width 169 height 495
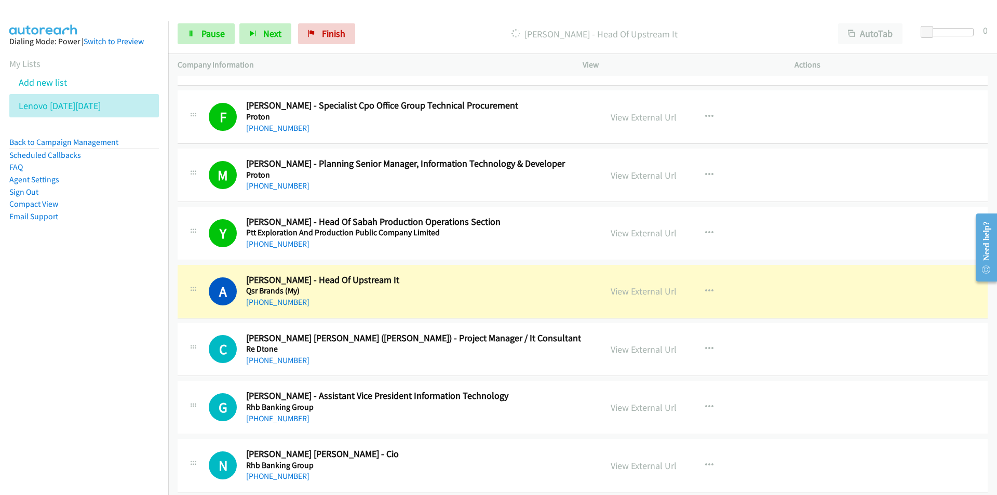
click at [85, 374] on nav "Dialing Mode: Power | Switch to Preview My Lists Add new list Lenovo [DATE][DAT…" at bounding box center [84, 268] width 169 height 495
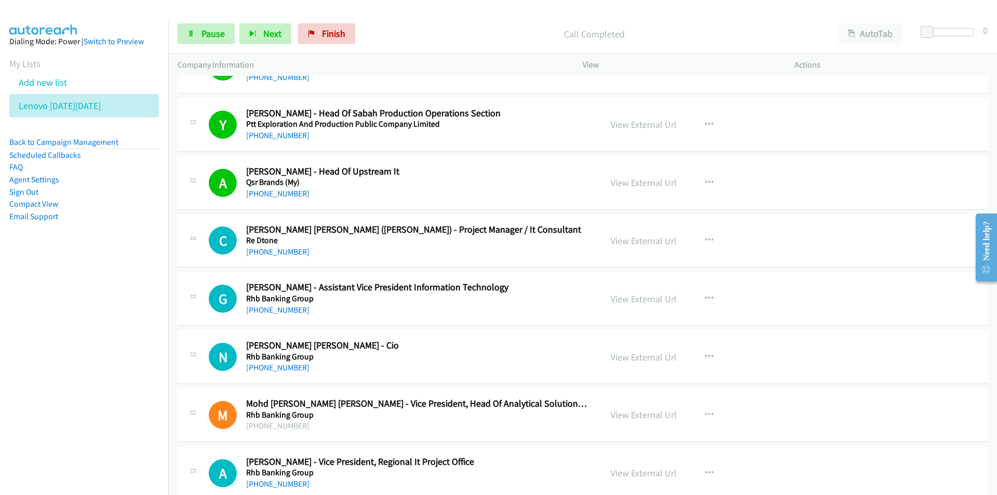
scroll to position [7630, 0]
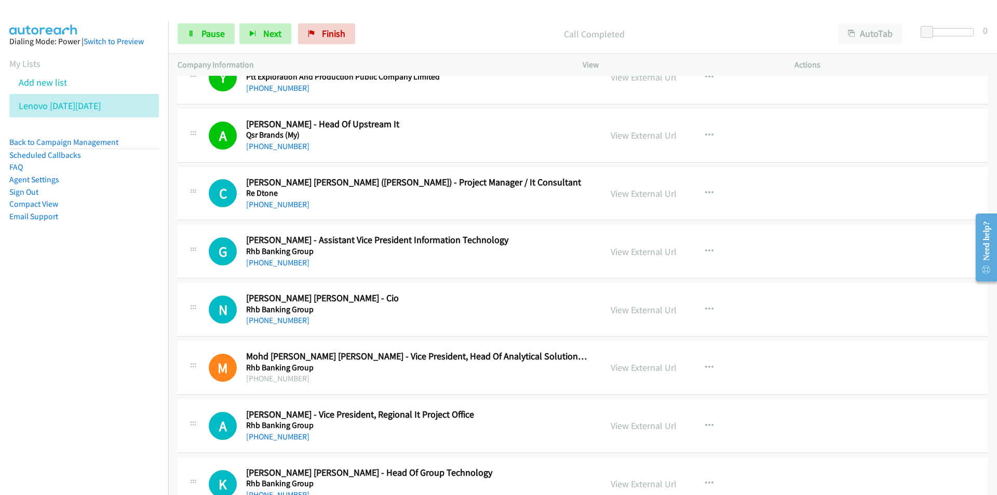
click at [94, 400] on nav "Dialing Mode: Power | Switch to Preview My Lists Add new list Lenovo [DATE][DAT…" at bounding box center [84, 268] width 169 height 495
click at [94, 331] on nav "Dialing Mode: Power | Switch to Preview My Lists Add new list Lenovo [DATE][DAT…" at bounding box center [84, 268] width 169 height 495
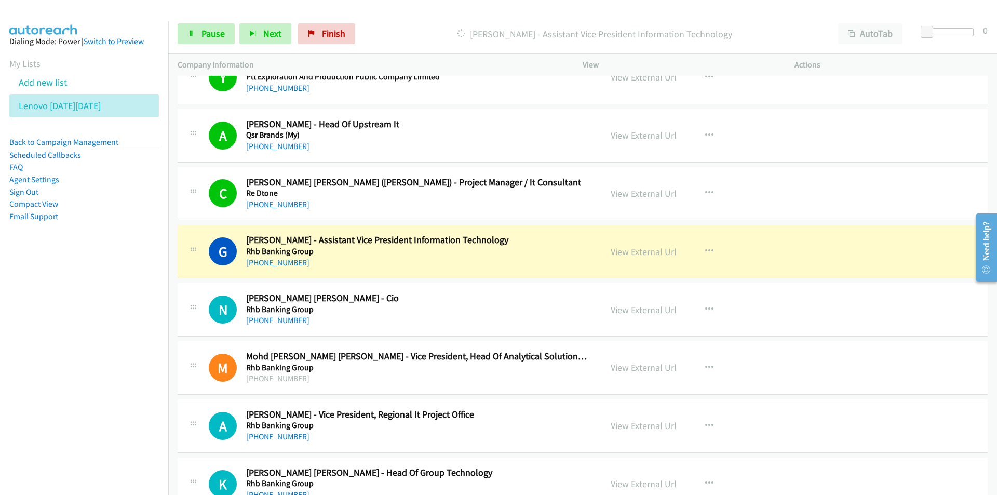
click at [106, 352] on nav "Dialing Mode: Power | Switch to Preview My Lists Add new list Lenovo [DATE][DAT…" at bounding box center [84, 268] width 169 height 495
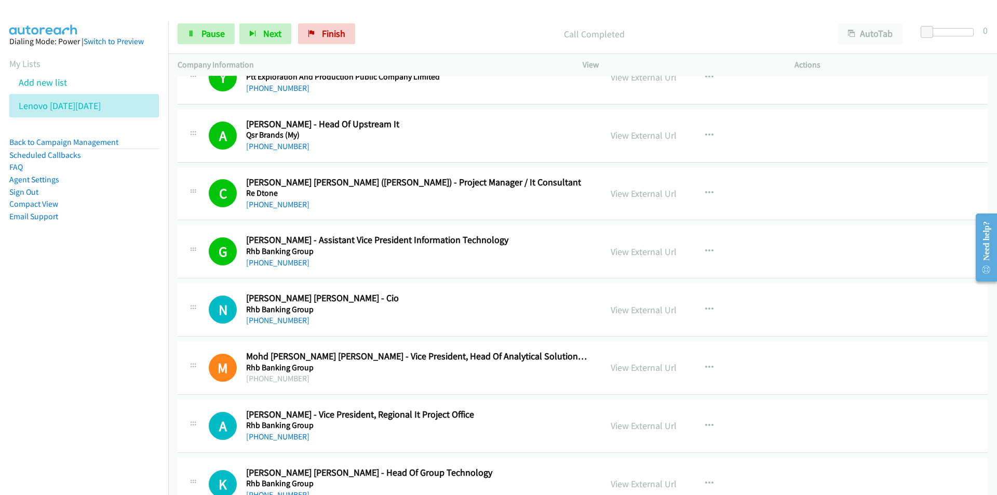
click at [112, 334] on nav "Dialing Mode: Power | Switch to Preview My Lists Add new list Lenovo [DATE][DAT…" at bounding box center [84, 268] width 169 height 495
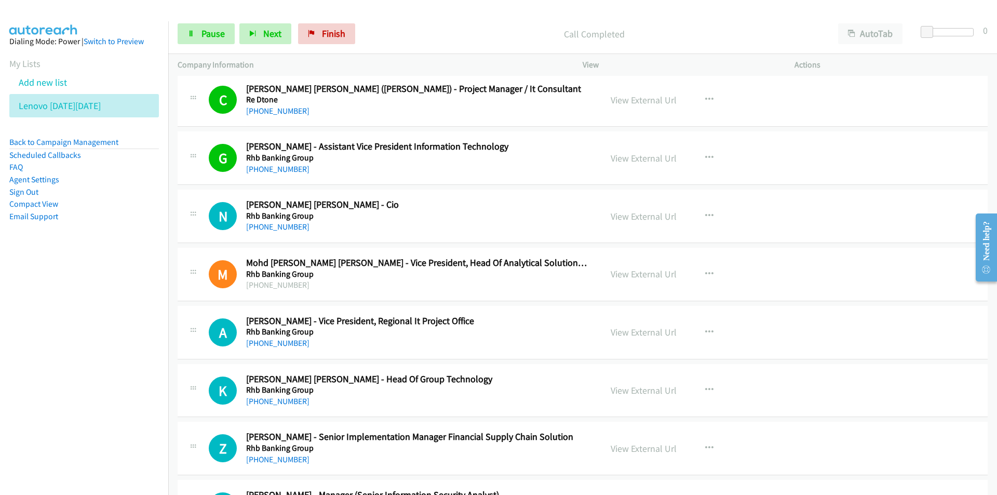
scroll to position [7734, 0]
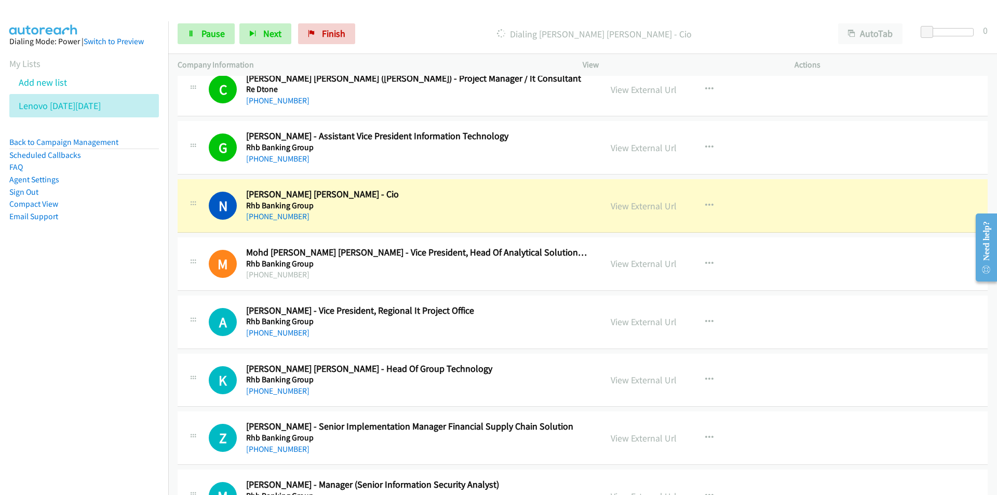
click at [81, 325] on nav "Dialing Mode: Power | Switch to Preview My Lists Add new list Lenovo [DATE][DAT…" at bounding box center [84, 268] width 169 height 495
drag, startPoint x: 115, startPoint y: 365, endPoint x: 121, endPoint y: 357, distance: 10.4
click at [115, 365] on nav "Dialing Mode: Power | Switch to Preview My Lists Add new list Lenovo [DATE][DAT…" at bounding box center [84, 268] width 169 height 495
click at [633, 201] on link "View External Url" at bounding box center [643, 206] width 66 height 12
click at [211, 37] on span "Pause" at bounding box center [212, 34] width 23 height 12
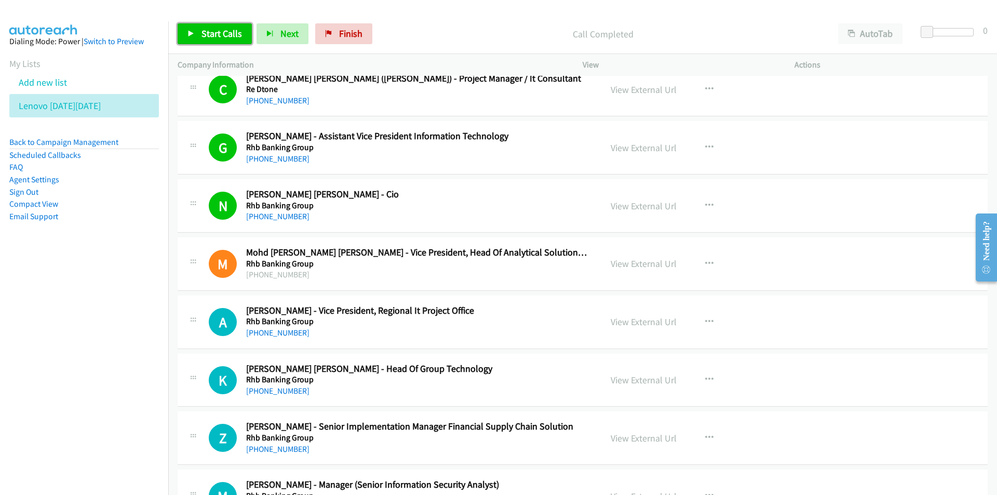
click at [207, 37] on span "Start Calls" at bounding box center [221, 34] width 40 height 12
click at [123, 352] on nav "Dialing Mode: Power | Switch to Preview My Lists Add new list Lenovo [DATE][DAT…" at bounding box center [84, 268] width 169 height 495
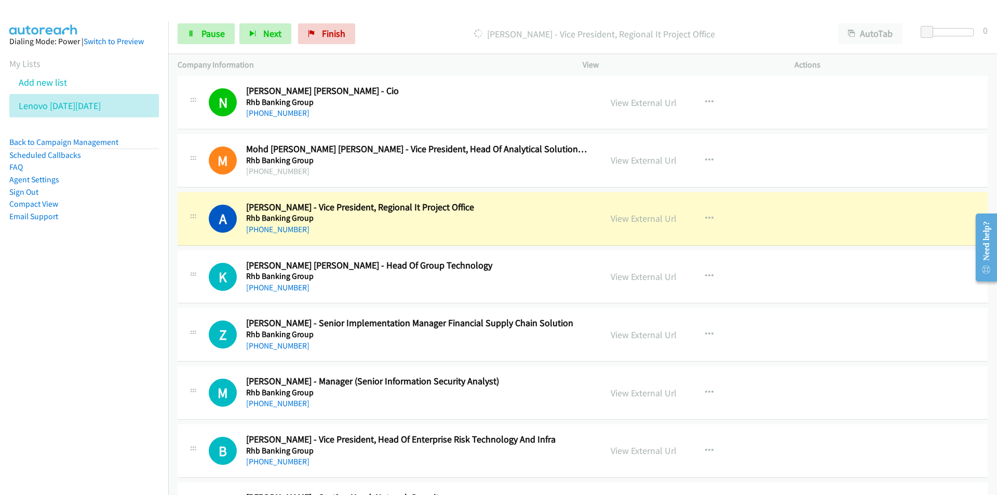
scroll to position [7838, 0]
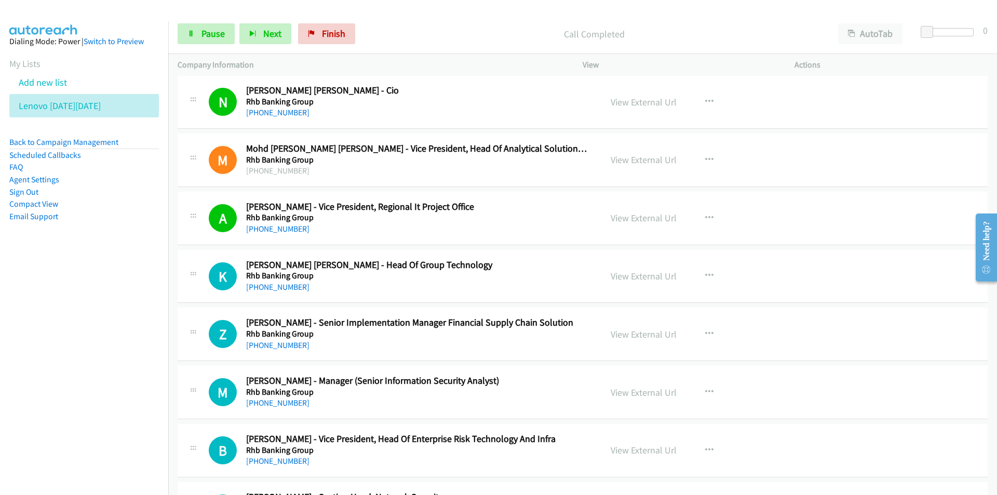
click at [117, 393] on nav "Dialing Mode: Power | Switch to Preview My Lists Add new list Lenovo [DATE][DAT…" at bounding box center [84, 268] width 169 height 495
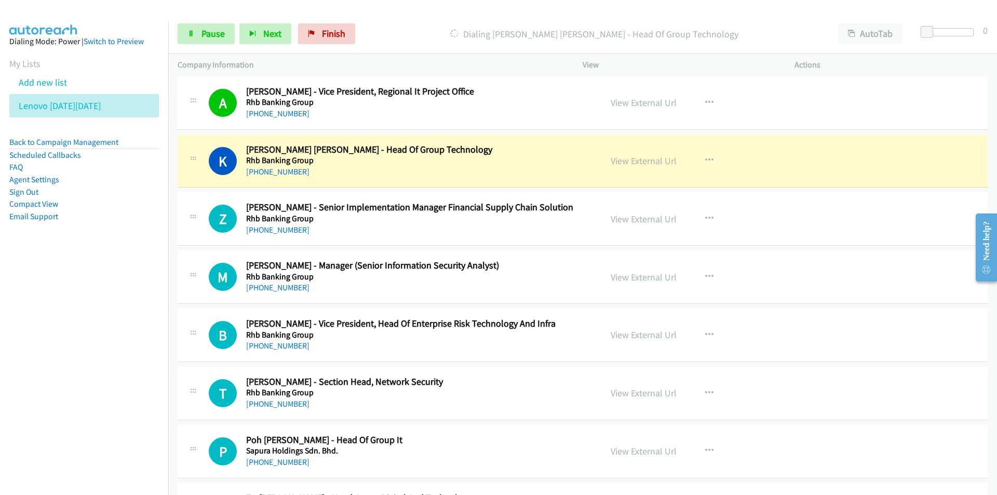
scroll to position [7993, 0]
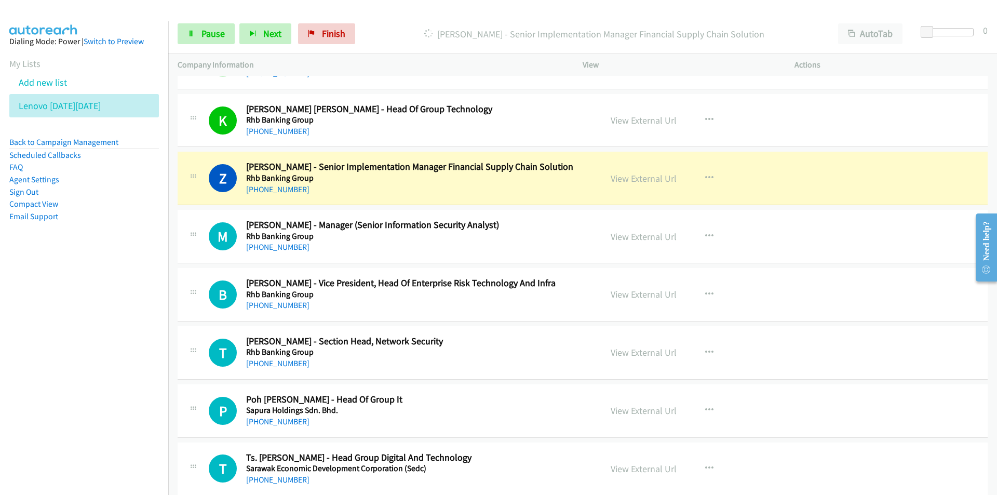
click at [125, 344] on nav "Dialing Mode: Power | Switch to Preview My Lists Add new list Lenovo [DATE][DAT…" at bounding box center [84, 268] width 169 height 495
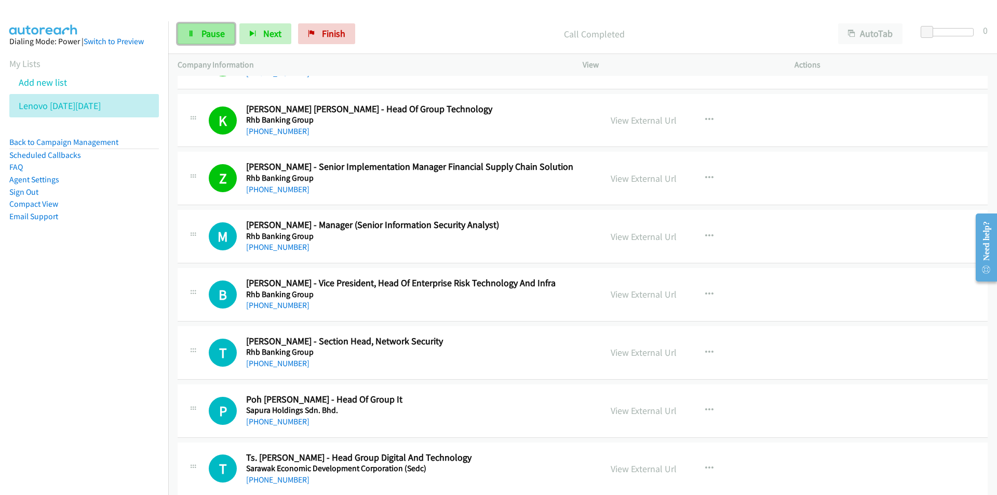
click at [221, 37] on span "Pause" at bounding box center [212, 34] width 23 height 12
click at [104, 293] on nav "Dialing Mode: Power | Switch to Preview My Lists Add new list Lenovo [DATE][DAT…" at bounding box center [84, 268] width 169 height 495
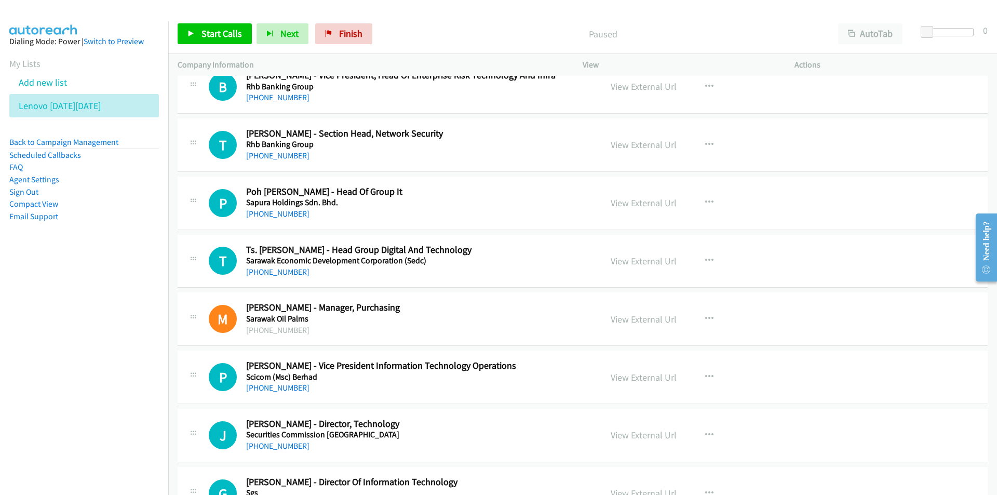
scroll to position [8253, 0]
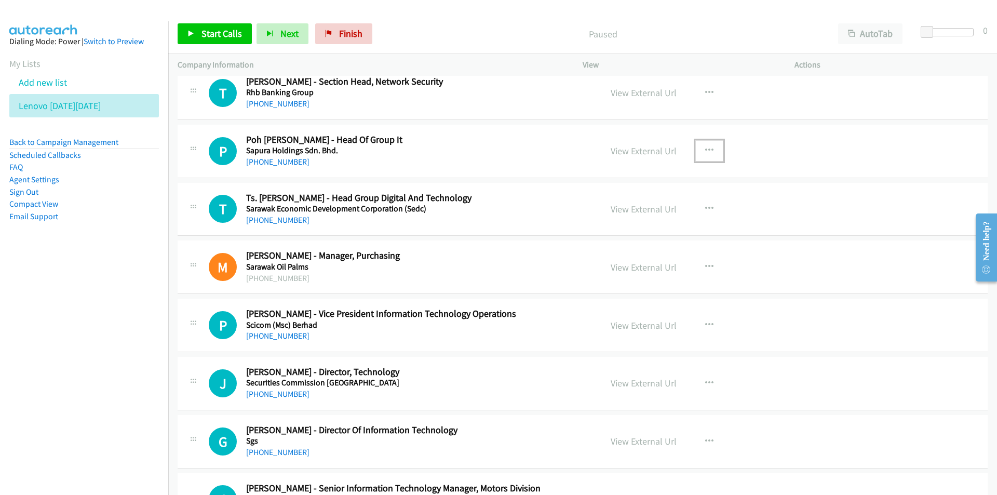
click at [711, 148] on button "button" at bounding box center [709, 150] width 28 height 21
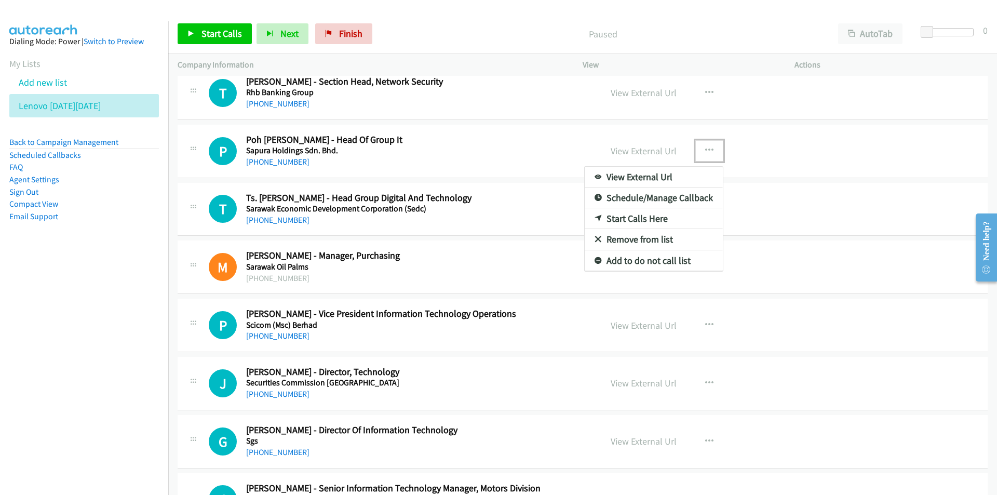
click at [656, 217] on link "Start Calls Here" at bounding box center [653, 218] width 138 height 21
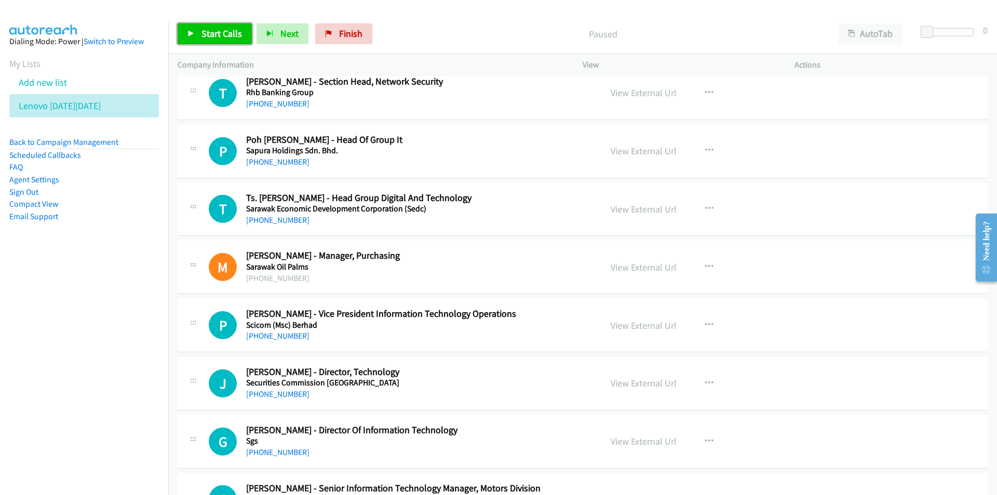
click at [206, 34] on span "Start Calls" at bounding box center [221, 34] width 40 height 12
click at [94, 351] on nav "Dialing Mode: Power | Switch to Preview My Lists Add new list Lenovo [DATE][DAT…" at bounding box center [84, 268] width 169 height 495
click at [645, 209] on link "View External Url" at bounding box center [643, 209] width 66 height 12
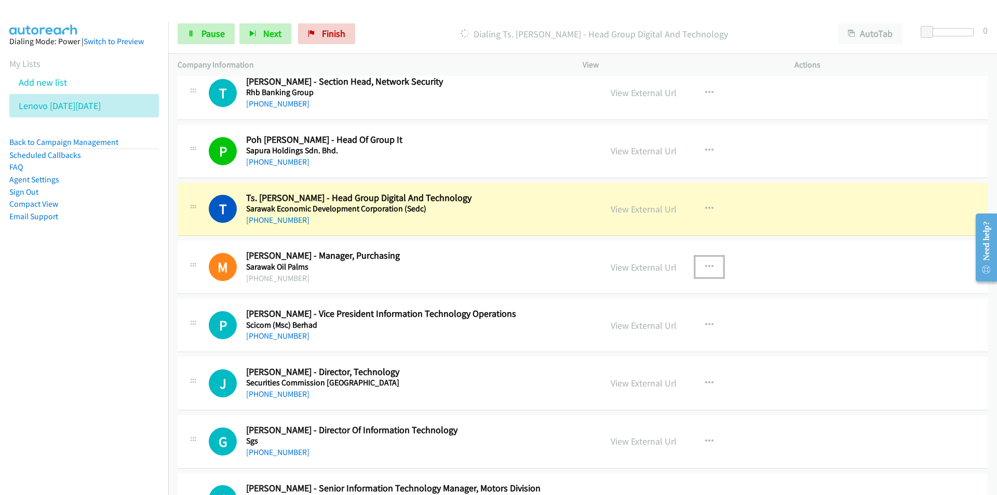
click at [705, 264] on icon "button" at bounding box center [709, 267] width 8 height 8
click at [652, 355] on link "Remove from list" at bounding box center [653, 355] width 138 height 21
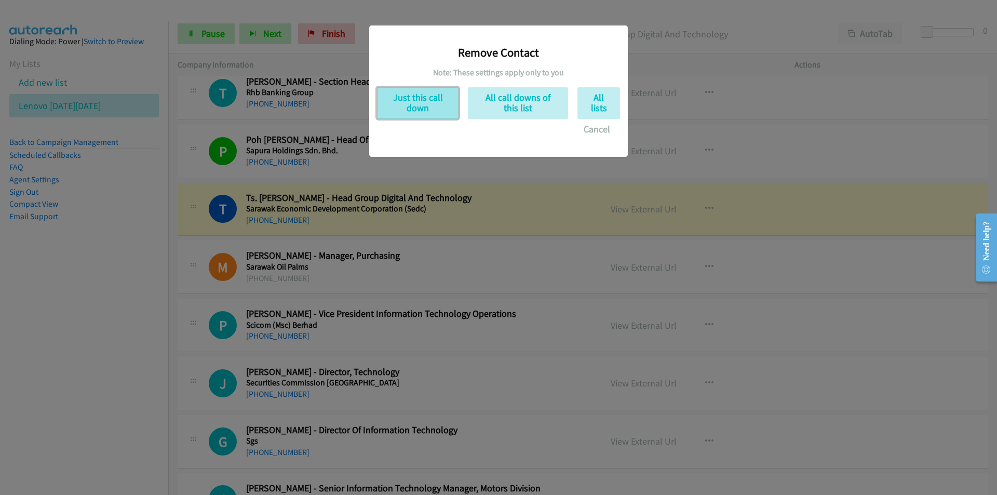
click at [424, 103] on button "Just this call down" at bounding box center [417, 103] width 81 height 32
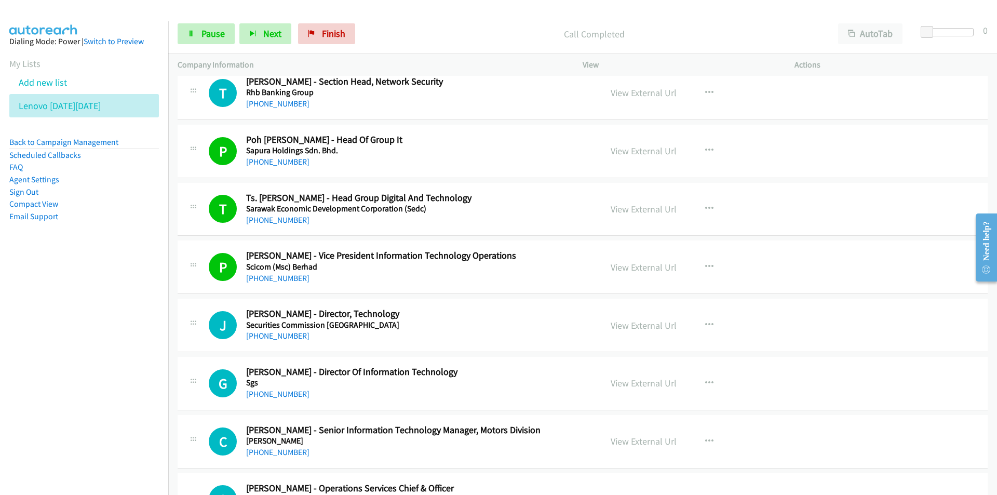
drag, startPoint x: 115, startPoint y: 349, endPoint x: 120, endPoint y: 345, distance: 6.3
click at [115, 349] on nav "Dialing Mode: Power | Switch to Preview My Lists Add new list Lenovo [DATE][DAT…" at bounding box center [84, 268] width 169 height 495
click at [626, 324] on link "View External Url" at bounding box center [643, 325] width 66 height 12
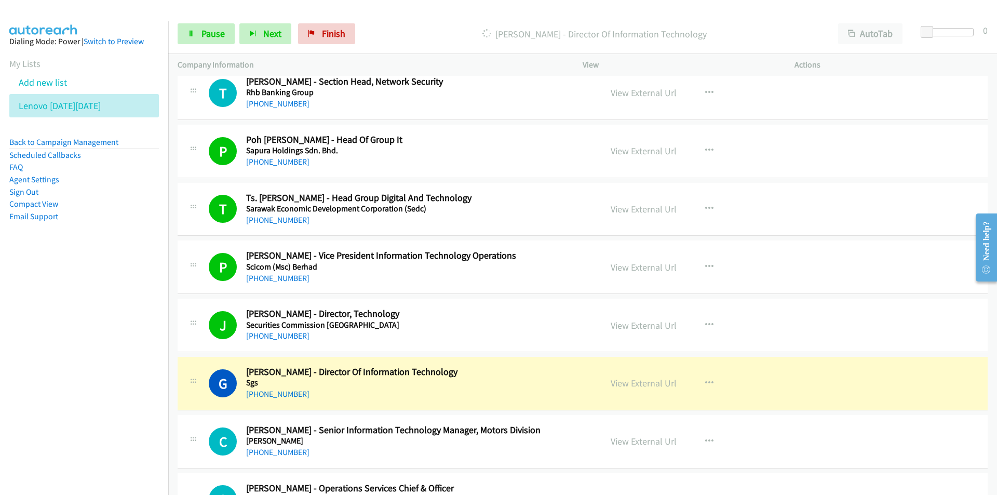
click at [177, 369] on td "G Callback Scheduled [PERSON_NAME] - Director Of Information Technology Sgs Asi…" at bounding box center [582, 383] width 828 height 58
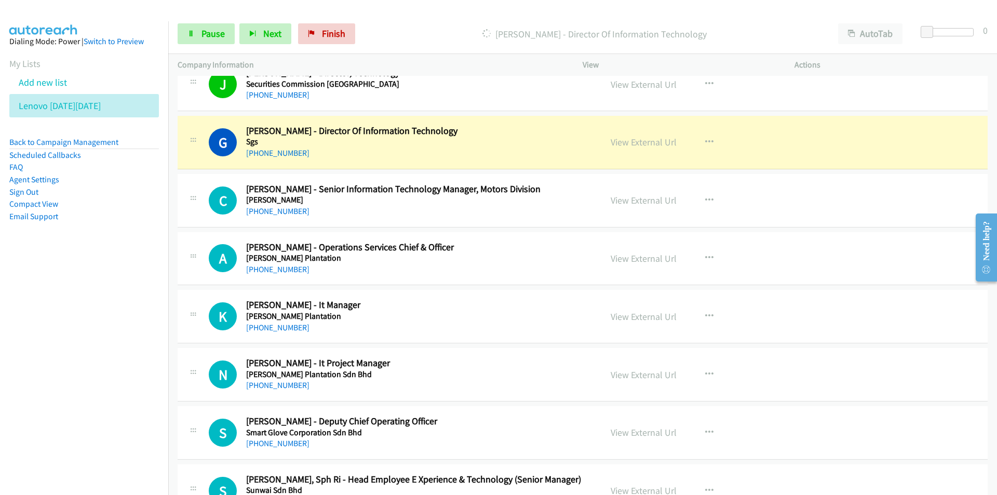
scroll to position [8512, 0]
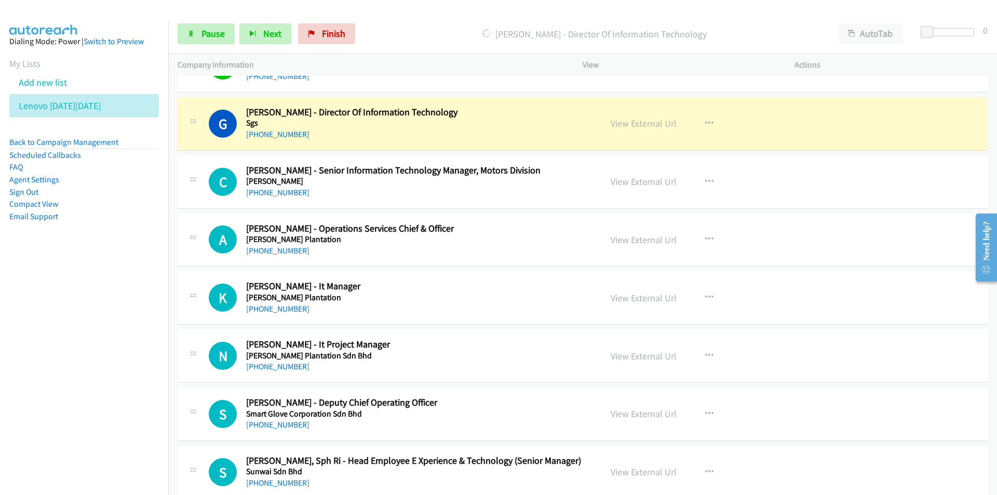
click at [97, 302] on nav "Dialing Mode: Power | Switch to Preview My Lists Add new list Lenovo [DATE][DAT…" at bounding box center [84, 268] width 169 height 495
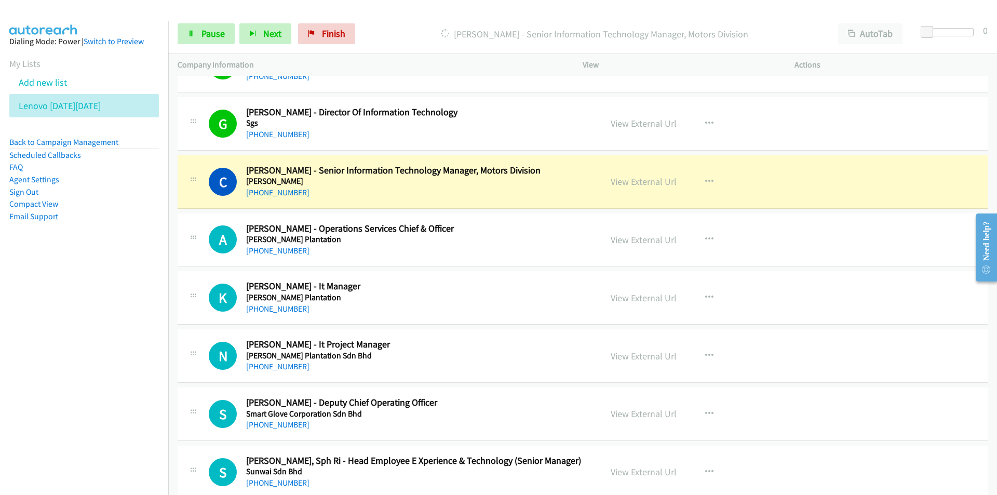
click at [95, 350] on nav "Dialing Mode: Power | Switch to Preview My Lists Add new list Lenovo [DATE][DAT…" at bounding box center [84, 268] width 169 height 495
click at [93, 348] on nav "Dialing Mode: Power | Switch to Preview My Lists Add new list Lenovo [DATE][DAT…" at bounding box center [84, 268] width 169 height 495
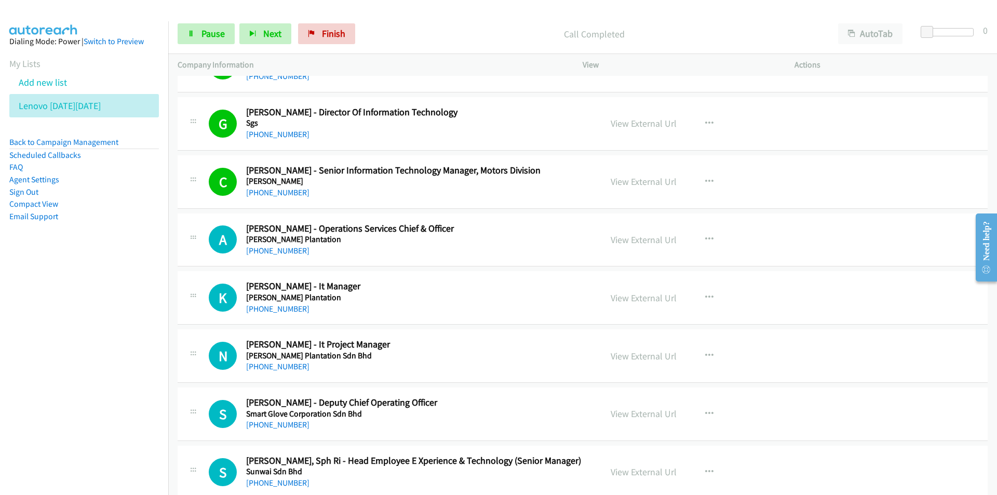
drag, startPoint x: 156, startPoint y: 328, endPoint x: 162, endPoint y: 326, distance: 6.4
click at [156, 328] on nav "Dialing Mode: Power | Switch to Preview My Lists Add new list Lenovo [DATE][DAT…" at bounding box center [84, 268] width 169 height 495
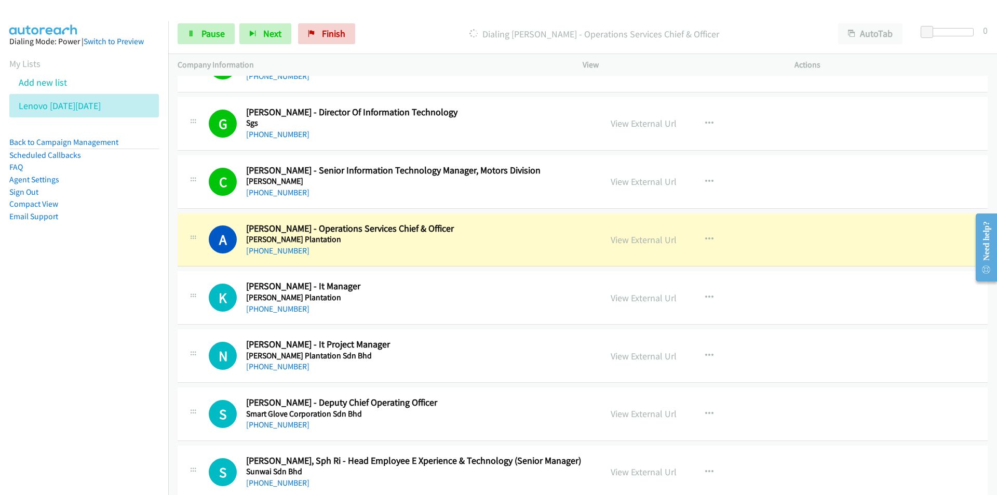
click at [101, 373] on nav "Dialing Mode: Power | Switch to Preview My Lists Add new list Lenovo [DATE][DAT…" at bounding box center [84, 268] width 169 height 495
click at [121, 308] on nav "Dialing Mode: Power | Switch to Preview My Lists Add new list Lenovo [DATE][DAT…" at bounding box center [84, 268] width 169 height 495
click at [633, 237] on link "View External Url" at bounding box center [643, 240] width 66 height 12
click at [214, 31] on span "Pause" at bounding box center [212, 34] width 23 height 12
click at [193, 34] on icon at bounding box center [190, 34] width 7 height 7
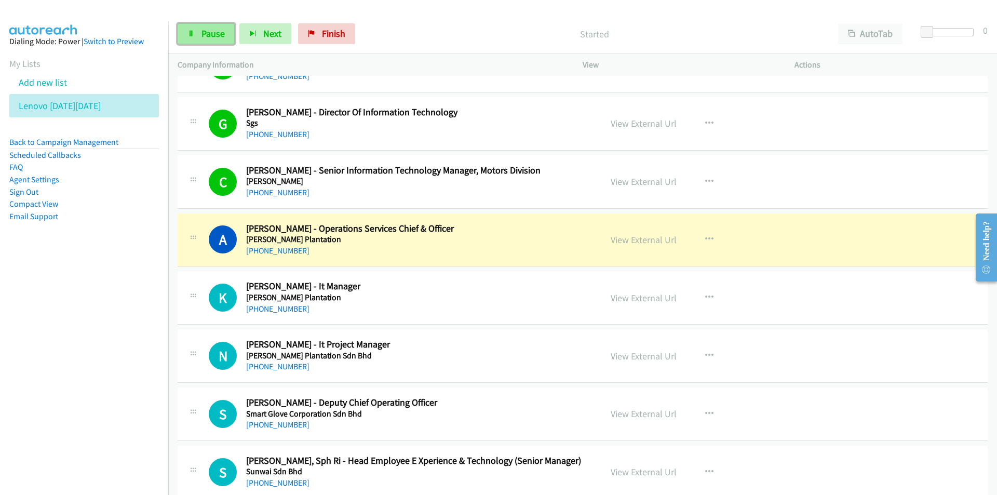
click at [203, 32] on span "Pause" at bounding box center [212, 34] width 23 height 12
click at [634, 296] on link "View External Url" at bounding box center [643, 298] width 66 height 12
click at [182, 42] on link "Start Calls" at bounding box center [215, 33] width 74 height 21
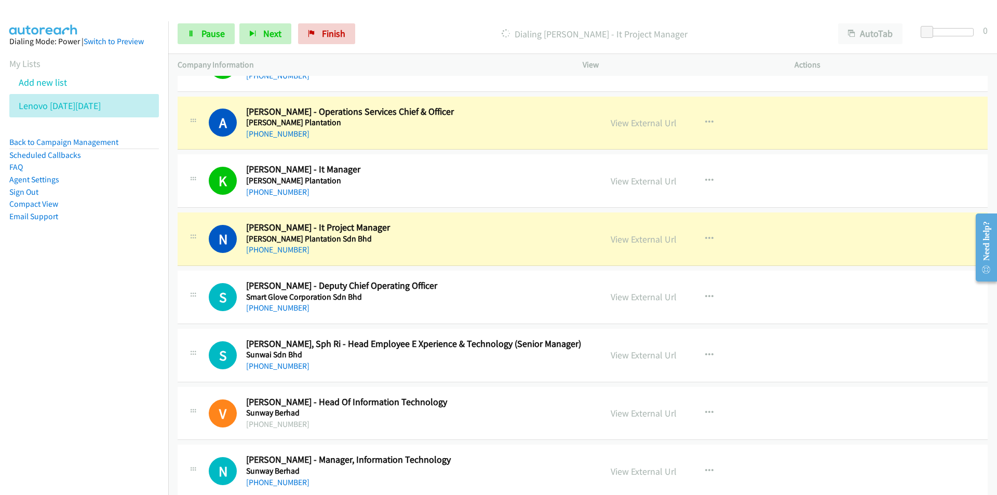
scroll to position [8668, 0]
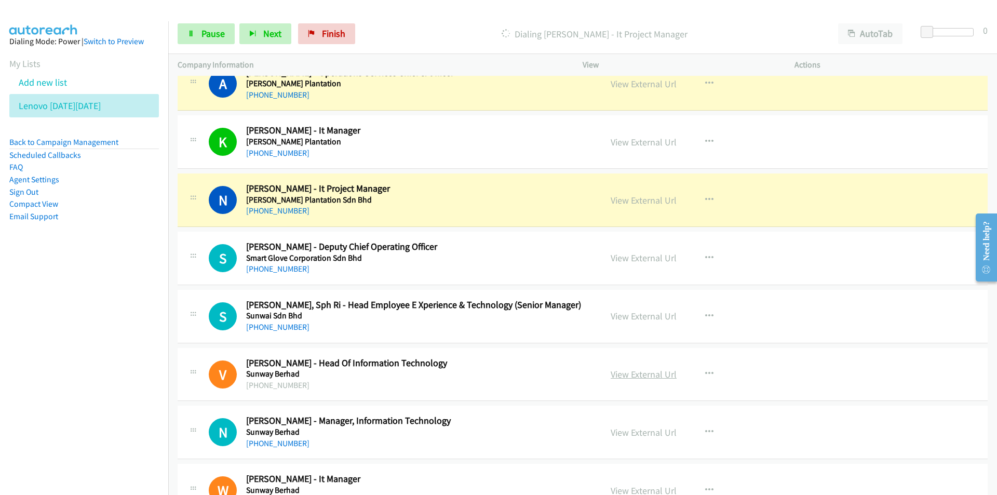
click at [636, 375] on link "View External Url" at bounding box center [643, 374] width 66 height 12
click at [629, 205] on link "View External Url" at bounding box center [643, 200] width 66 height 12
click at [204, 33] on span "Pause" at bounding box center [212, 34] width 23 height 12
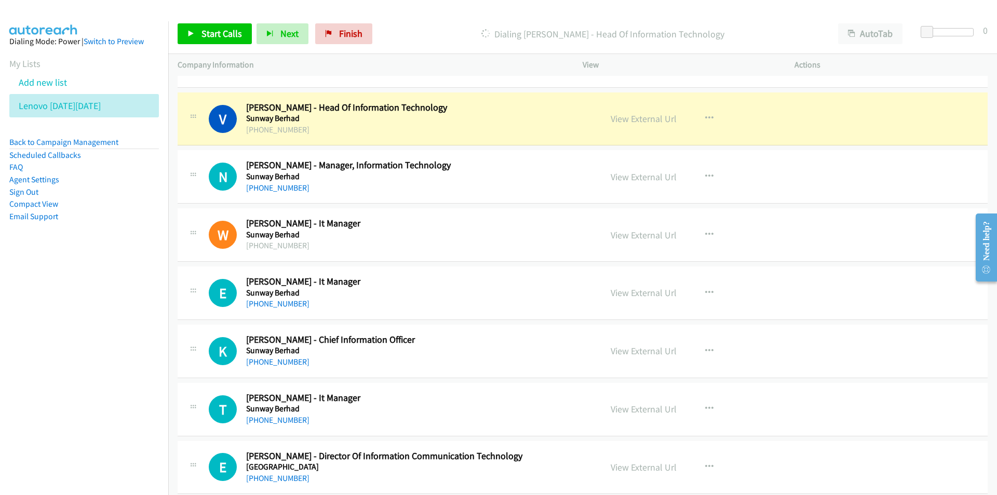
scroll to position [8928, 0]
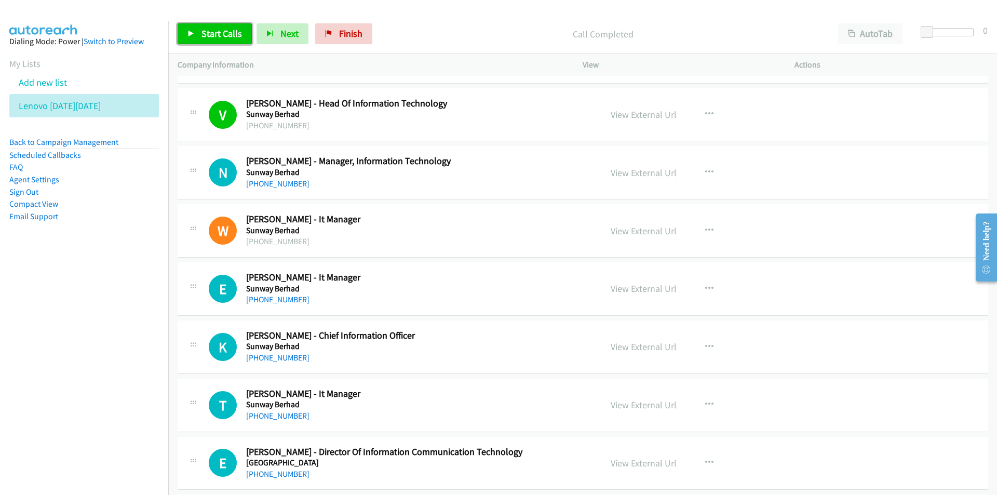
click at [201, 41] on link "Start Calls" at bounding box center [215, 33] width 74 height 21
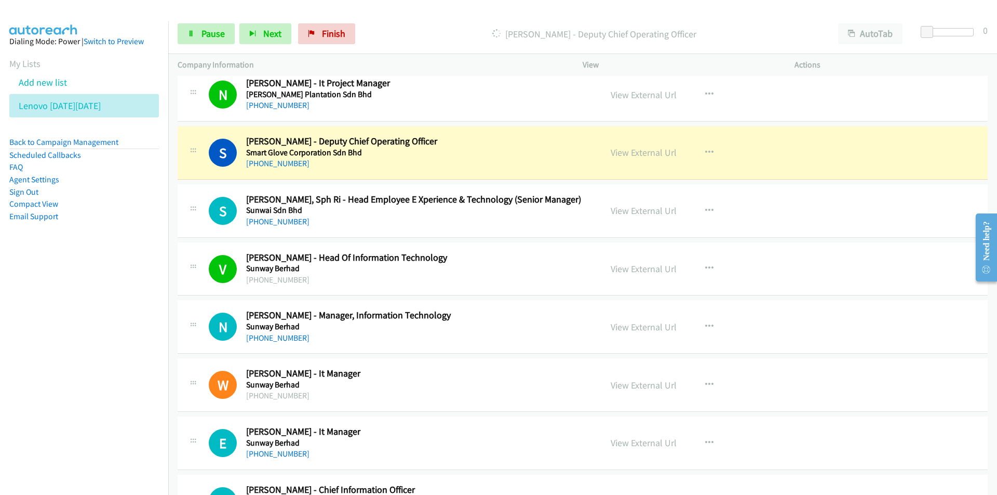
scroll to position [8772, 0]
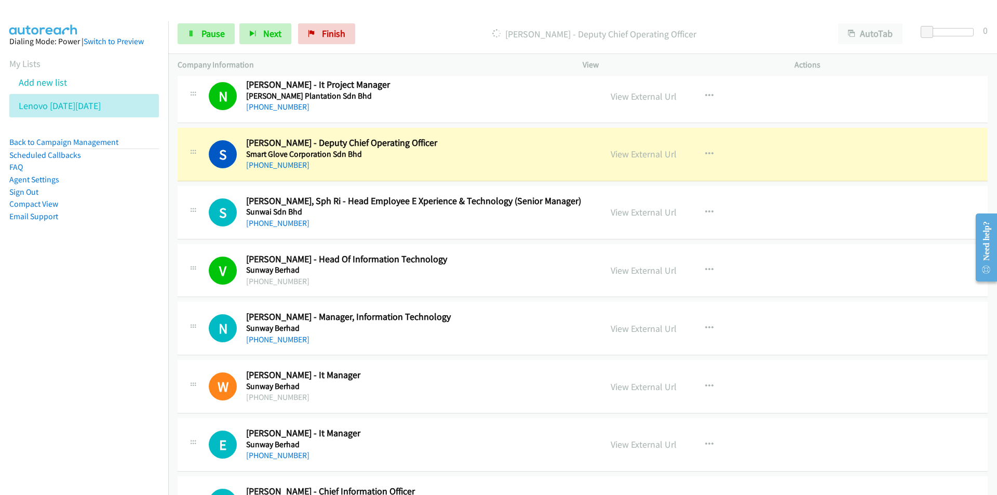
drag, startPoint x: 117, startPoint y: 336, endPoint x: 129, endPoint y: 334, distance: 12.1
click at [117, 336] on nav "Dialing Mode: Power | Switch to Preview My Lists Add new list Lenovo [DATE][DAT…" at bounding box center [84, 268] width 169 height 495
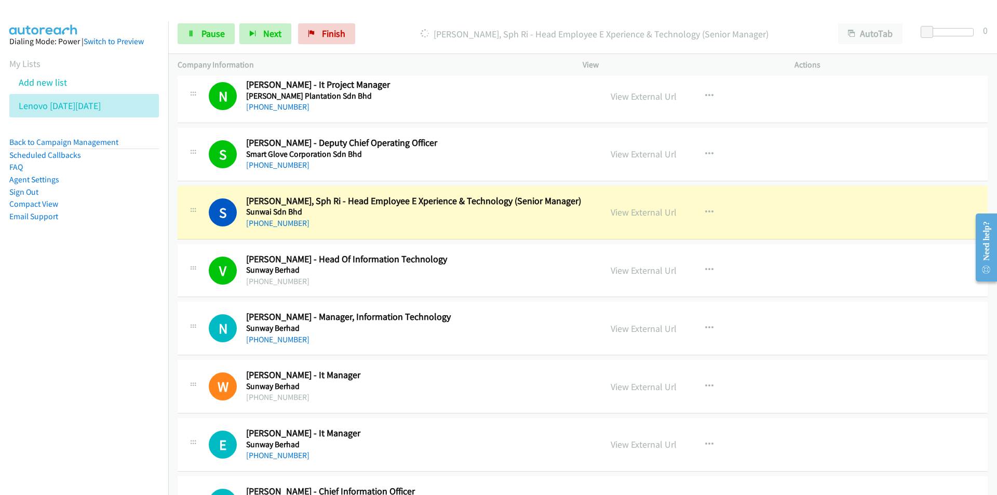
click at [87, 373] on nav "Dialing Mode: Power | Switch to Preview My Lists Add new list Lenovo [DATE][DAT…" at bounding box center [84, 268] width 169 height 495
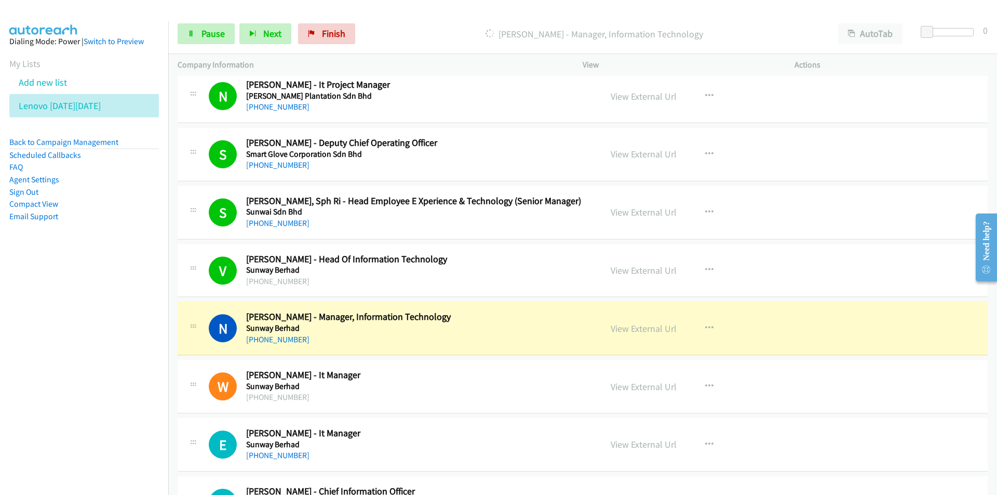
click at [107, 379] on nav "Dialing Mode: Power | Switch to Preview My Lists Add new list Lenovo [DATE][DAT…" at bounding box center [84, 268] width 169 height 495
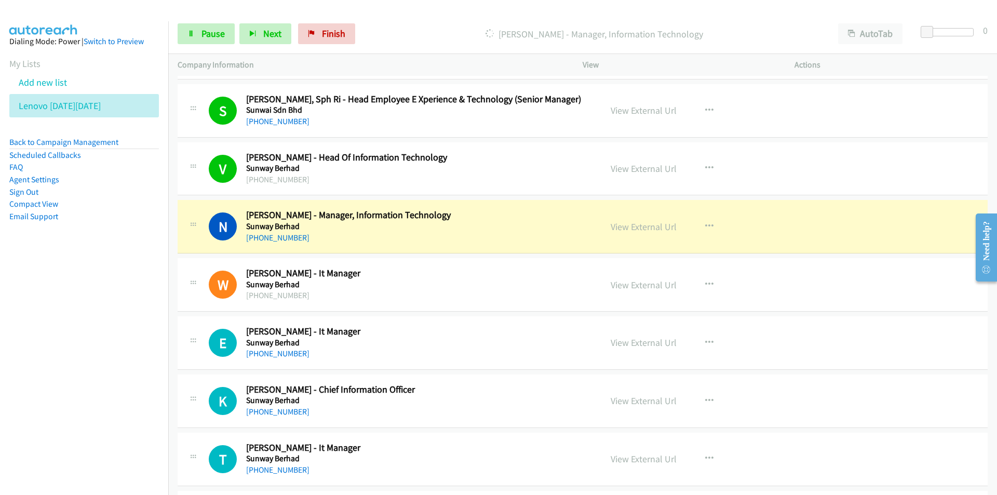
scroll to position [8876, 0]
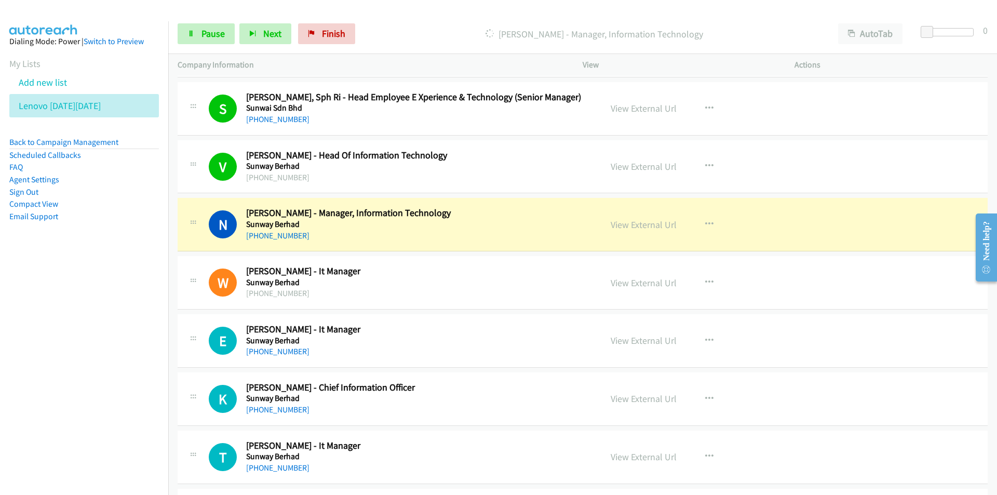
click at [107, 370] on nav "Dialing Mode: Power | Switch to Preview My Lists Add new list Lenovo [DATE][DAT…" at bounding box center [84, 268] width 169 height 495
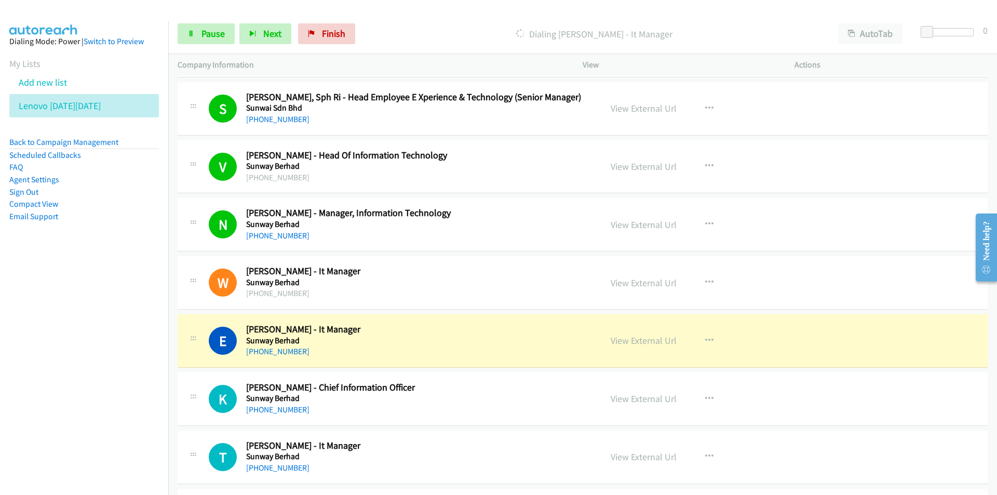
click at [16, 403] on nav "Dialing Mode: Power | Switch to Preview My Lists Add new list Lenovo [DATE][DAT…" at bounding box center [84, 268] width 169 height 495
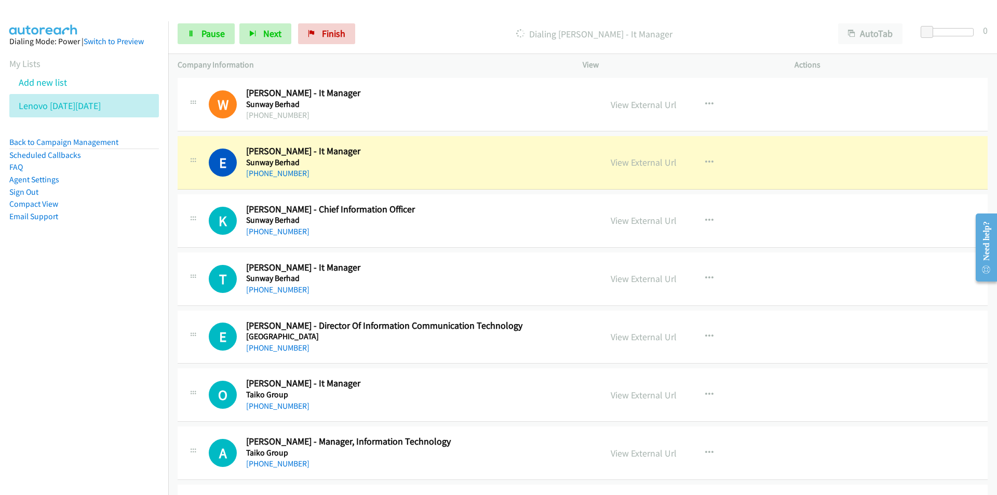
scroll to position [9083, 0]
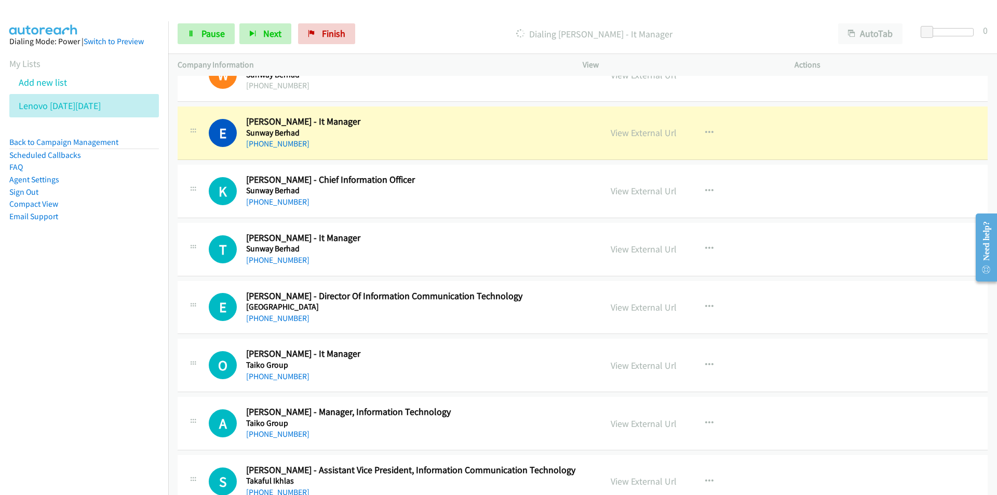
drag, startPoint x: 61, startPoint y: 353, endPoint x: 148, endPoint y: 318, distance: 94.1
click at [62, 353] on nav "Dialing Mode: Power | Switch to Preview My Lists Add new list Lenovo [DATE][DAT…" at bounding box center [84, 268] width 169 height 495
click at [647, 133] on link "View External Url" at bounding box center [643, 133] width 66 height 12
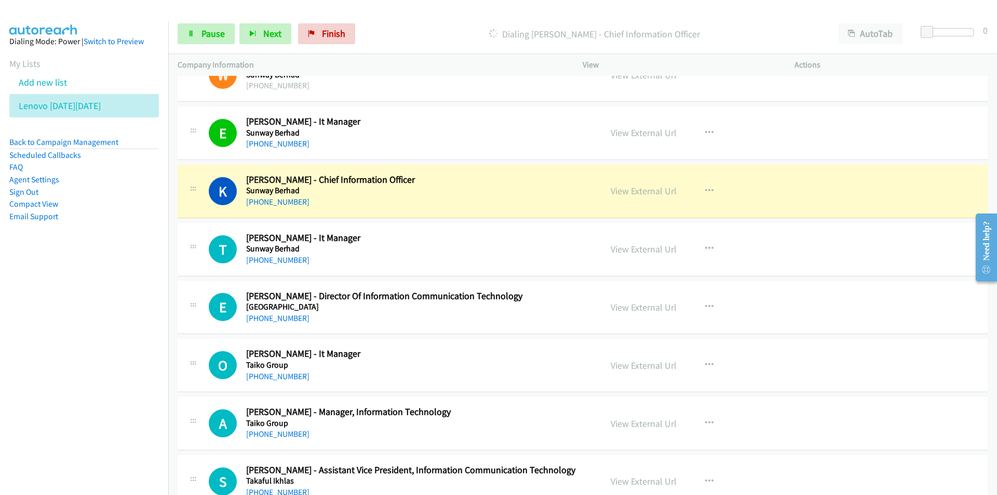
click at [113, 309] on nav "Dialing Mode: Power | Switch to Preview My Lists Add new list Lenovo [DATE][DAT…" at bounding box center [84, 268] width 169 height 495
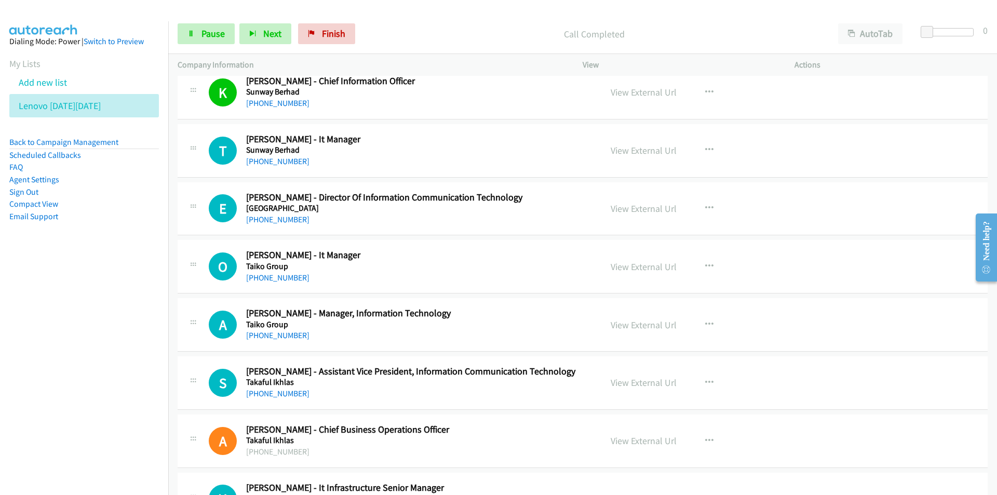
scroll to position [9187, 0]
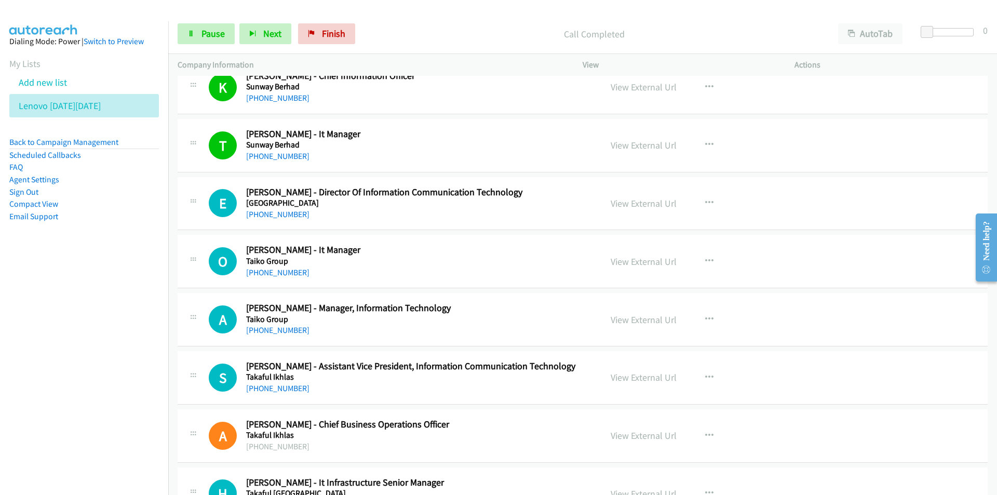
click at [118, 309] on nav "Dialing Mode: Power | Switch to Preview My Lists Add new list Lenovo [DATE][DAT…" at bounding box center [84, 268] width 169 height 495
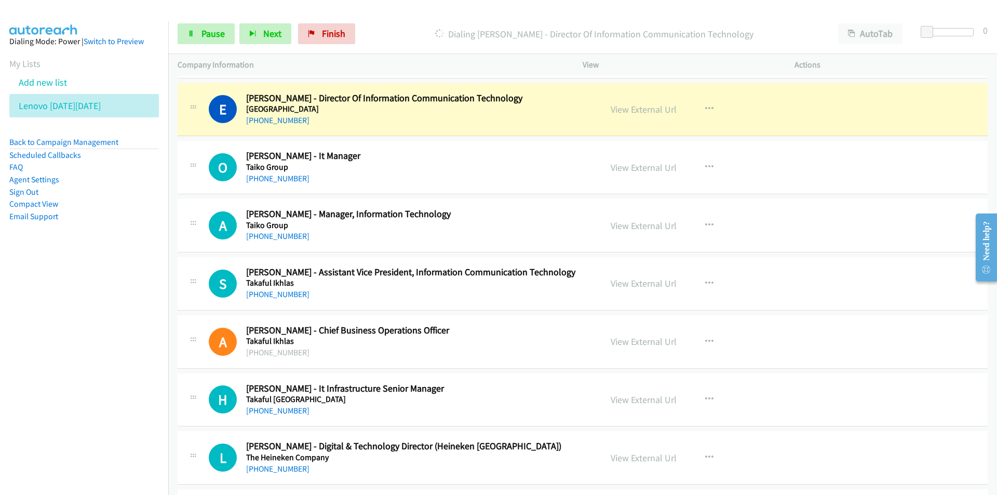
scroll to position [9291, 0]
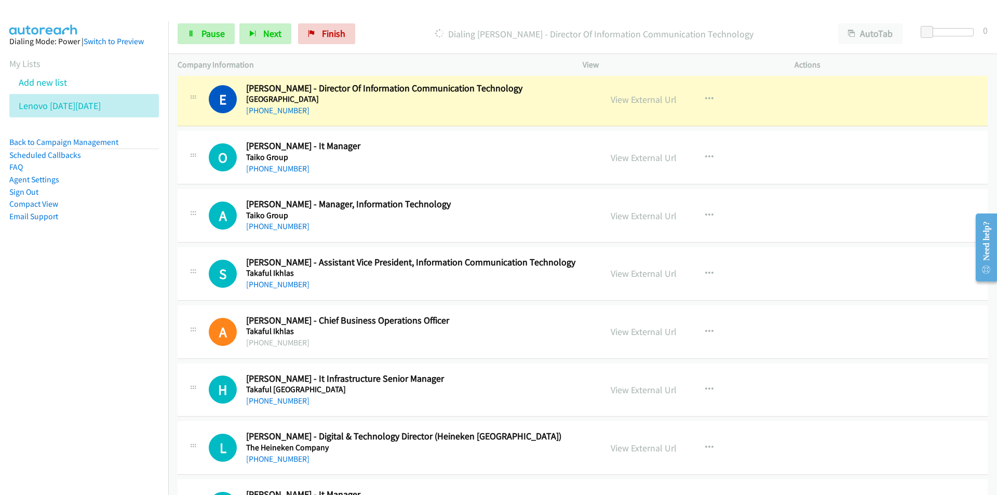
click at [82, 250] on aside "Dialing Mode: Power | Switch to Preview My Lists Add new list Lenovo [DATE][DAT…" at bounding box center [84, 145] width 168 height 248
click at [655, 100] on link "View External Url" at bounding box center [643, 99] width 66 height 12
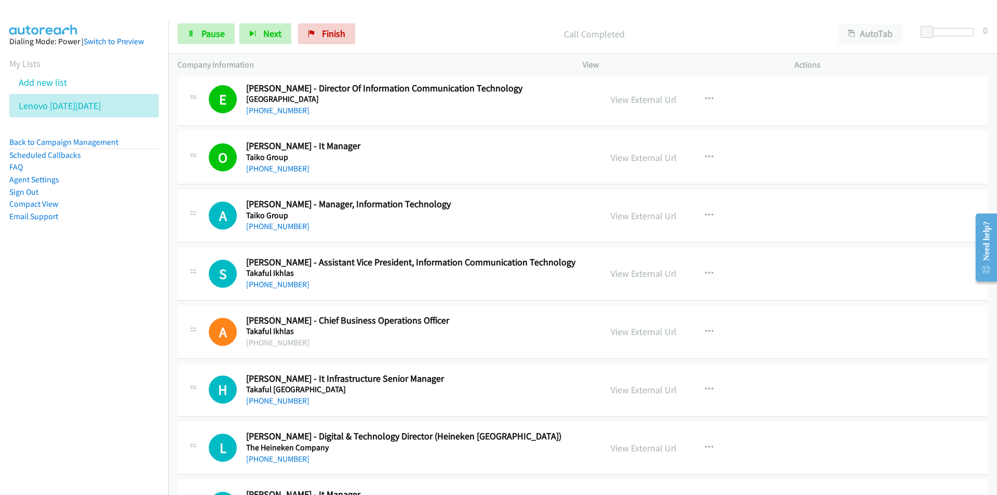
click at [102, 360] on nav "Dialing Mode: Power | Switch to Preview My Lists Add new list Lenovo [DATE][DAT…" at bounding box center [84, 268] width 169 height 495
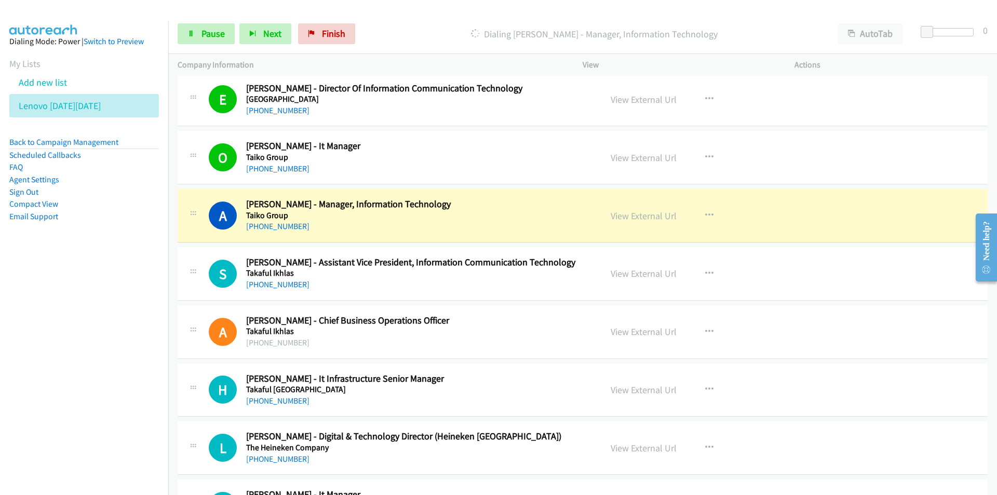
click at [125, 311] on nav "Dialing Mode: Power | Switch to Preview My Lists Add new list Lenovo [DATE][DAT…" at bounding box center [84, 268] width 169 height 495
click at [630, 209] on div "View External Url" at bounding box center [643, 216] width 66 height 14
click at [629, 213] on link "View External Url" at bounding box center [643, 216] width 66 height 12
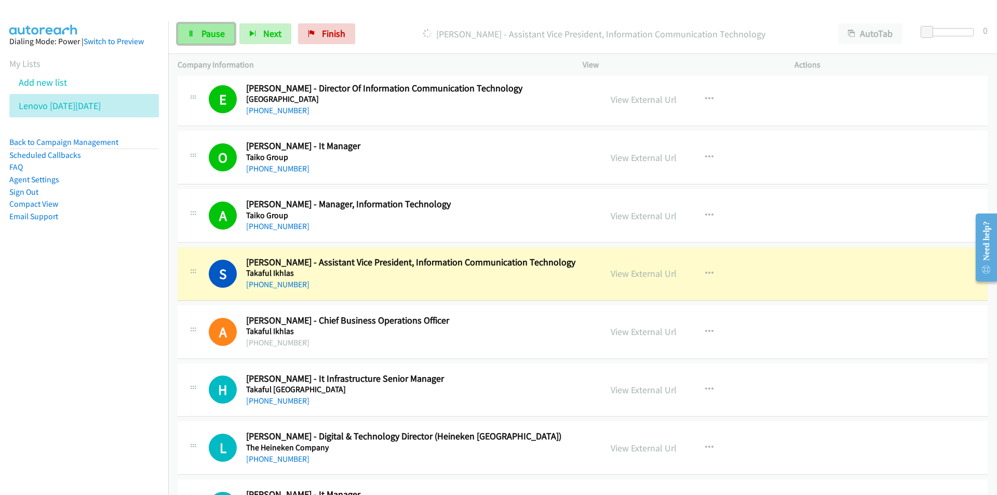
click at [214, 31] on span "Pause" at bounding box center [212, 34] width 23 height 12
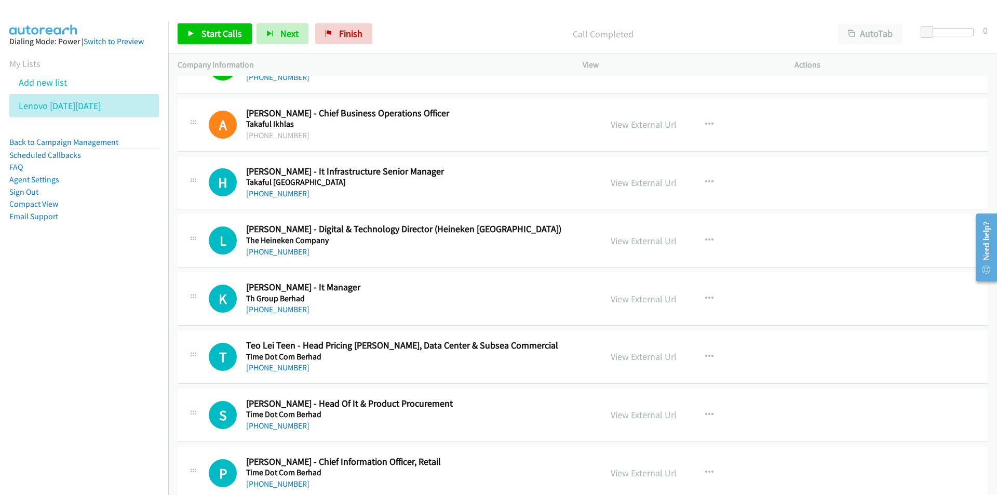
scroll to position [9499, 0]
click at [654, 299] on link "View External Url" at bounding box center [643, 298] width 66 height 12
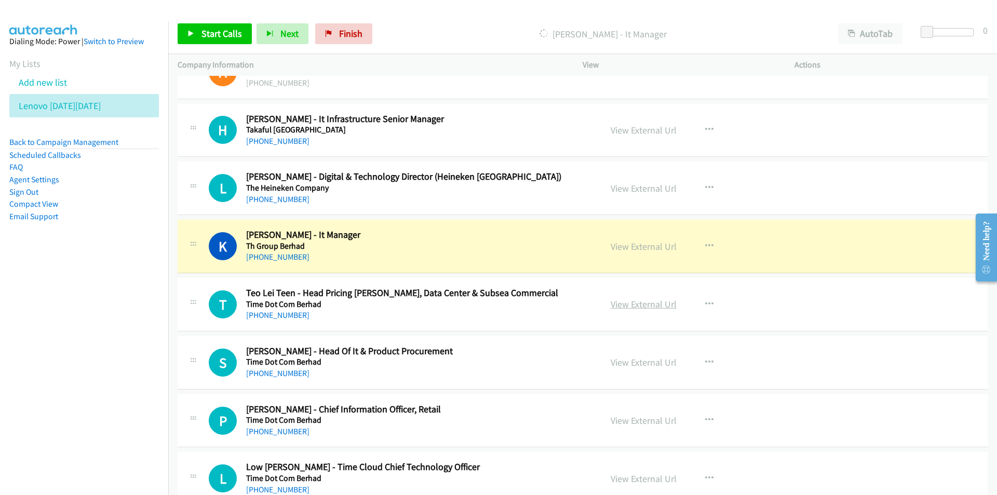
scroll to position [9602, 0]
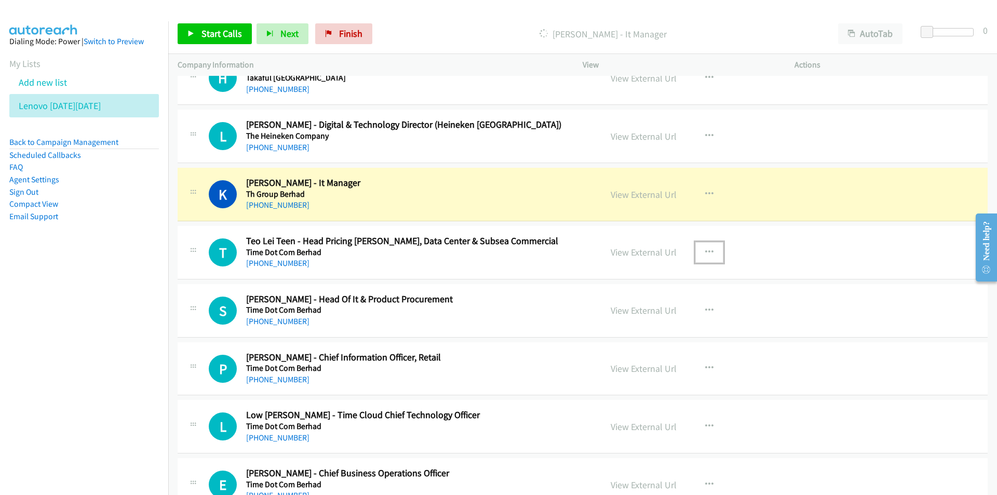
click at [705, 248] on icon "button" at bounding box center [709, 252] width 8 height 8
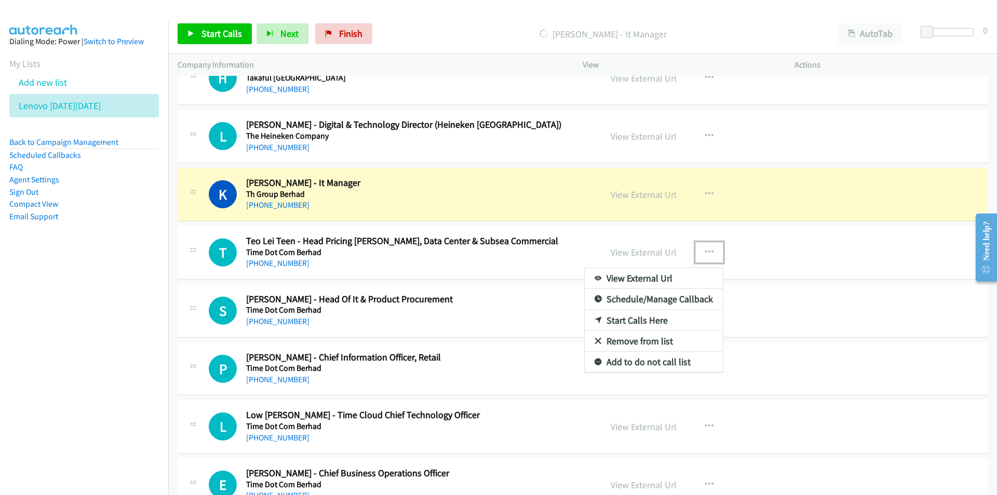
click at [637, 340] on link "Remove from list" at bounding box center [653, 341] width 138 height 21
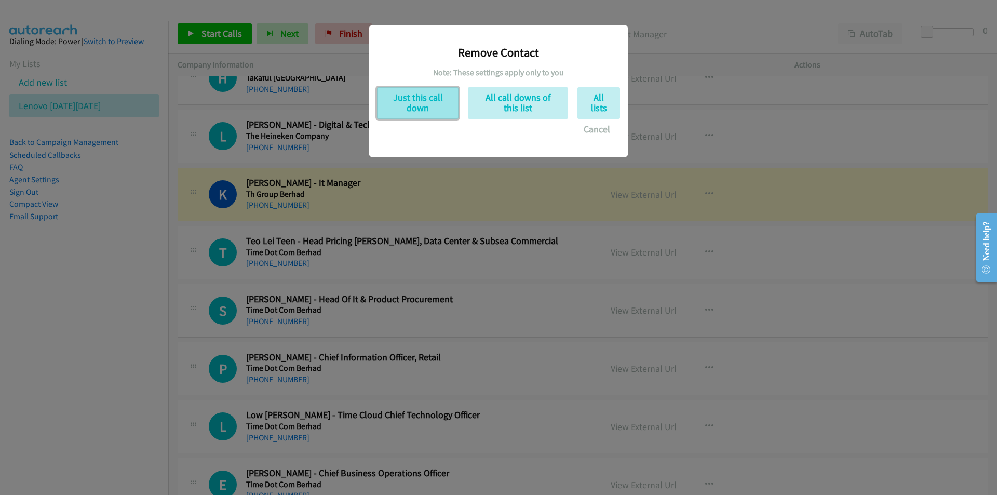
click at [429, 102] on button "Just this call down" at bounding box center [417, 103] width 81 height 32
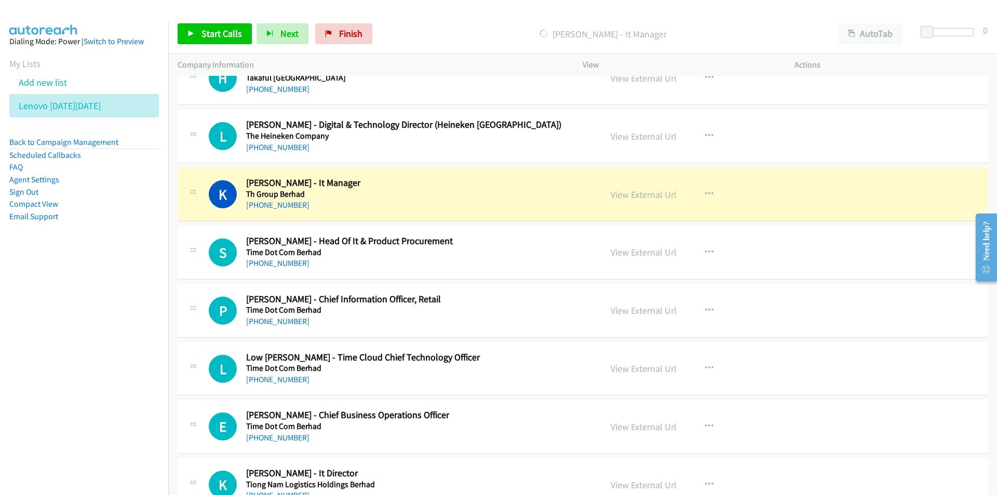
click at [113, 369] on nav "Dialing Mode: Power | Switch to Preview My Lists Add new list Lenovo [DATE][DAT…" at bounding box center [84, 268] width 169 height 495
click at [630, 253] on link "View External Url" at bounding box center [643, 252] width 66 height 12
click at [653, 310] on link "View External Url" at bounding box center [643, 310] width 66 height 12
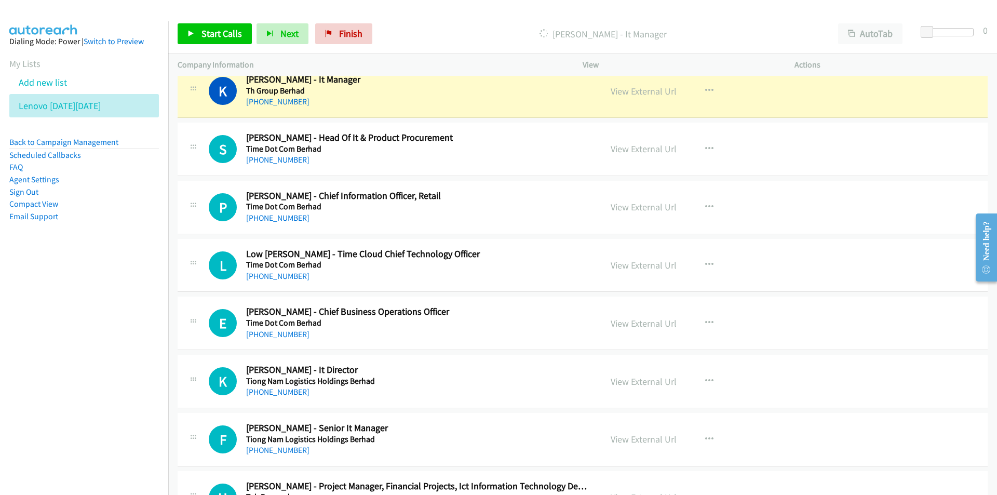
scroll to position [9706, 0]
click at [641, 380] on link "View External Url" at bounding box center [643, 381] width 66 height 12
click at [641, 326] on link "View External Url" at bounding box center [643, 323] width 66 height 12
